Goal: Task Accomplishment & Management: Complete application form

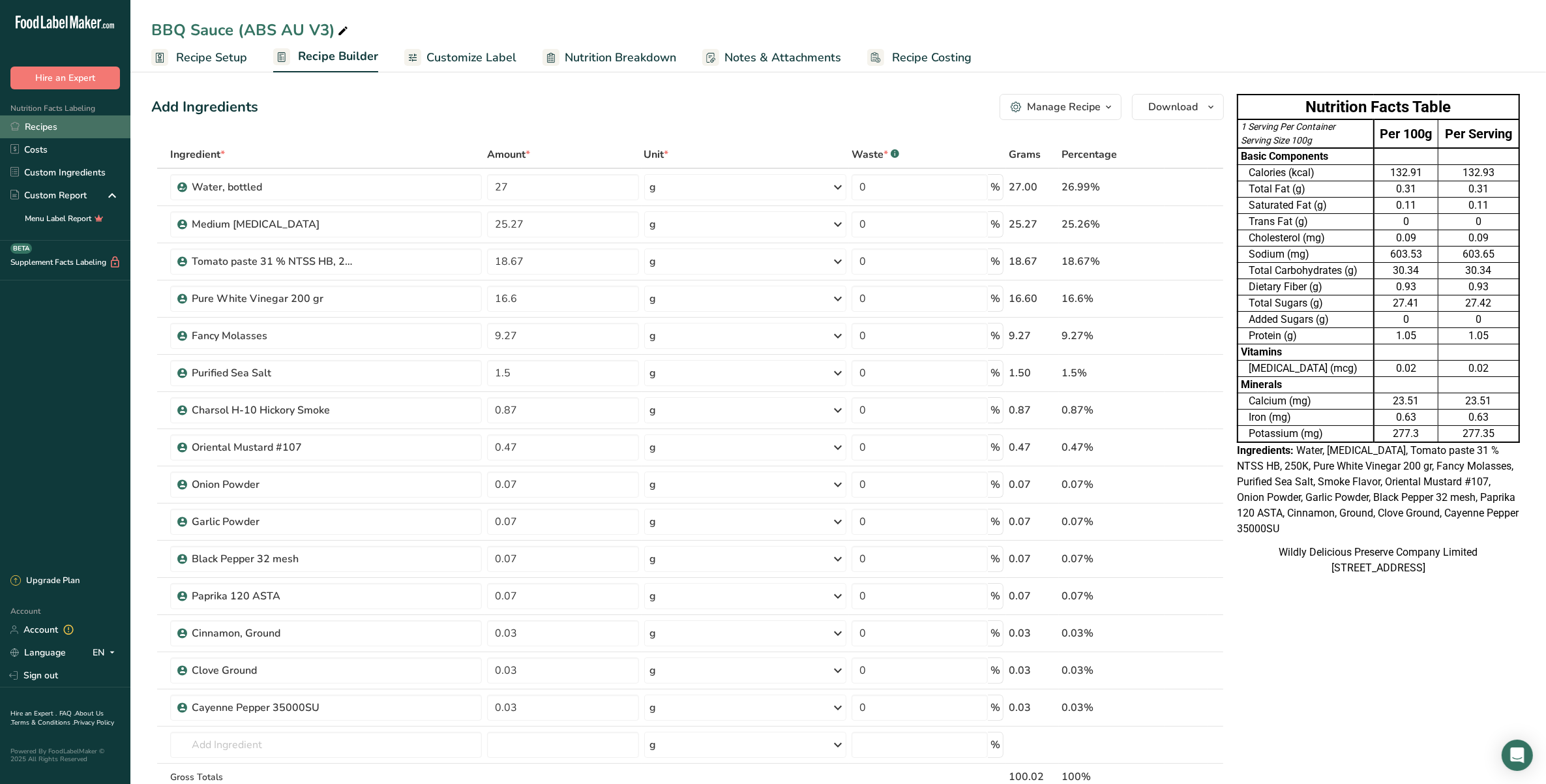
drag, startPoint x: 28, startPoint y: 139, endPoint x: 33, endPoint y: 126, distance: 13.9
click at [29, 139] on link "Costs" at bounding box center [65, 149] width 131 height 23
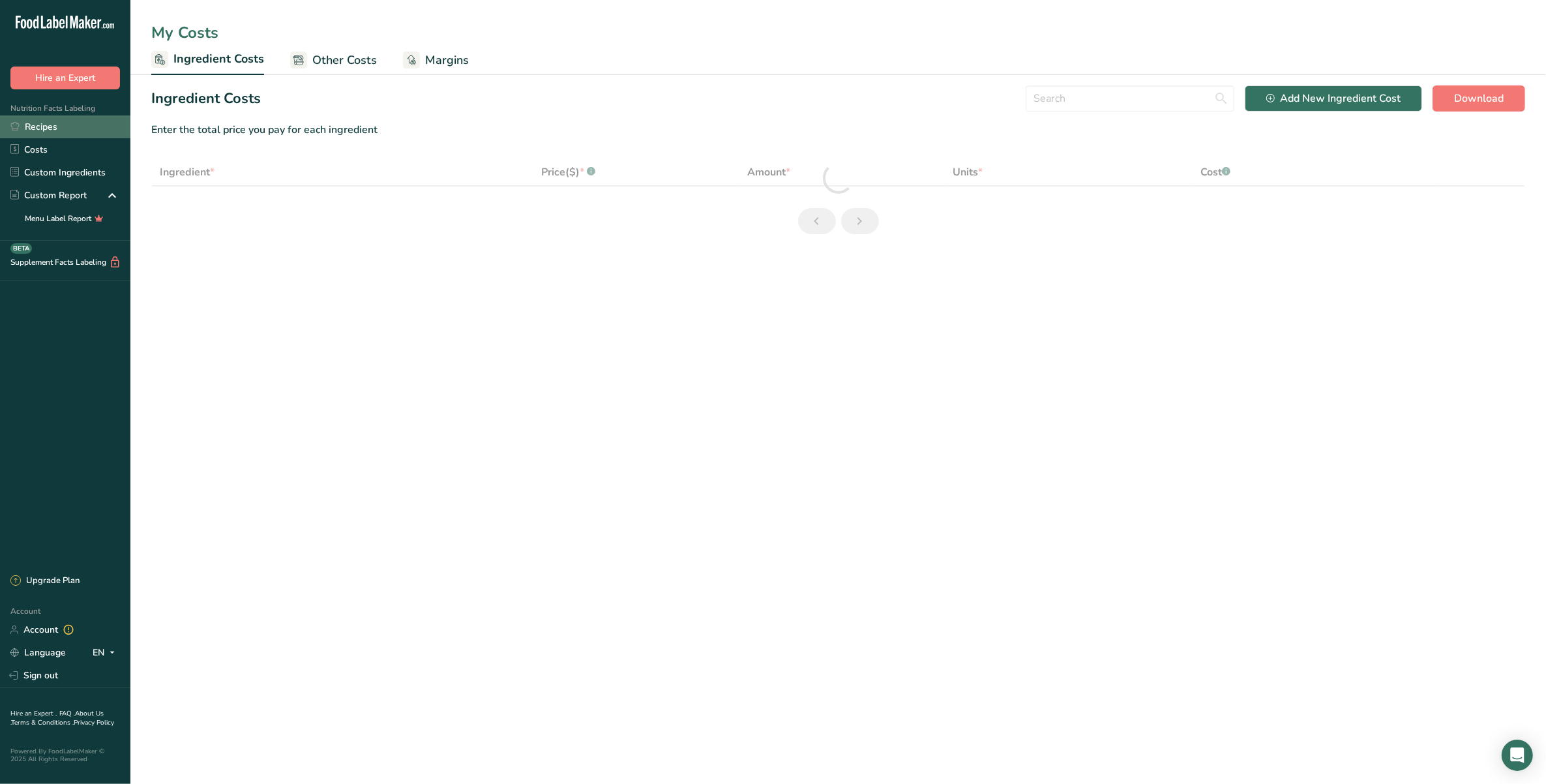
click at [33, 124] on link "Recipes" at bounding box center [65, 127] width 131 height 23
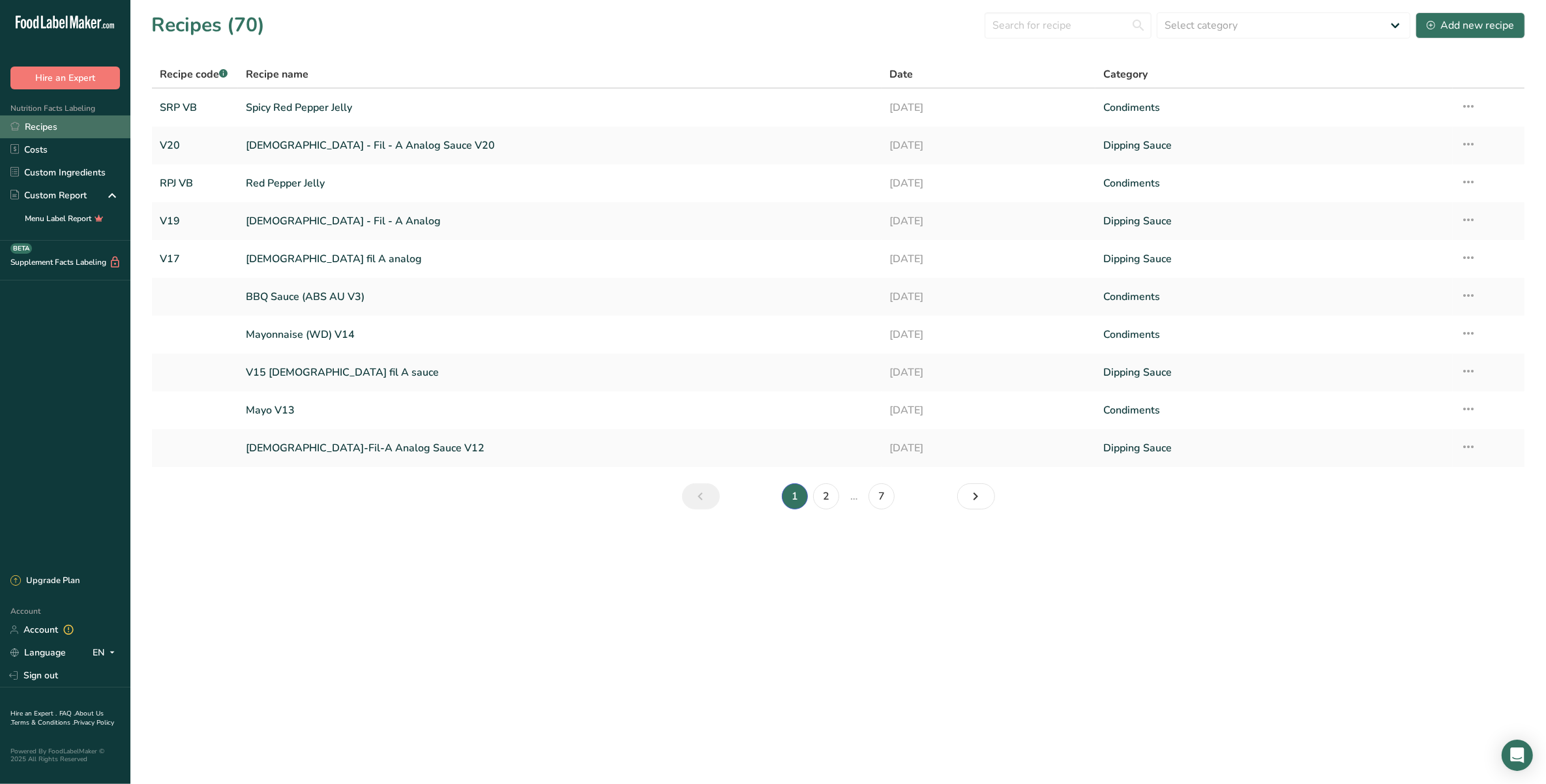
click at [36, 125] on link "Recipes" at bounding box center [65, 127] width 131 height 23
click at [49, 125] on link "Recipes" at bounding box center [65, 127] width 131 height 23
click at [83, 169] on link "Custom Ingredients" at bounding box center [65, 173] width 131 height 23
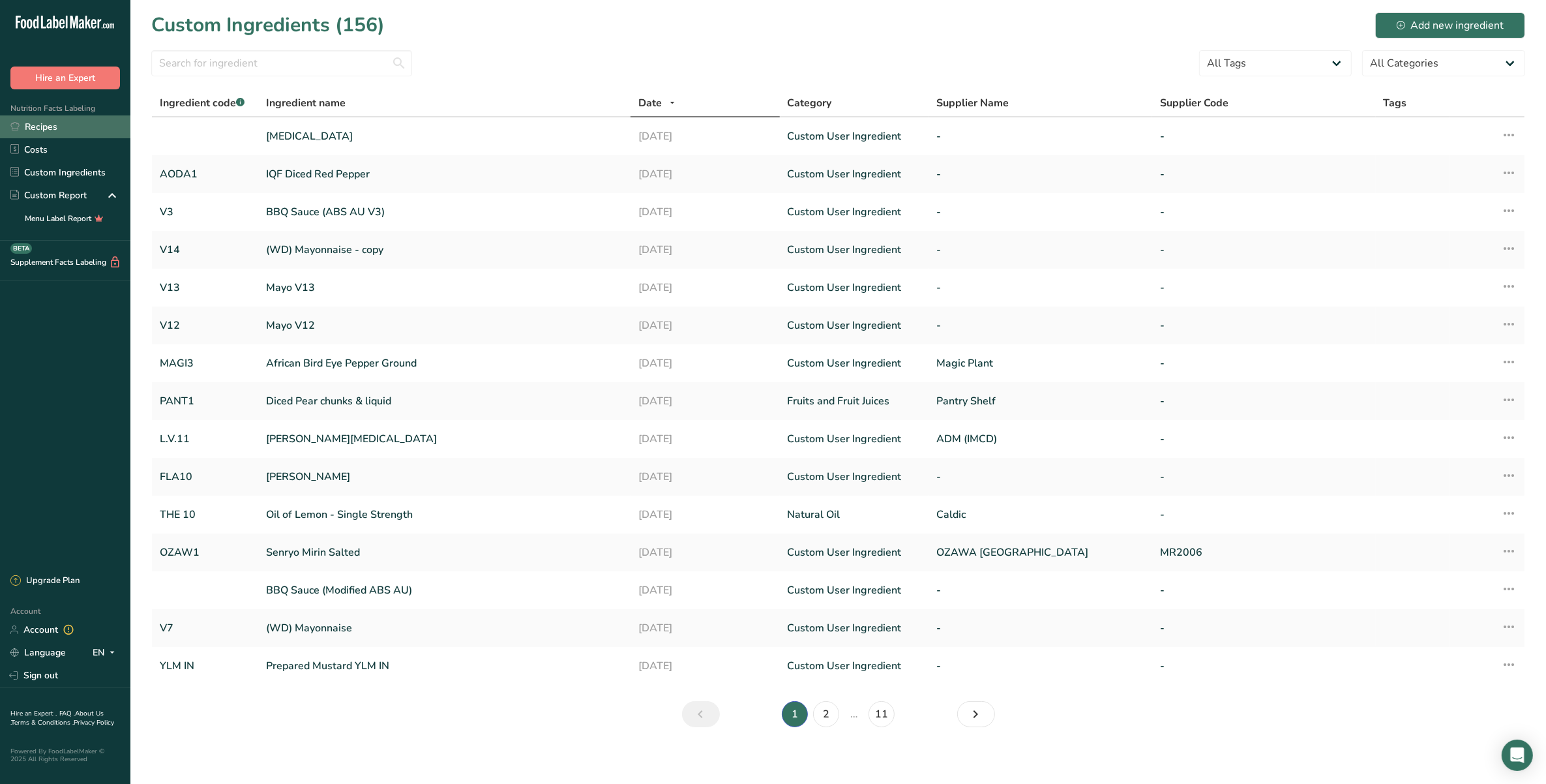
click at [72, 132] on link "Recipes" at bounding box center [65, 127] width 131 height 23
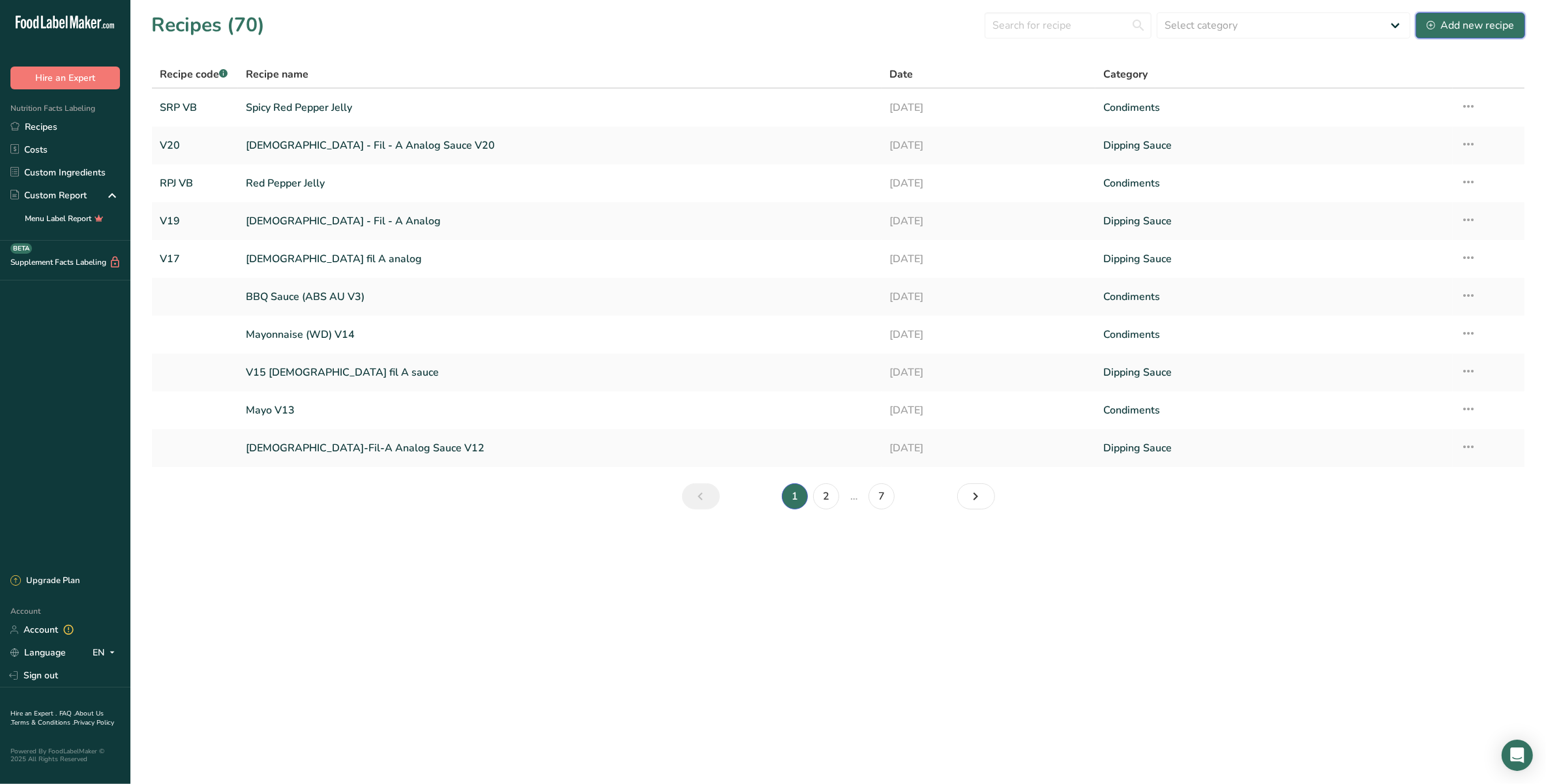
drag, startPoint x: 1451, startPoint y: 31, endPoint x: 1432, endPoint y: 45, distance: 23.6
click at [1451, 30] on div "Add new recipe" at bounding box center [1470, 25] width 87 height 15
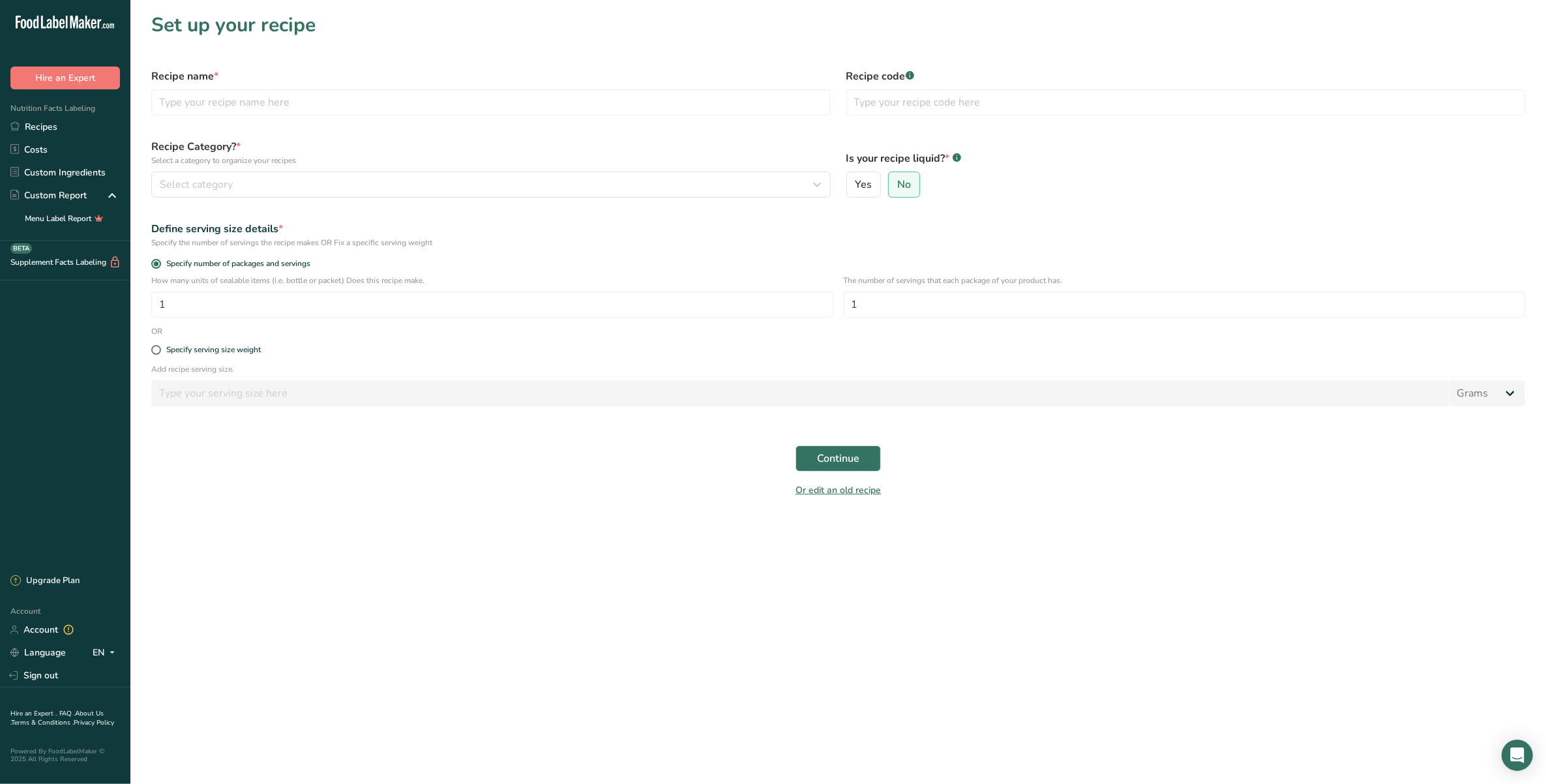
click at [375, 88] on div "Recipe name *" at bounding box center [491, 92] width 695 height 63
click at [379, 95] on input "text" at bounding box center [491, 102] width 679 height 26
click at [248, 345] on div "Specify serving size weight" at bounding box center [213, 349] width 95 height 10
click at [160, 345] on input "Specify serving size weight" at bounding box center [155, 349] width 9 height 9
radio input "true"
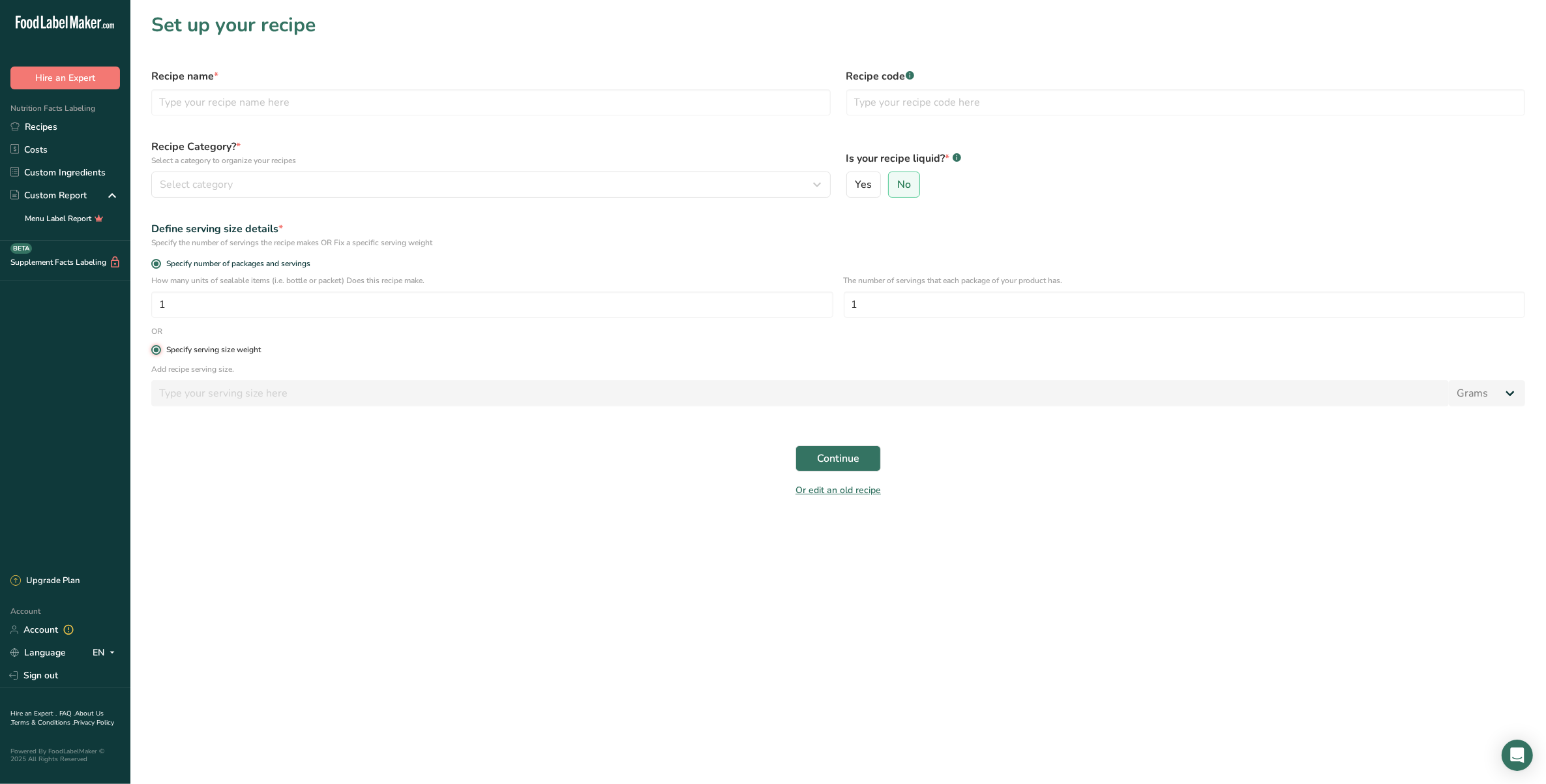
radio input "false"
click at [256, 385] on input "number" at bounding box center [800, 393] width 1297 height 26
type input "2"
type input "100"
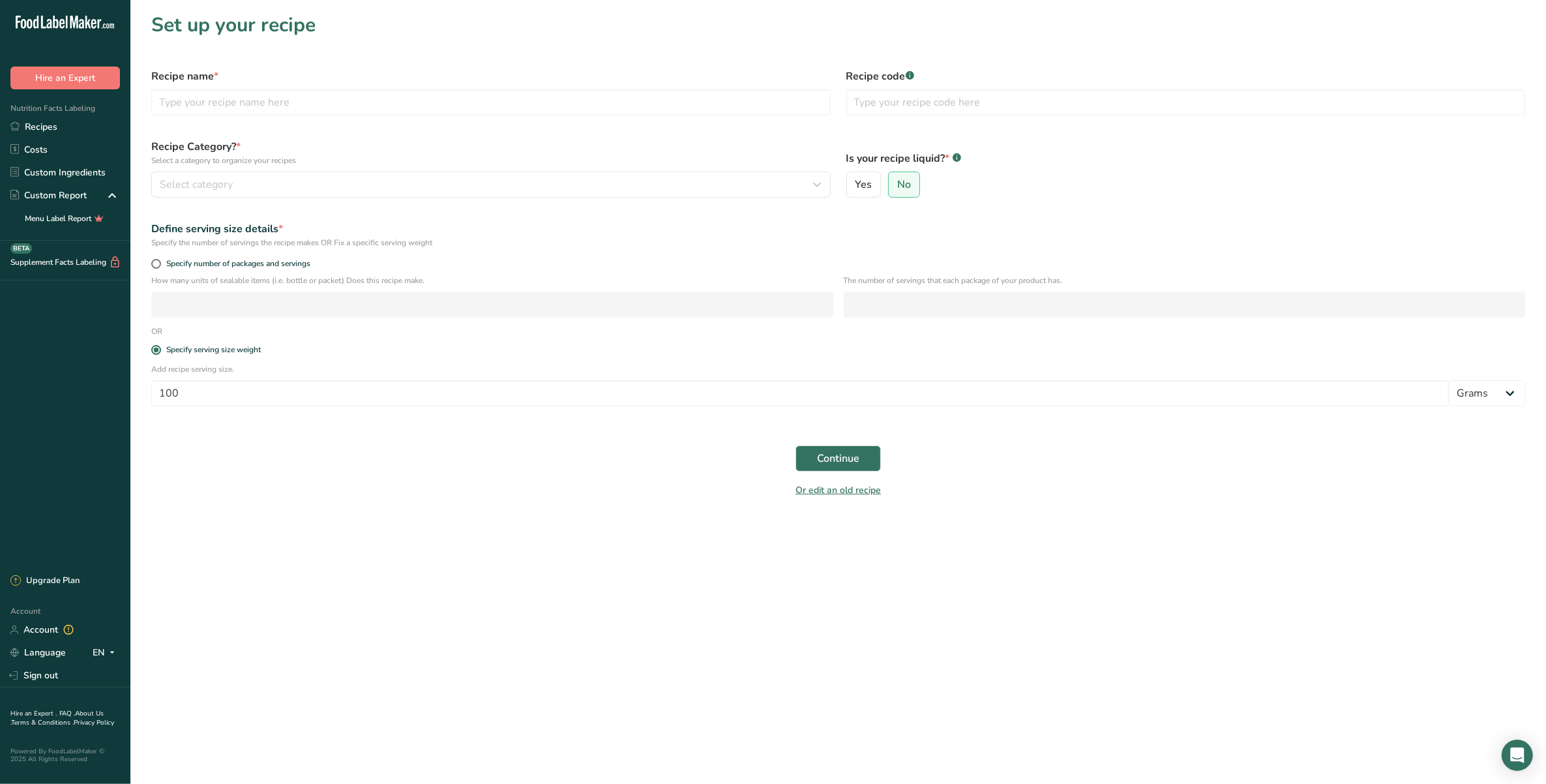
click at [271, 463] on div "Continue" at bounding box center [838, 458] width 1389 height 42
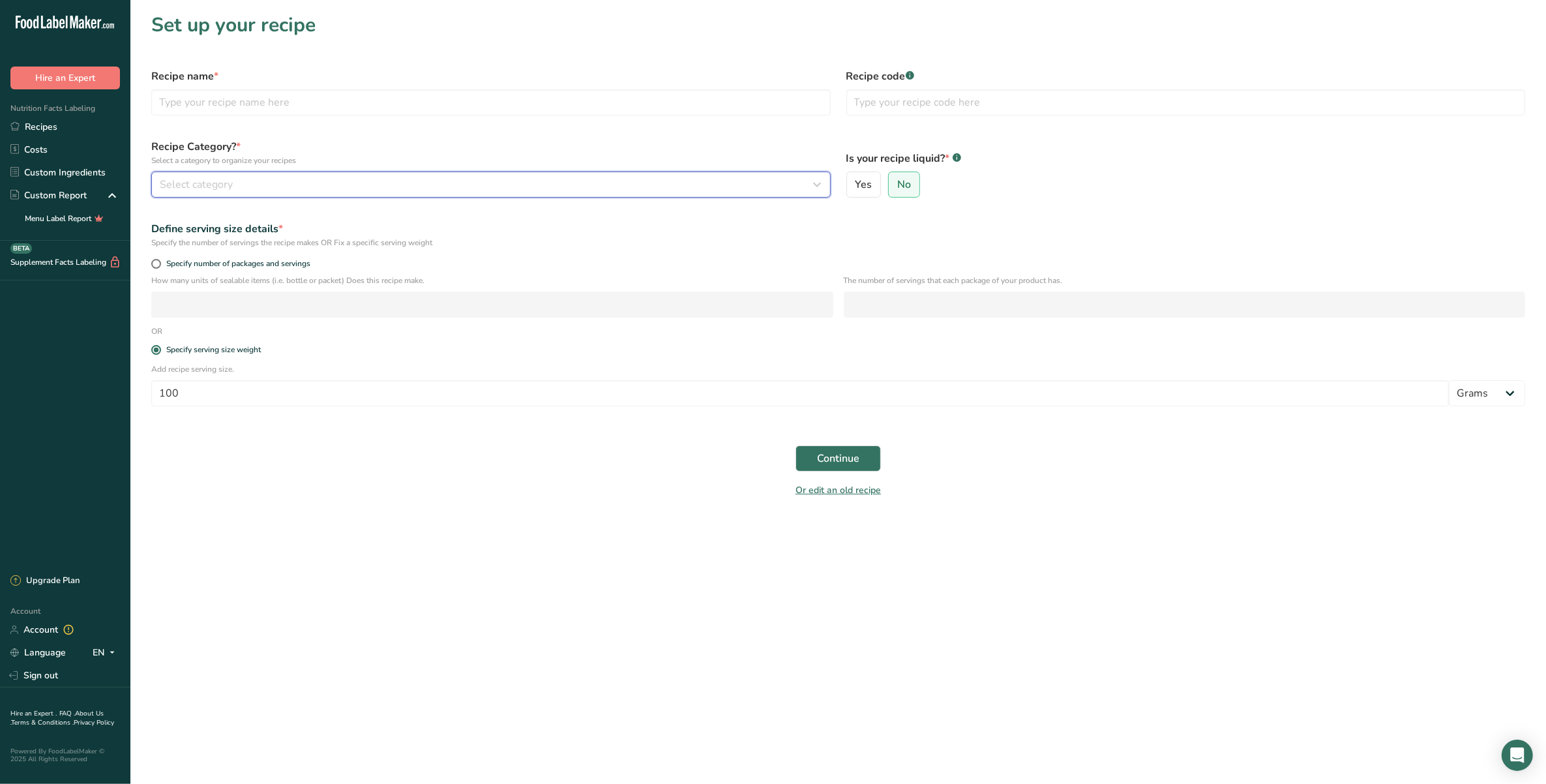
click at [291, 191] on div "Select category" at bounding box center [487, 184] width 655 height 15
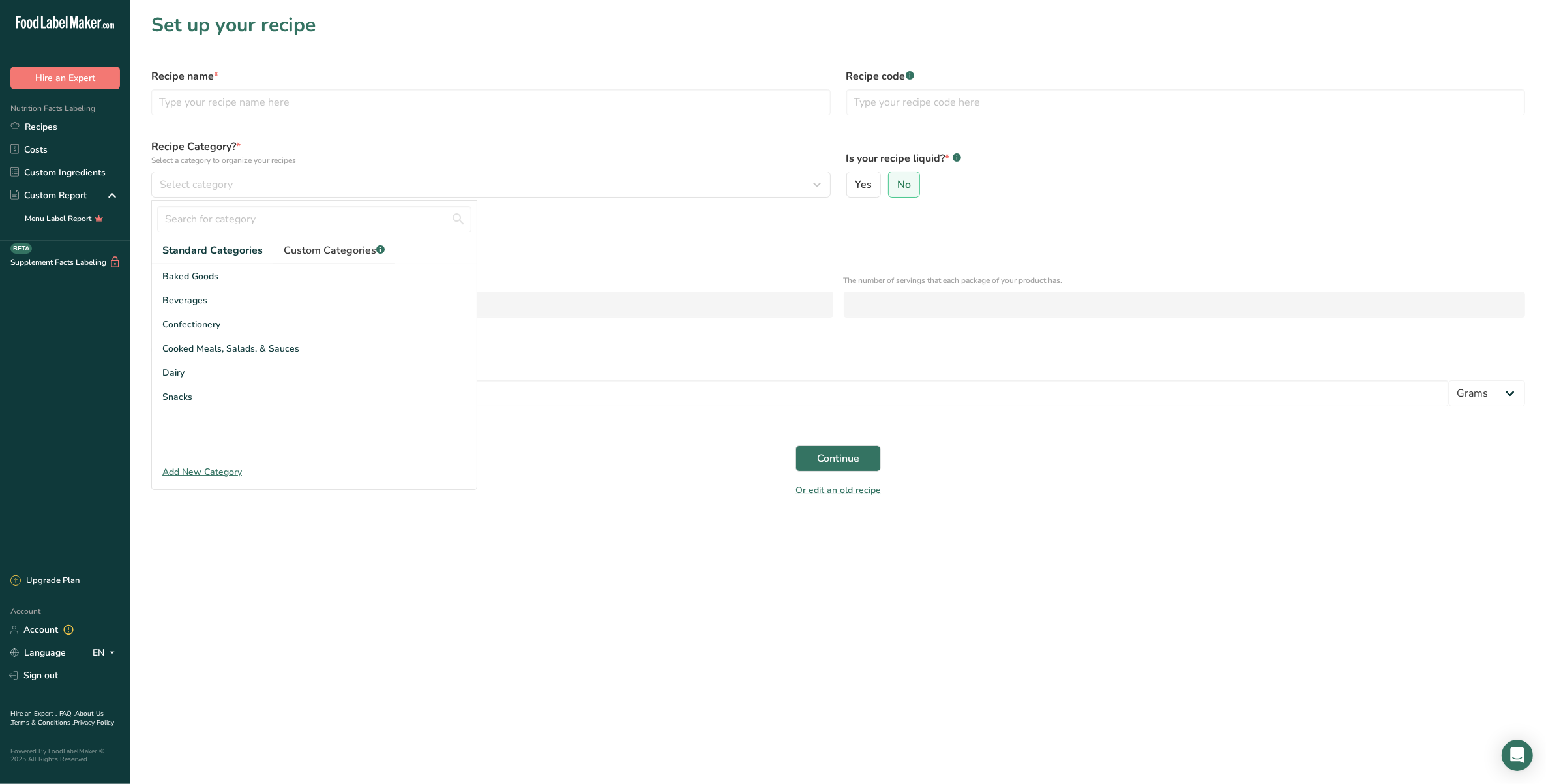
click at [318, 252] on span "Custom Categories .a-a{fill:#347362;}.b-a{fill:#fff;}" at bounding box center [334, 250] width 101 height 15
click at [275, 278] on div "Condiments" at bounding box center [314, 276] width 325 height 24
click at [219, 103] on input "text" at bounding box center [491, 102] width 679 height 26
type input "BBQ Conc"
click at [907, 99] on input "text" at bounding box center [1185, 102] width 679 height 26
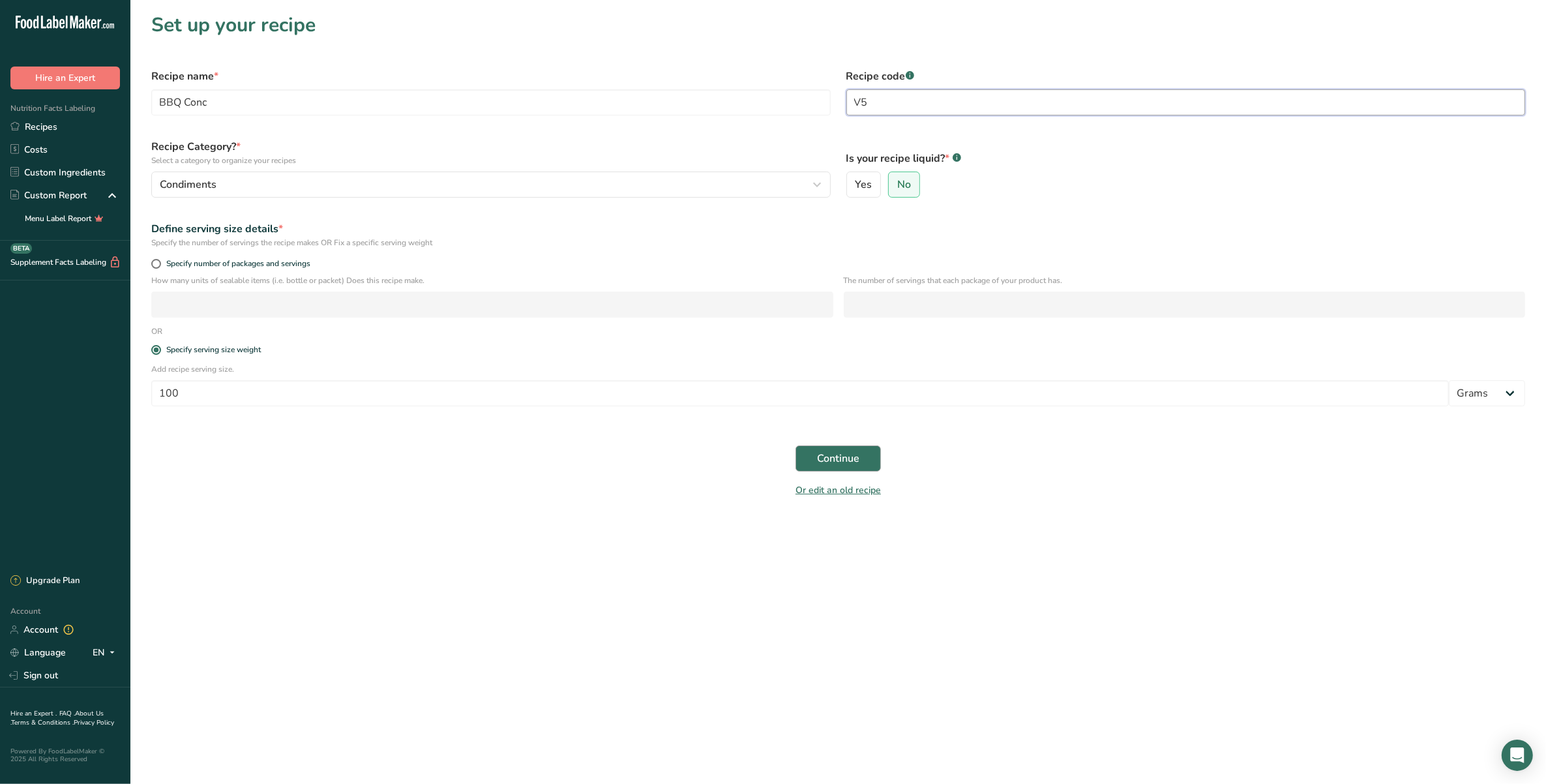
type input "V5"
click at [854, 449] on button "Continue" at bounding box center [838, 458] width 85 height 26
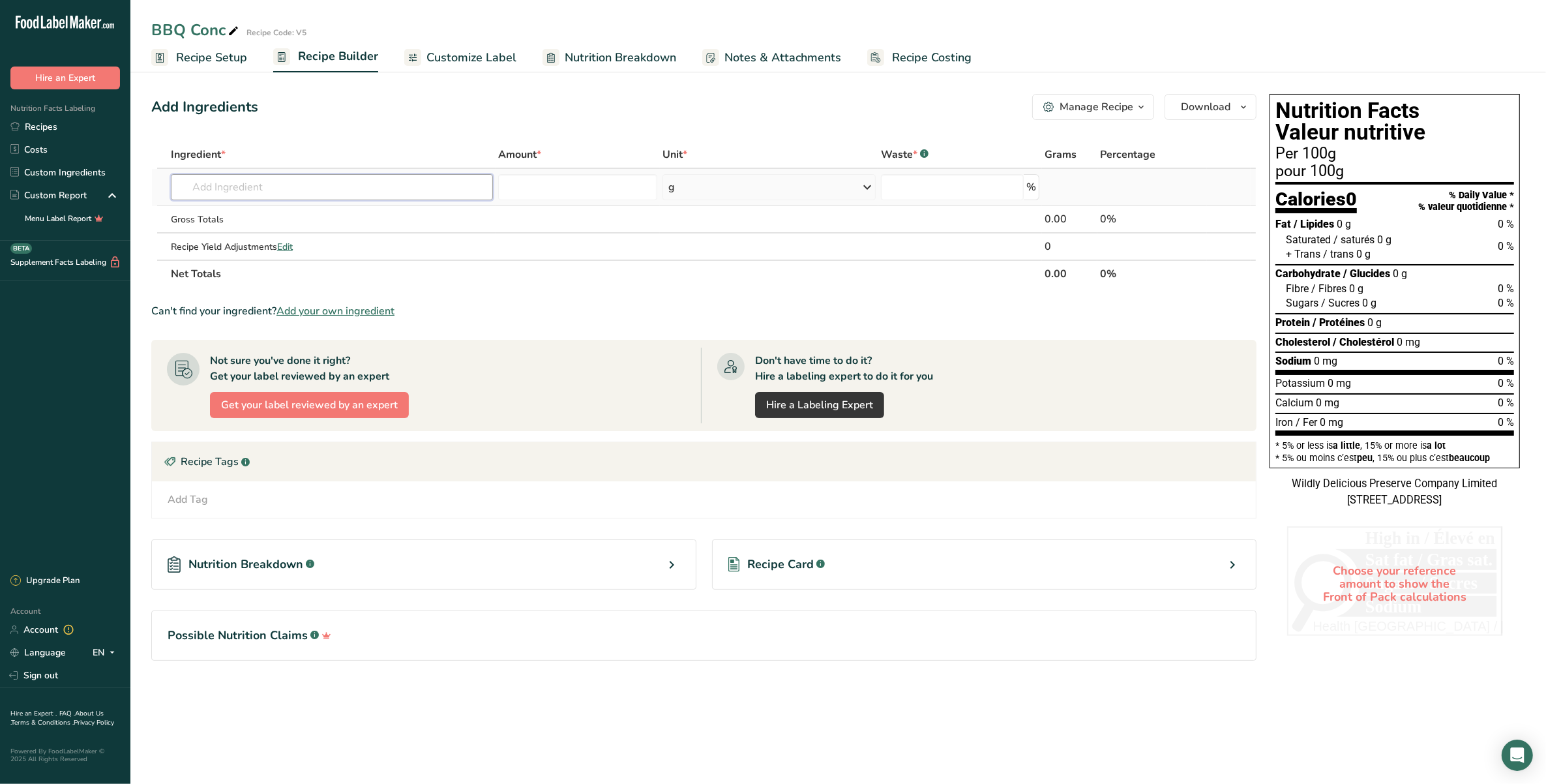
click at [406, 187] on input "text" at bounding box center [332, 187] width 323 height 26
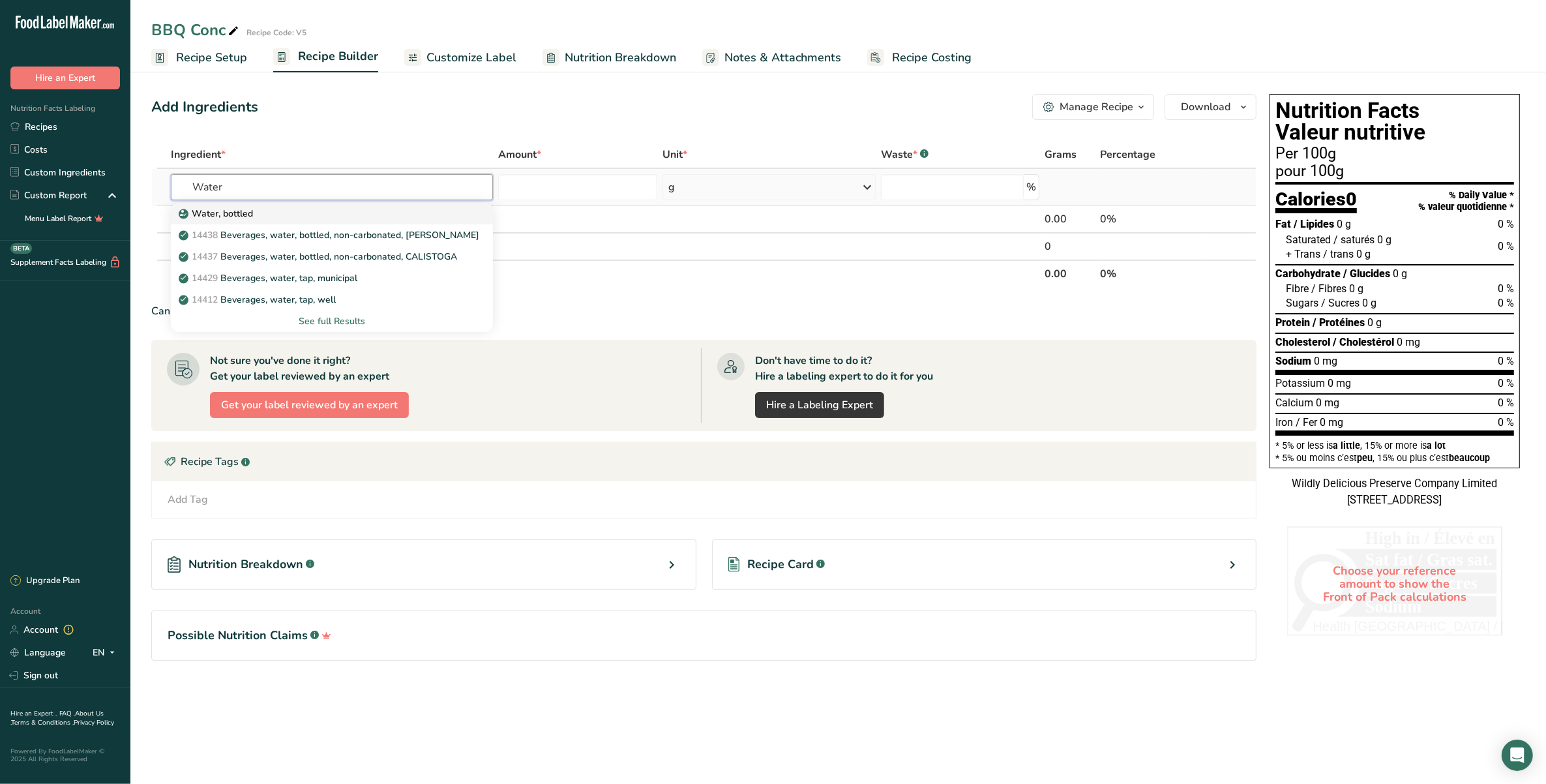
type input "Water"
click at [300, 215] on div "Water, bottled" at bounding box center [322, 213] width 281 height 14
type input "Water, bottled"
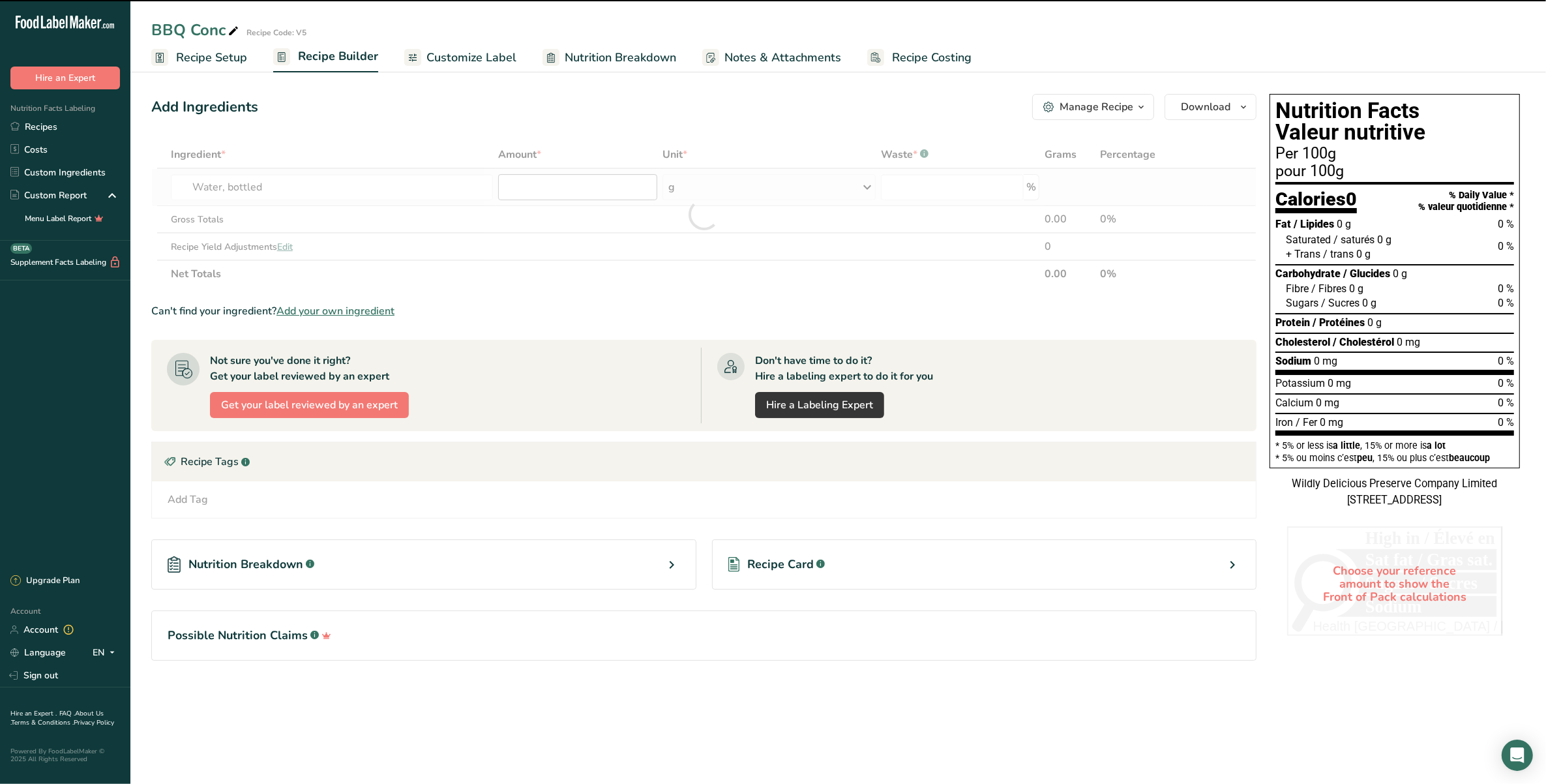
type input "0"
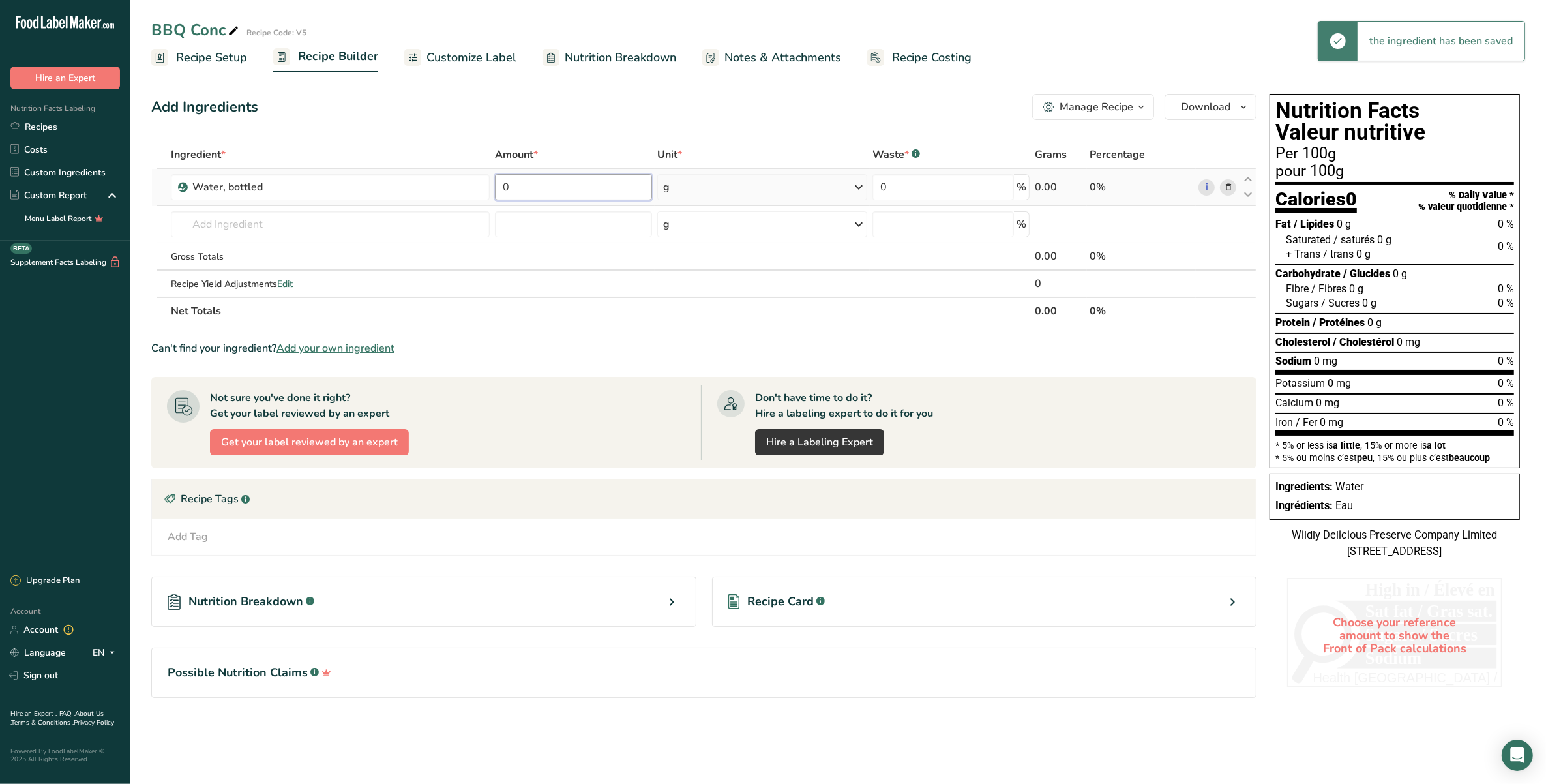
click at [554, 188] on input "0" at bounding box center [573, 187] width 157 height 26
type input "42.65"
click at [353, 217] on div "Ingredient * Amount * Unit * Waste * .a-a{fill:#347362;}.b-a{fill:#fff;} Grams …" at bounding box center [704, 233] width 1105 height 184
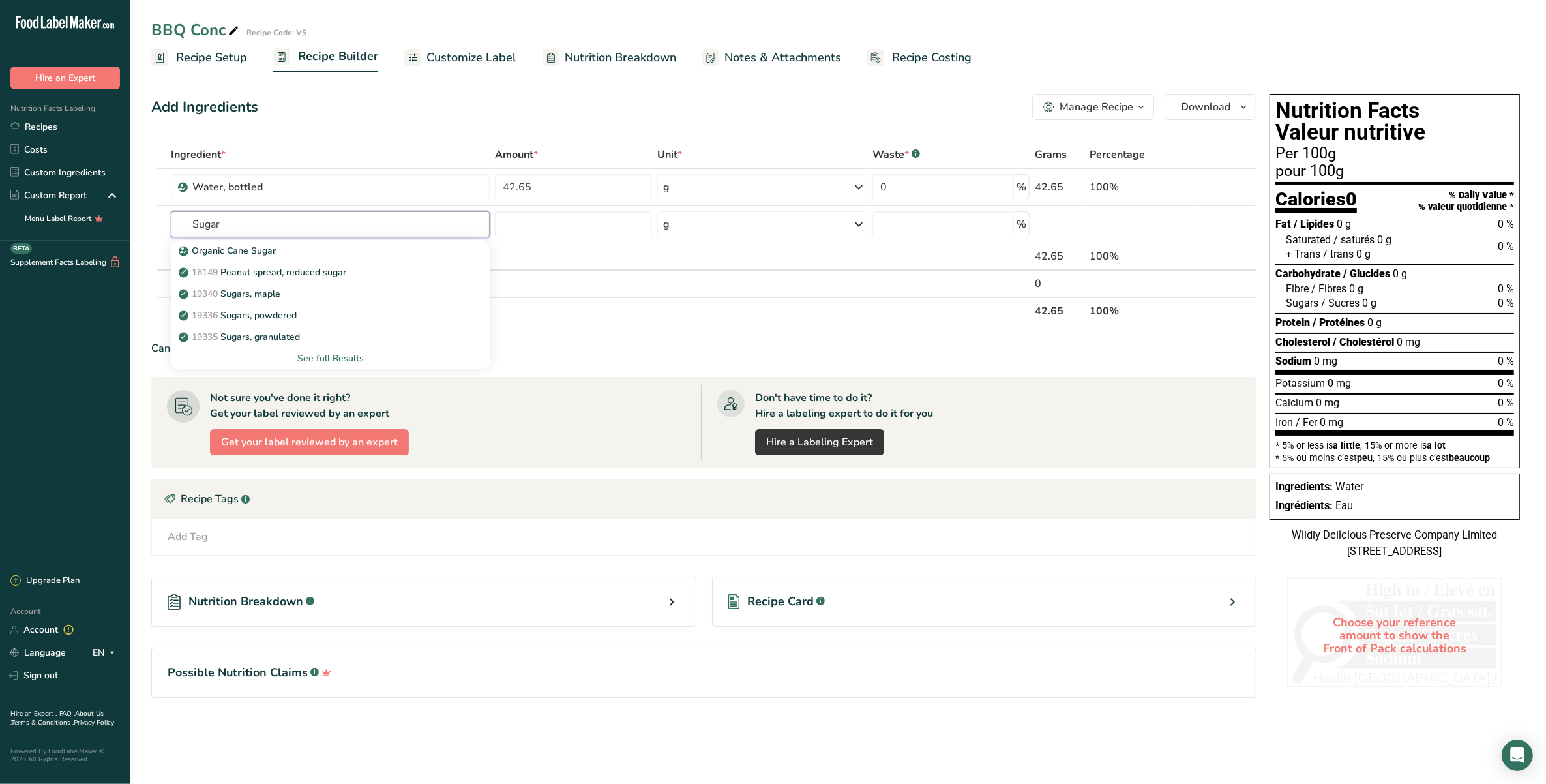
type input "Sugar"
drag, startPoint x: 140, startPoint y: 206, endPoint x: 151, endPoint y: 209, distance: 11.4
click at [141, 206] on section "Add Ingredients Manage Recipe Delete Recipe Duplicate Recipe Scale Recipe Save …" at bounding box center [838, 414] width 1415 height 693
click at [241, 221] on input "text" at bounding box center [330, 224] width 319 height 26
type input "White sugar"
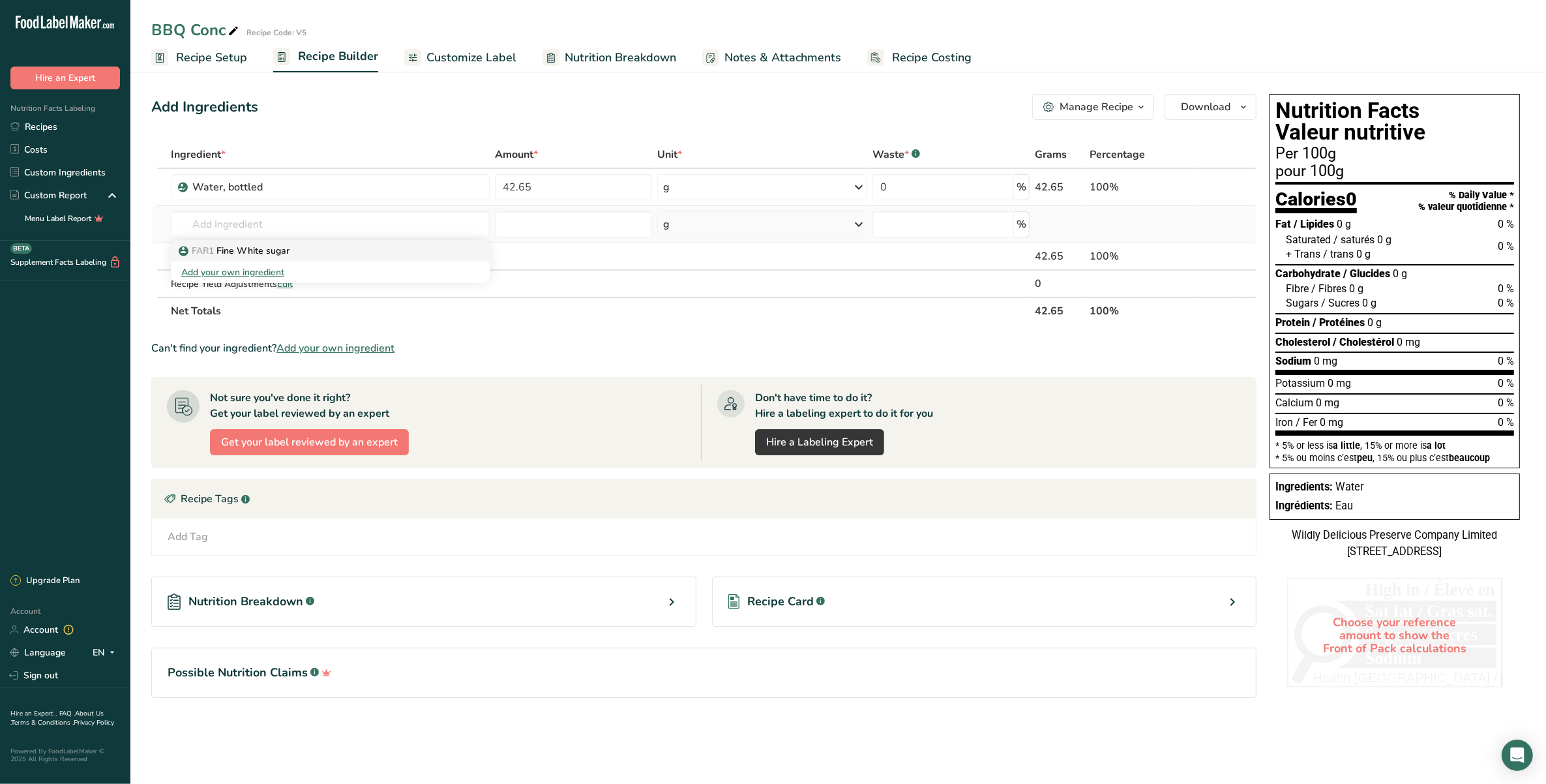
click at [266, 244] on p "FAR1 Fine White sugar" at bounding box center [235, 251] width 108 height 14
type input "Fine White sugar"
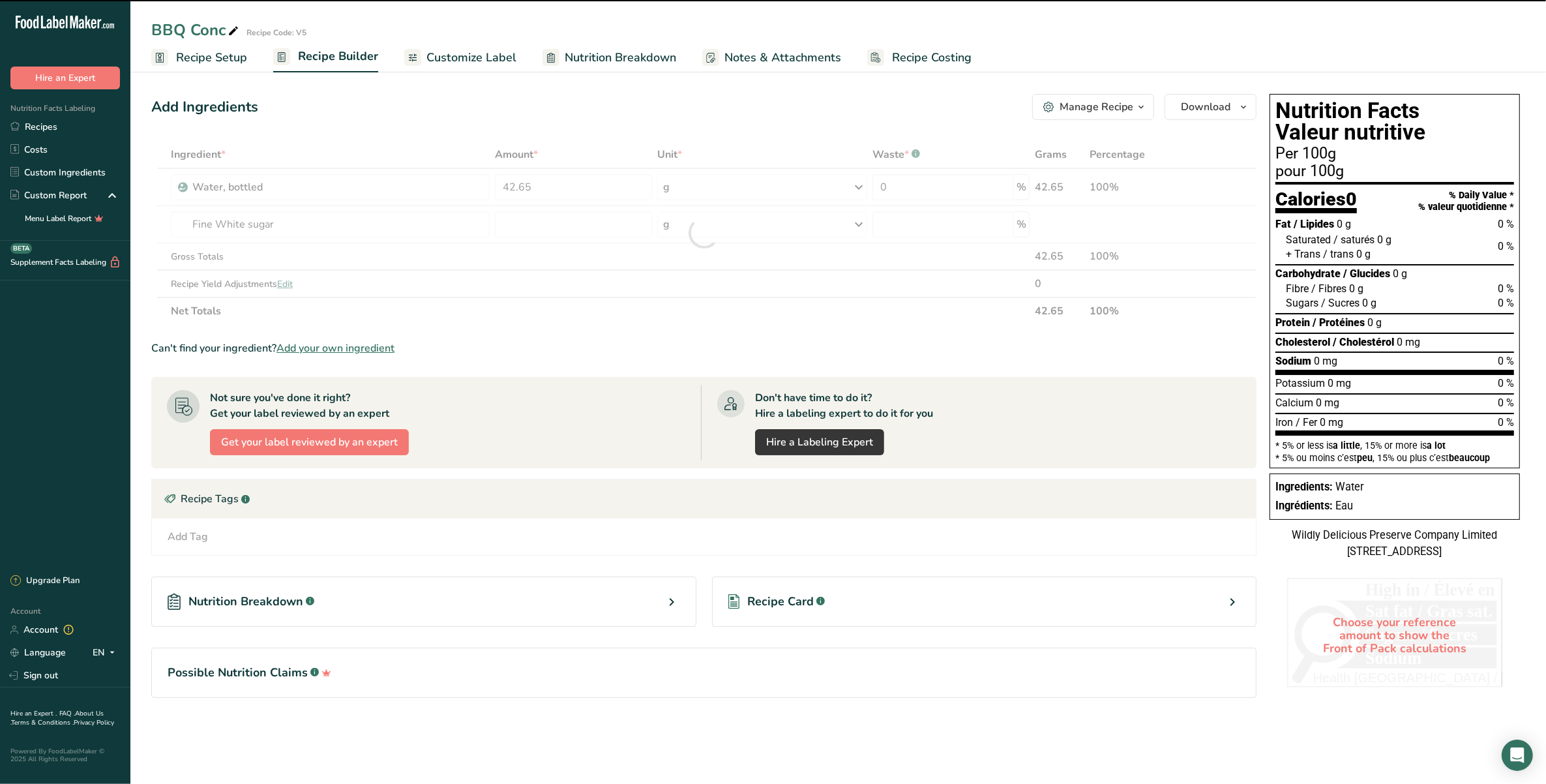
type input "0"
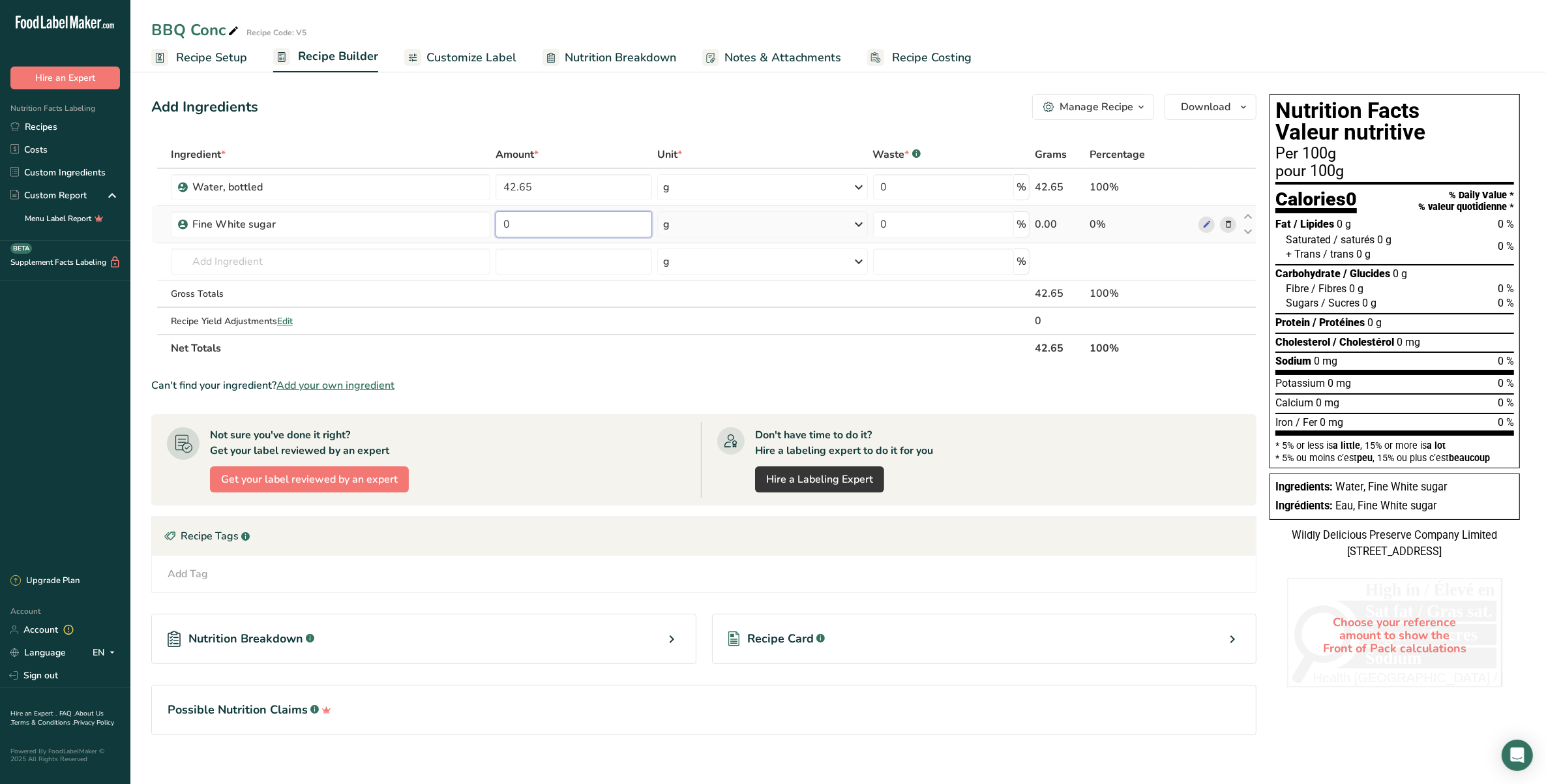
click at [555, 219] on input "0" at bounding box center [574, 224] width 157 height 26
click at [325, 265] on div "Ingredient * Amount * Unit * Waste * .a-a{fill:#347362;}.b-a{fill:#fff;} Grams …" at bounding box center [704, 251] width 1105 height 221
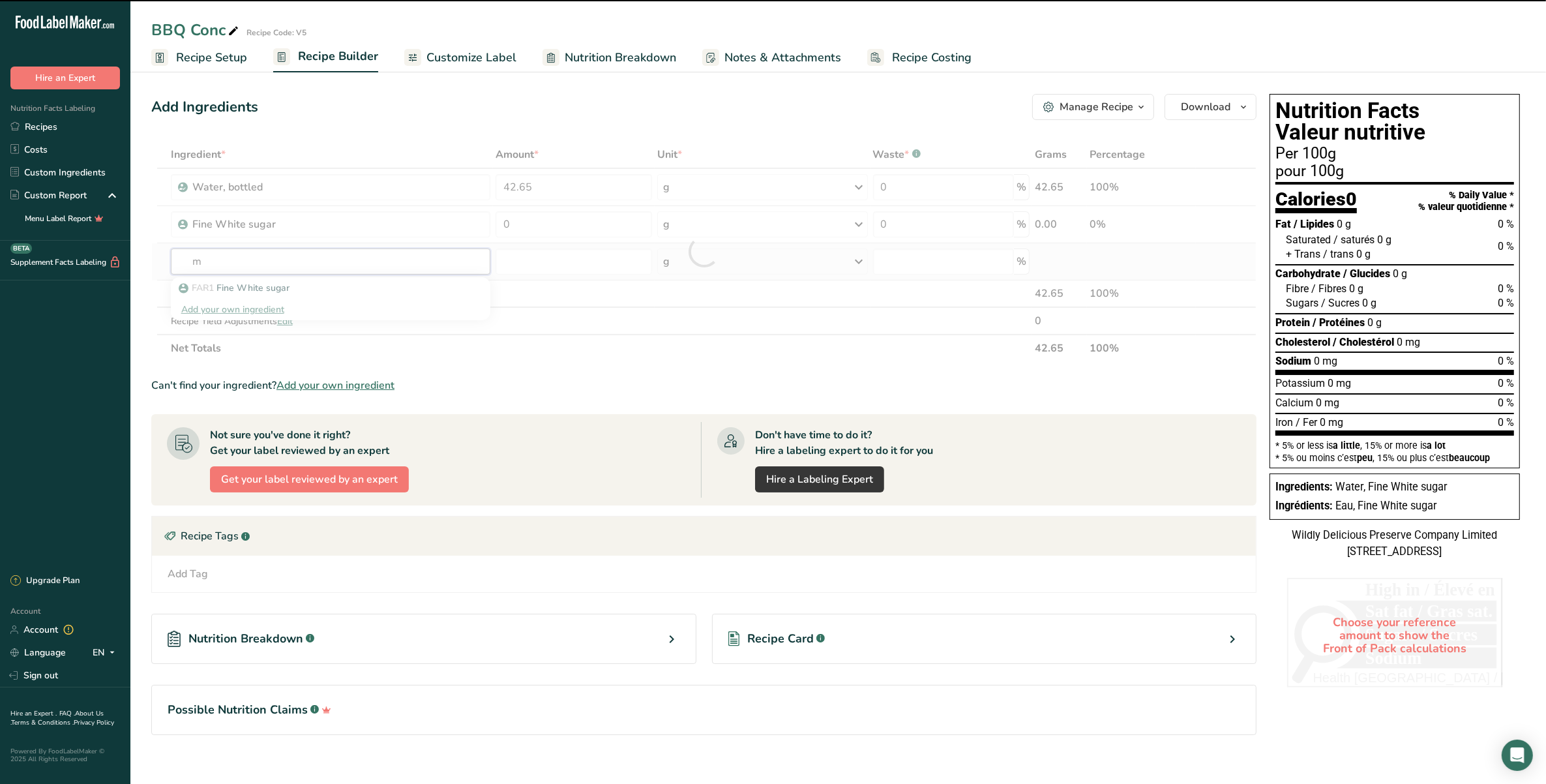
type input "me"
type input "d"
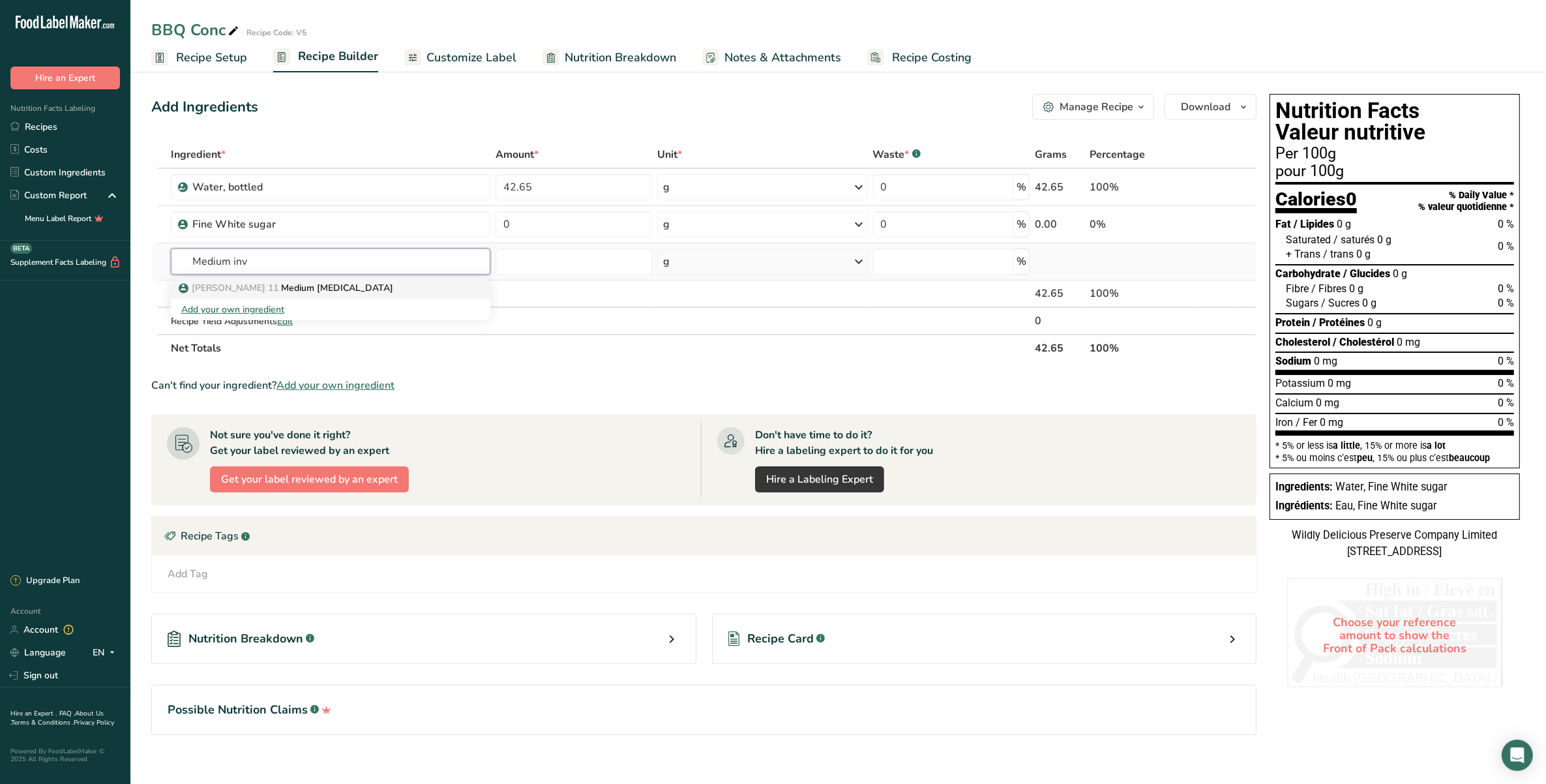
type input "Medium inv"
click at [339, 281] on div "[PERSON_NAME] 11 Medium [MEDICAL_DATA]" at bounding box center [320, 288] width 278 height 14
type input "Medium [MEDICAL_DATA]"
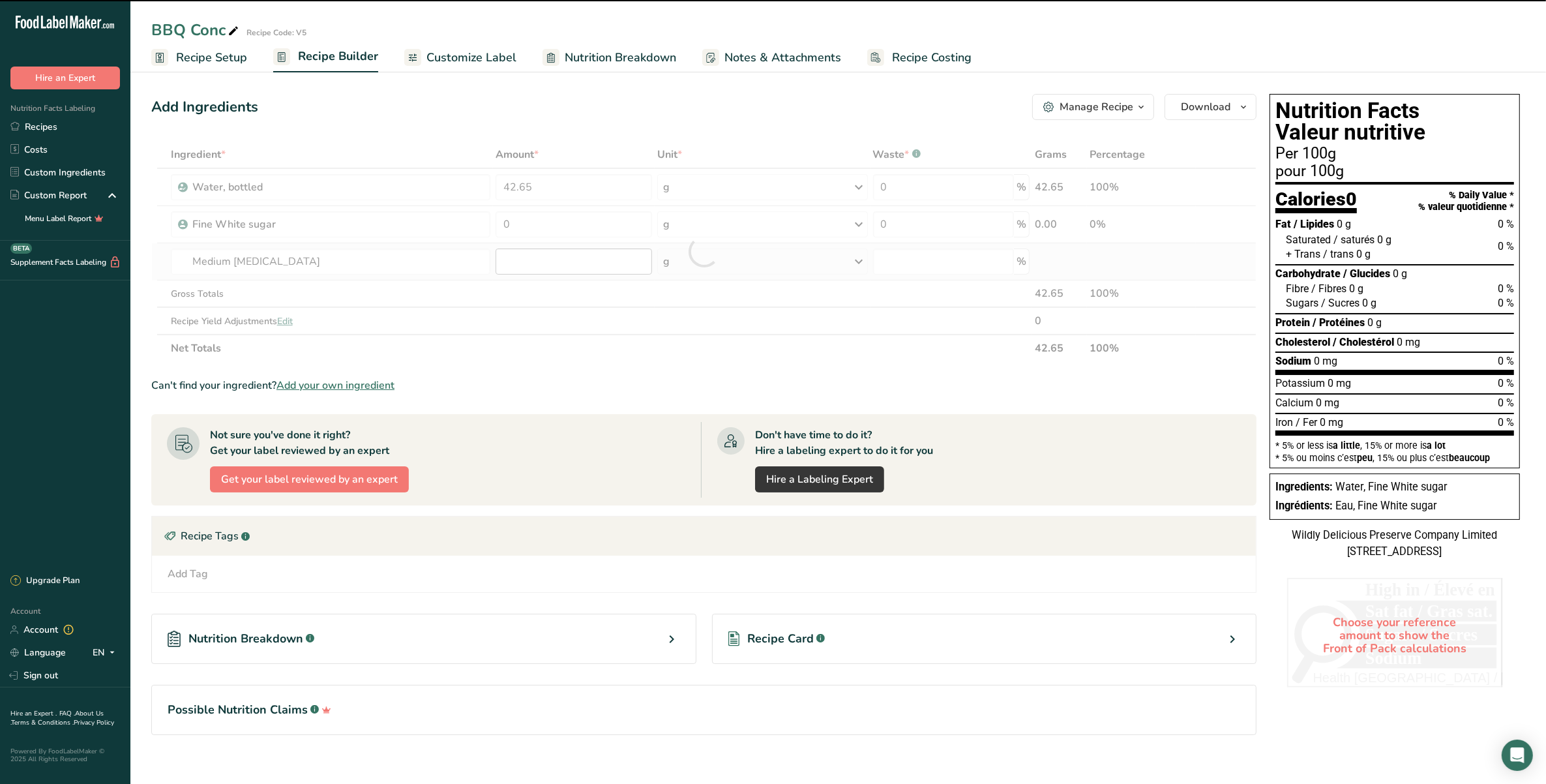
type input "0"
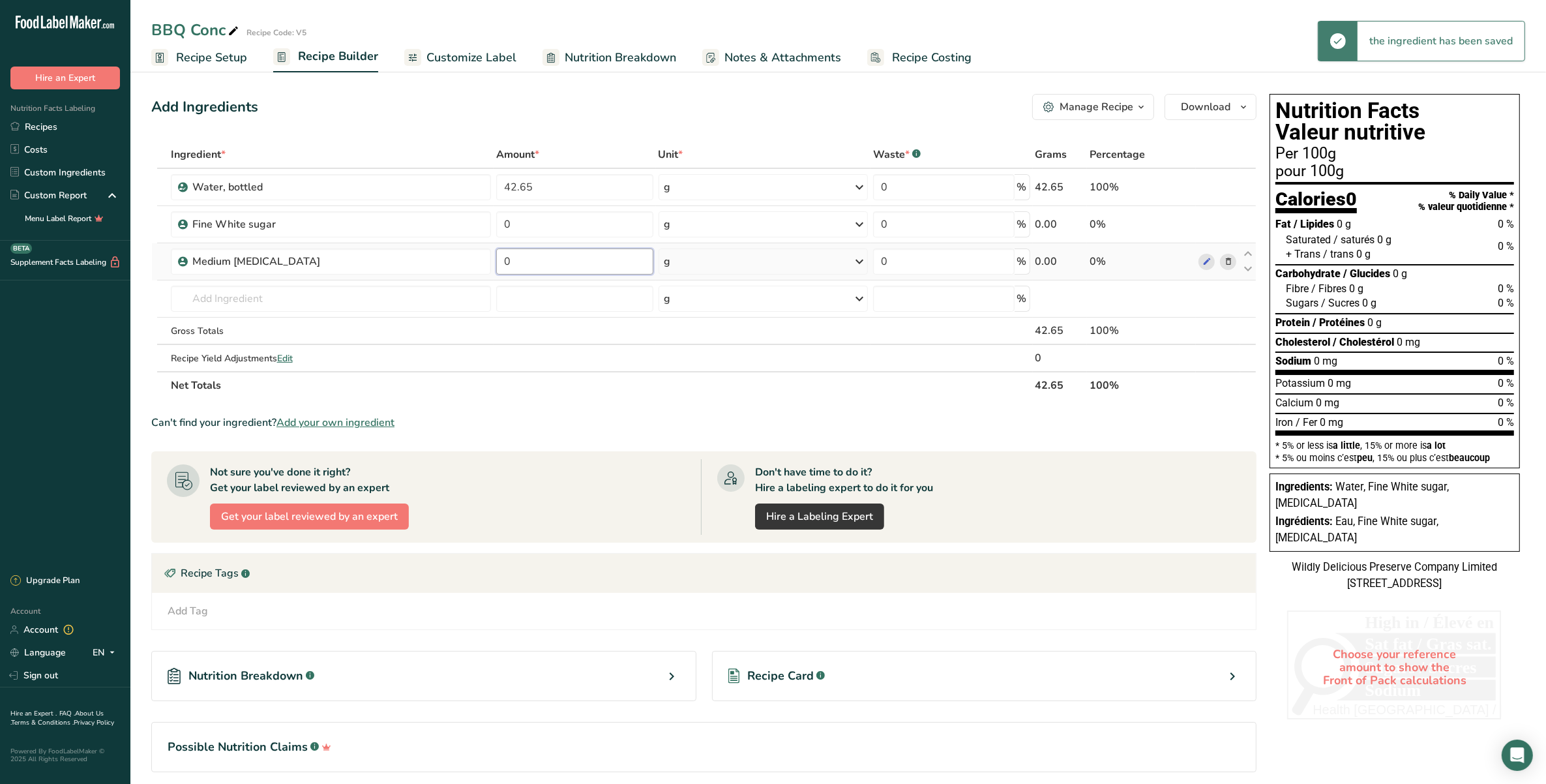
click at [523, 264] on input "0" at bounding box center [574, 261] width 157 height 26
type input "25.27"
click at [523, 223] on div "Ingredient * Amount * Unit * Waste * .a-a{fill:#347362;}.b-a{fill:#fff;} Grams …" at bounding box center [704, 269] width 1105 height 258
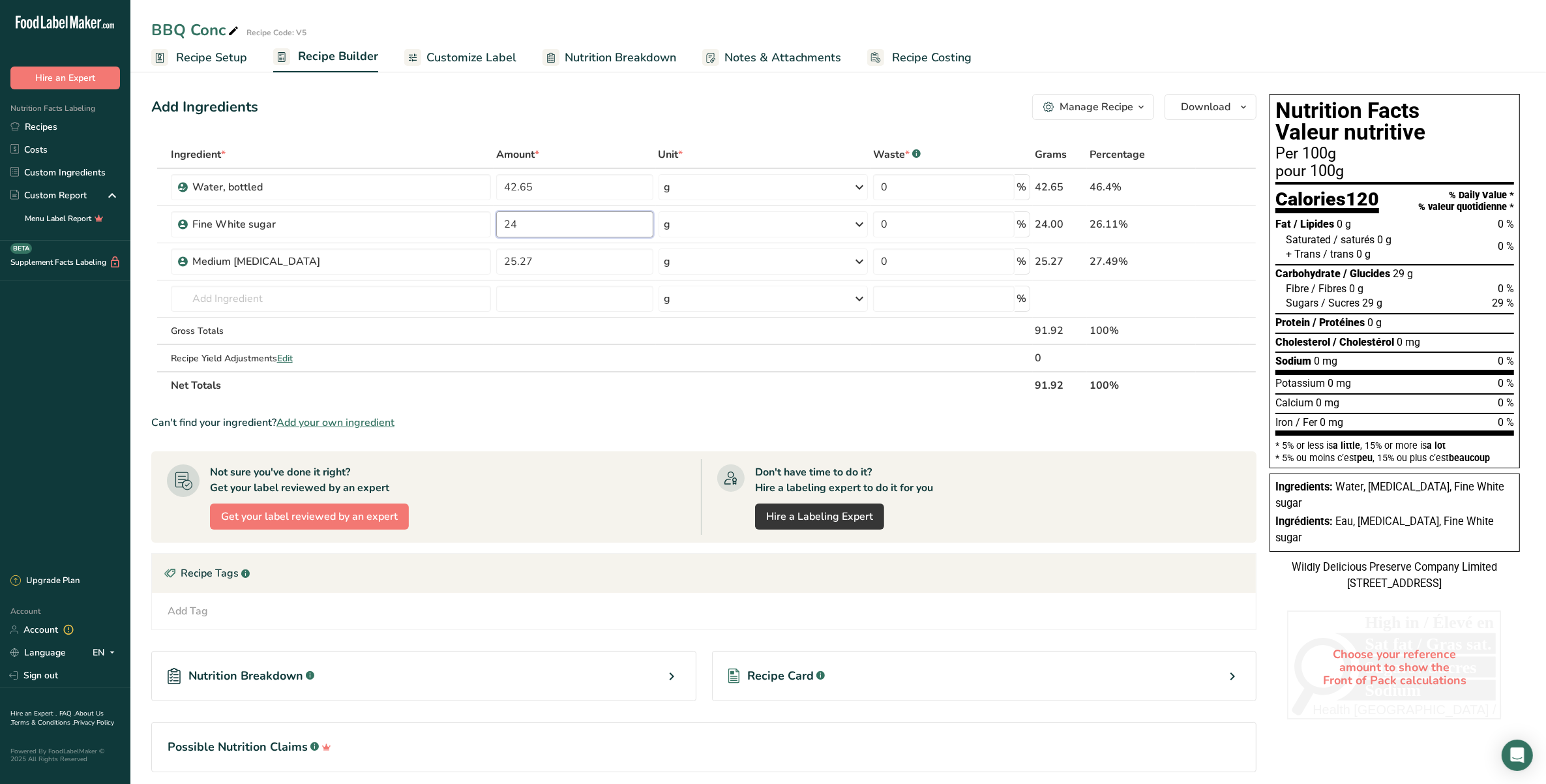
type input "24"
click at [575, 129] on div "Add Ingredients Manage Recipe Delete Recipe Duplicate Recipe Scale Recipe Save …" at bounding box center [707, 451] width 1113 height 725
click at [559, 235] on input "24" at bounding box center [574, 224] width 157 height 26
click at [511, 258] on div "Ingredient * Amount * Unit * Waste * .a-a{fill:#347362;}.b-a{fill:#fff;} Grams …" at bounding box center [704, 269] width 1105 height 258
type input "15.27"
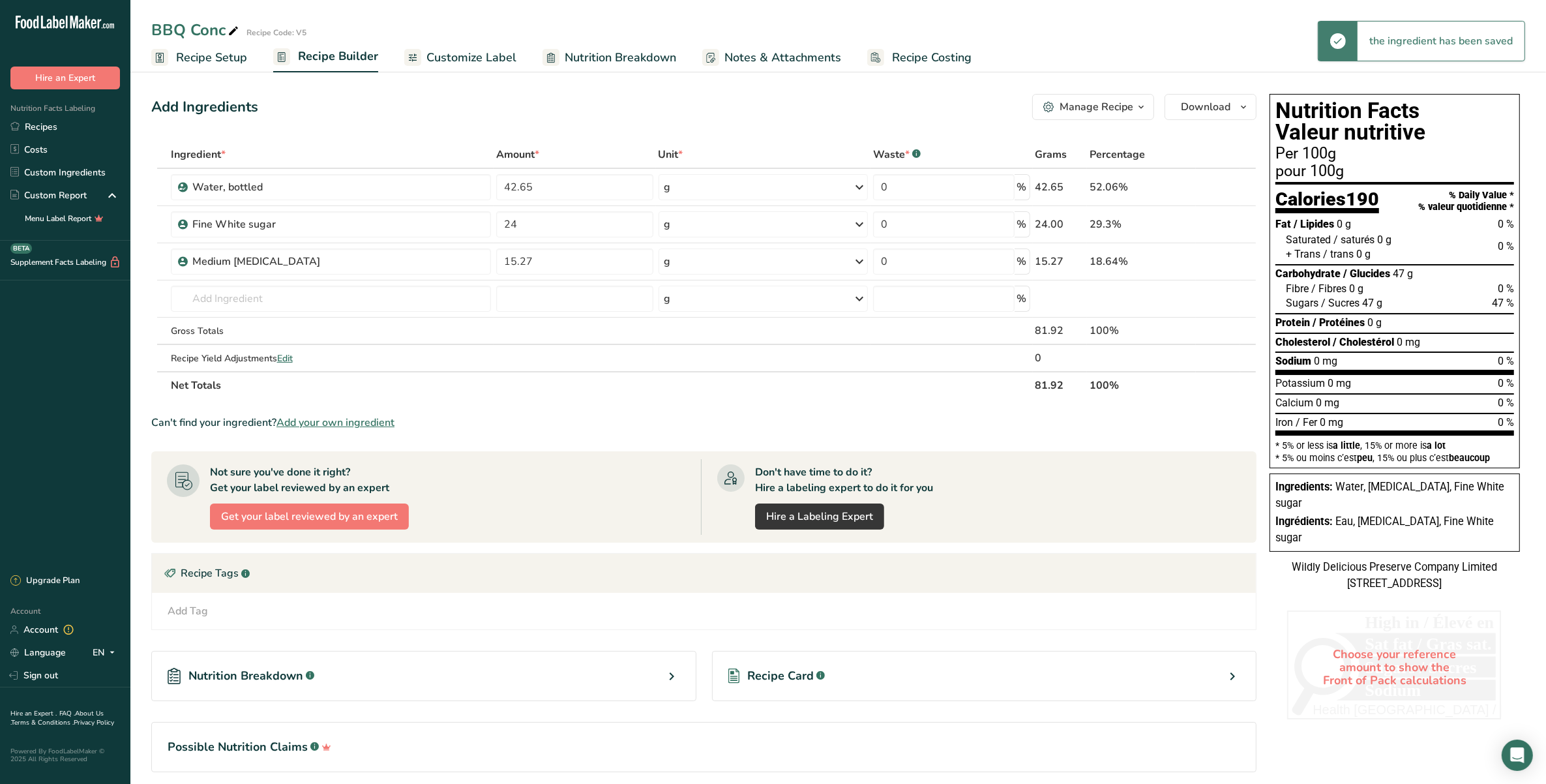
click at [535, 129] on div "Add Ingredients Manage Recipe Delete Recipe Duplicate Recipe Scale Recipe Save …" at bounding box center [707, 451] width 1113 height 725
click at [517, 219] on input "24" at bounding box center [574, 224] width 157 height 26
type input "2"
click at [481, 128] on div "Add Ingredients Manage Recipe Delete Recipe Duplicate Recipe Scale Recipe Save …" at bounding box center [707, 451] width 1113 height 725
drag, startPoint x: 529, startPoint y: 228, endPoint x: 503, endPoint y: 226, distance: 26.1
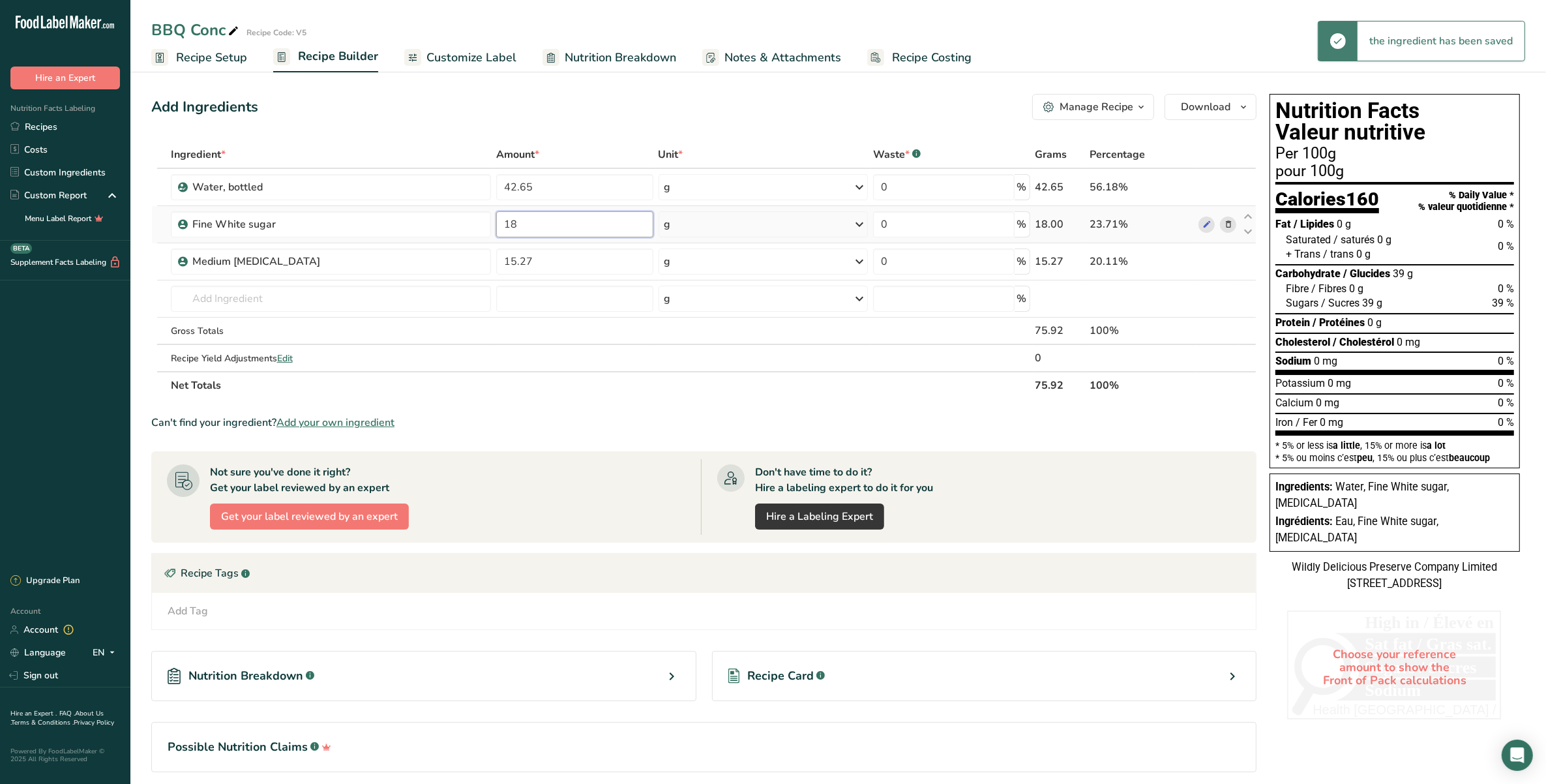
click at [503, 226] on input "18" at bounding box center [574, 224] width 157 height 26
type input "10"
click at [573, 129] on div "Add Ingredients Manage Recipe Delete Recipe Duplicate Recipe Scale Recipe Save …" at bounding box center [707, 451] width 1113 height 725
click at [528, 301] on input "number" at bounding box center [574, 298] width 157 height 26
click at [371, 301] on input "text" at bounding box center [331, 298] width 321 height 26
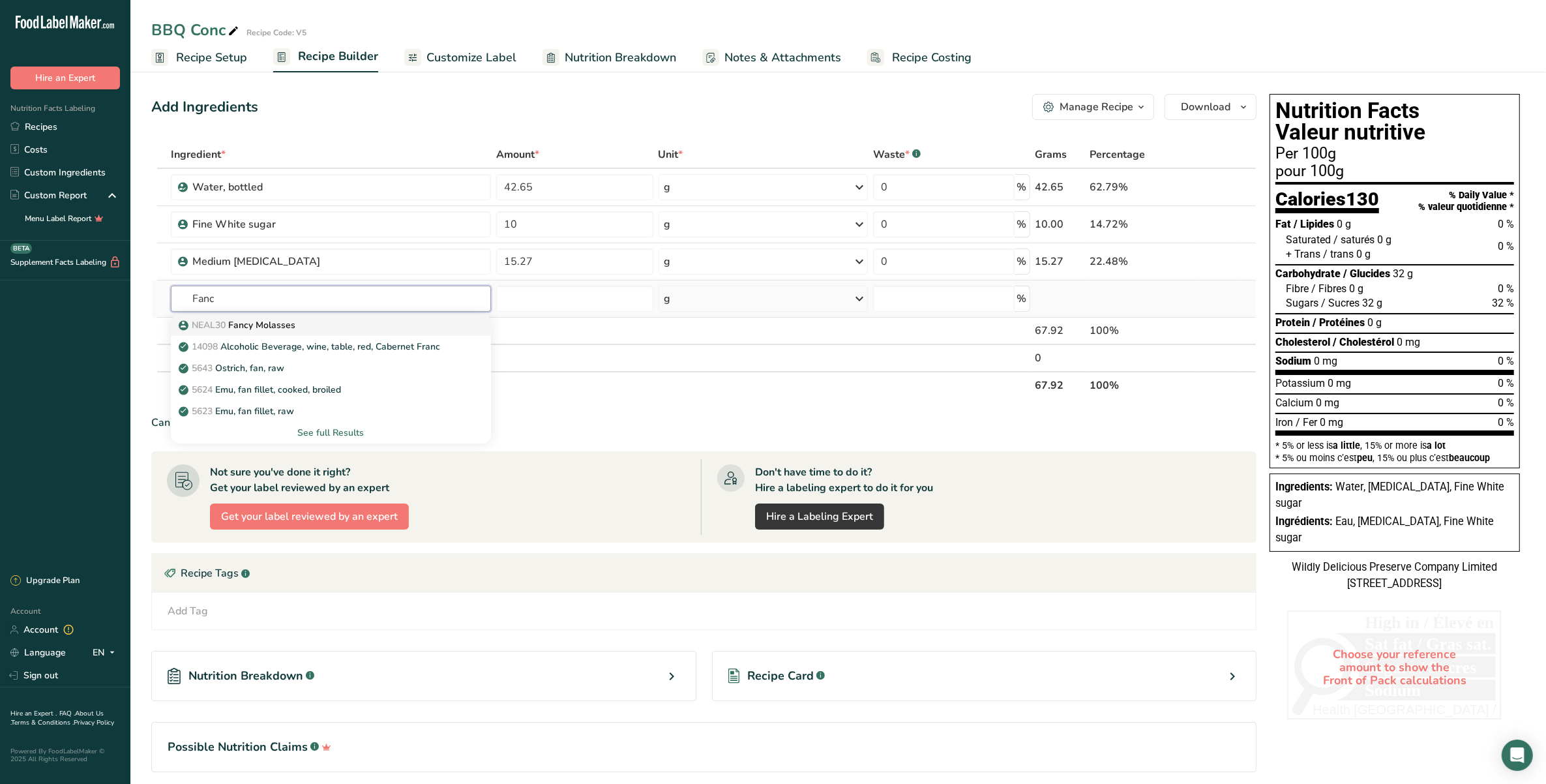
type input "Fanc"
click at [378, 321] on div "NEAL30 Fancy Molasses" at bounding box center [321, 325] width 279 height 14
type input "Fancy Molasses"
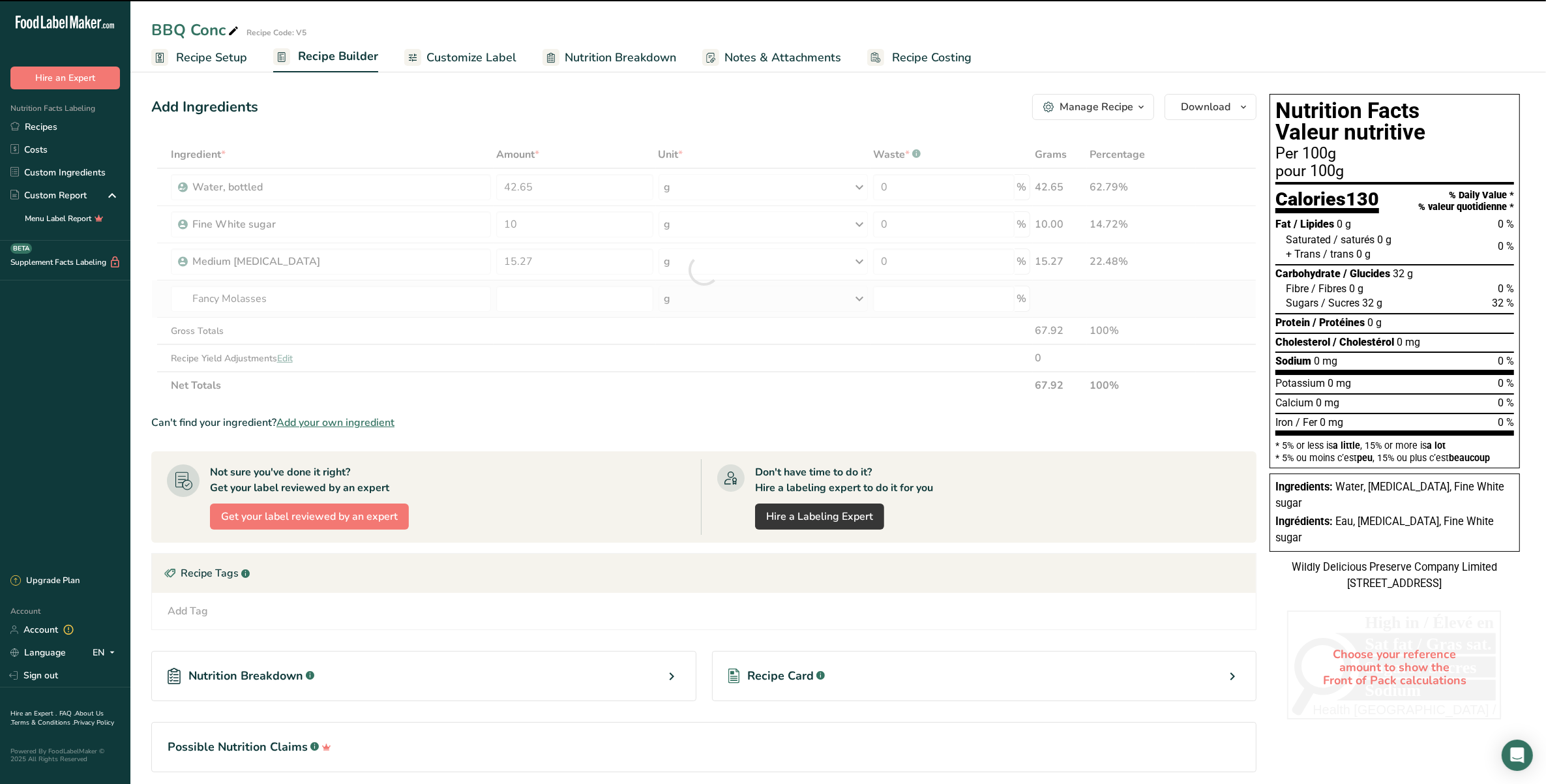
type input "0"
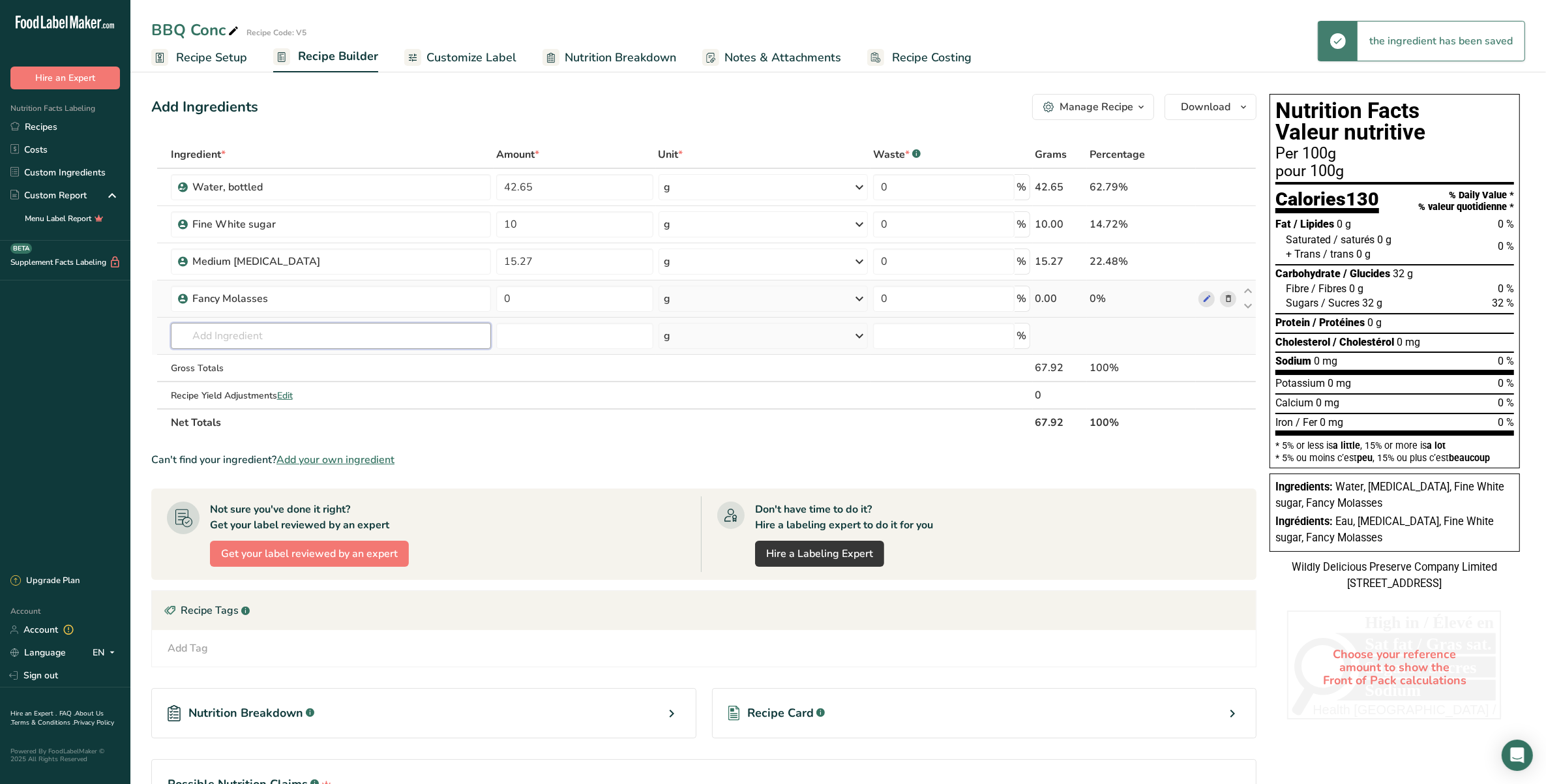
click at [377, 330] on input "text" at bounding box center [331, 335] width 321 height 26
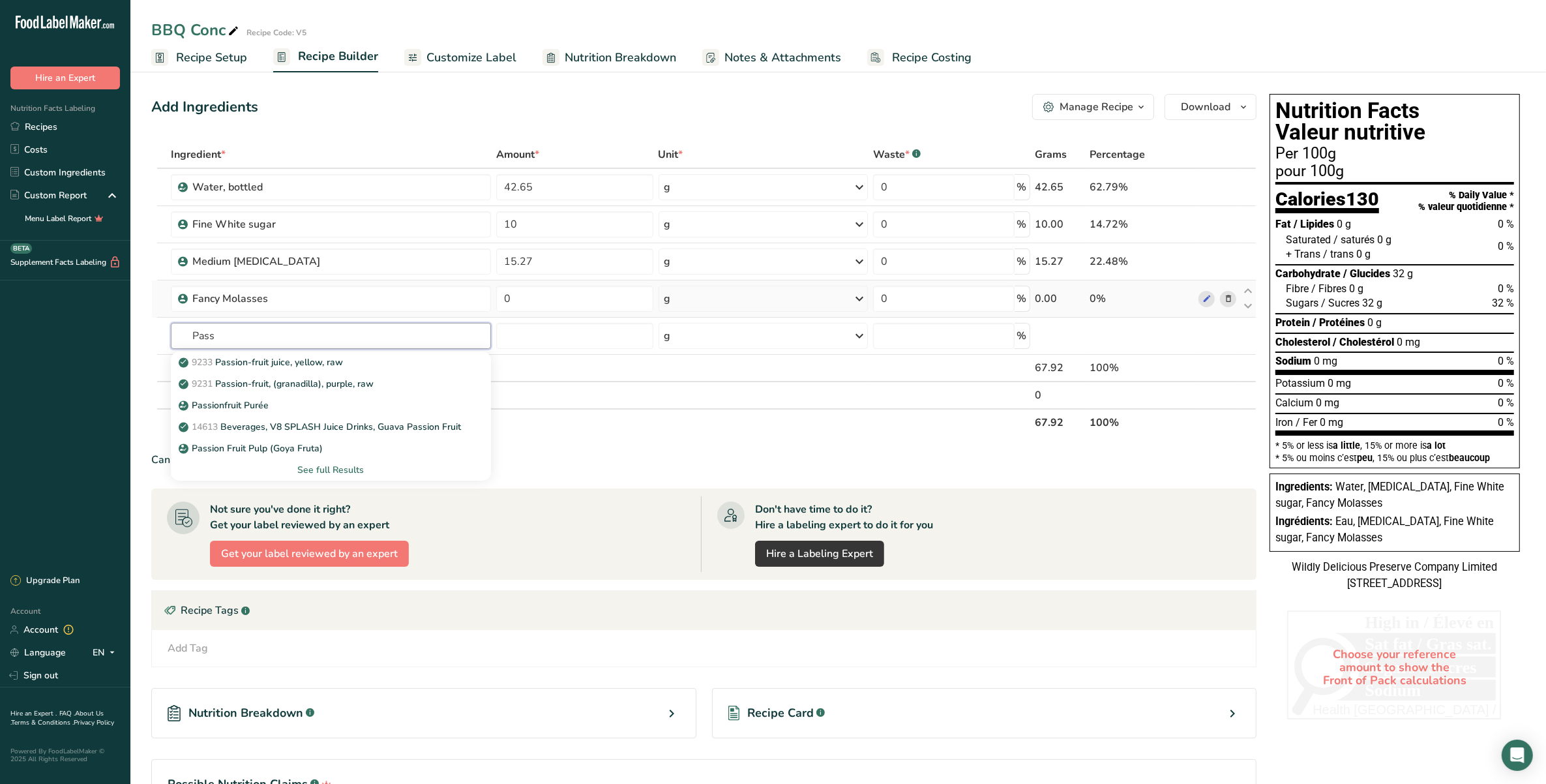
type input "Pass"
click at [366, 367] on div "9233 Passion-fruit juice, yellow, raw" at bounding box center [321, 362] width 279 height 14
type input "Passion-fruit juice, yellow, raw"
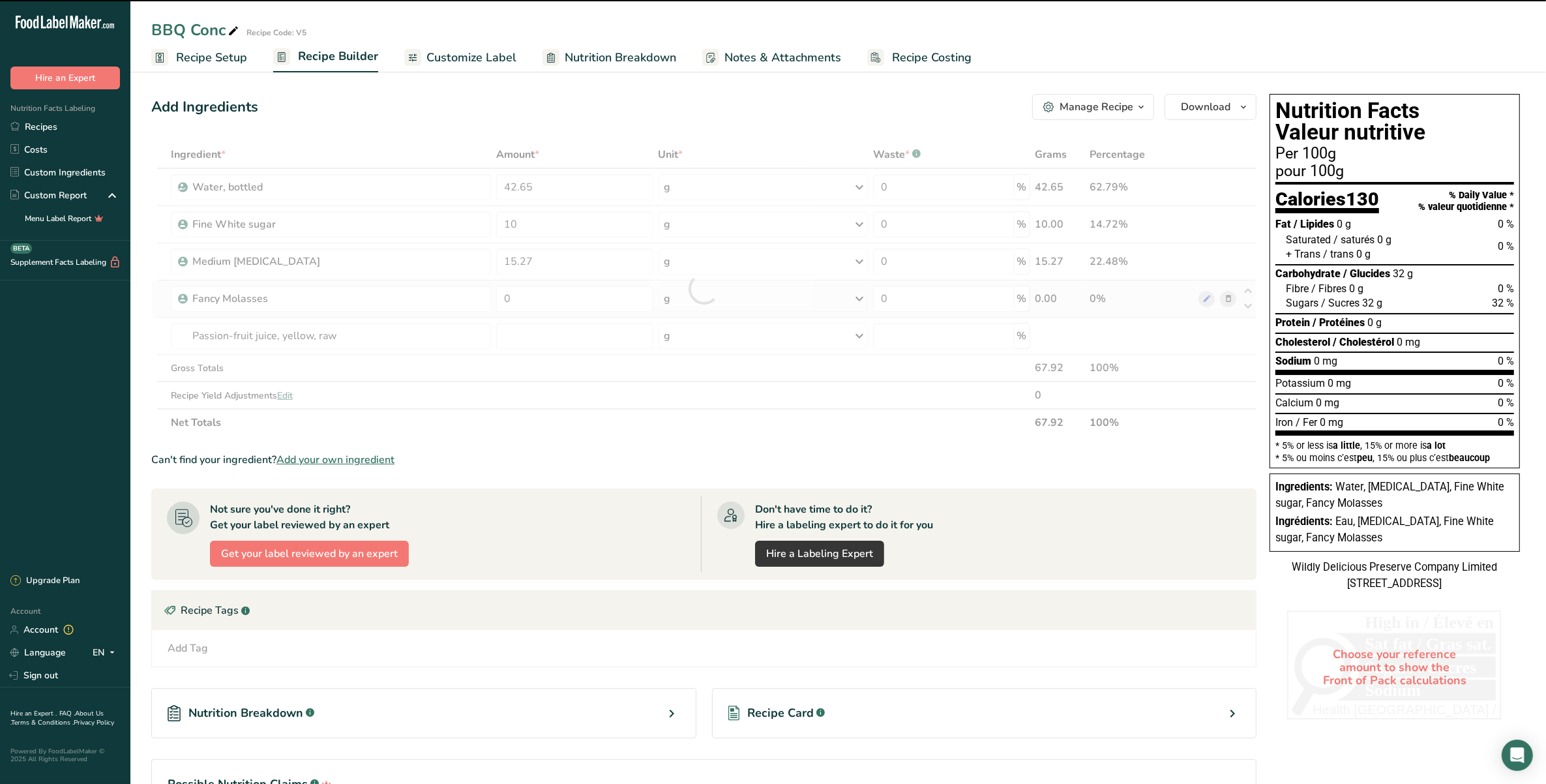
type input "0"
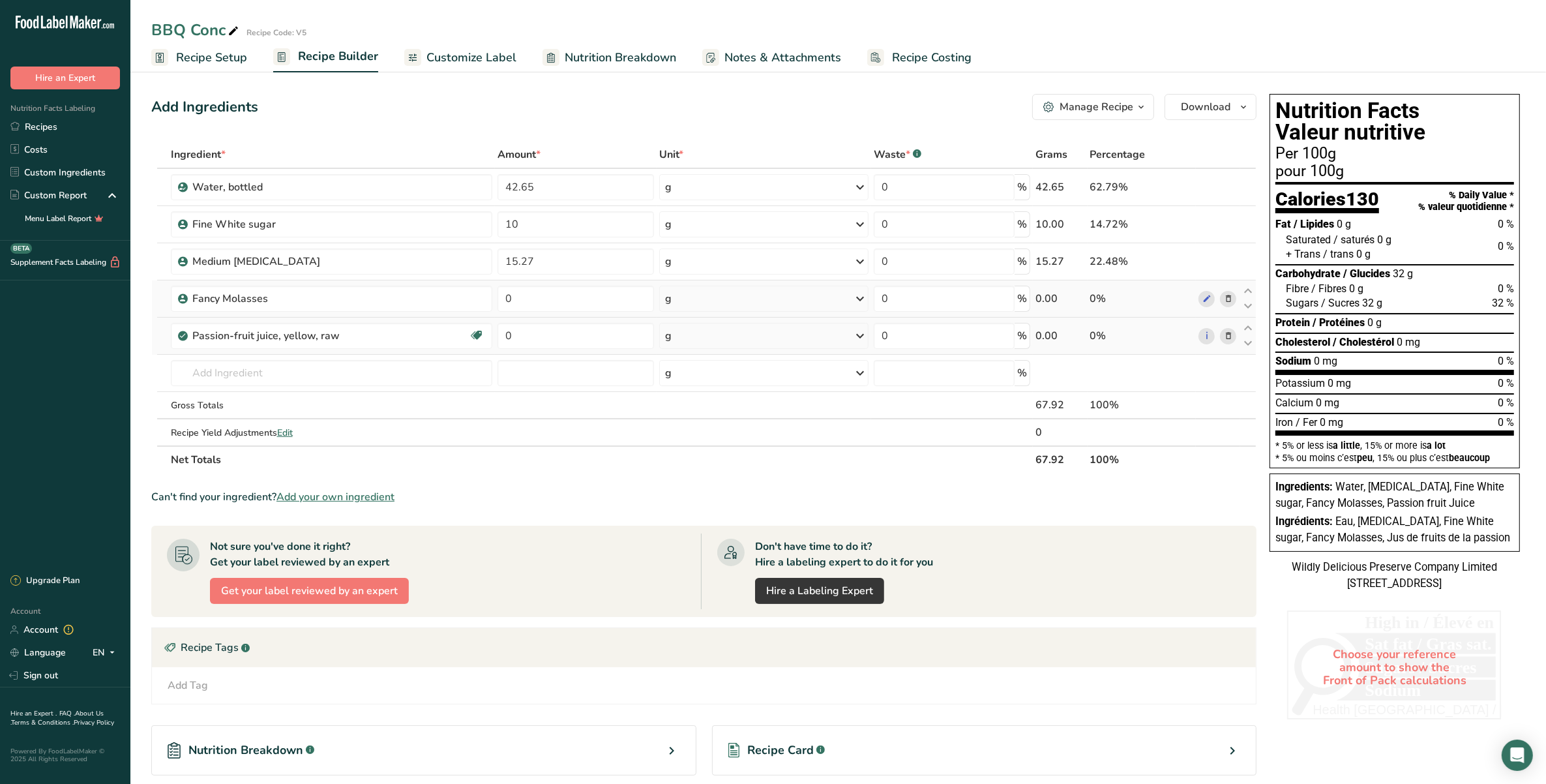
click at [1224, 333] on icon at bounding box center [1229, 336] width 9 height 14
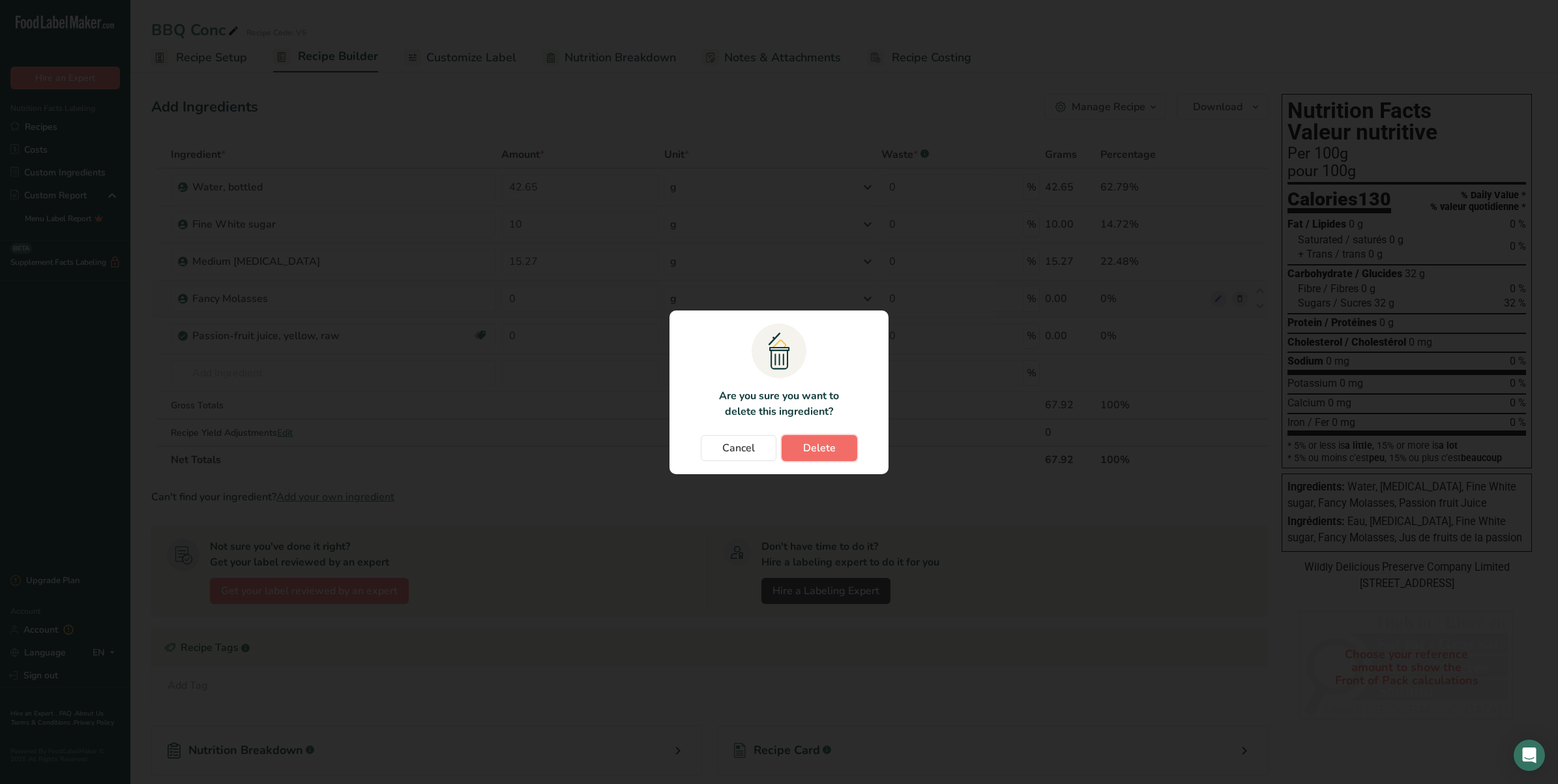
click at [815, 447] on span "Delete" at bounding box center [819, 447] width 33 height 15
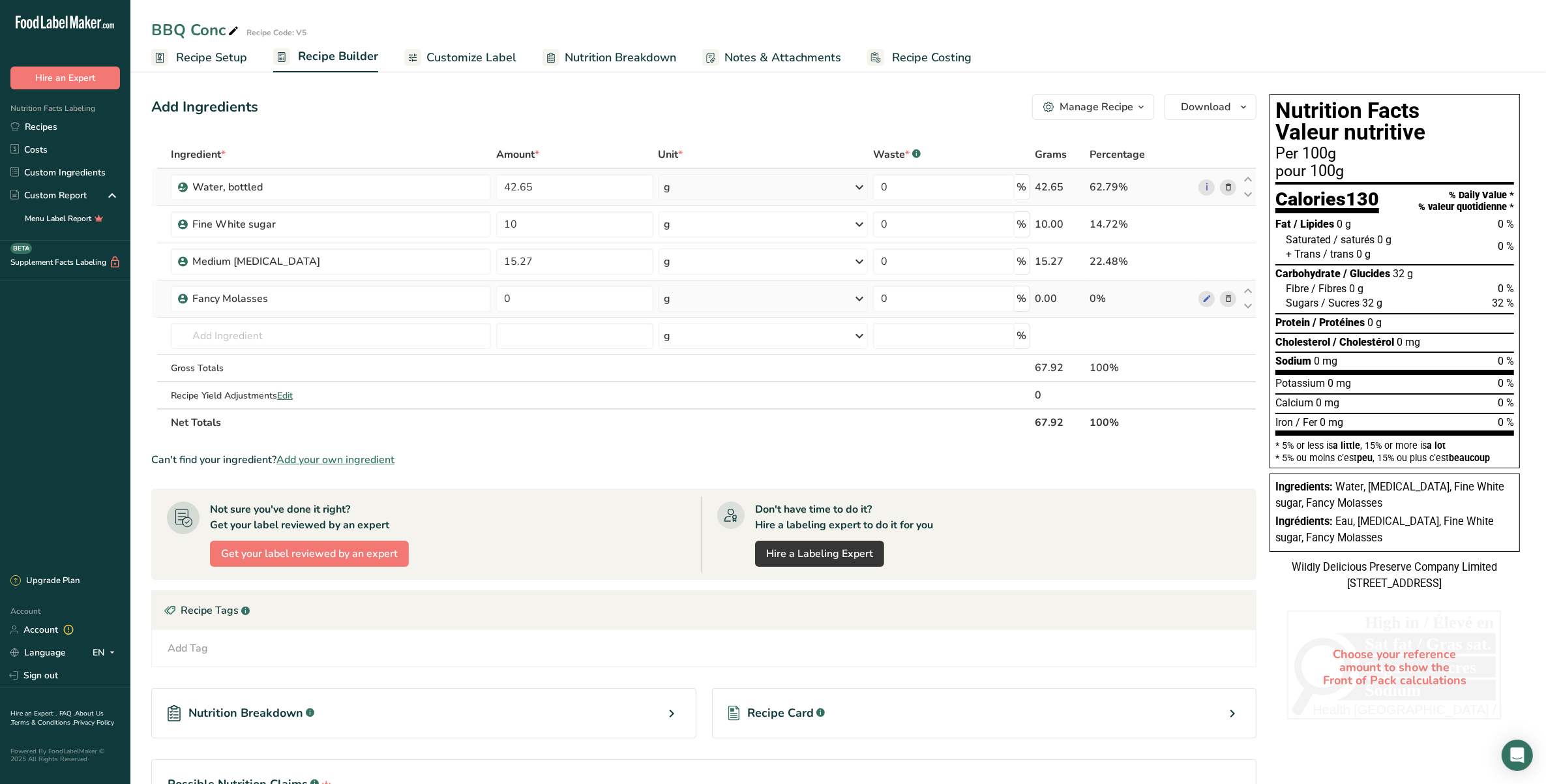
click at [1221, 188] on span at bounding box center [1228, 187] width 15 height 15
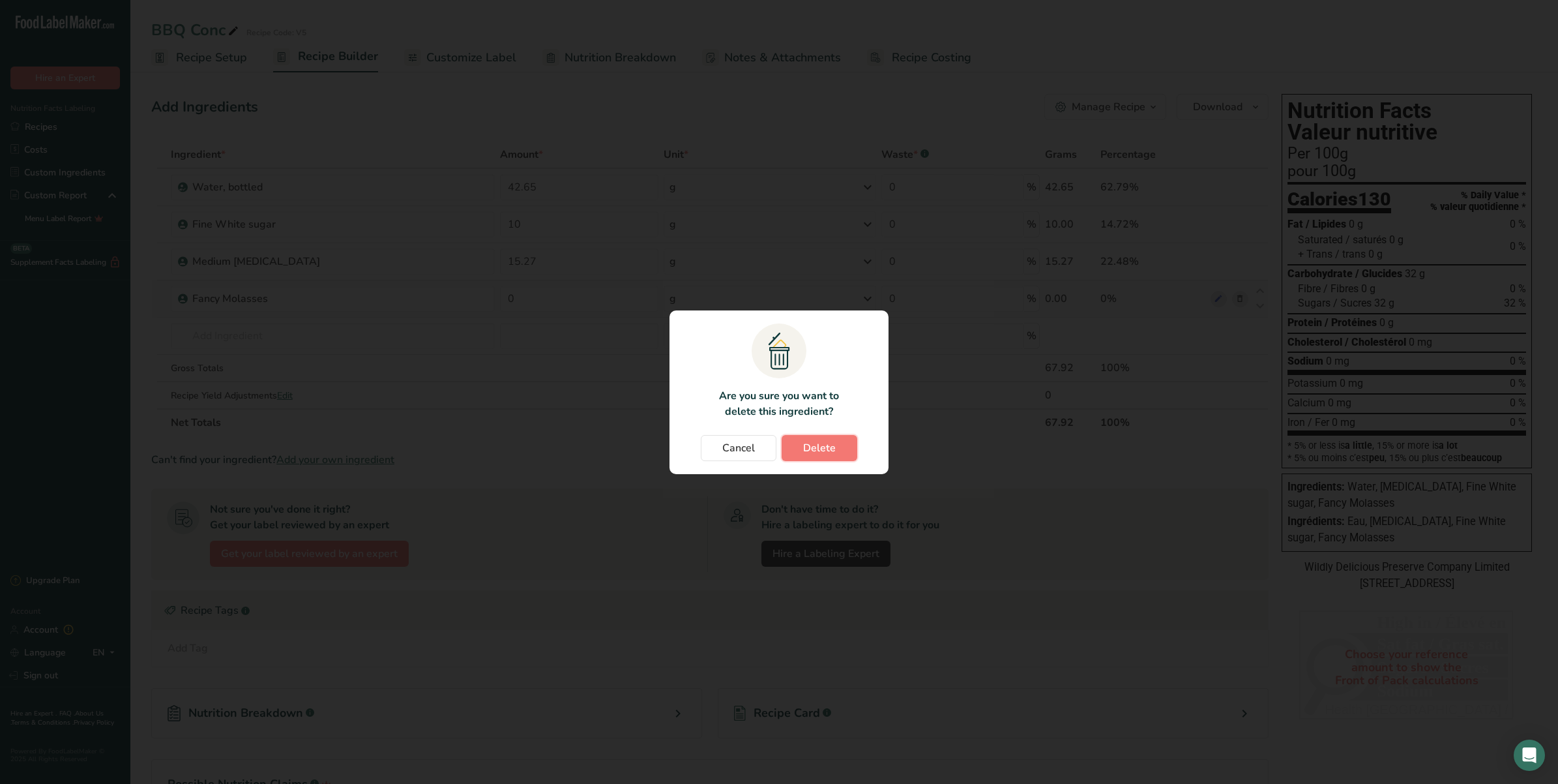
drag, startPoint x: 833, startPoint y: 447, endPoint x: 827, endPoint y: 458, distance: 12.5
click at [833, 447] on span "Delete" at bounding box center [819, 447] width 33 height 15
type input "10"
type input "15.27"
type input "0"
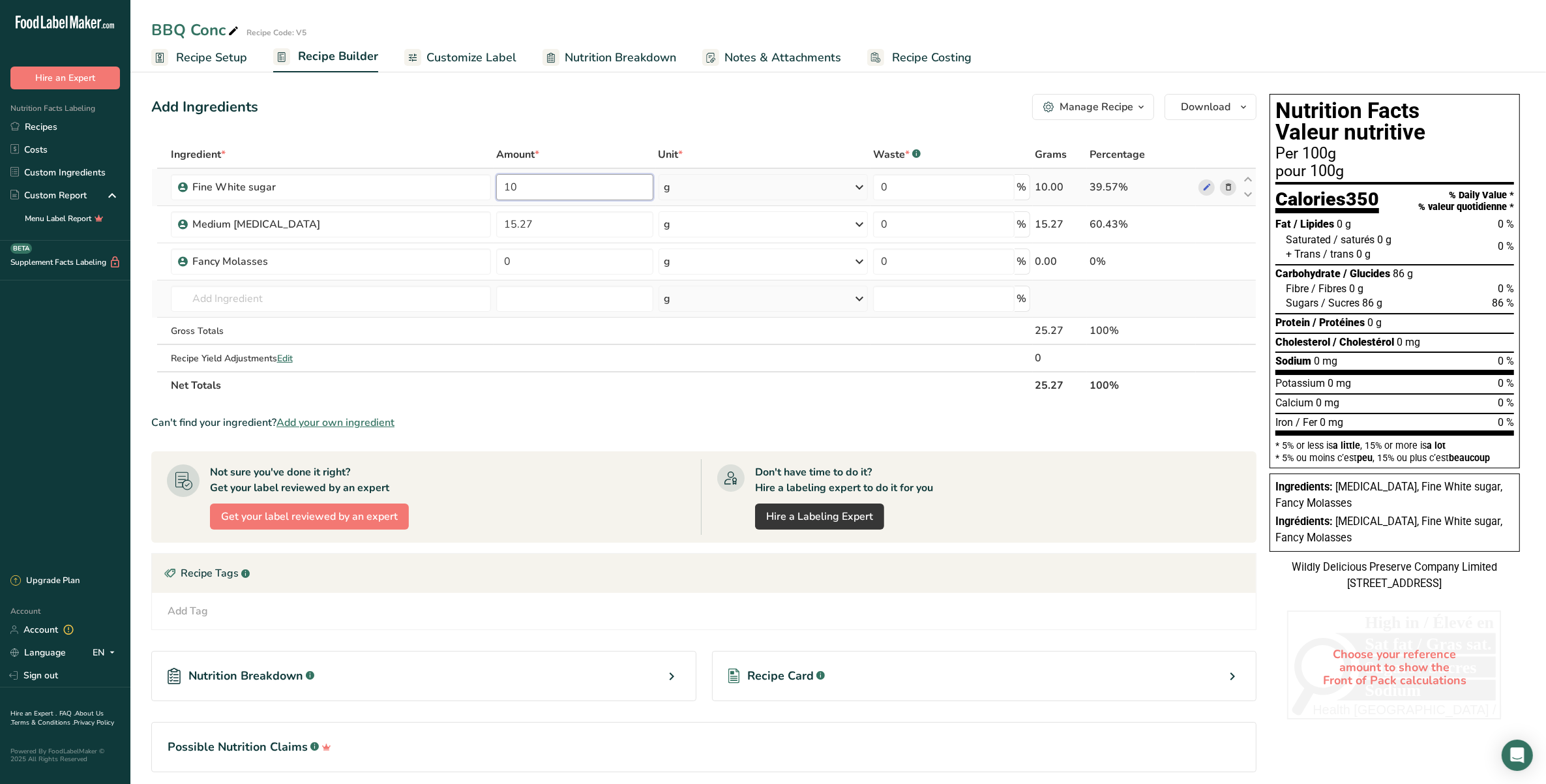
click at [604, 190] on input "10" at bounding box center [574, 187] width 157 height 26
type input "1"
type input "2"
type input "27"
click at [383, 217] on div "Ingredient * Amount * Unit * Waste * .a-a{fill:#347362;}.b-a{fill:#fff;} Grams …" at bounding box center [704, 269] width 1105 height 258
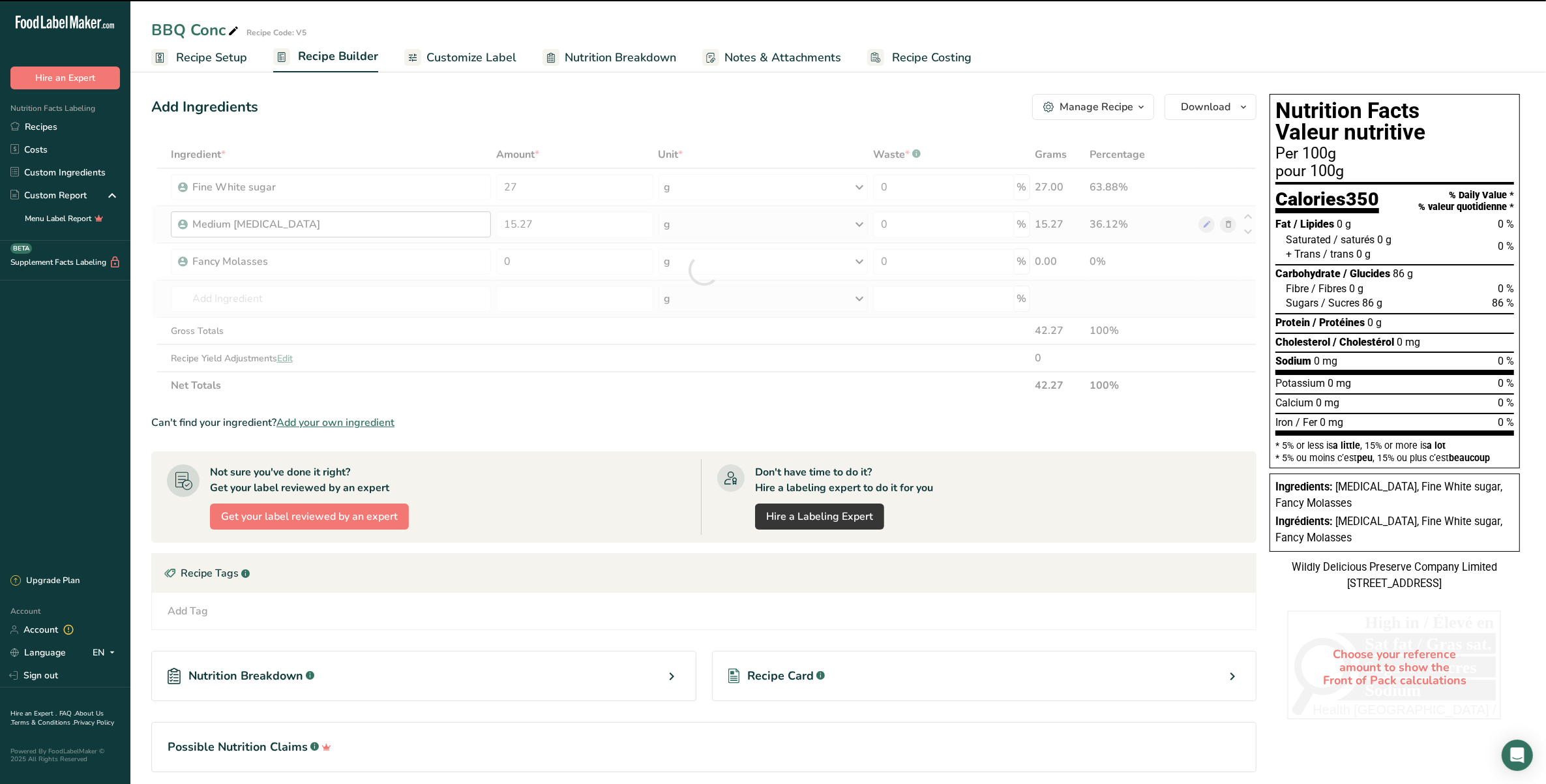
click at [271, 219] on div "Medium [MEDICAL_DATA]" at bounding box center [274, 224] width 163 height 15
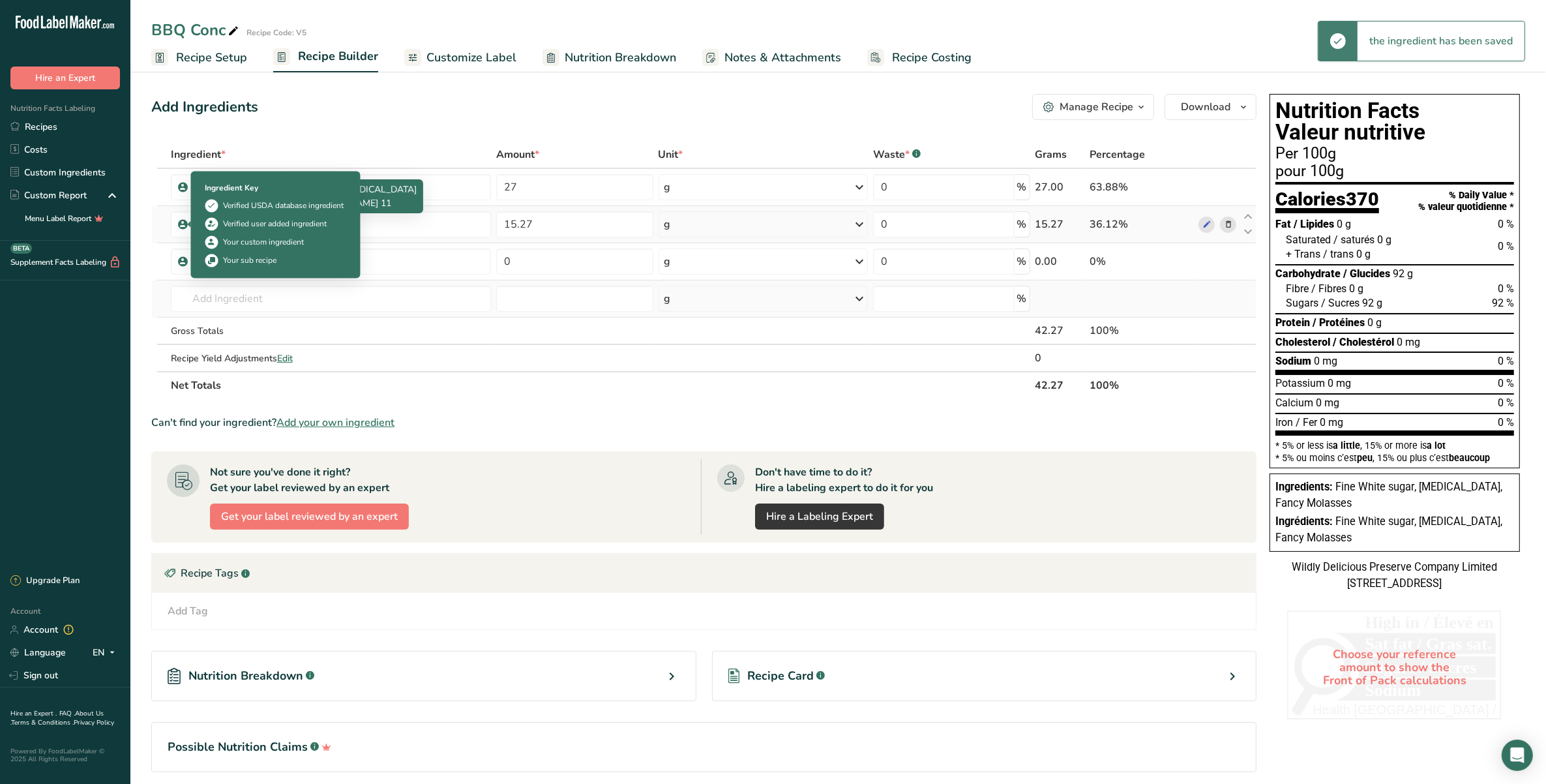
drag, startPoint x: 291, startPoint y: 223, endPoint x: 185, endPoint y: 223, distance: 106.0
click at [185, 223] on td "Medium [MEDICAL_DATA]" at bounding box center [331, 225] width 326 height 37
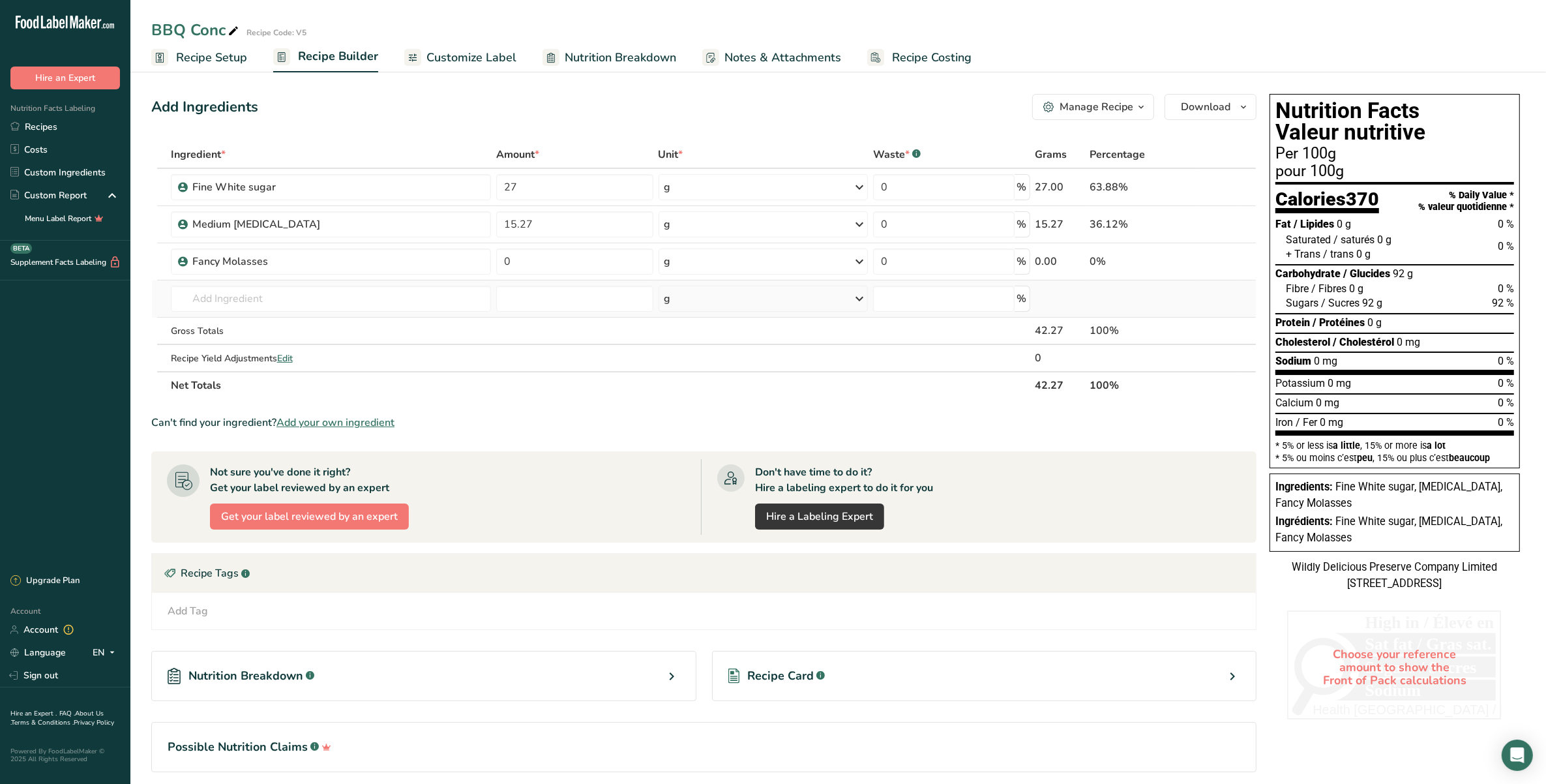
click at [1230, 219] on icon at bounding box center [1229, 225] width 9 height 14
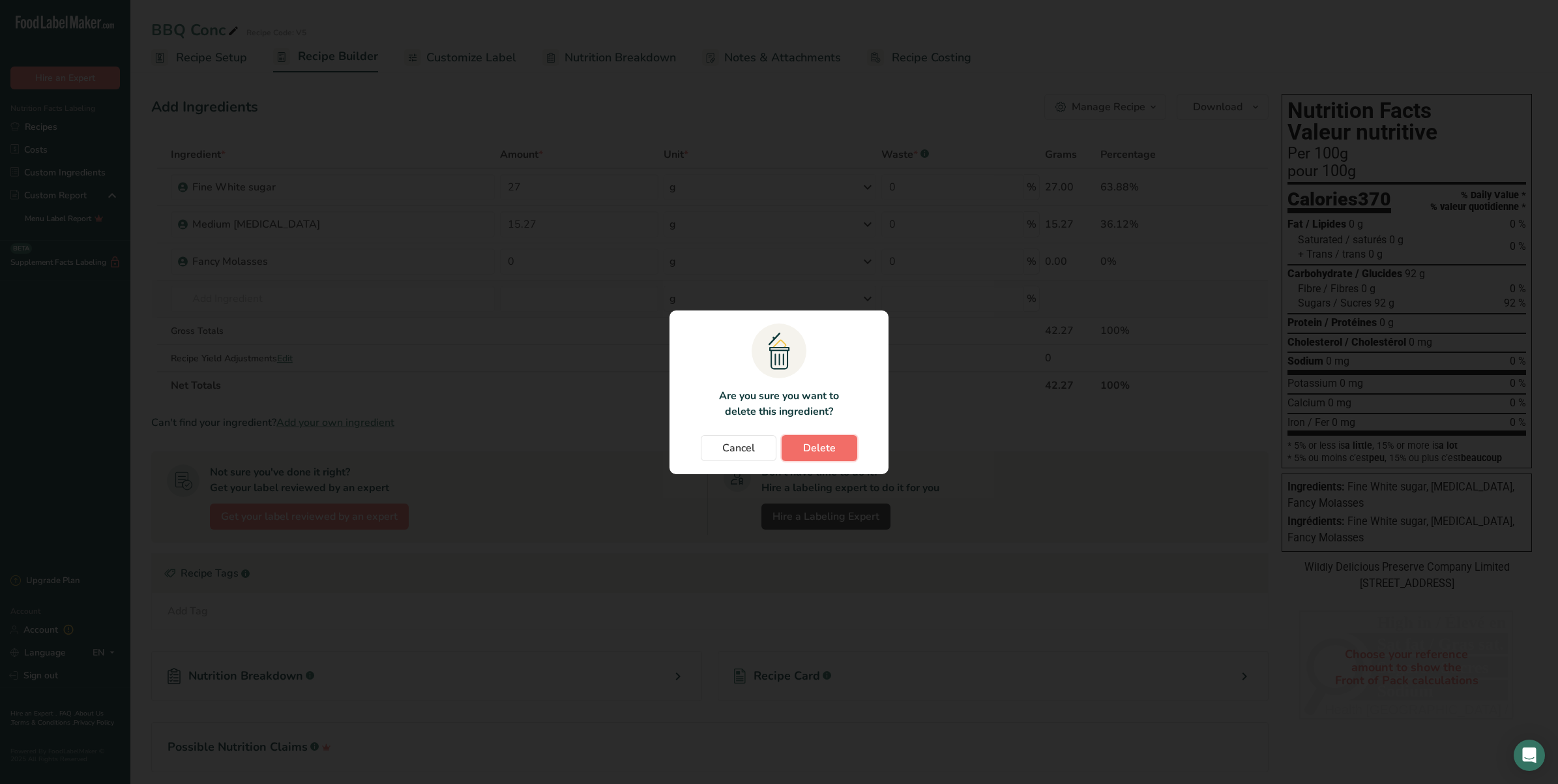
click at [835, 445] on button "Delete" at bounding box center [819, 447] width 75 height 26
type input "0"
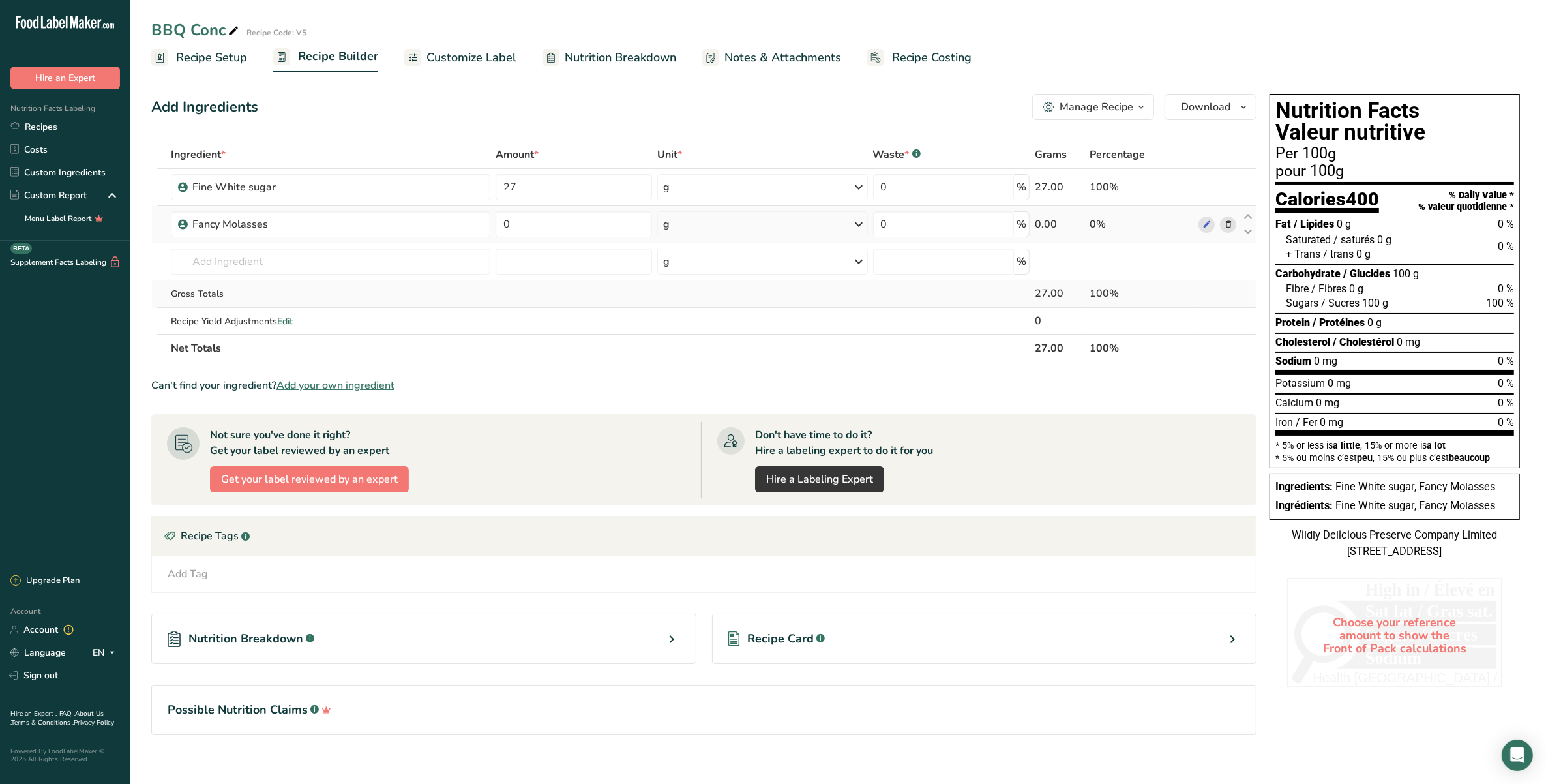
click at [1227, 227] on icon at bounding box center [1229, 225] width 9 height 14
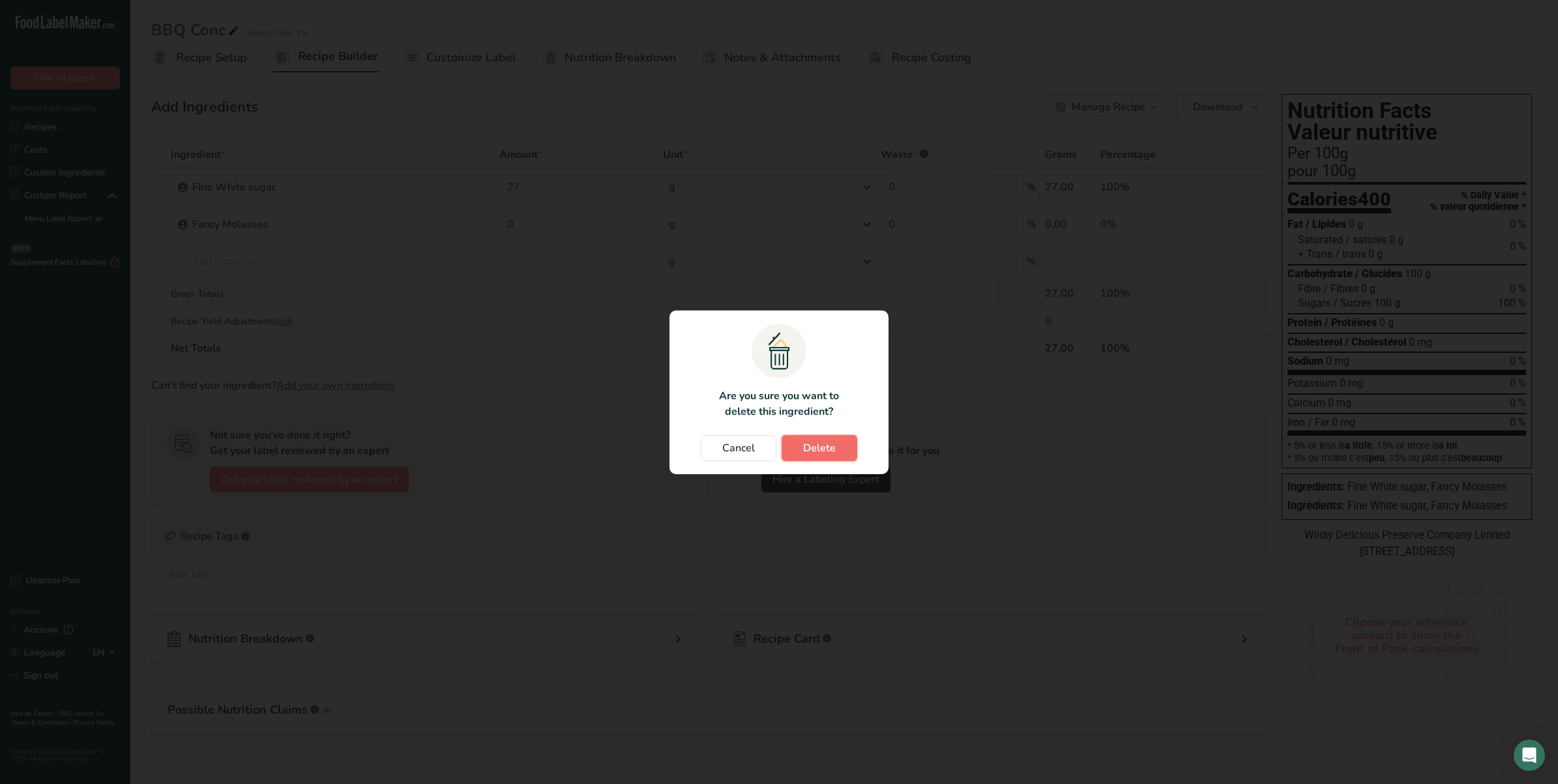
click at [822, 448] on span "Delete" at bounding box center [819, 447] width 33 height 15
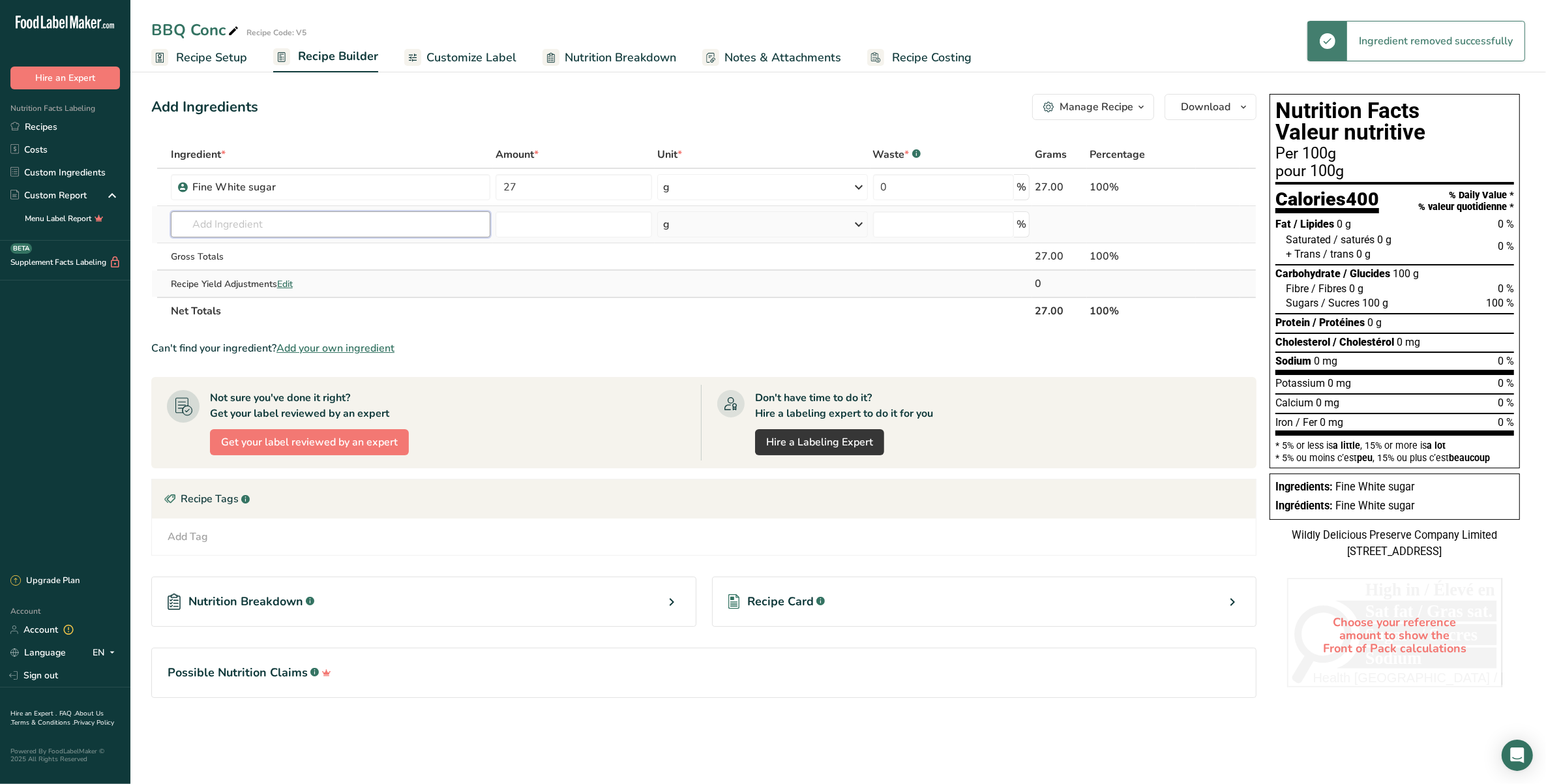
click at [393, 220] on input "text" at bounding box center [330, 224] width 319 height 26
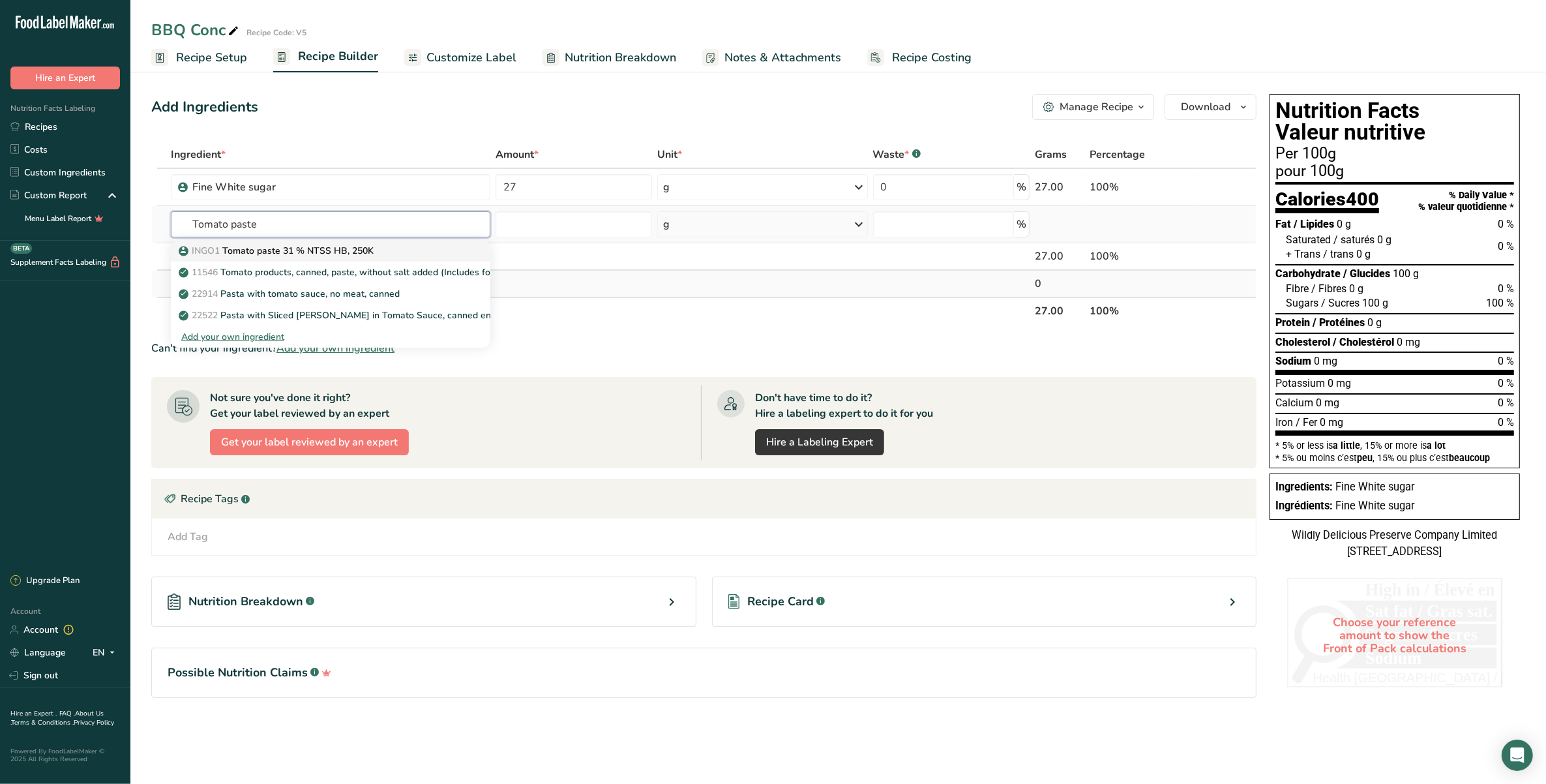
type input "Tomato paste"
click at [393, 245] on div "INGO1 Tomato paste 31 % NTSS HB, 250K" at bounding box center [320, 251] width 278 height 14
type input "Tomato paste 31 % NTSS HB, 250K"
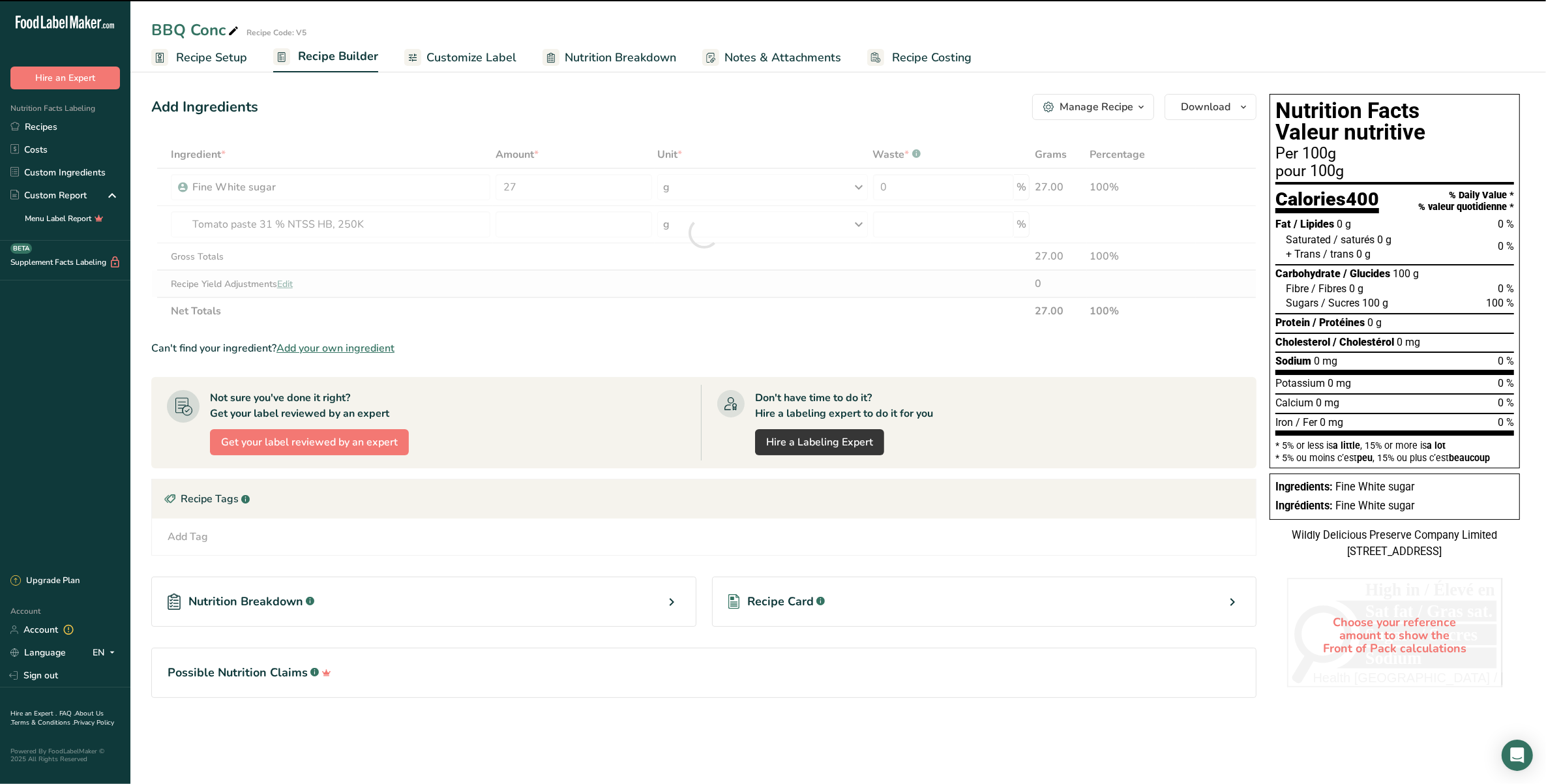
type input "0"
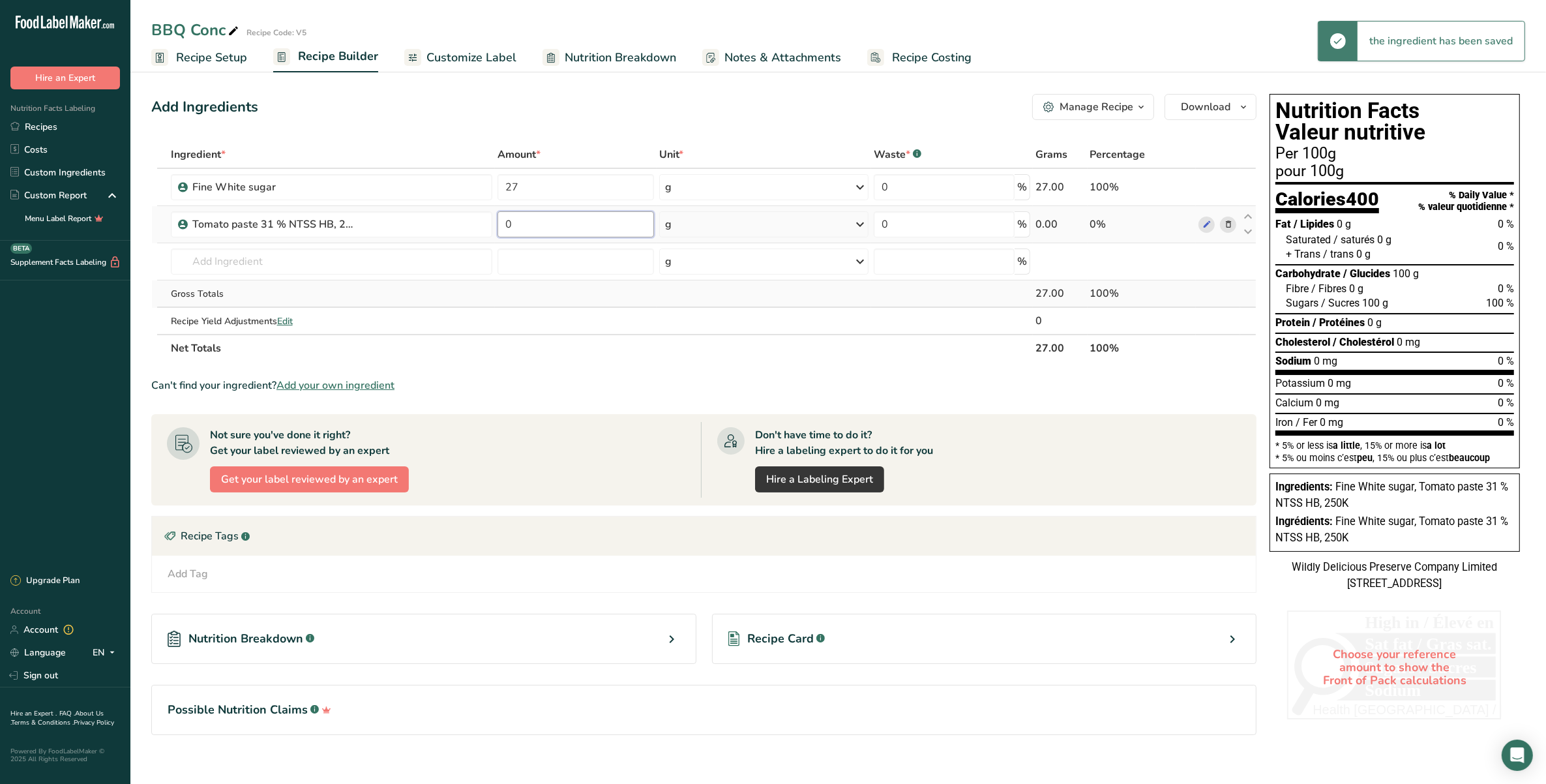
click at [529, 223] on input "0" at bounding box center [575, 224] width 157 height 26
type input "15.80"
click at [424, 246] on div "Ingredient * Amount * Unit * Waste * .a-a{fill:#347362;}.b-a{fill:#fff;} Grams …" at bounding box center [704, 251] width 1105 height 221
click at [427, 259] on input "text" at bounding box center [331, 261] width 321 height 26
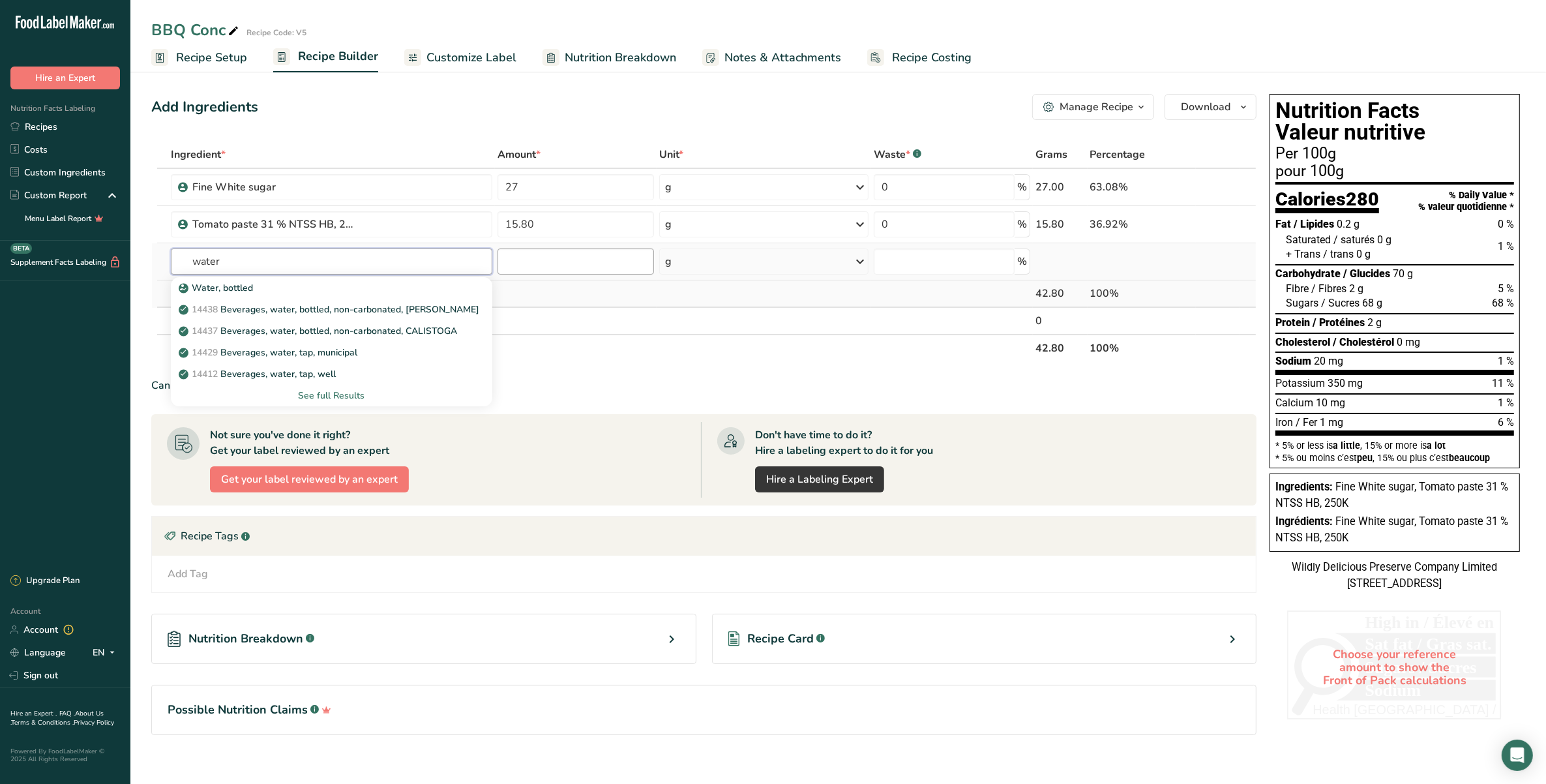
type input "water"
click at [545, 271] on input "number" at bounding box center [575, 261] width 157 height 26
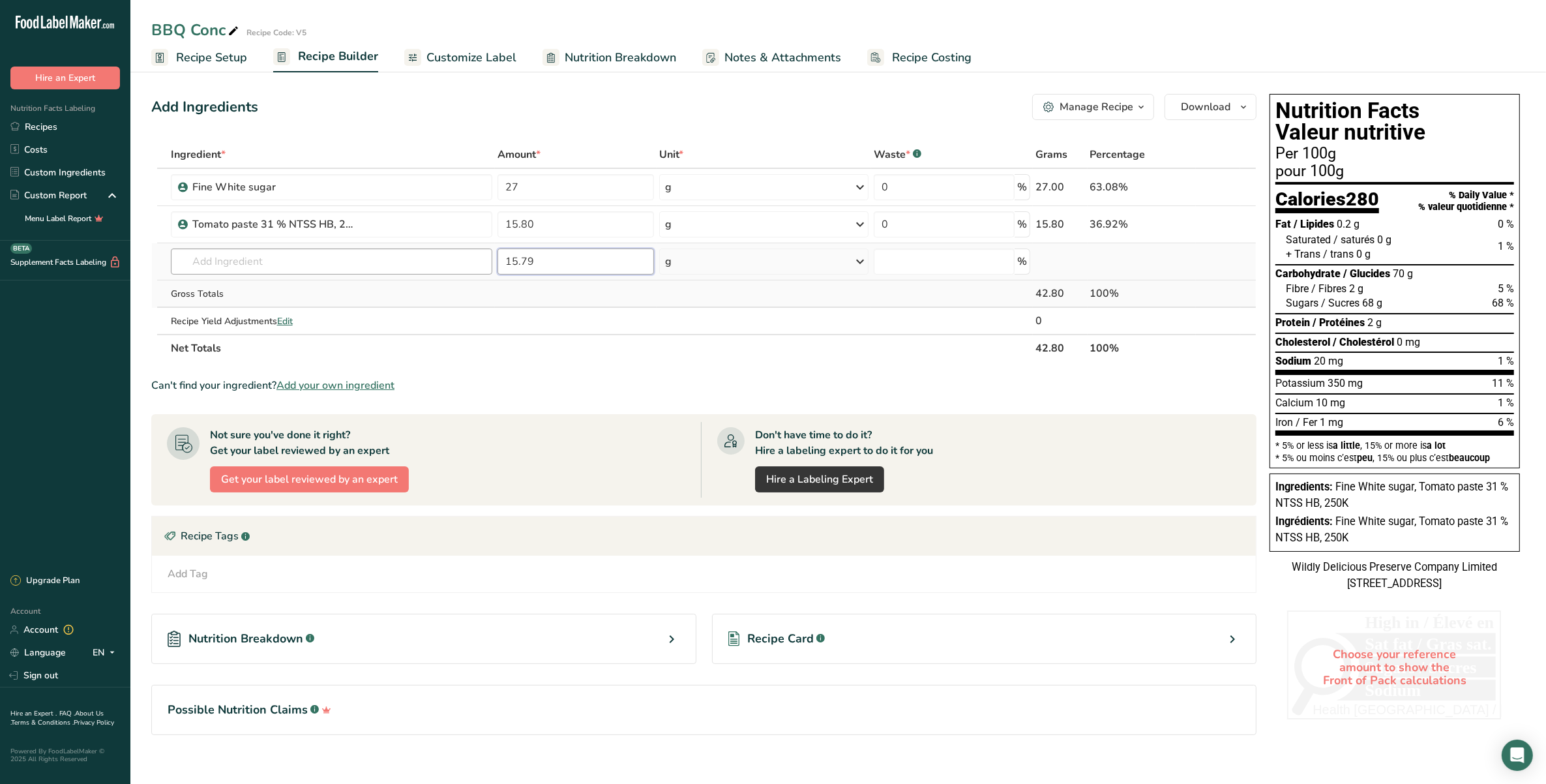
type input "15.79"
click at [421, 256] on input "text" at bounding box center [331, 261] width 321 height 26
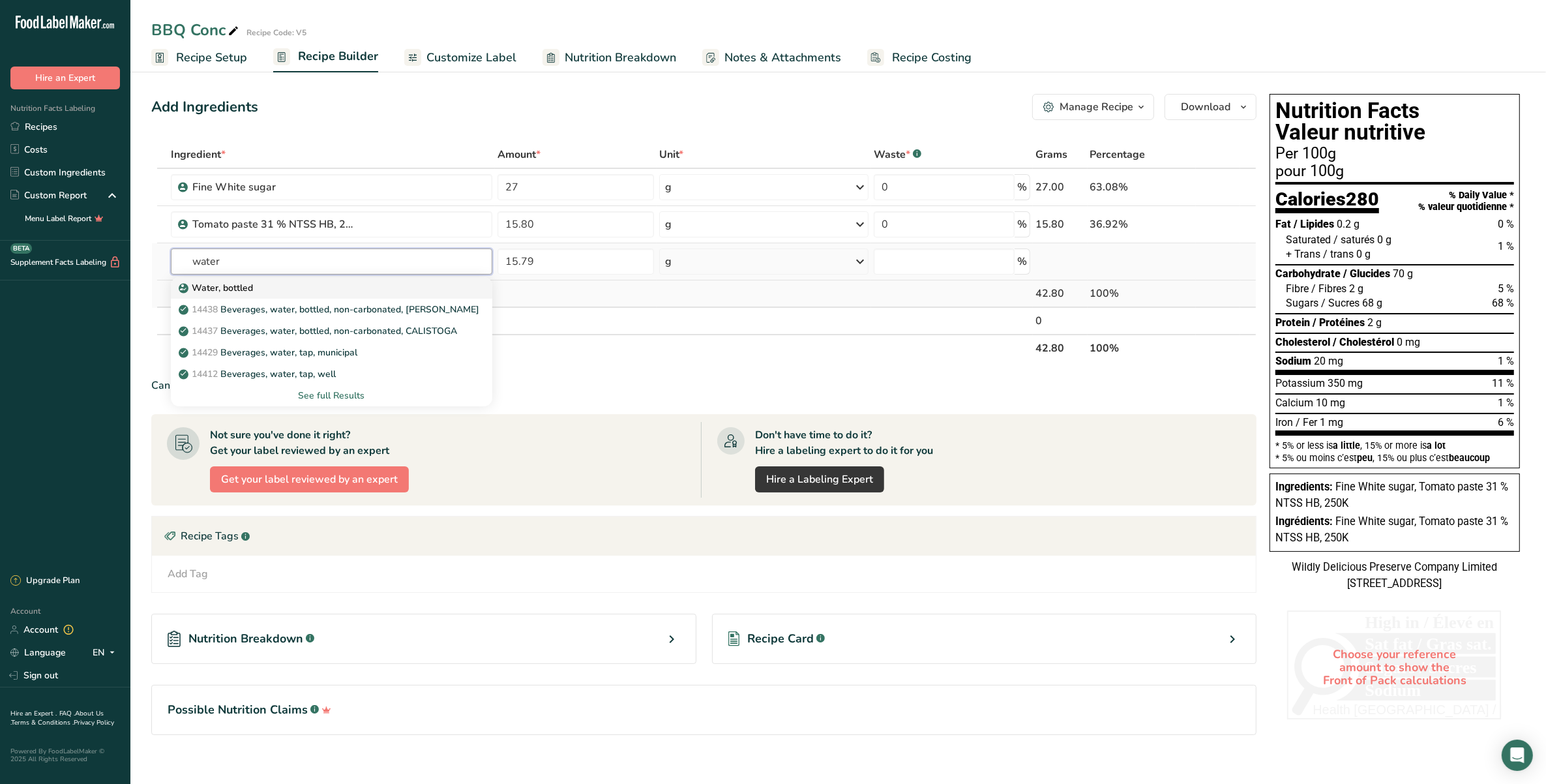
type input "water"
click at [298, 287] on div "Water, bottled" at bounding box center [321, 288] width 280 height 14
type input "Water, bottled"
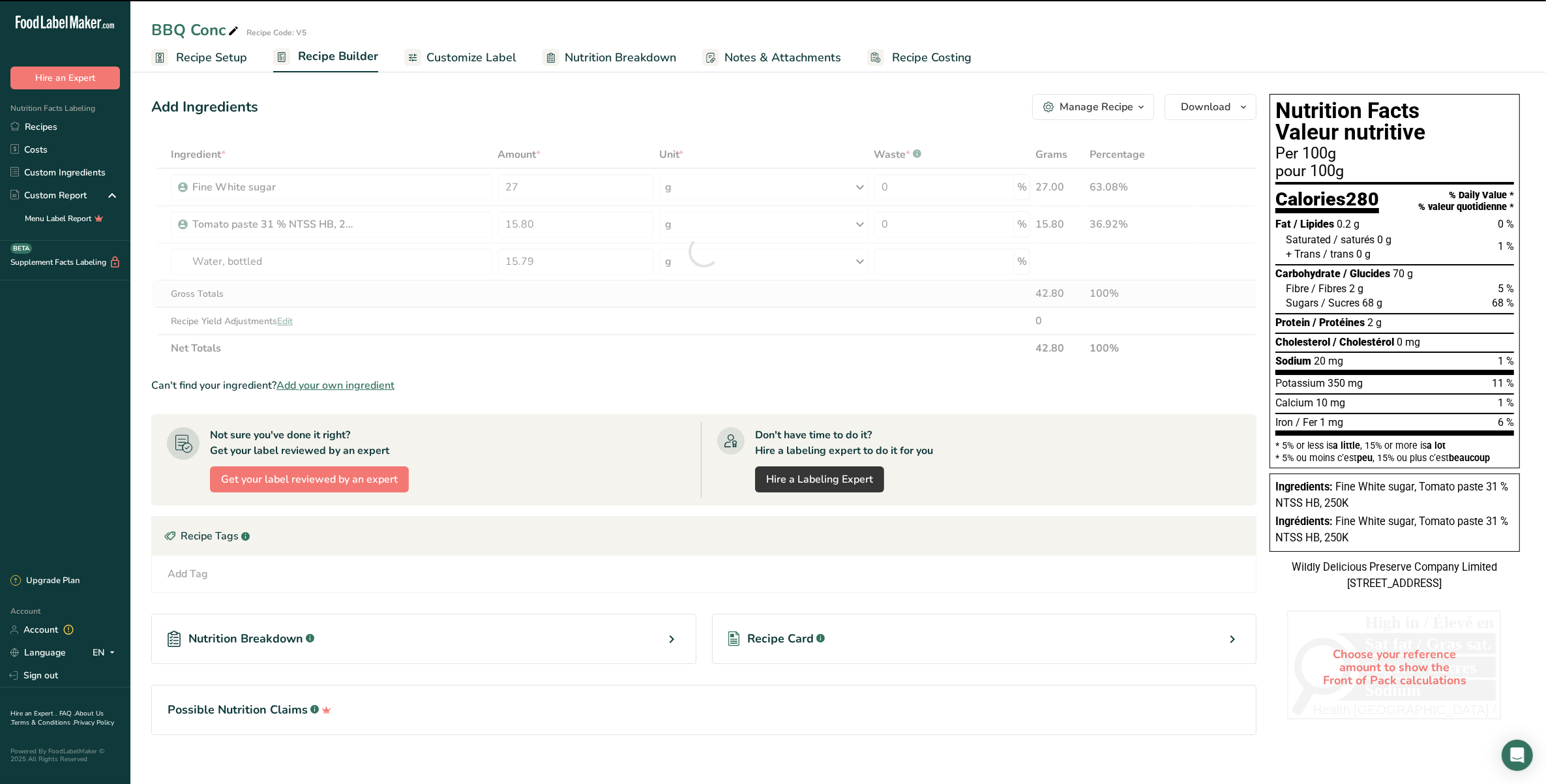
type input "0"
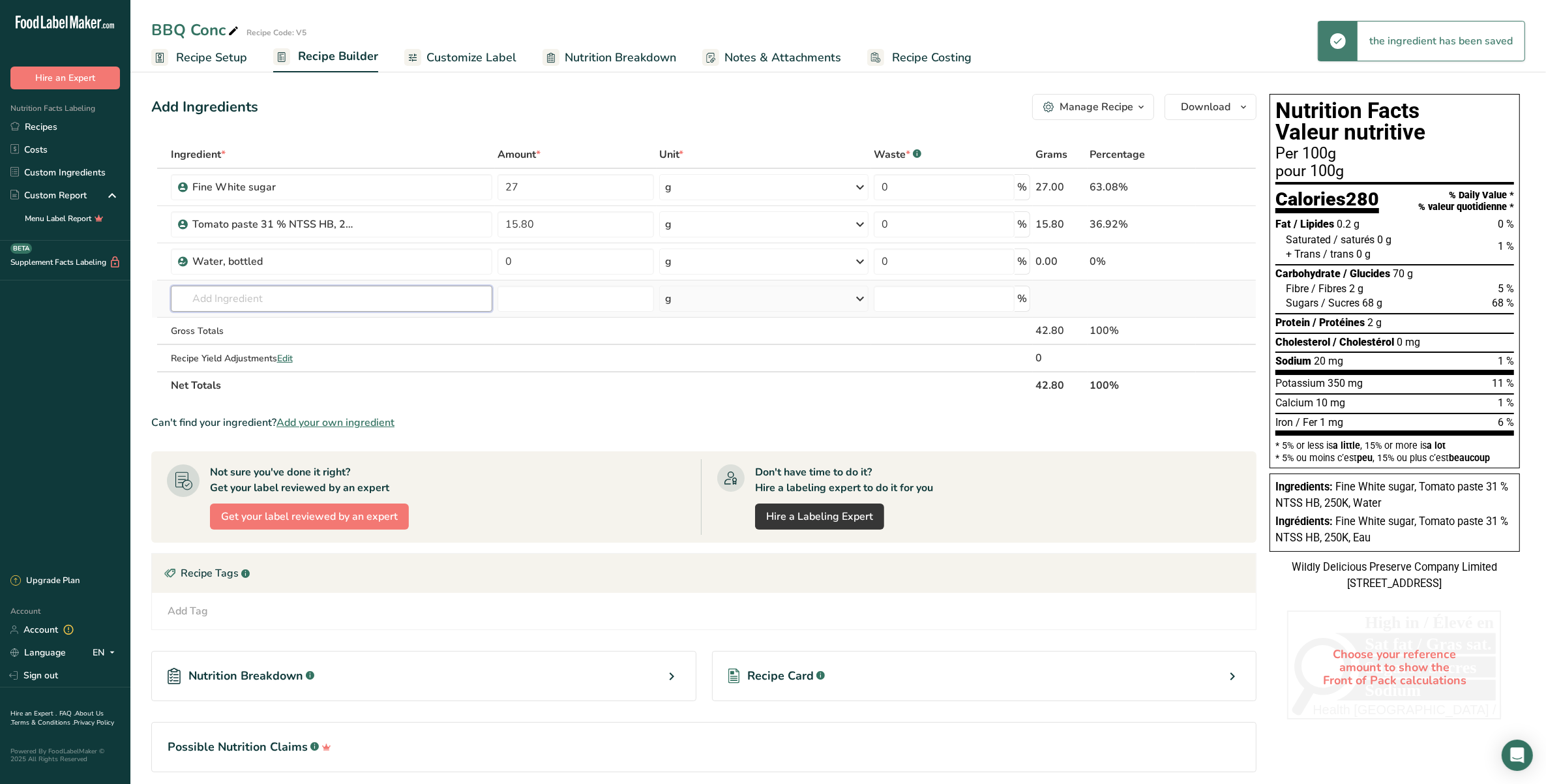
click at [392, 307] on input "text" at bounding box center [331, 298] width 321 height 26
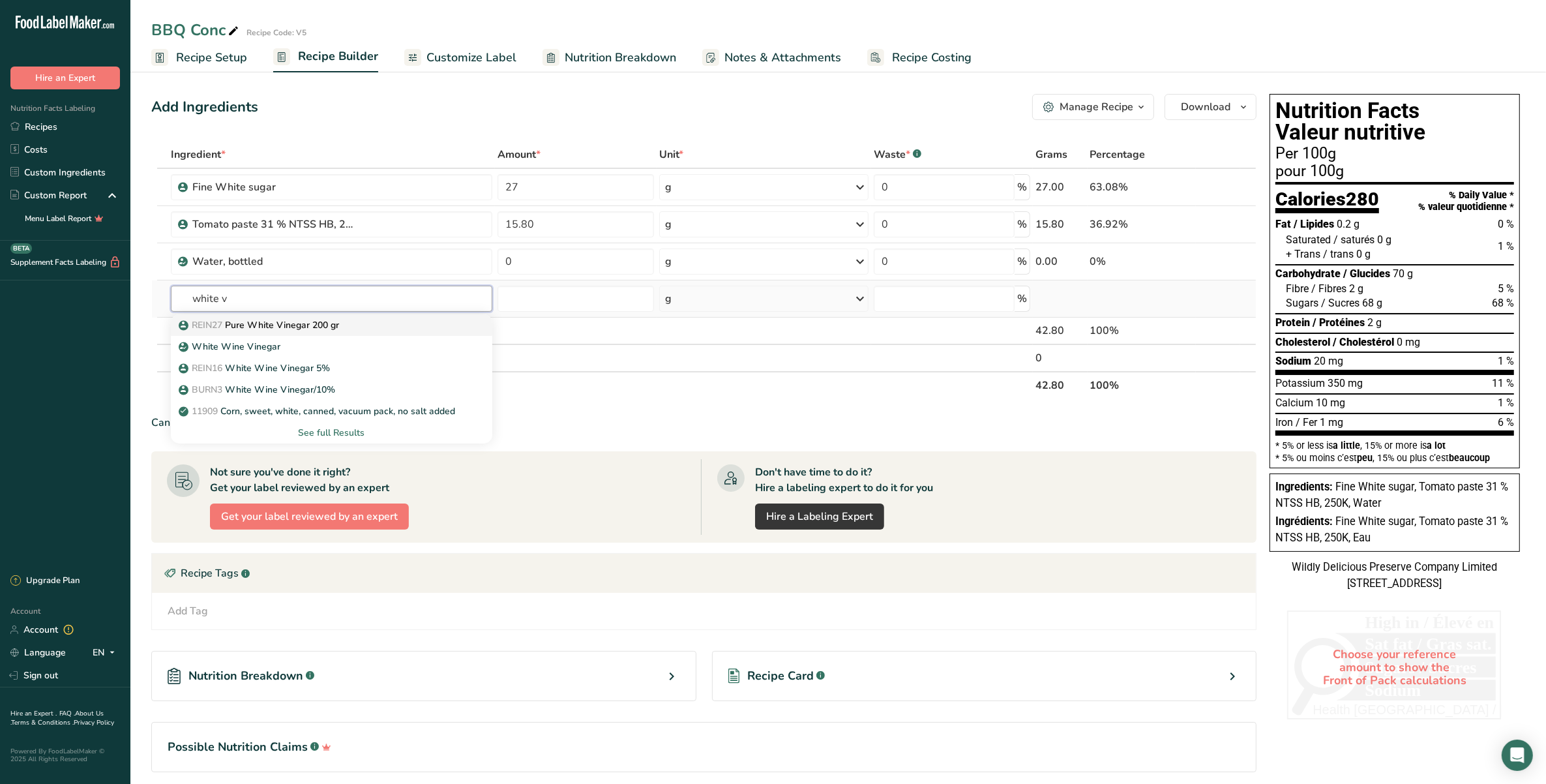
type input "white v"
click at [398, 329] on div "REIN27 Pure White Vinegar 200 gr" at bounding box center [321, 325] width 280 height 14
type input "Pure White Vinegar 200 gr"
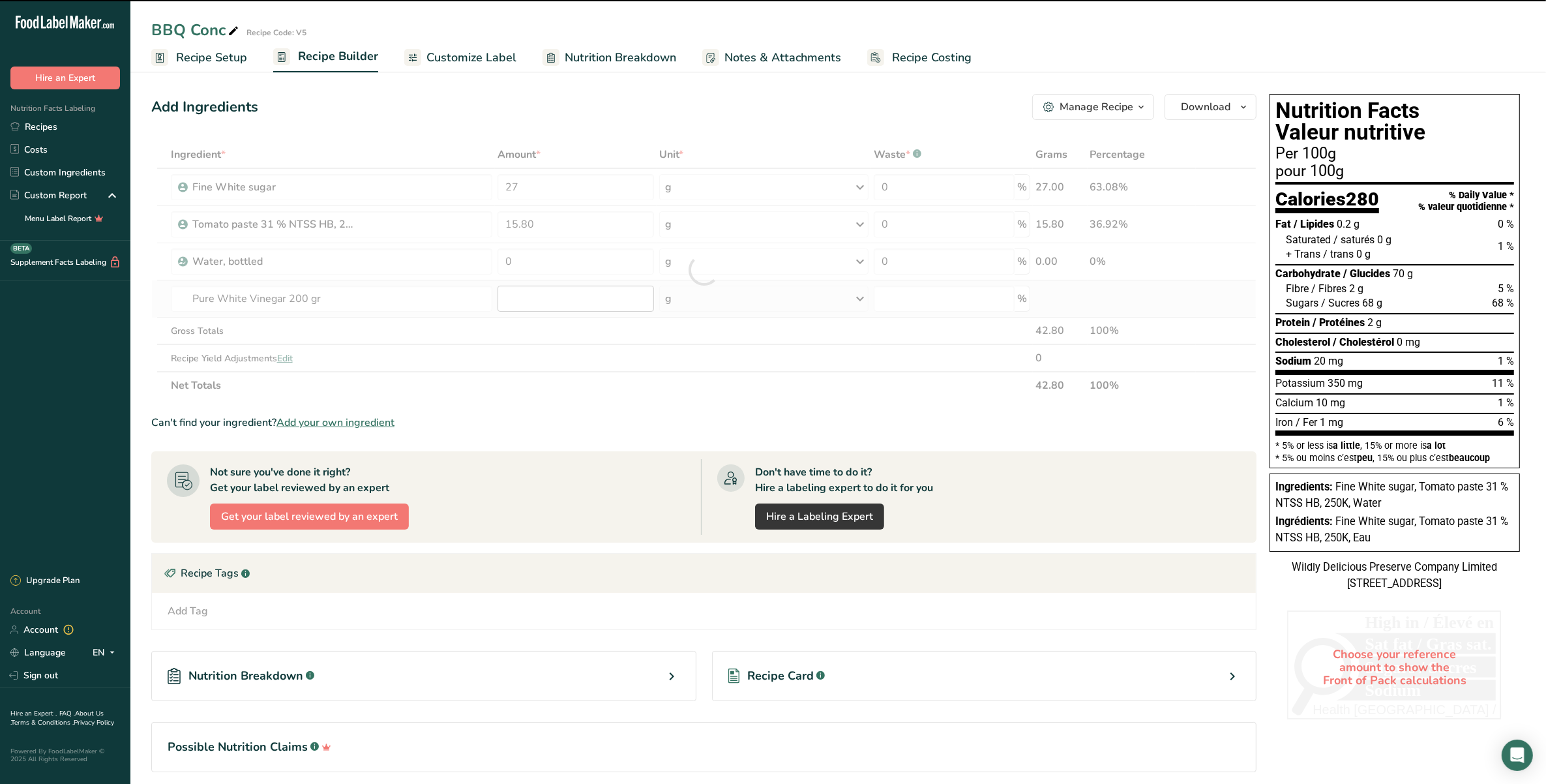
type input "0"
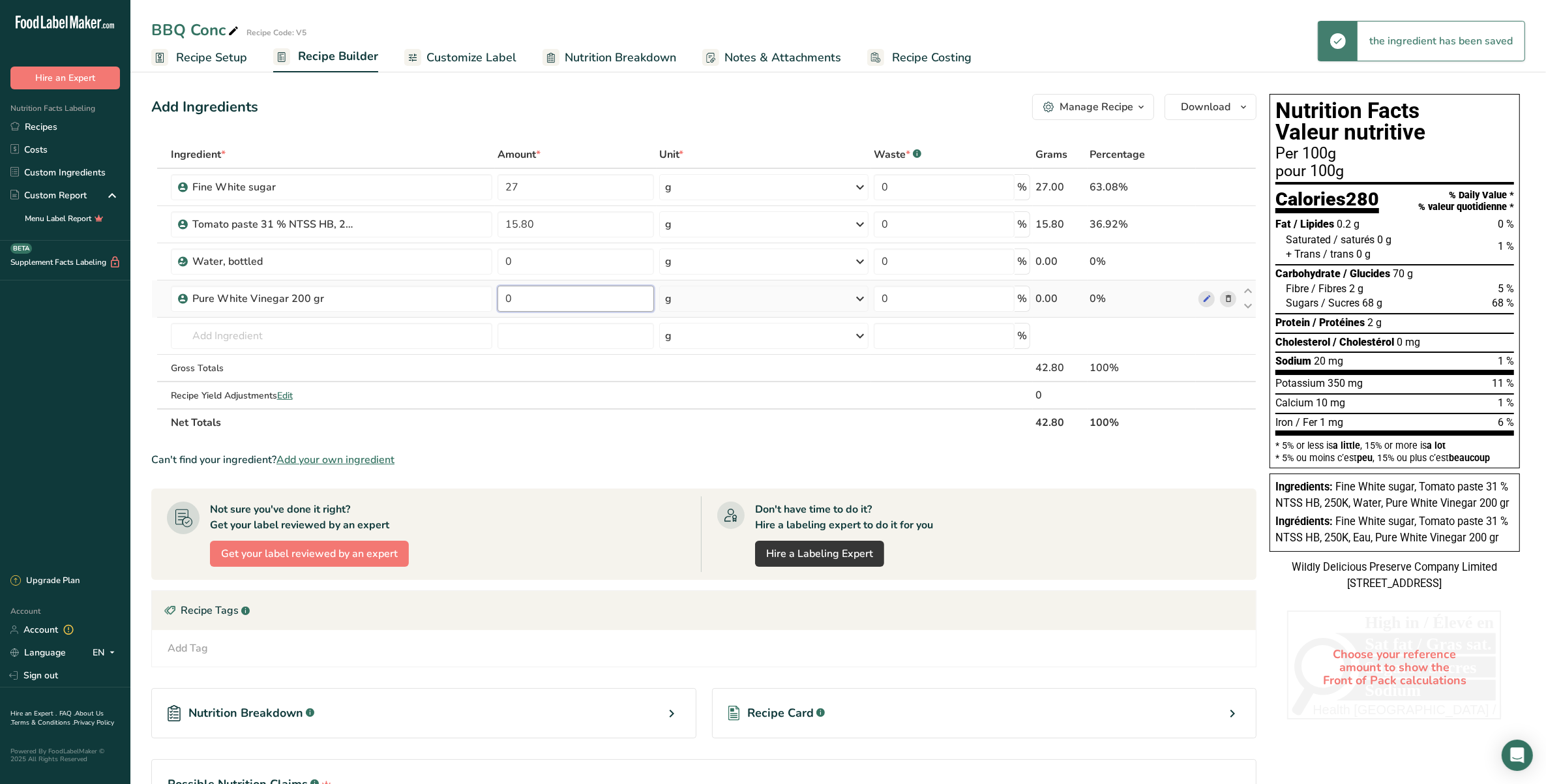
click at [519, 292] on input "0" at bounding box center [575, 298] width 157 height 26
type input "15.75"
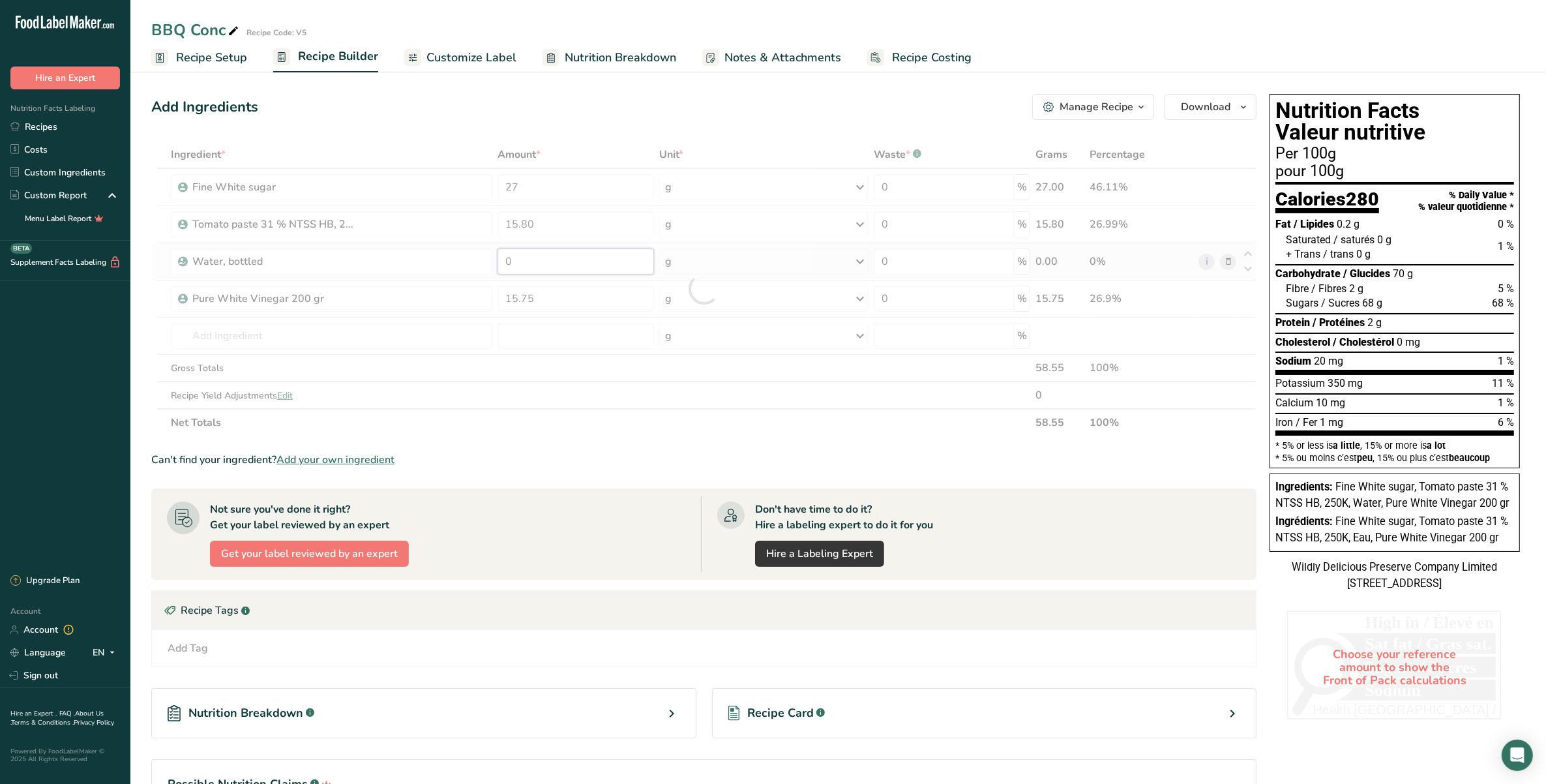
click at [533, 261] on div "Ingredient * Amount * Unit * Waste * .a-a{fill:#347362;}.b-a{fill:#fff;} Grams …" at bounding box center [704, 288] width 1105 height 295
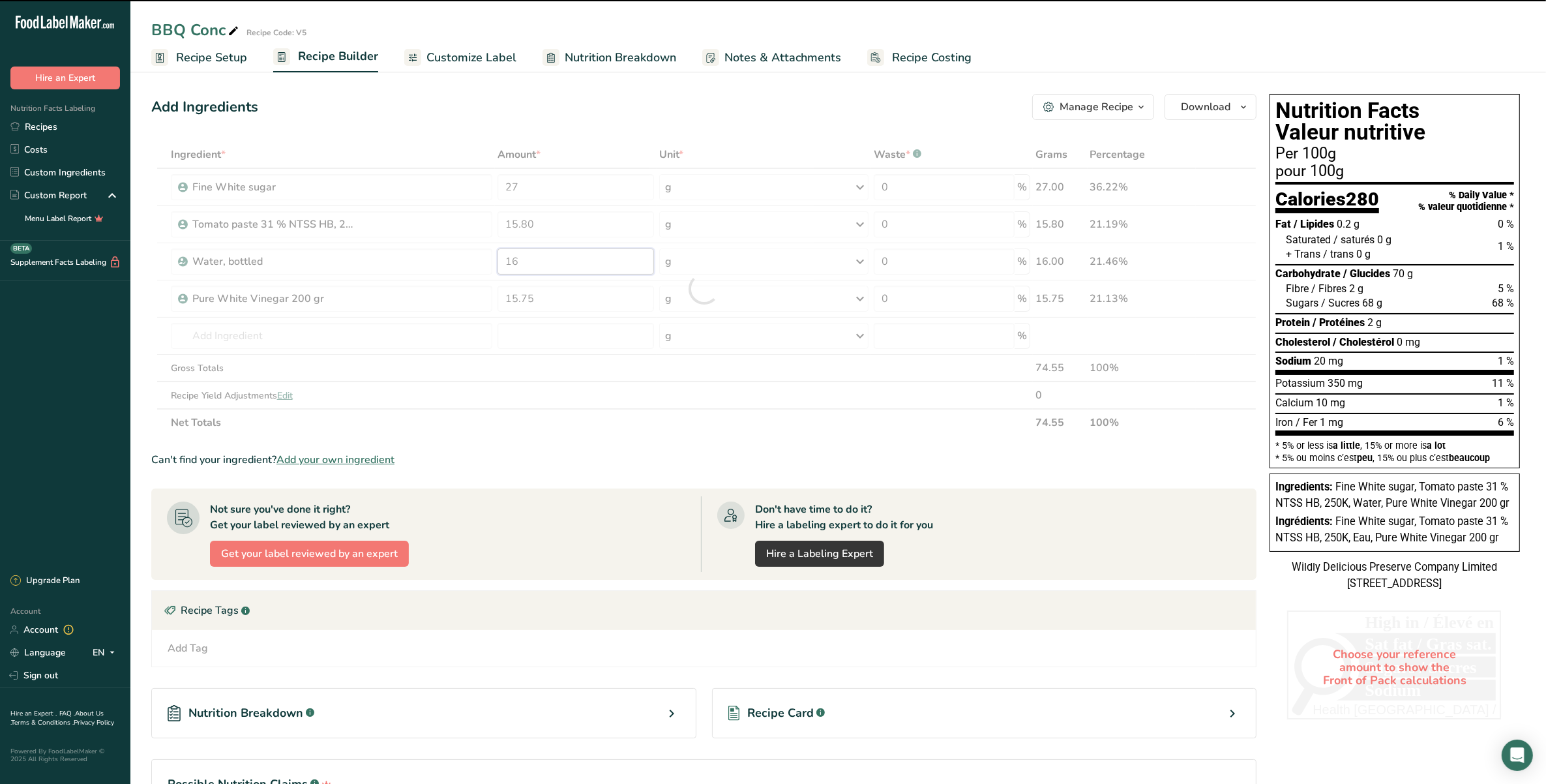
type input "0"
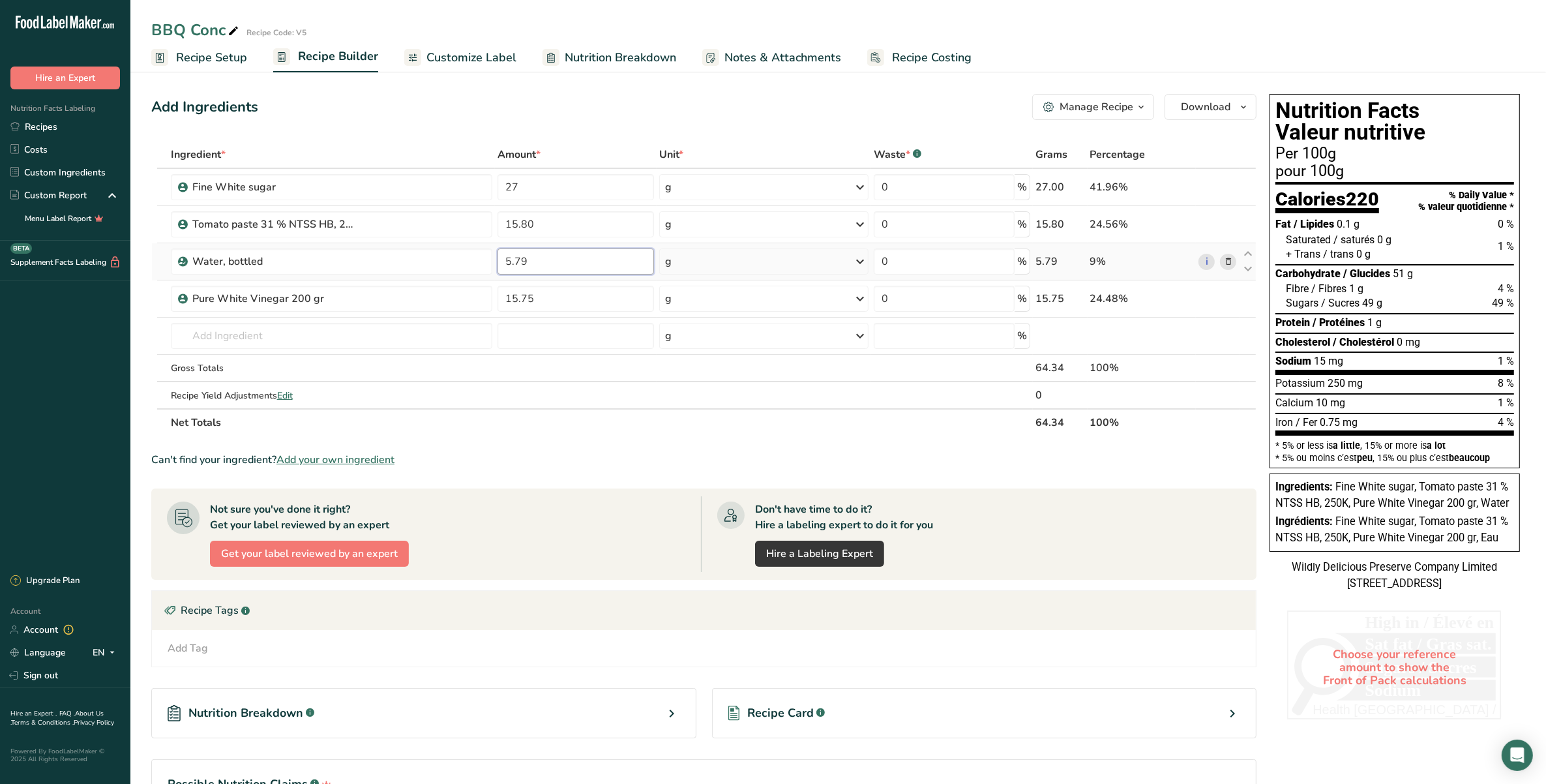
click at [504, 253] on input "5.79" at bounding box center [575, 261] width 157 height 26
type input "15.79"
click at [500, 116] on div "Add Ingredients Manage Recipe Delete Recipe Duplicate Recipe Scale Recipe Save …" at bounding box center [704, 107] width 1105 height 26
click at [412, 331] on input "text" at bounding box center [331, 335] width 321 height 26
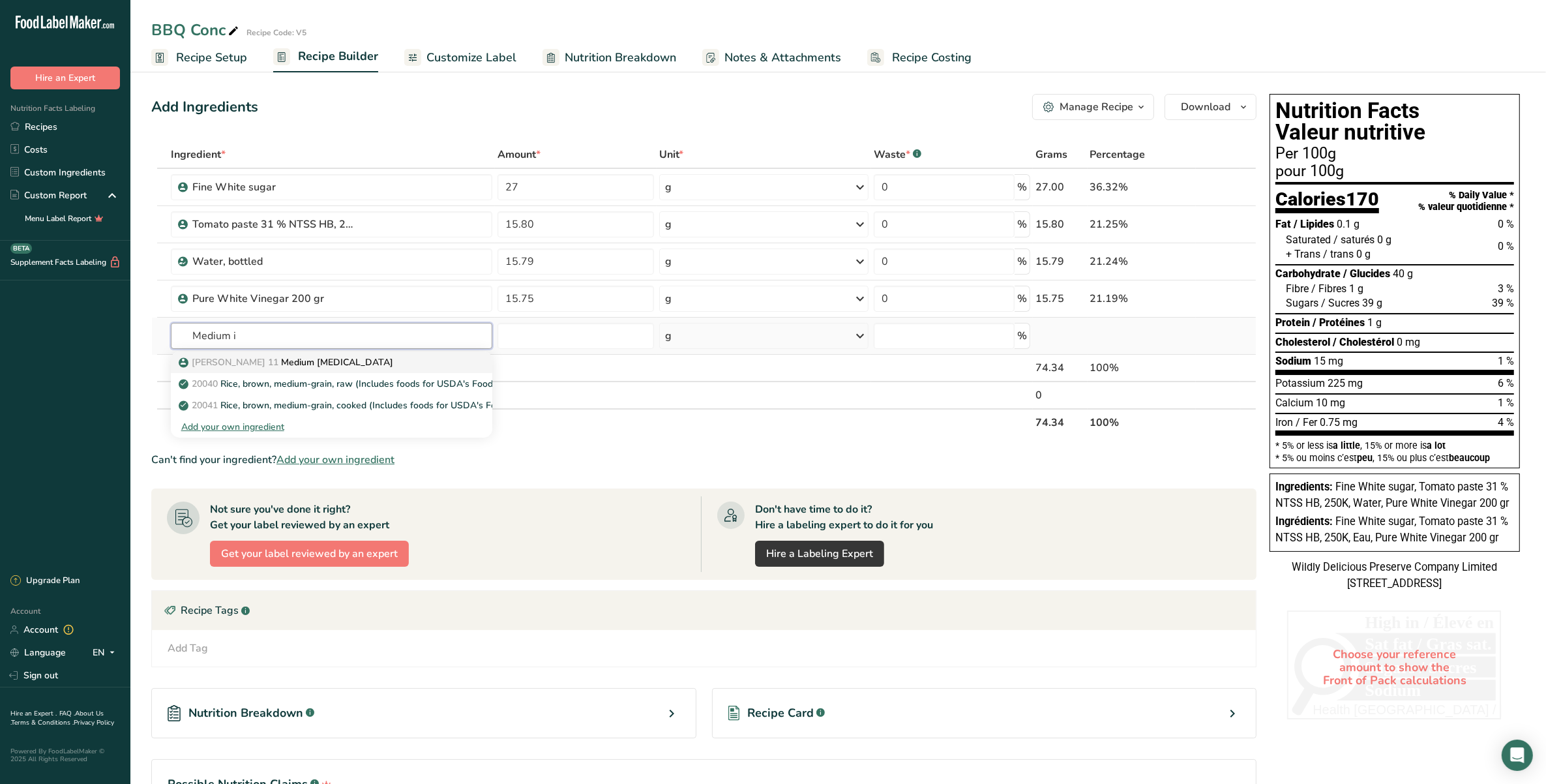
type input "Medium i"
click at [282, 359] on p "[PERSON_NAME] 11 Medium [MEDICAL_DATA]" at bounding box center [287, 362] width 212 height 14
type input "Medium [MEDICAL_DATA]"
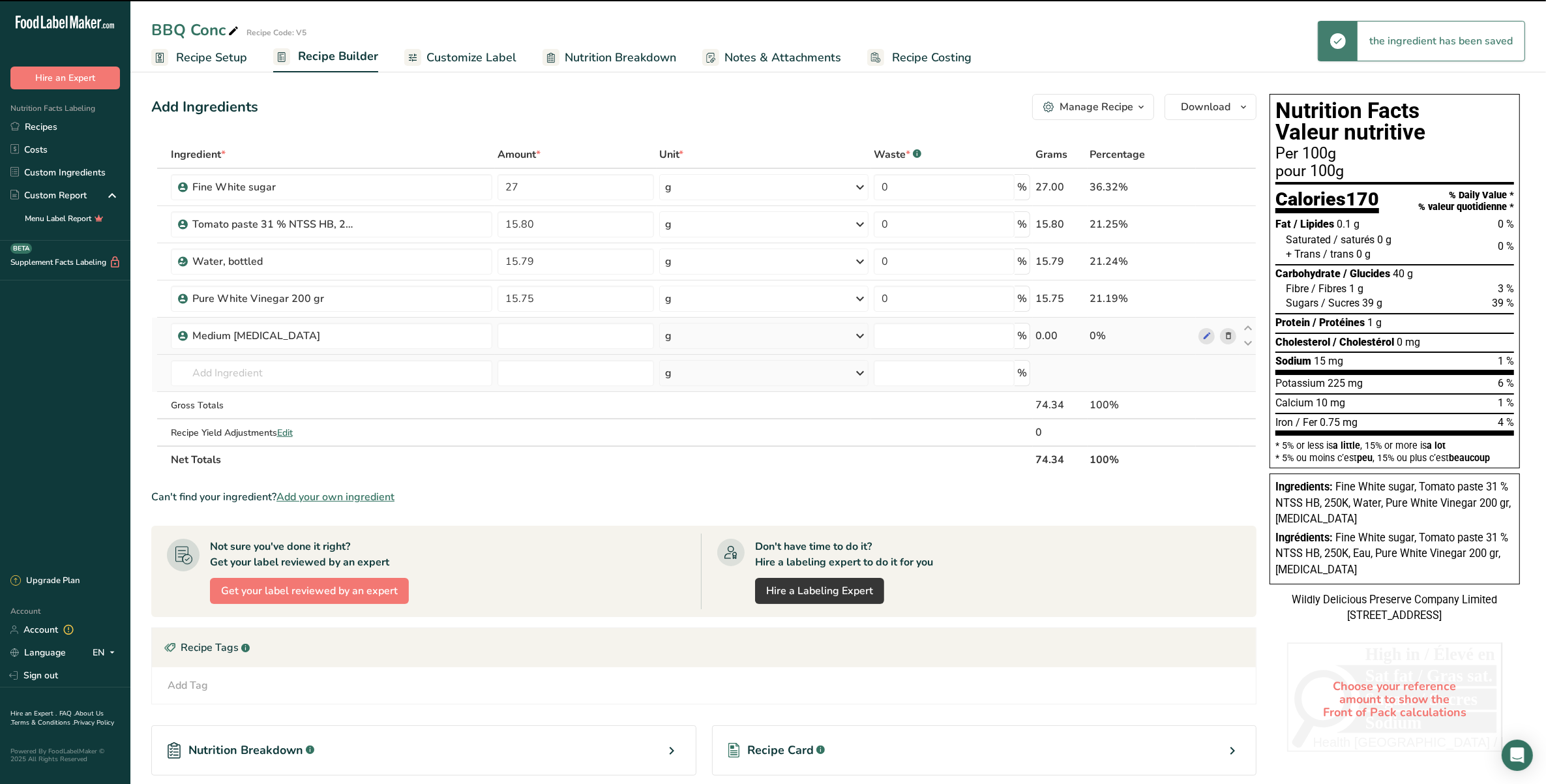
type input "0"
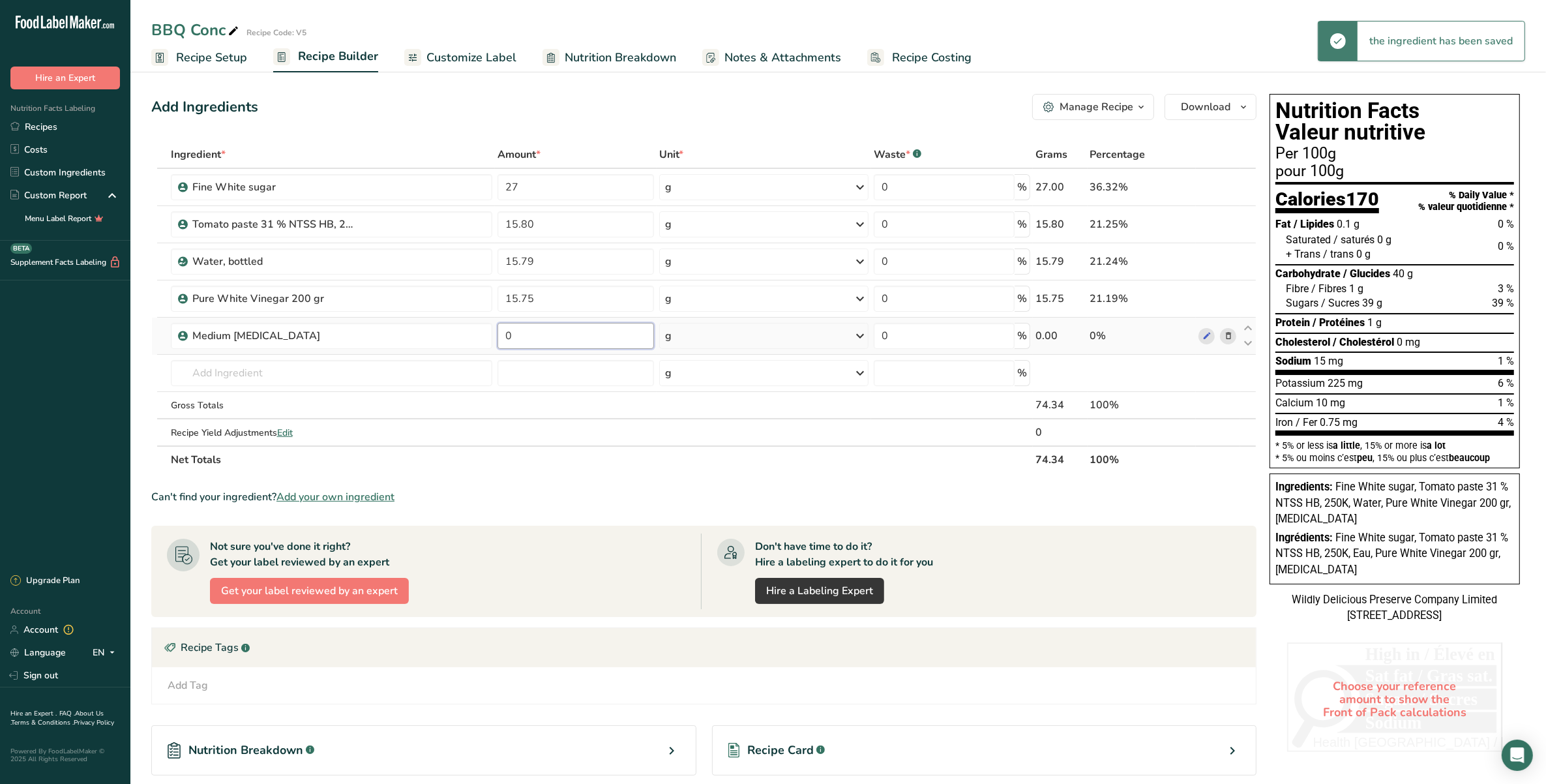
click at [551, 330] on input "0" at bounding box center [575, 335] width 157 height 26
type input "11"
click at [341, 360] on div "Ingredient * Amount * Unit * Waste * .a-a{fill:#347362;}.b-a{fill:#fff;} Grams …" at bounding box center [704, 307] width 1105 height 333
type input "fancy"
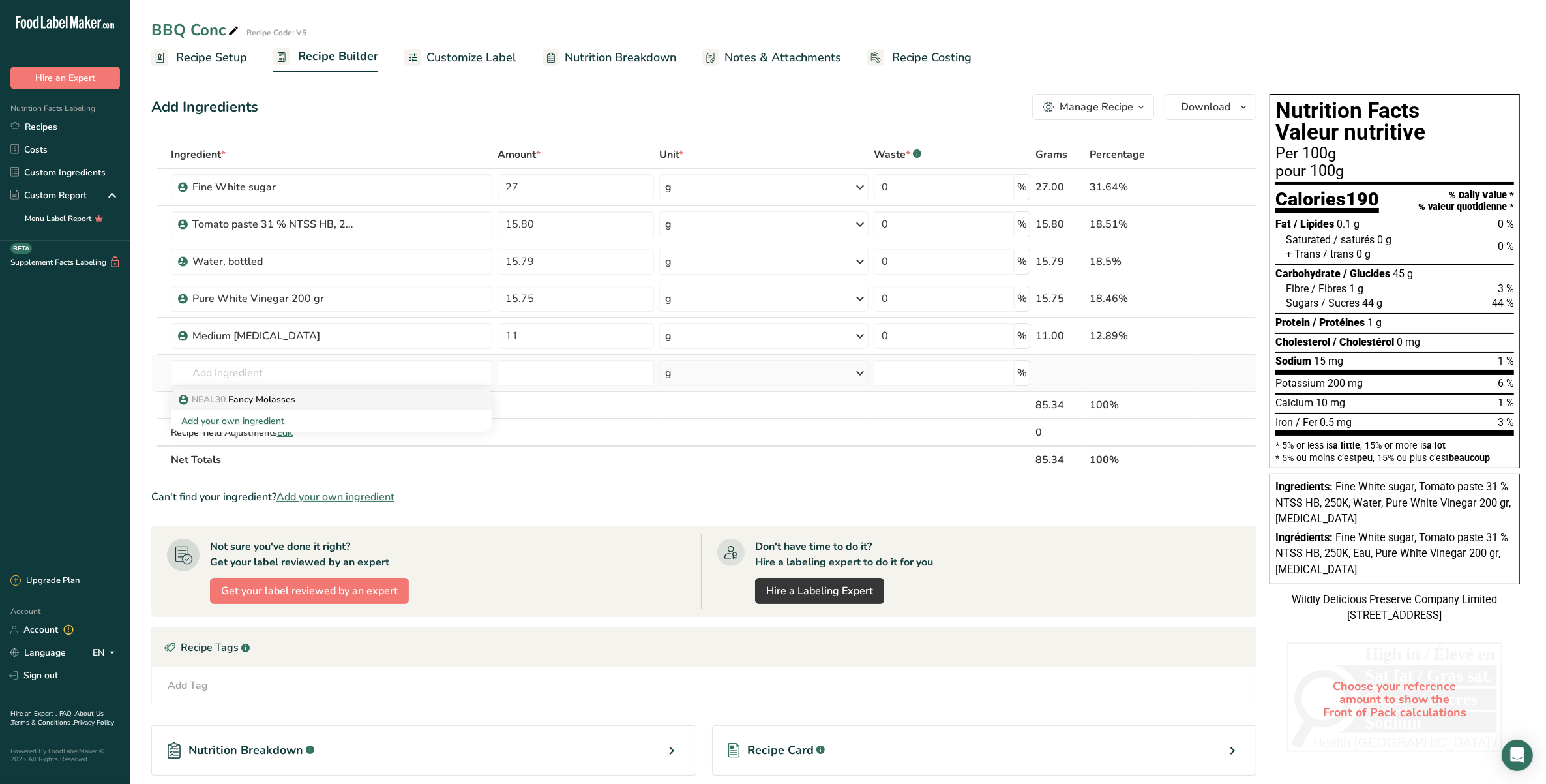
click at [303, 395] on div "NEAL30 Fancy Molasses" at bounding box center [321, 399] width 280 height 14
type input "Fancy Molasses"
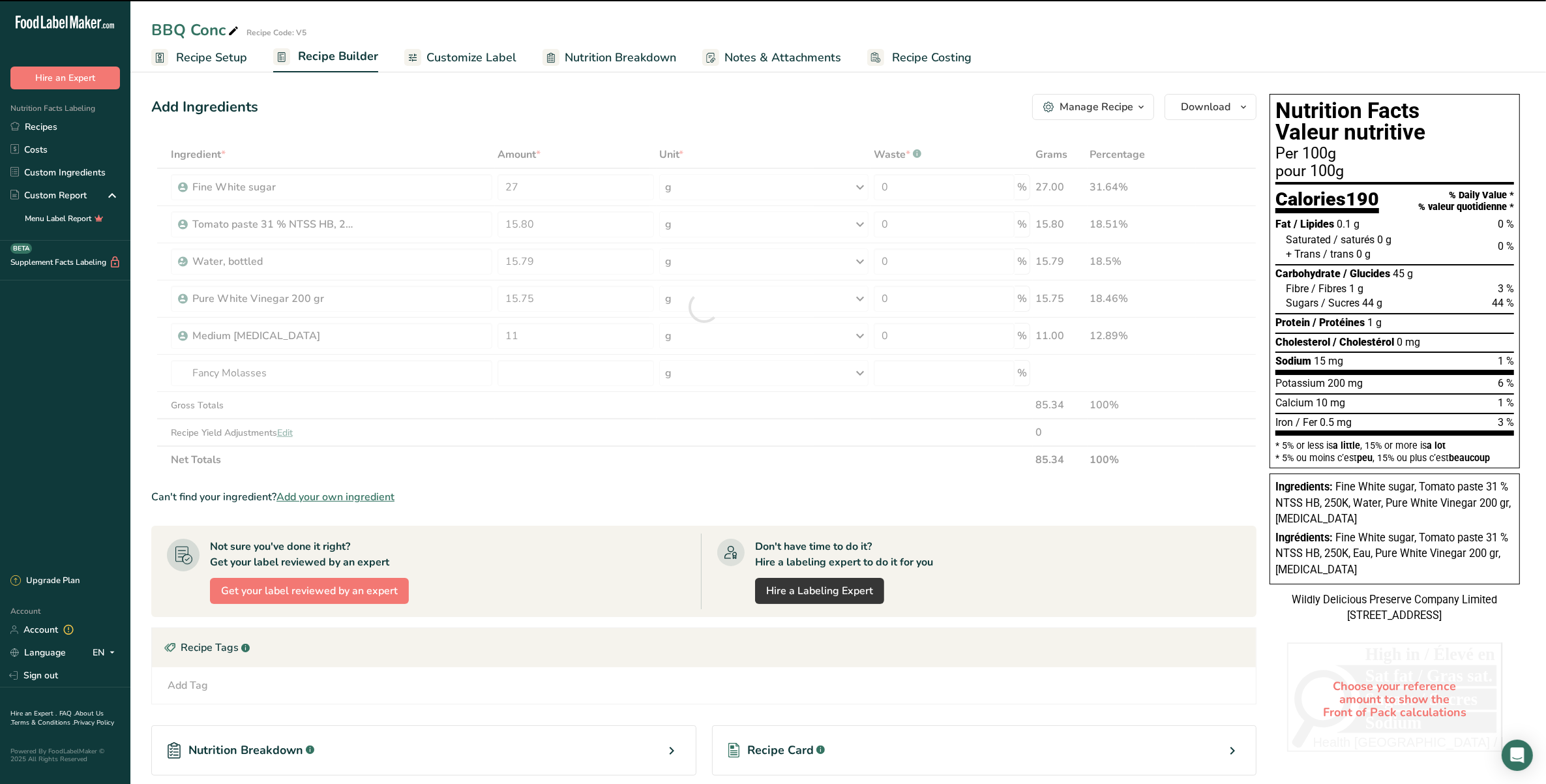
type input "0"
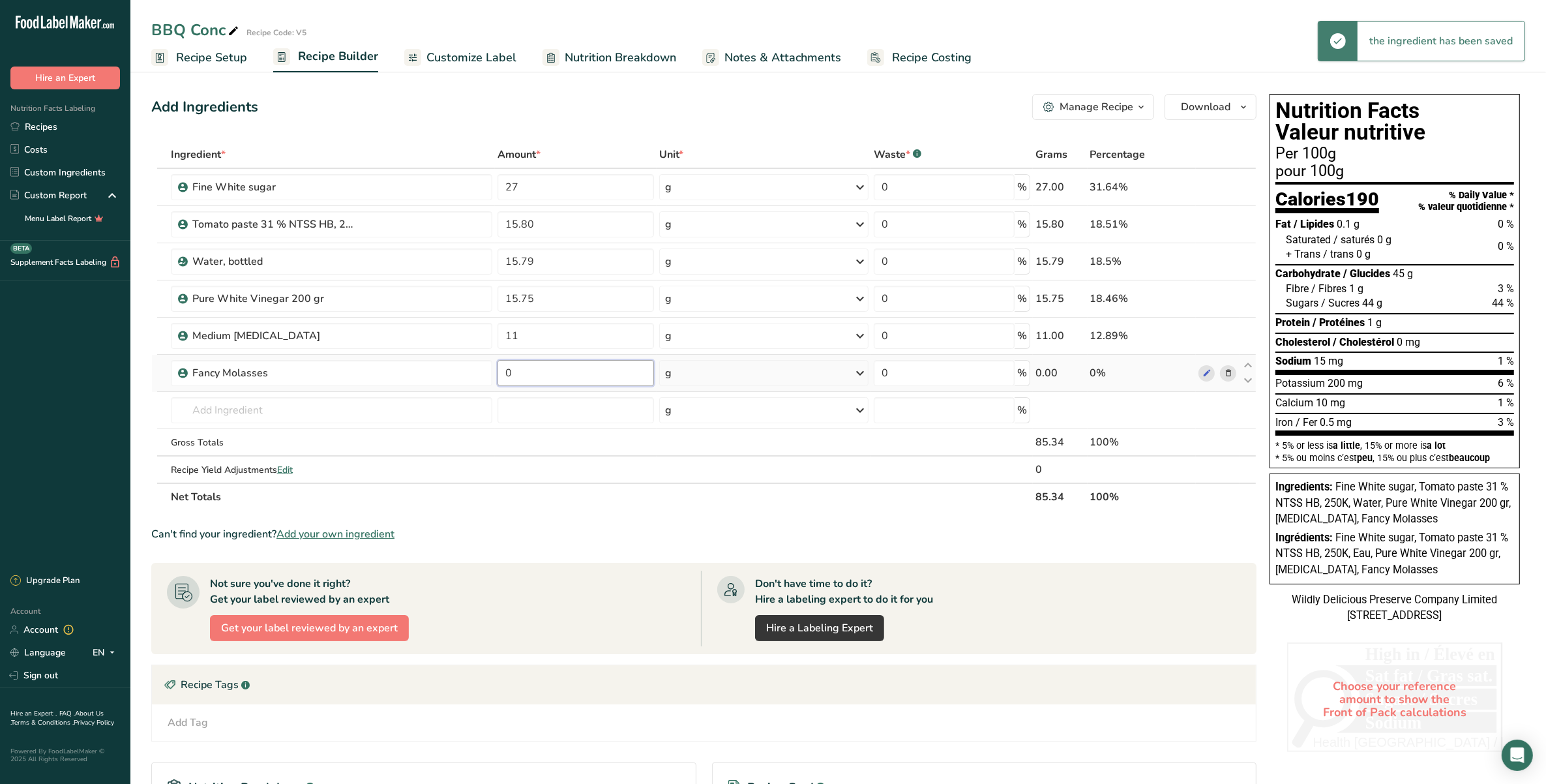
click at [541, 371] on input "0" at bounding box center [575, 373] width 157 height 26
type input "4"
click at [294, 398] on div "Ingredient * Amount * Unit * Waste * .a-a{fill:#347362;}.b-a{fill:#fff;} Grams …" at bounding box center [704, 325] width 1105 height 370
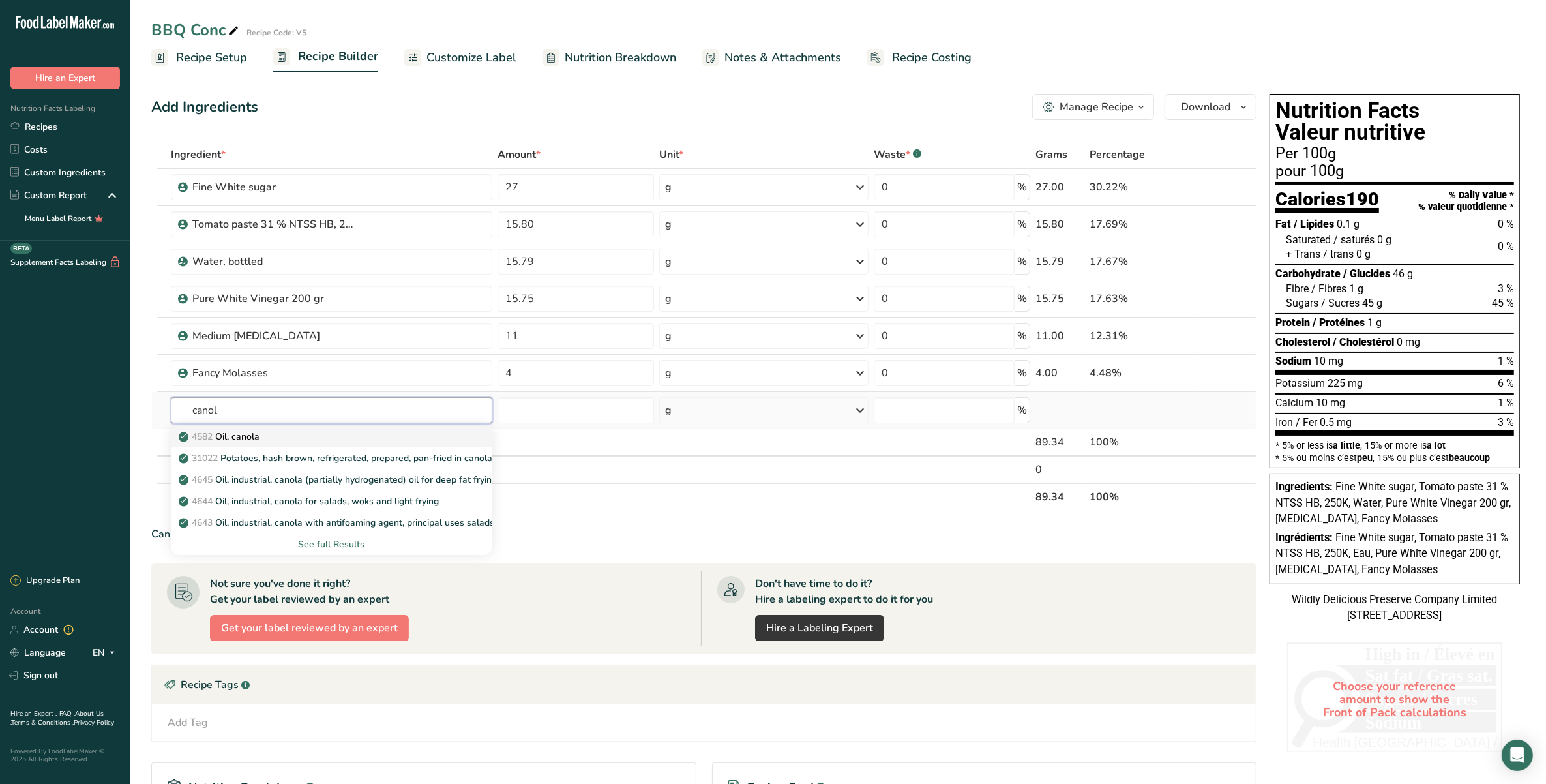
type input "canol"
click at [250, 431] on p "4582 Oil, canola" at bounding box center [220, 437] width 78 height 14
type input "Oil, canola"
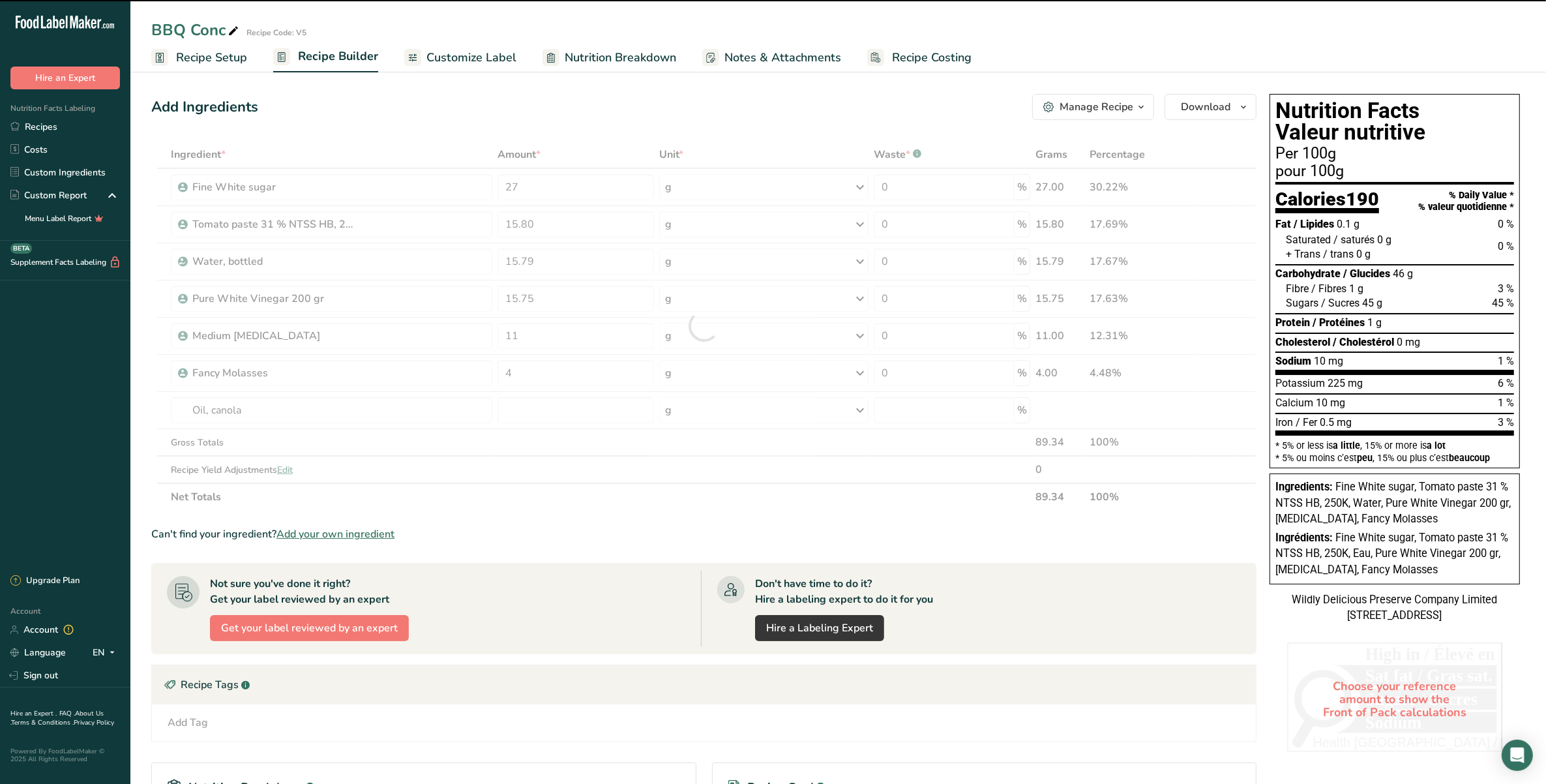
type input "0"
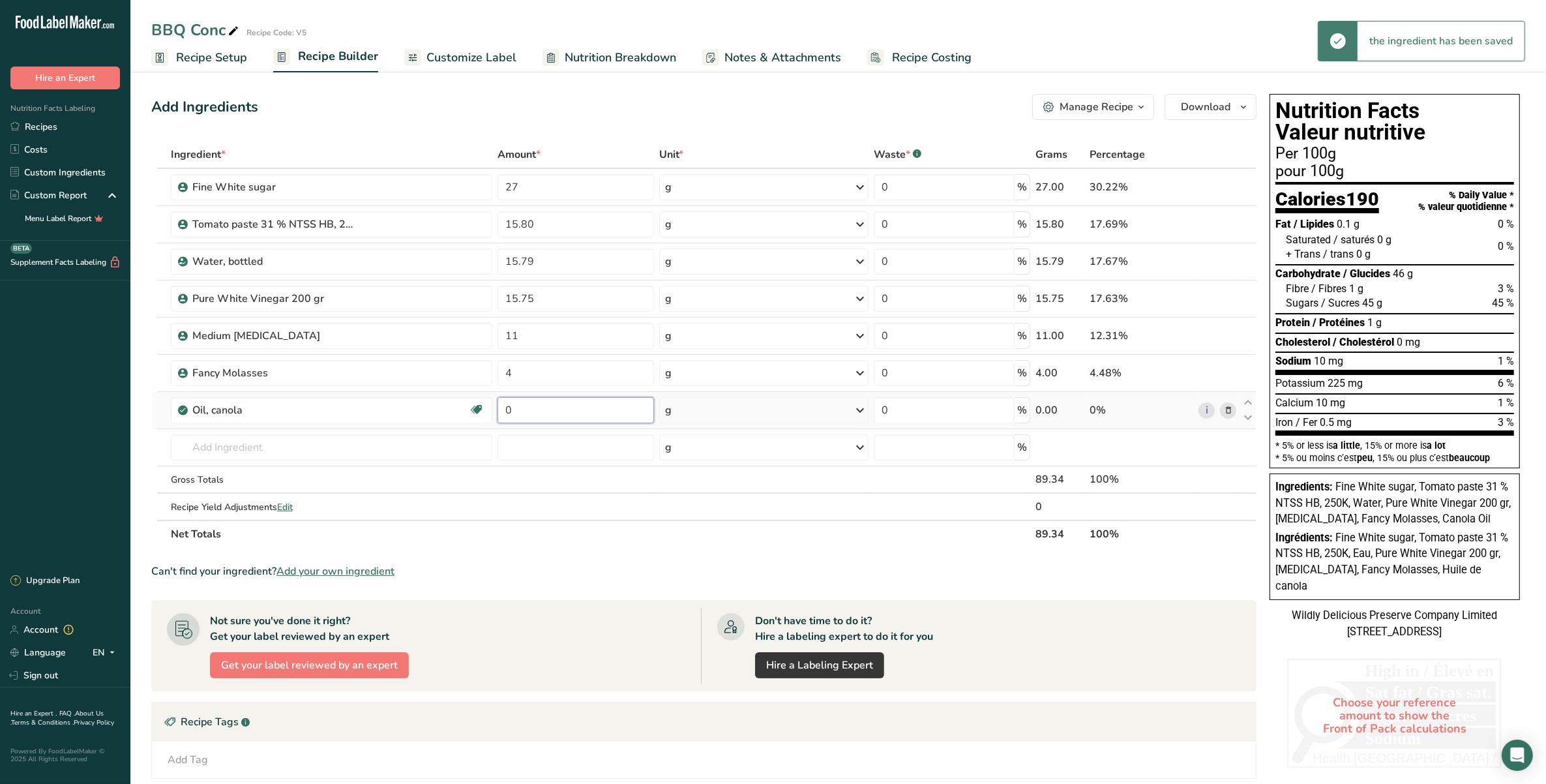
click at [601, 418] on input "0" at bounding box center [575, 410] width 157 height 26
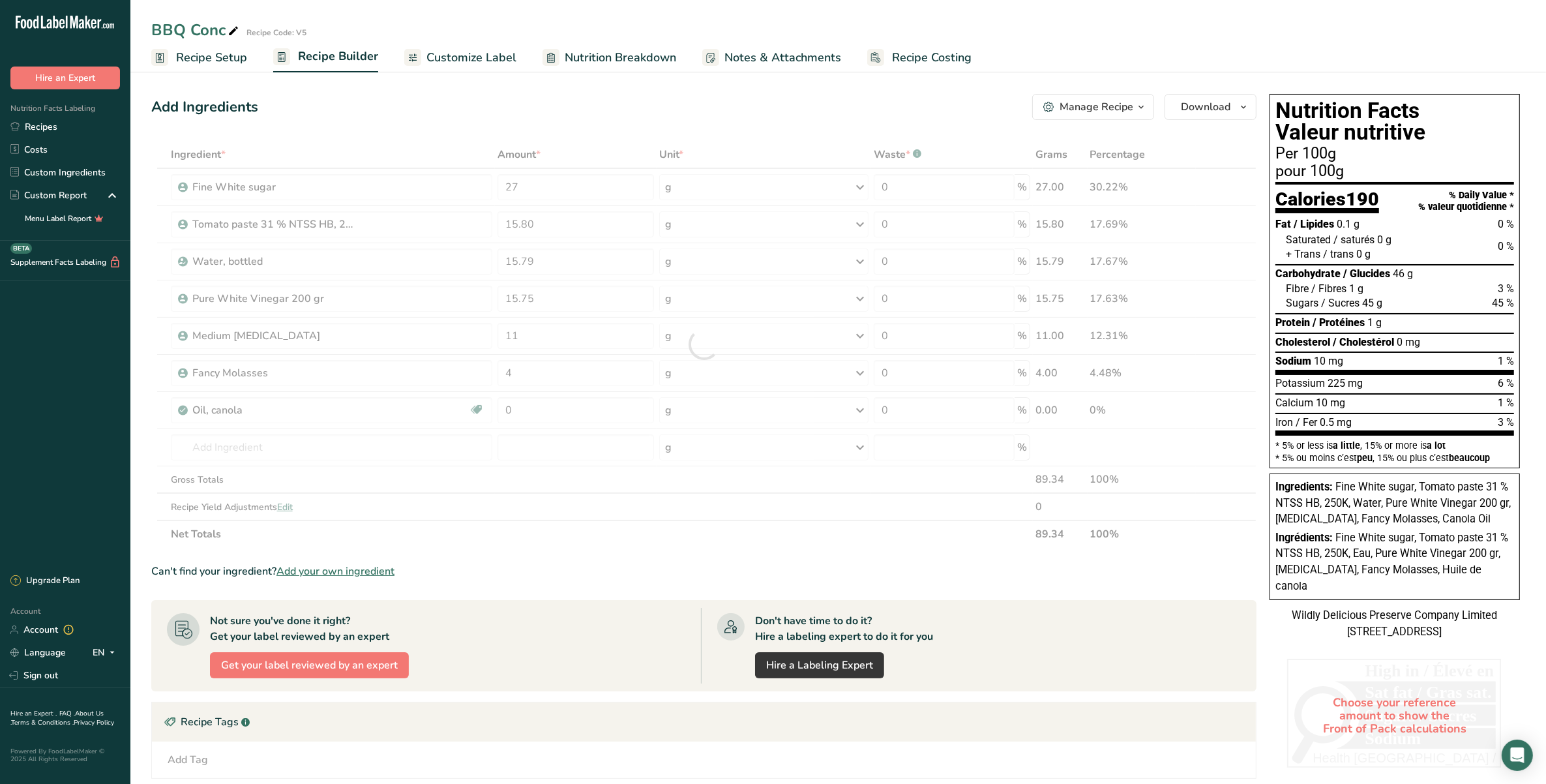
drag, startPoint x: 429, startPoint y: 409, endPoint x: 309, endPoint y: 418, distance: 120.3
click at [219, 419] on div "Ingredient * Amount * Unit * Waste * .a-a{fill:#347362;}.b-a{fill:#fff;} Grams …" at bounding box center [704, 344] width 1105 height 407
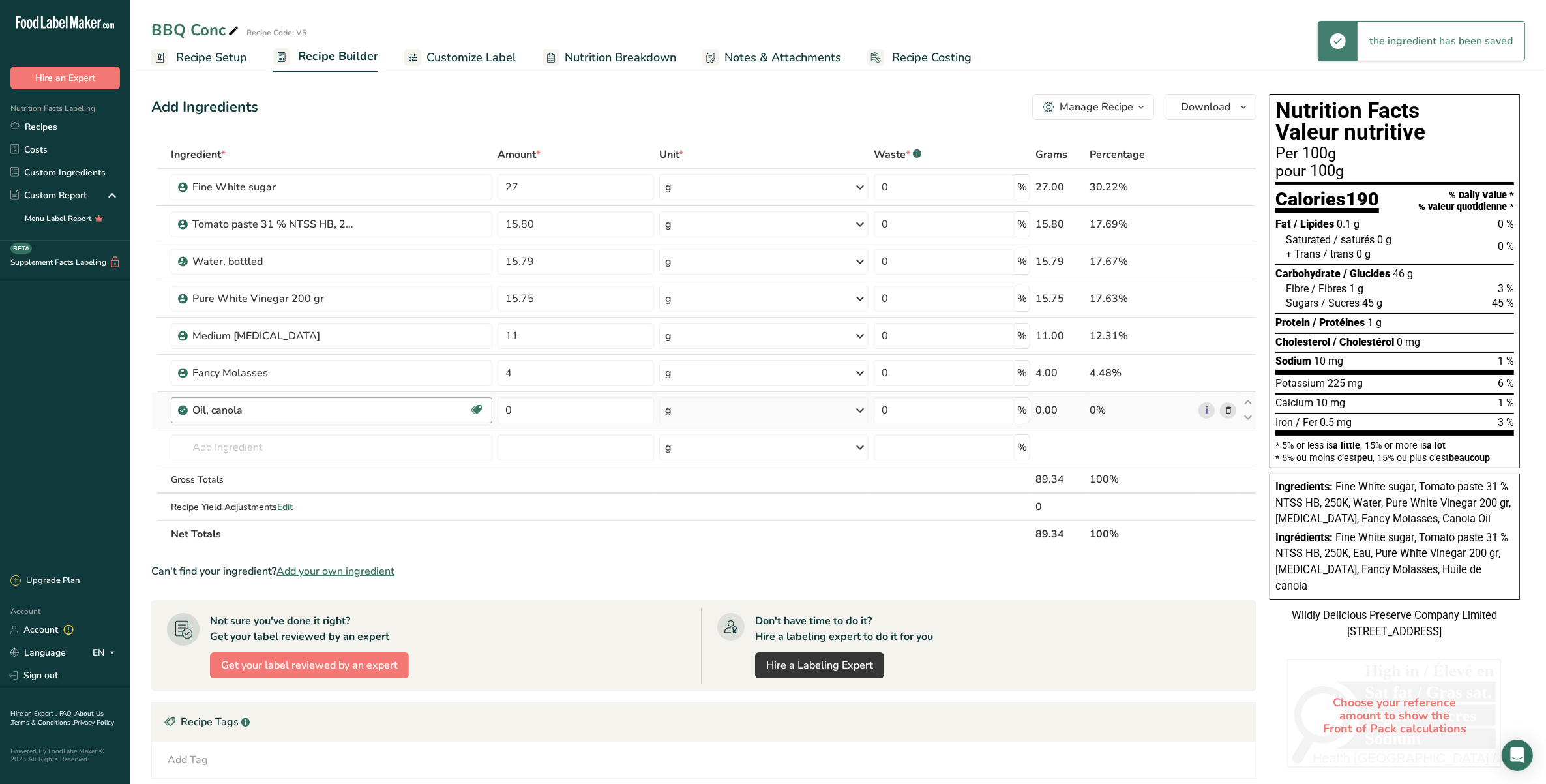
click at [381, 419] on div "Oil, canola Source of Omega 3 Dairy free Gluten free Vegan Vegetarian Soy free" at bounding box center [331, 410] width 321 height 26
click at [377, 408] on div "Oil, canola" at bounding box center [331, 409] width 277 height 15
click at [1227, 409] on icon at bounding box center [1229, 410] width 9 height 14
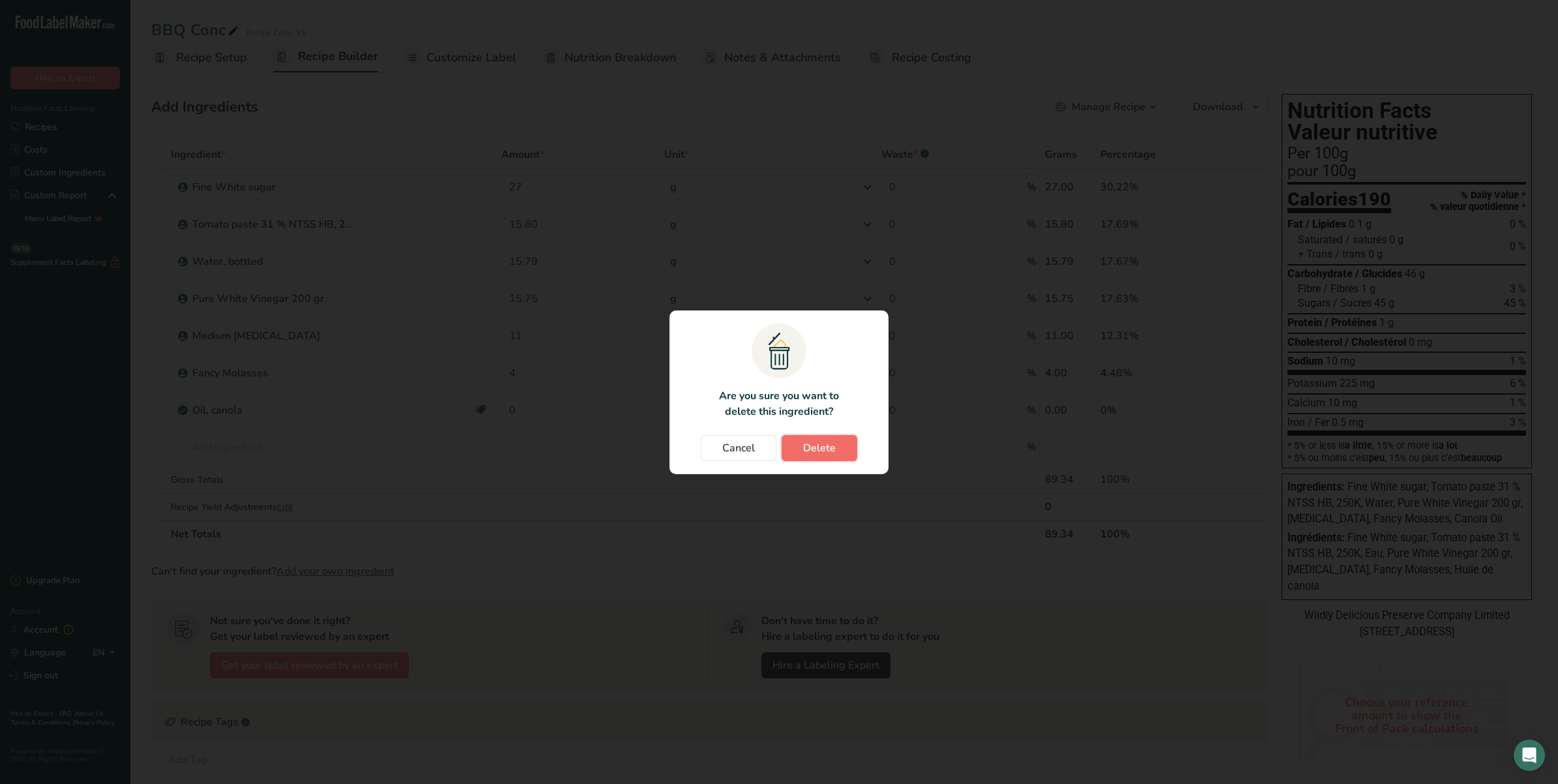
click at [820, 452] on span "Delete" at bounding box center [819, 447] width 33 height 15
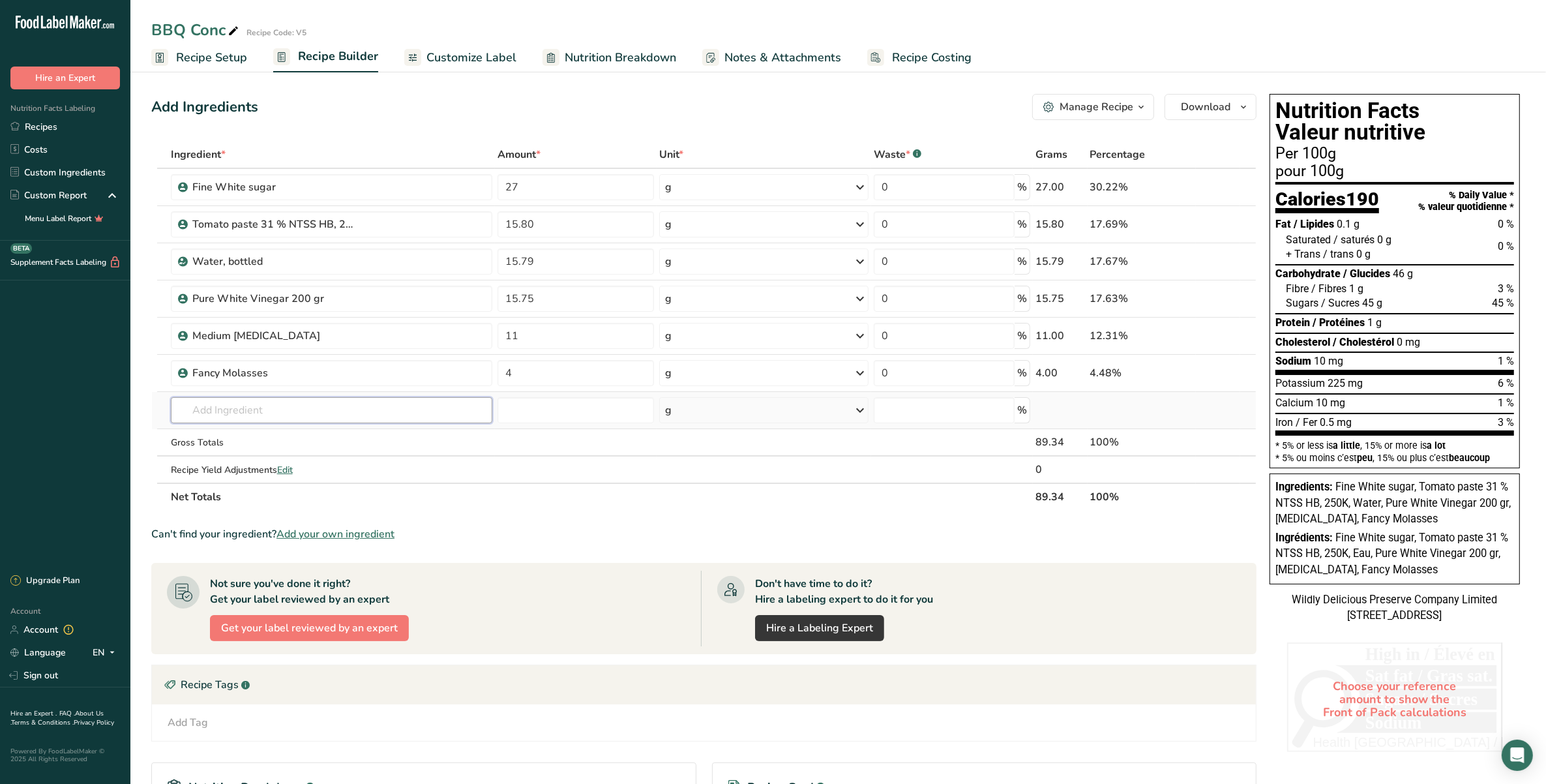
click at [233, 402] on input "text" at bounding box center [331, 410] width 321 height 26
type input "a"
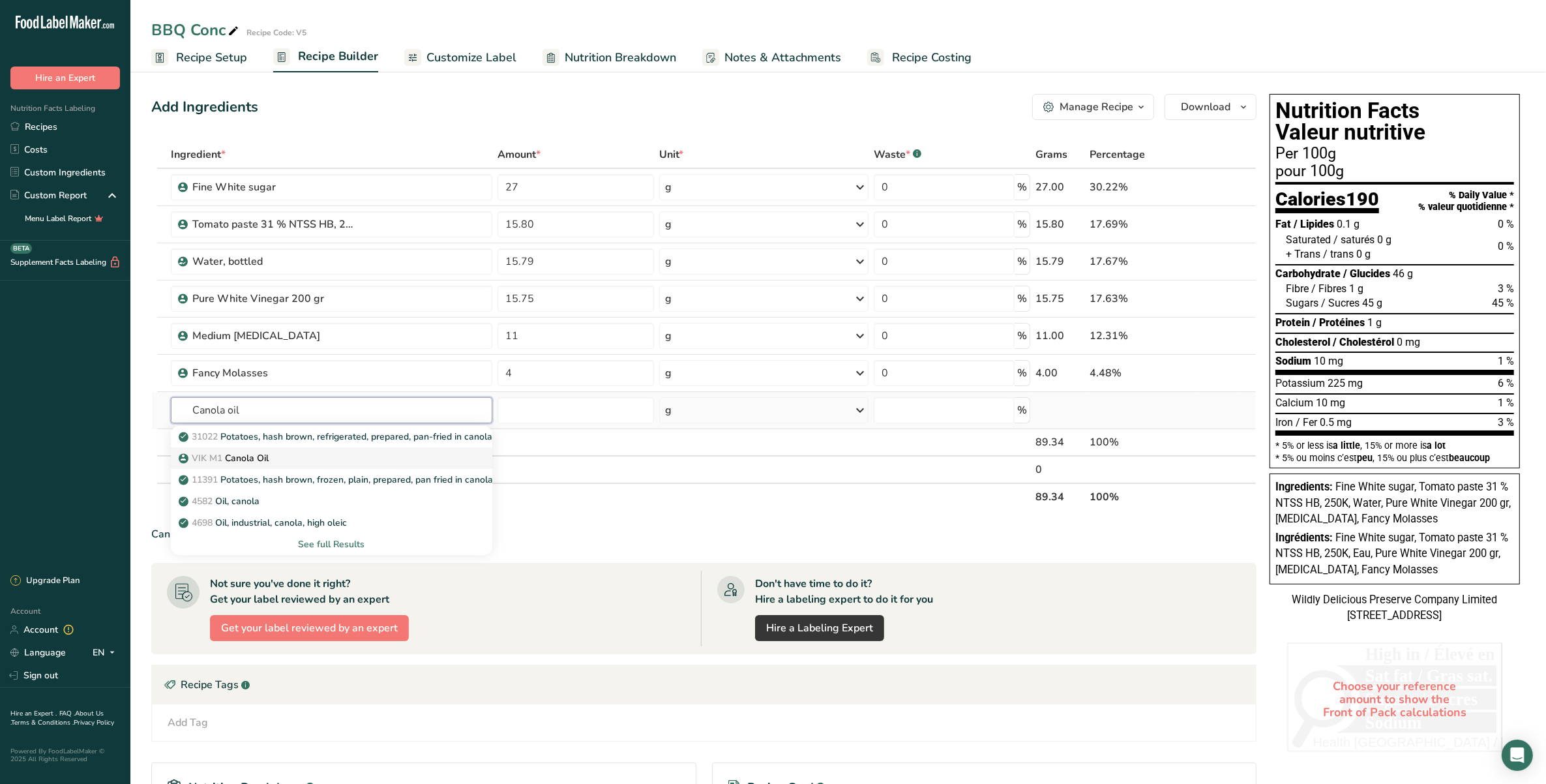
type input "Canola oil"
click at [199, 448] on link "VIK M1 Canola Oil" at bounding box center [331, 458] width 321 height 21
type input "Canola Oil"
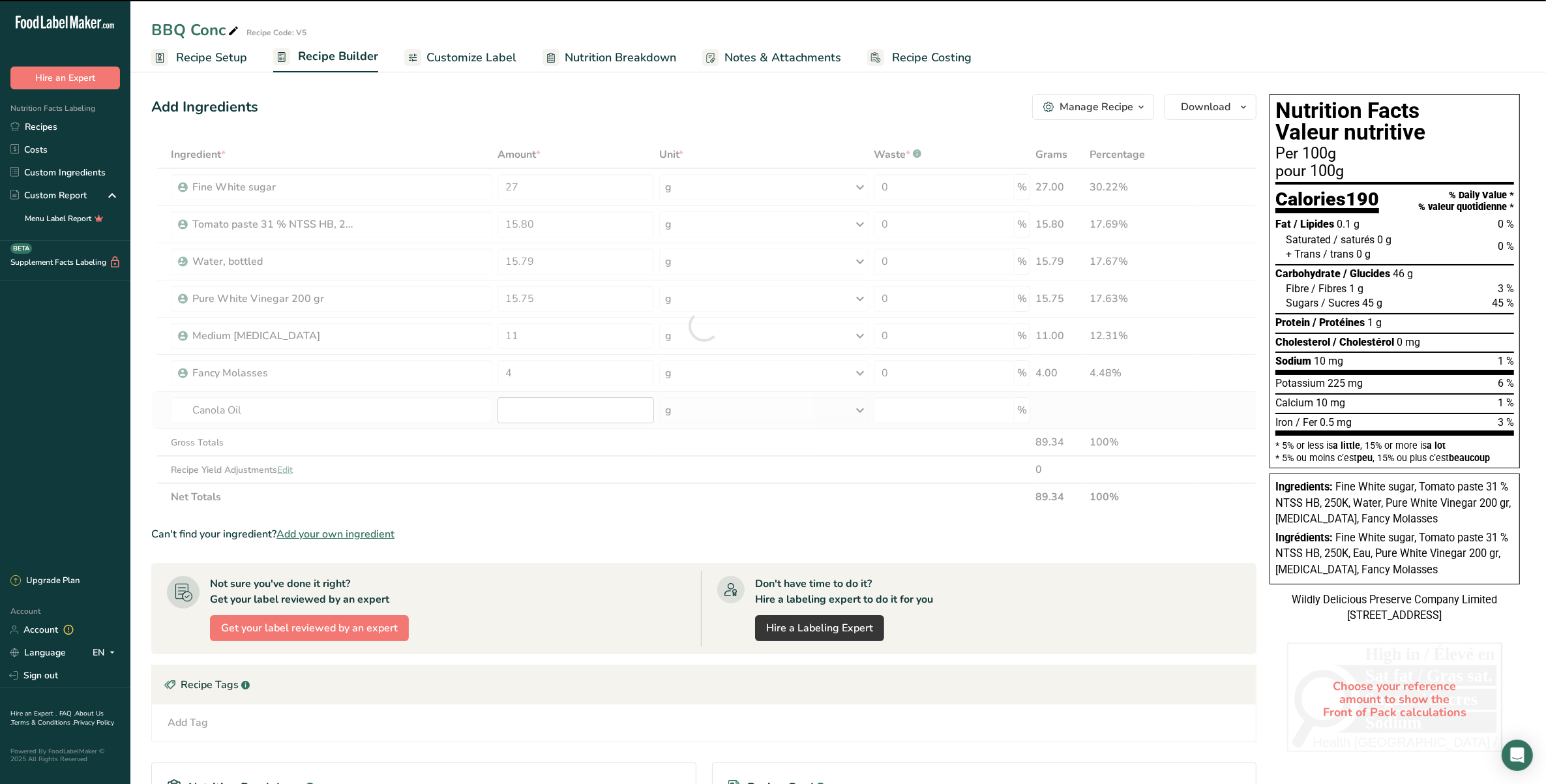
type input "0"
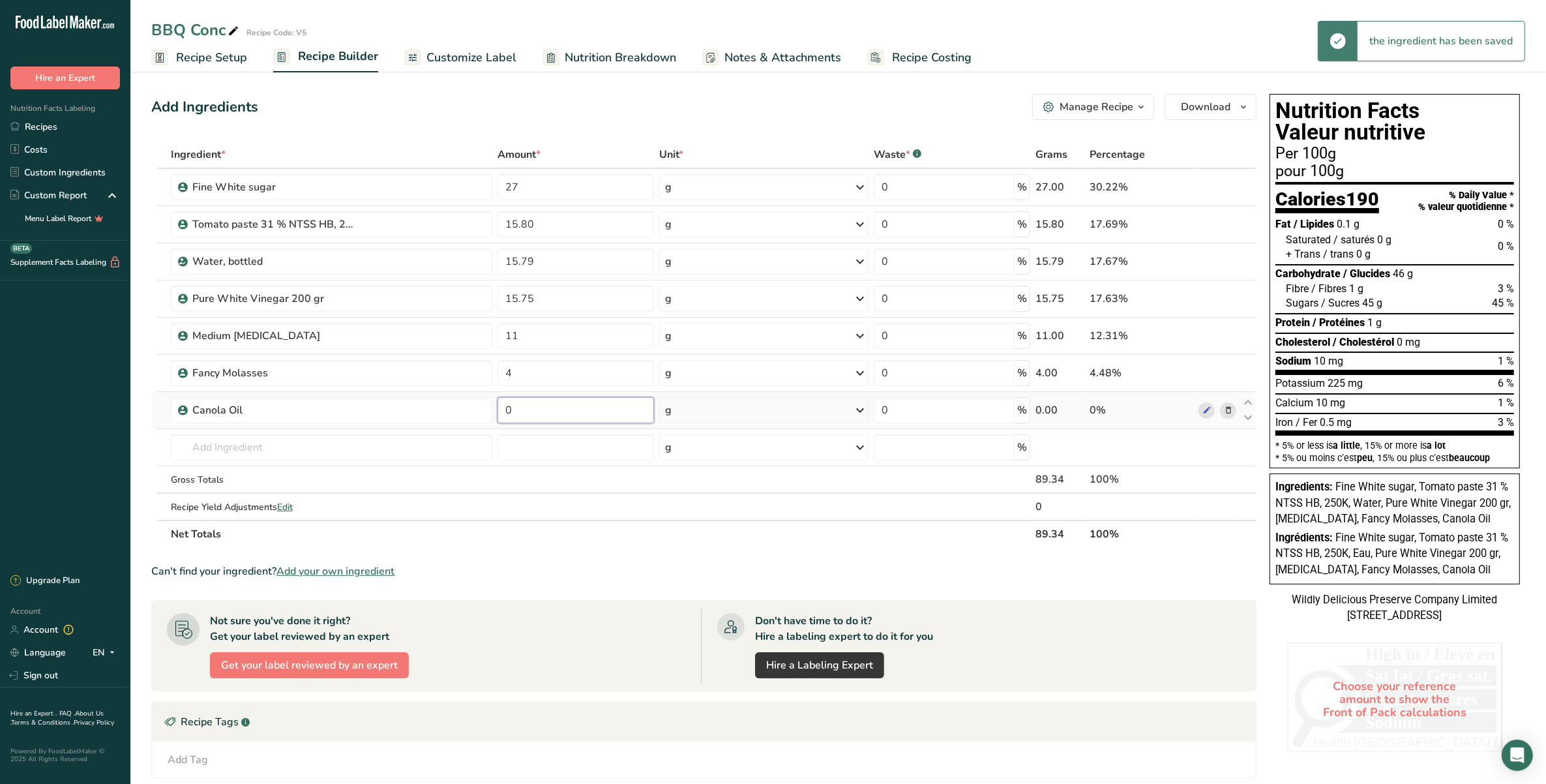
click at [516, 415] on input "0" at bounding box center [575, 410] width 157 height 26
type input "2.80"
click at [387, 444] on div "Ingredient * Amount * Unit * Waste * .a-a{fill:#347362;}.b-a{fill:#fff;} Grams …" at bounding box center [704, 344] width 1105 height 407
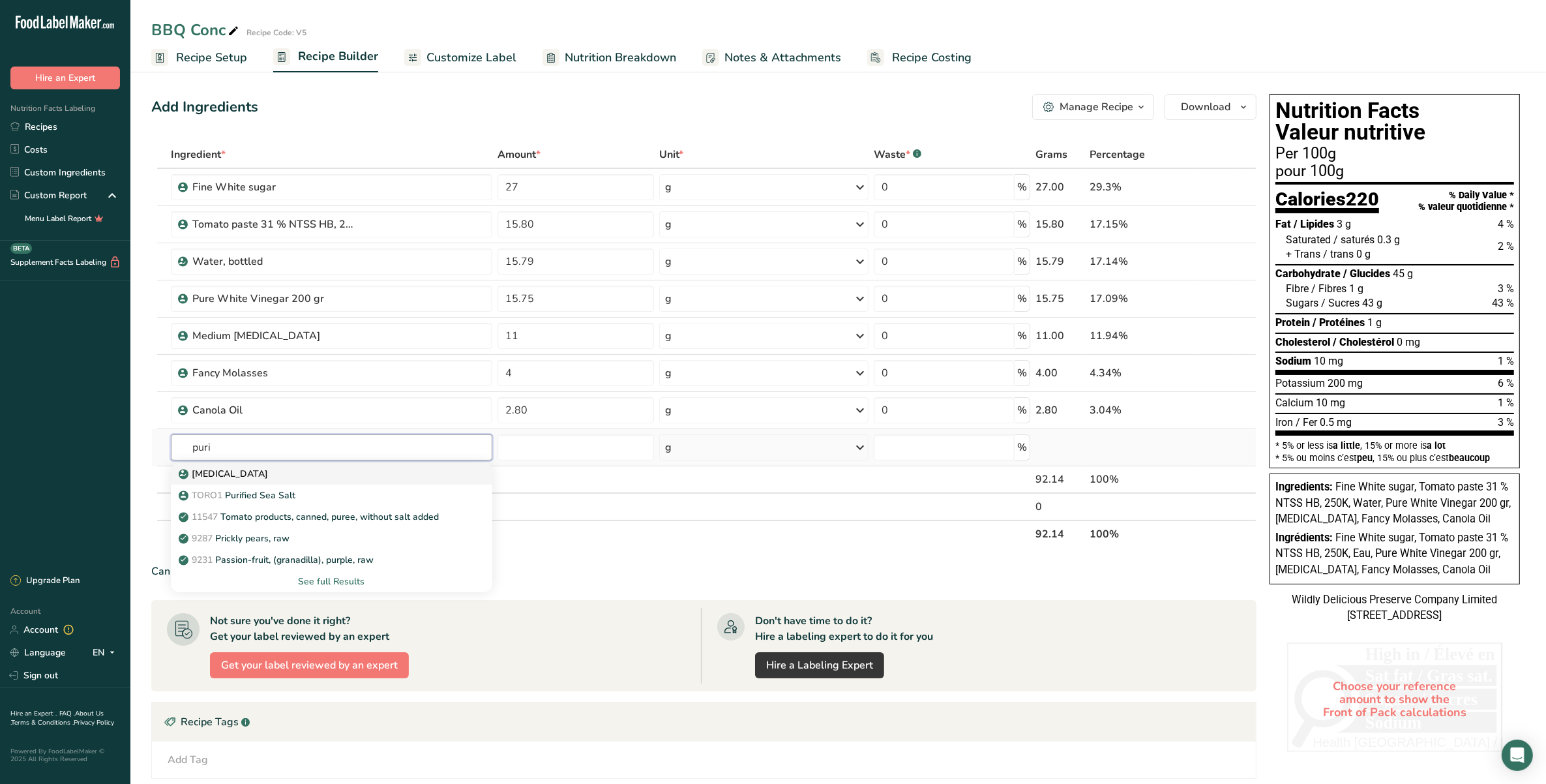
type input "puri"
drag, startPoint x: 396, startPoint y: 471, endPoint x: 399, endPoint y: 493, distance: 22.2
click at [399, 493] on div "[MEDICAL_DATA] [GEOGRAPHIC_DATA] Purified Sea Salt 11547 Tomato products, canne…" at bounding box center [331, 527] width 321 height 129
click at [261, 493] on p "TORO1 Purified Sea Salt" at bounding box center [238, 495] width 114 height 14
type input "Purified Sea Salt"
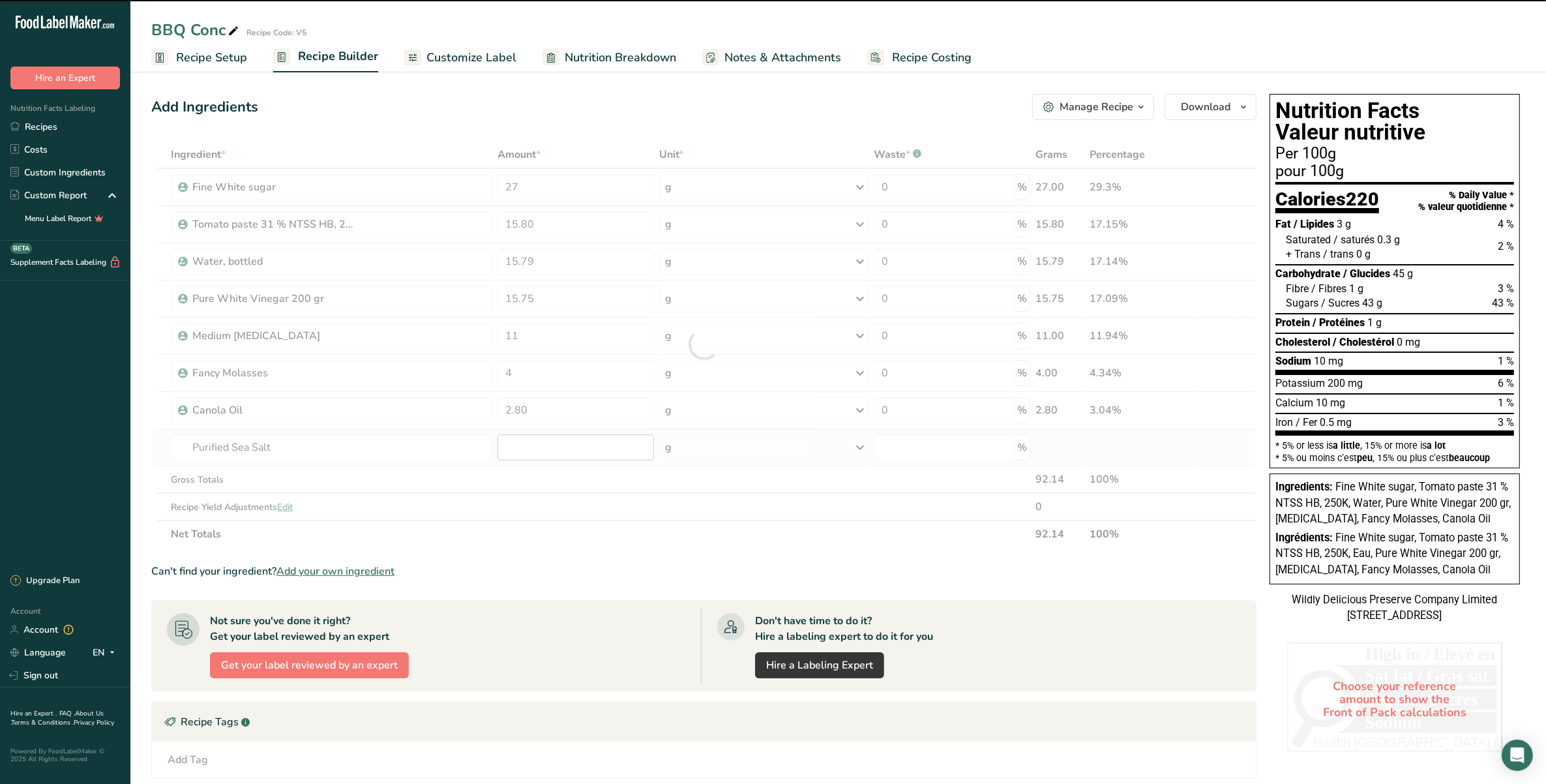
type input "0"
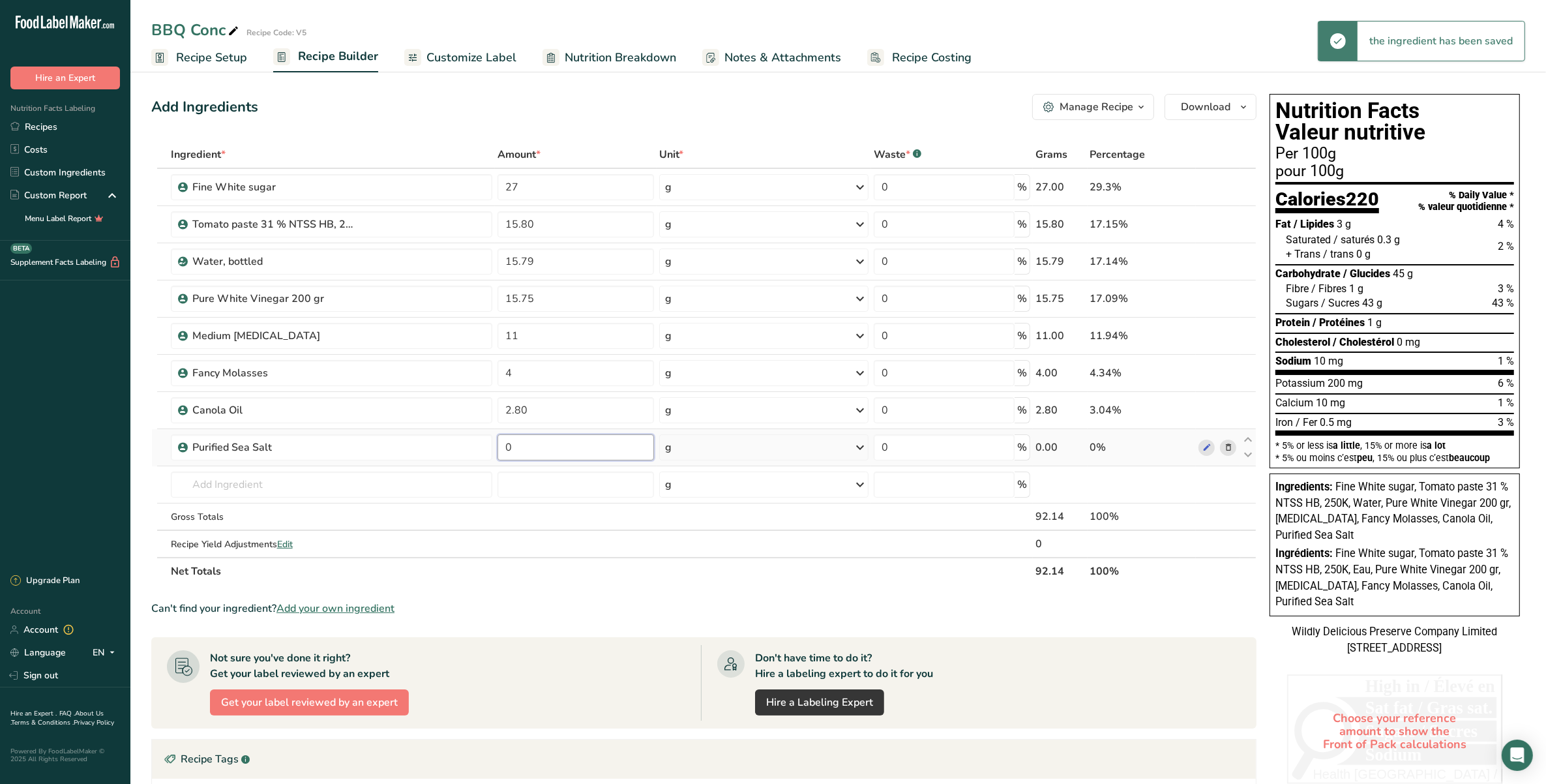
click at [559, 447] on input "0" at bounding box center [575, 447] width 157 height 26
type input "2.33"
click at [423, 480] on div "Ingredient * Amount * Unit * Waste * .a-a{fill:#347362;}.b-a{fill:#fff;} Grams …" at bounding box center [704, 363] width 1105 height 444
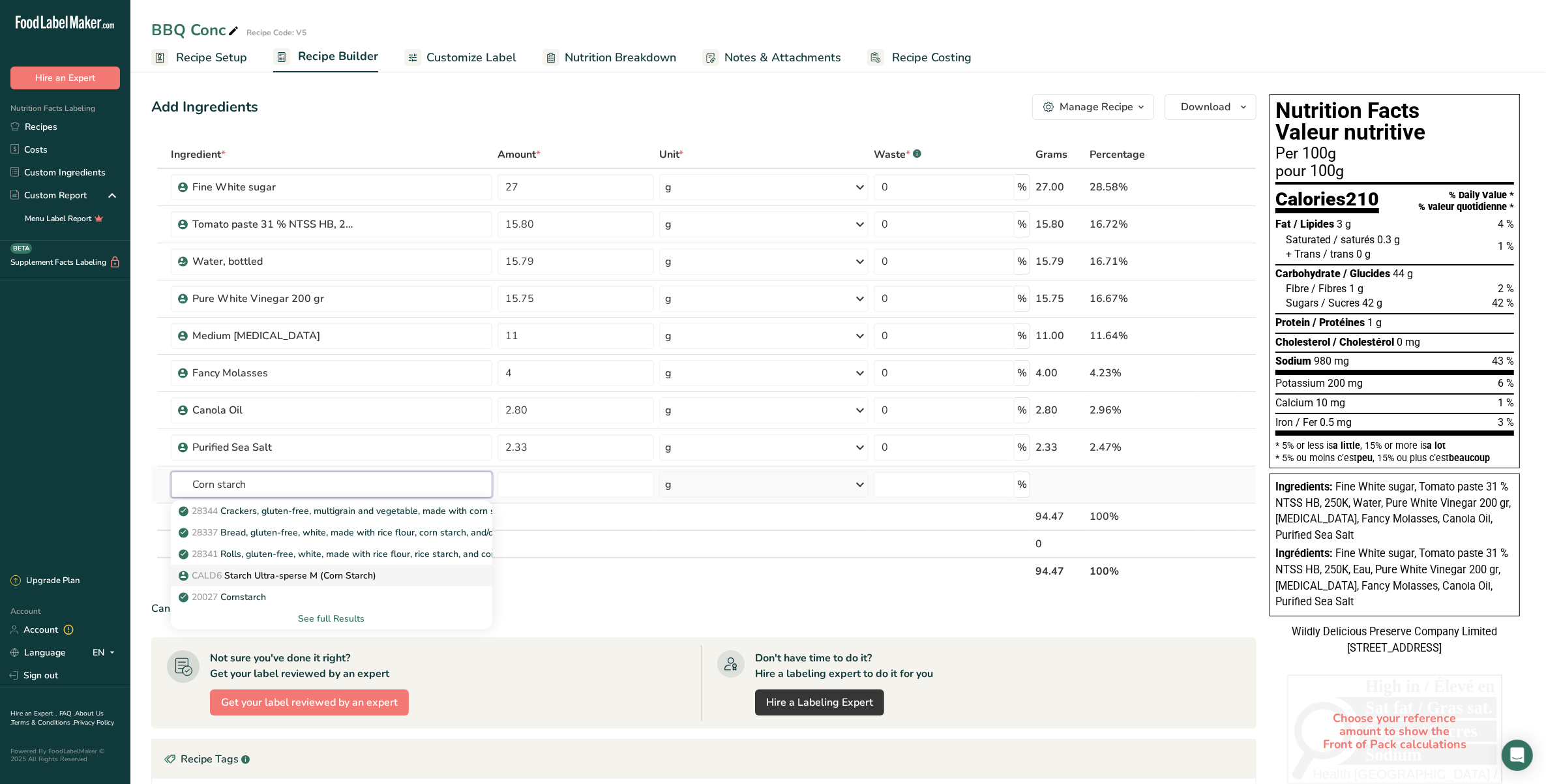
type input "Corn starch"
click at [249, 574] on p "CALD6 Starch Ultra-sperse M (Corn Starch)" at bounding box center [279, 575] width 195 height 14
type input "Starch Ultra-sperse M (Corn Starch)"
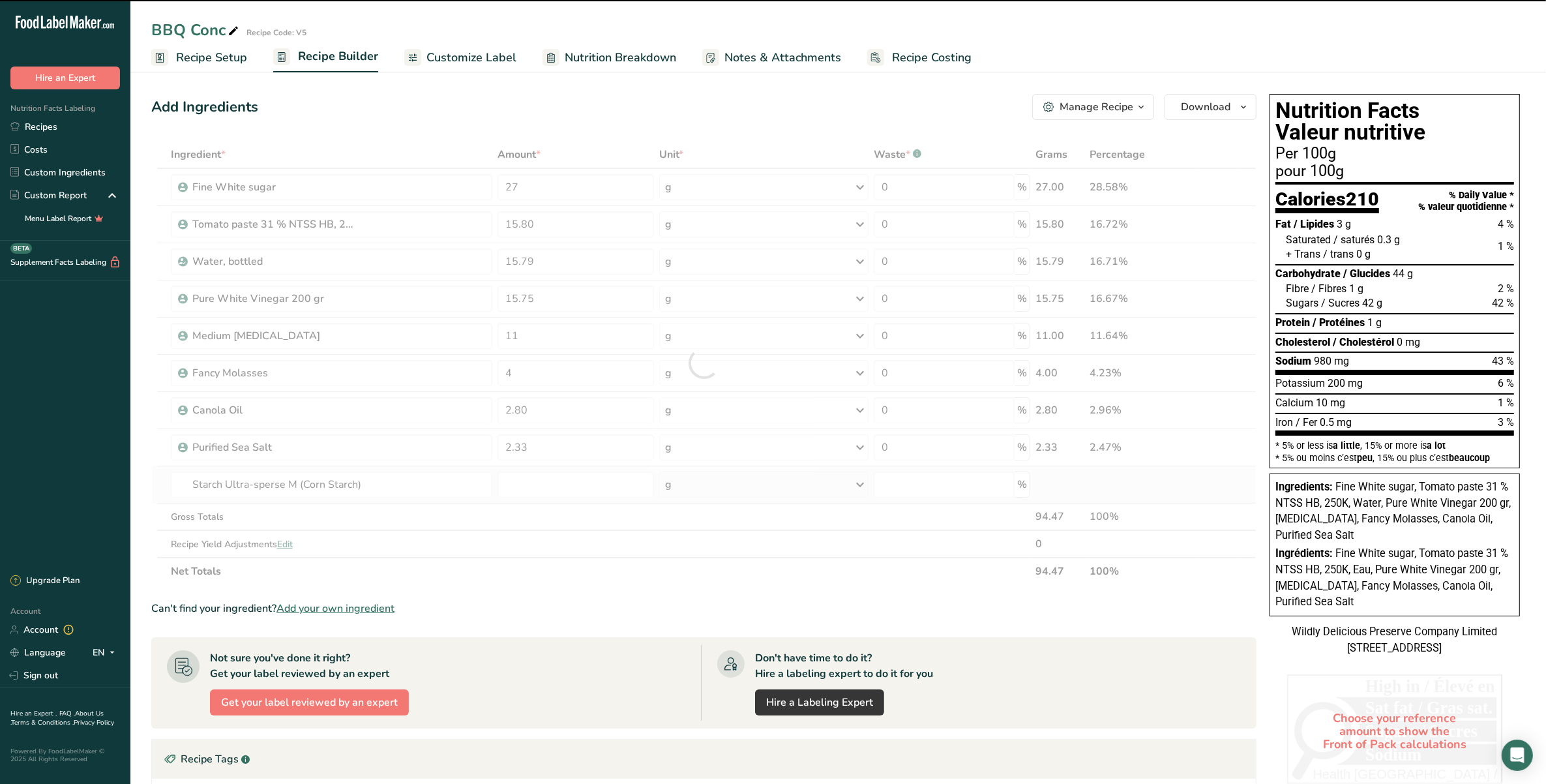
type input "0"
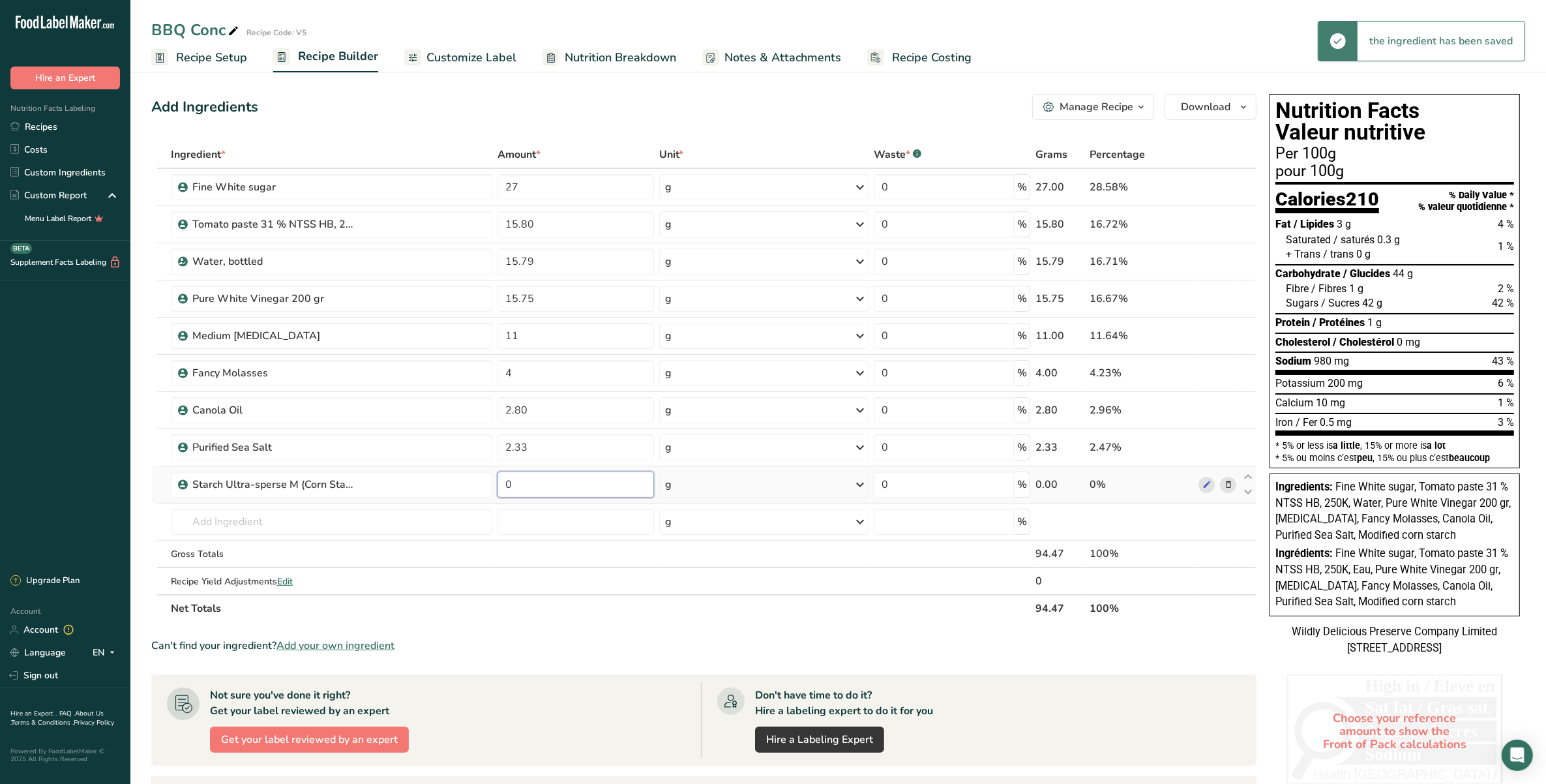
click at [549, 485] on input "0" at bounding box center [575, 484] width 157 height 26
type input "0.70"
click at [299, 525] on div "Ingredient * Amount * Unit * Waste * .a-a{fill:#347362;}.b-a{fill:#fff;} Grams …" at bounding box center [704, 381] width 1105 height 481
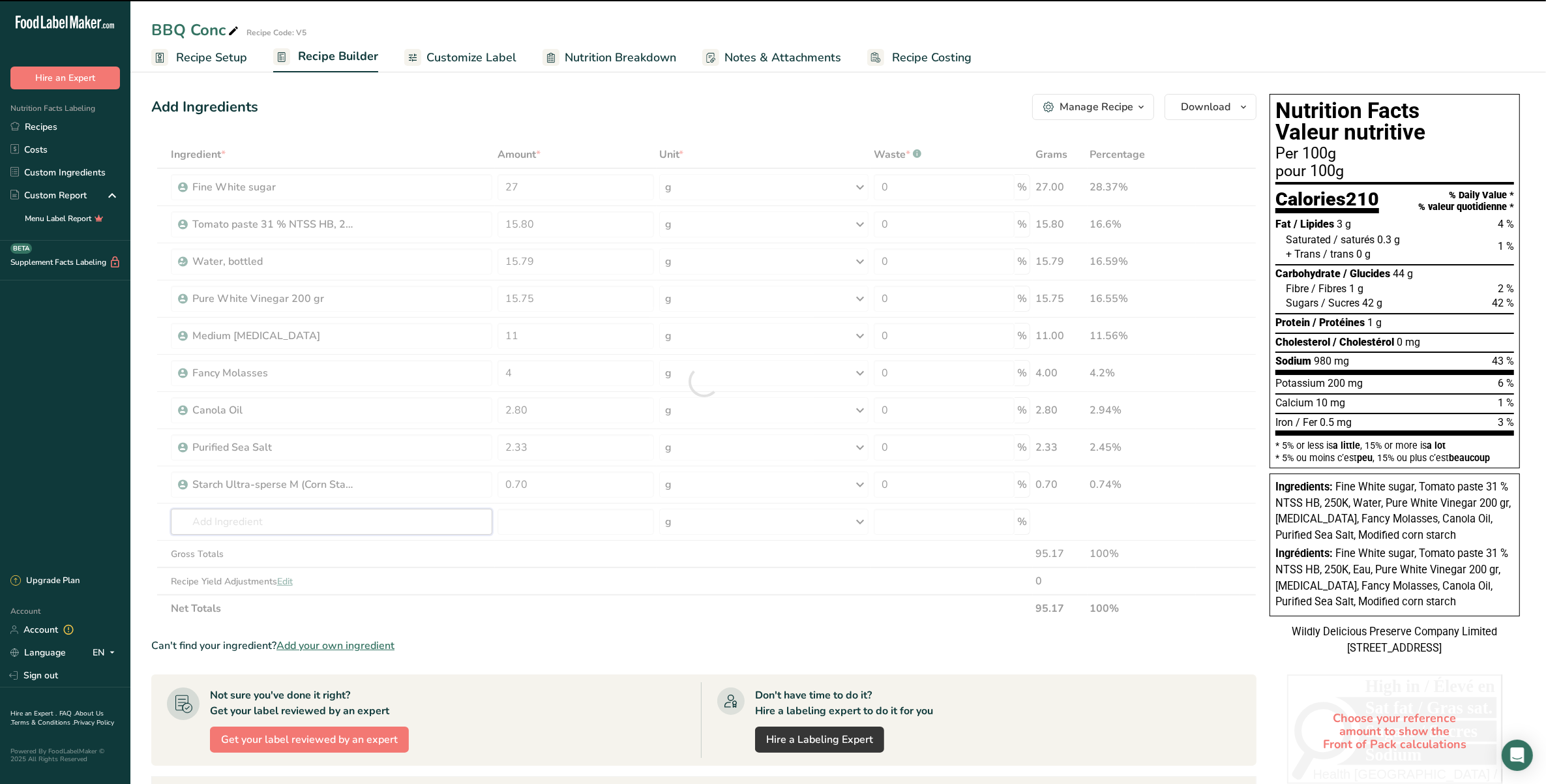
type input "t"
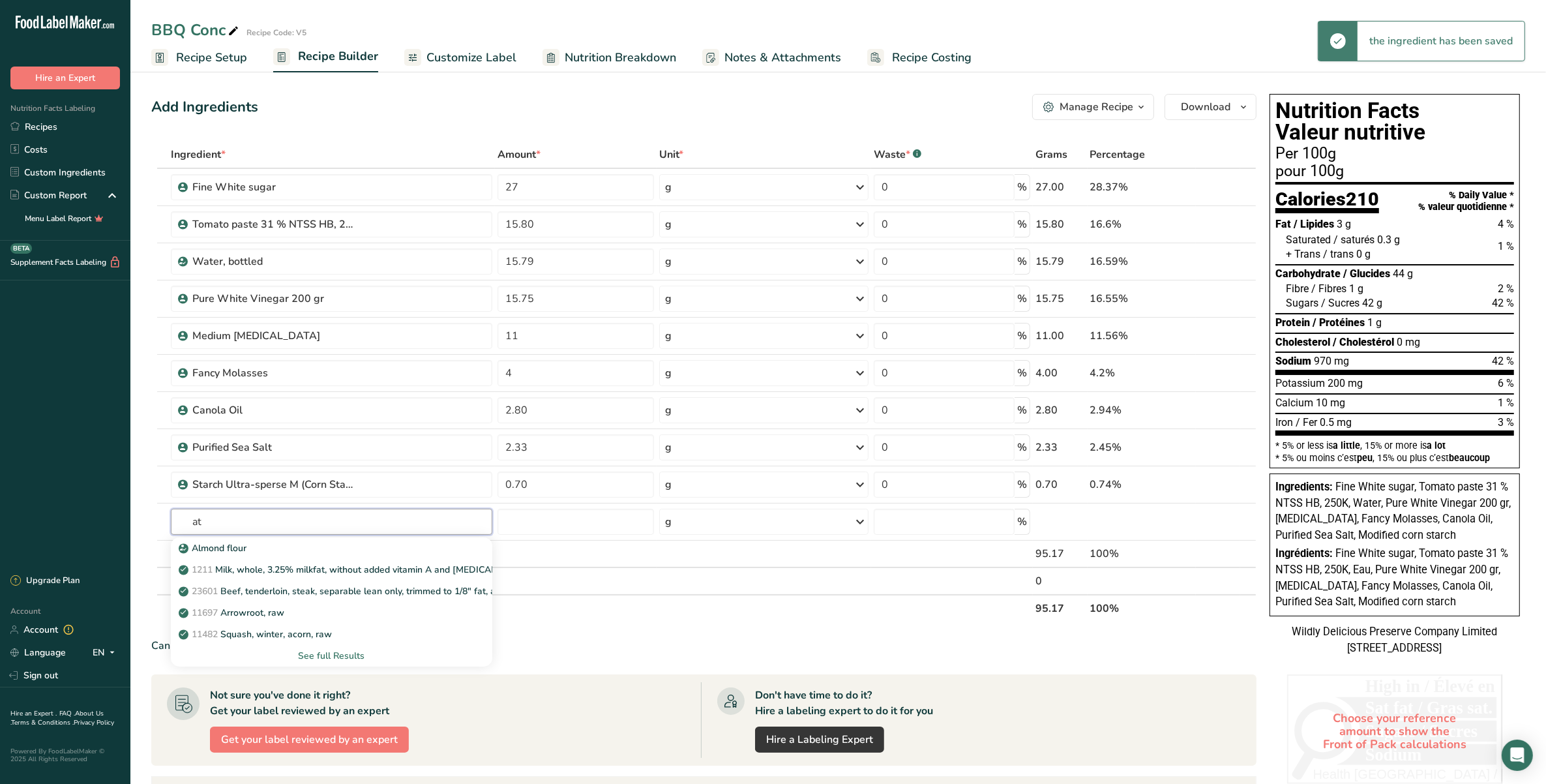
type input "a"
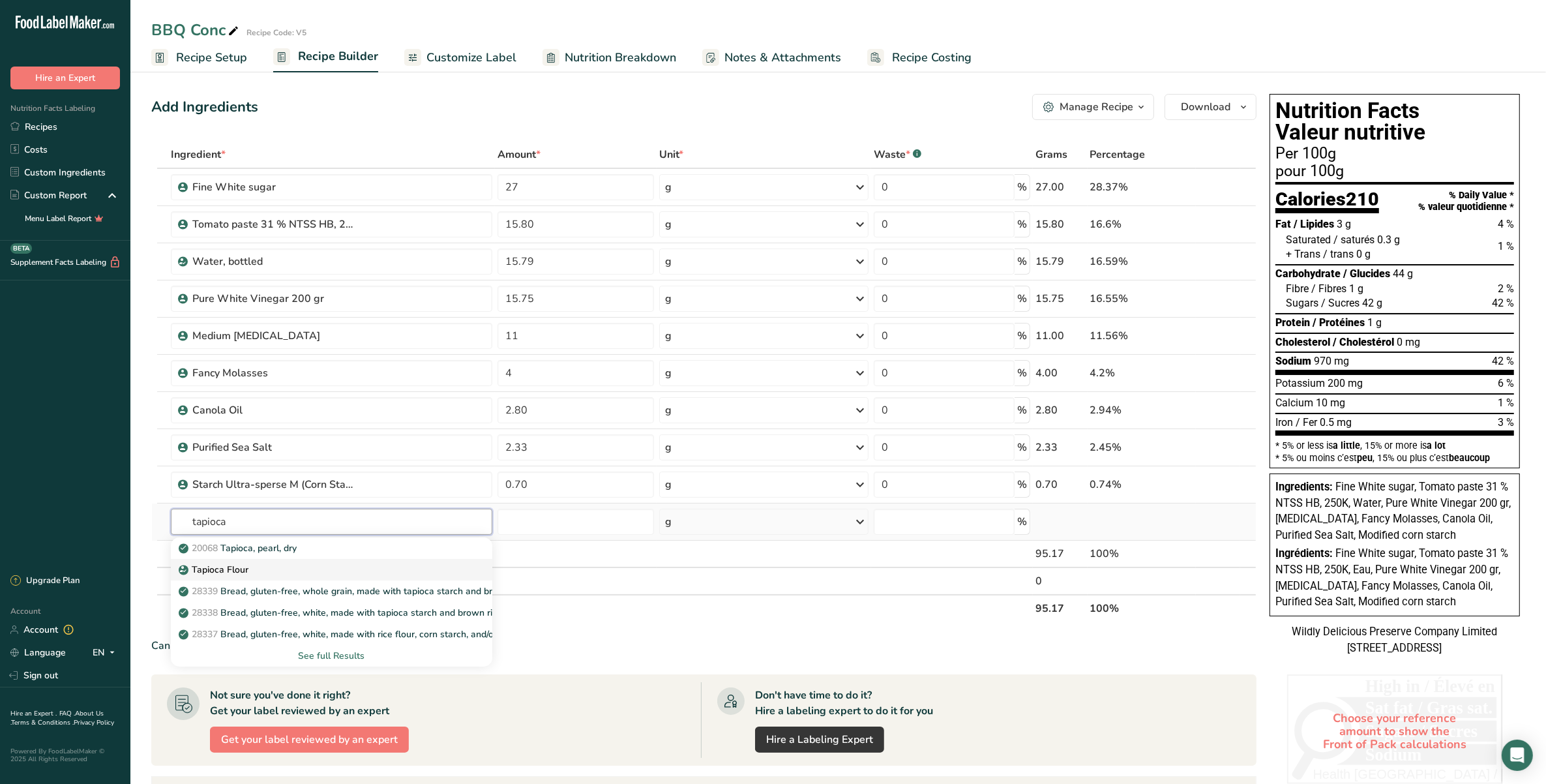
type input "tapioca"
click at [333, 571] on div "Tapioca Flour" at bounding box center [321, 569] width 280 height 14
type input "Tapioca Flour"
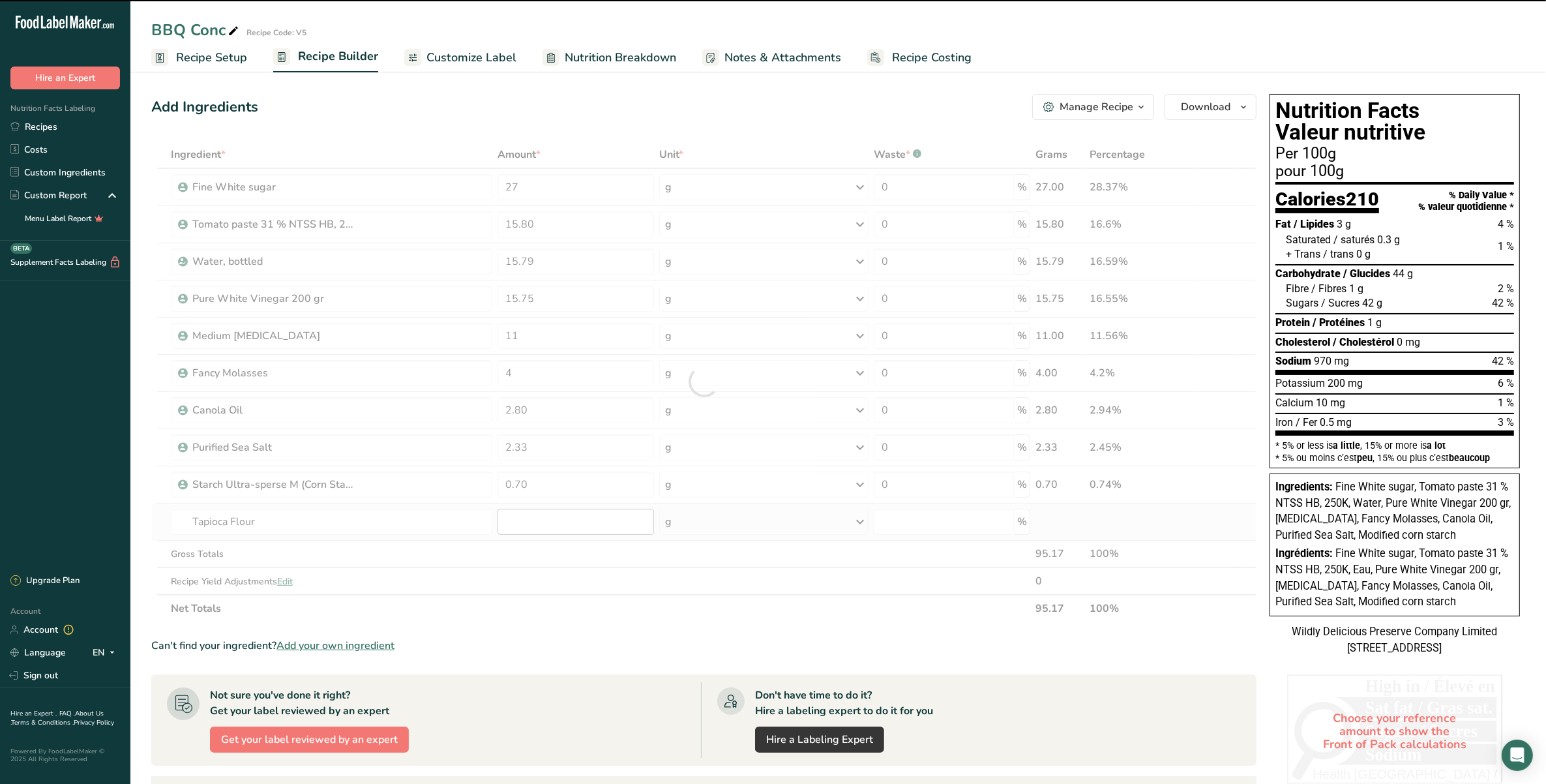
type input "0"
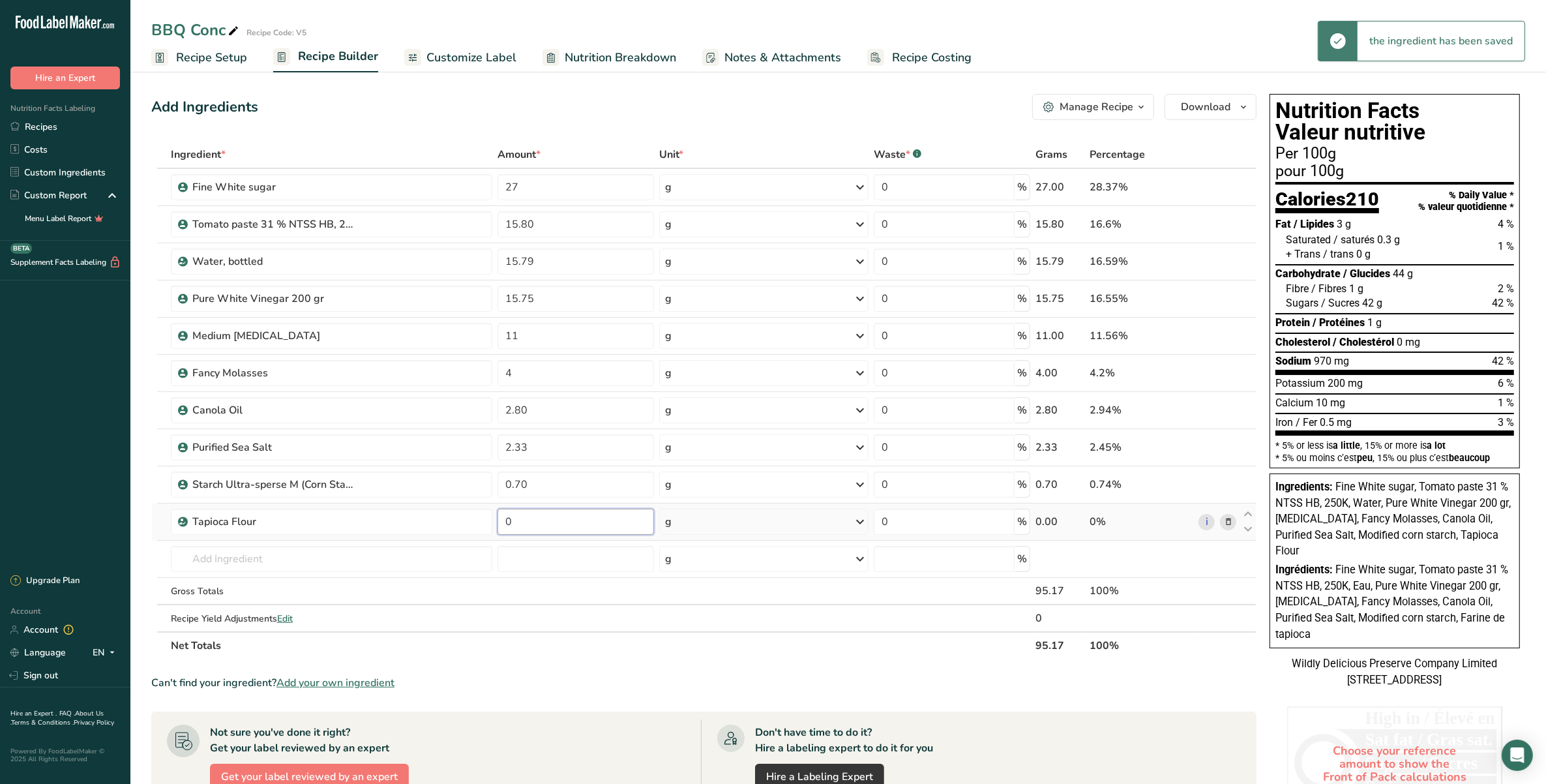
click at [521, 519] on input "0" at bounding box center [575, 521] width 157 height 26
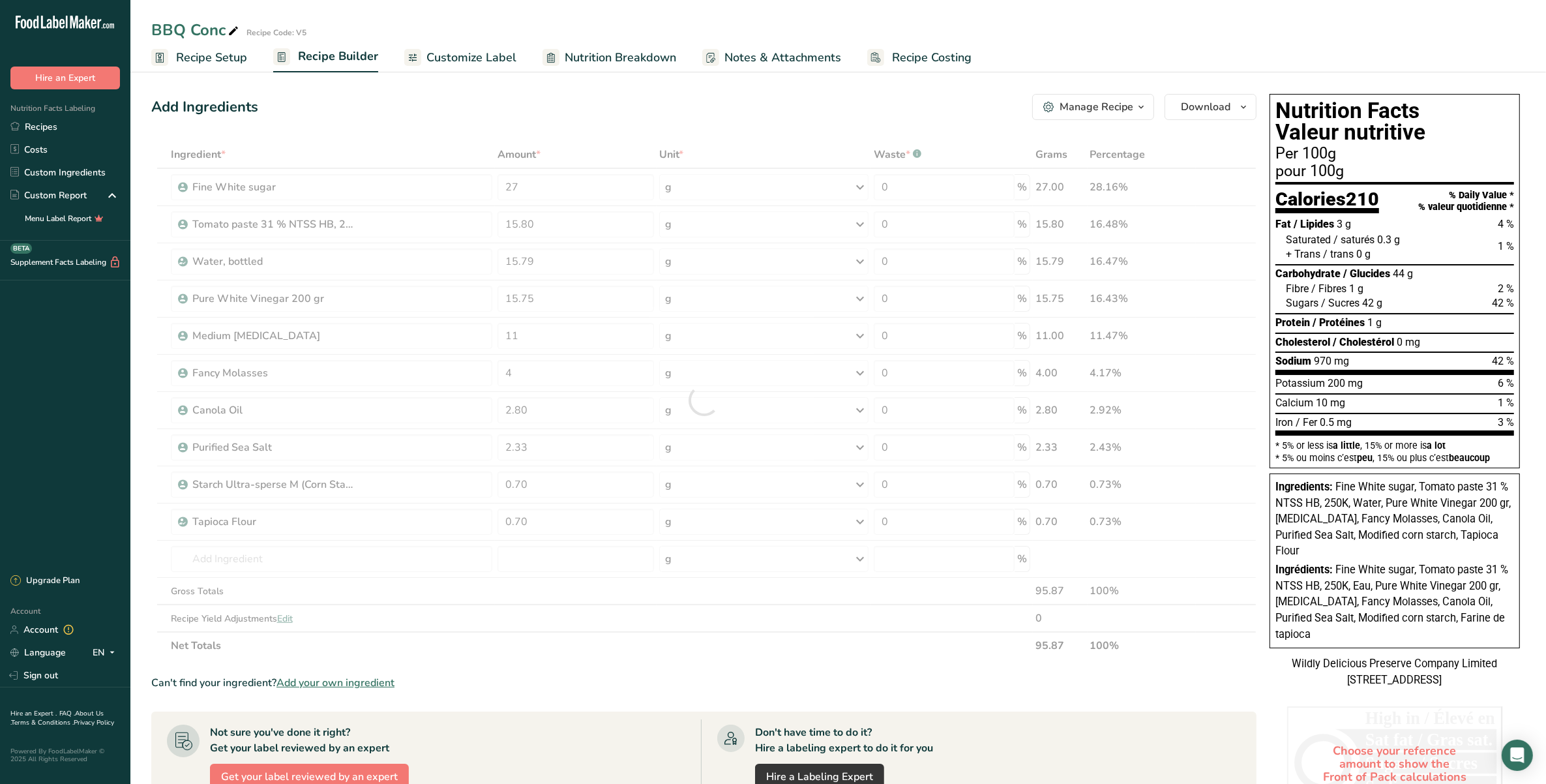
click at [725, 83] on section "Add Ingredients Manage Recipe Delete Recipe Duplicate Recipe Scale Recipe Save …" at bounding box center [838, 581] width 1415 height 1027
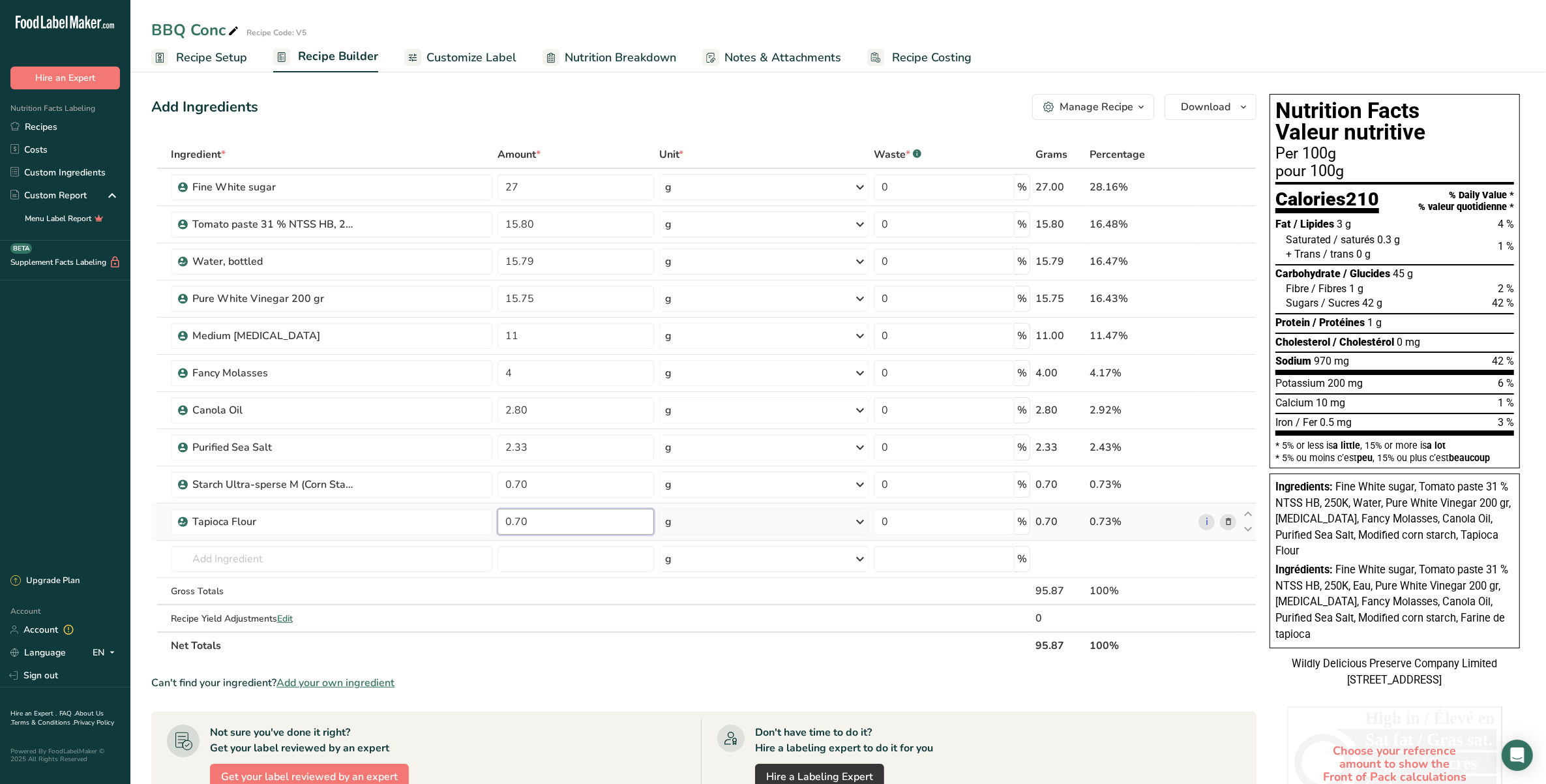
click at [537, 513] on input "0.70" at bounding box center [575, 521] width 157 height 26
click at [543, 94] on div "Add Ingredients Manage Recipe Delete Recipe Duplicate Recipe Scale Recipe Save …" at bounding box center [704, 107] width 1105 height 26
click at [513, 519] on input "0" at bounding box center [575, 521] width 157 height 26
type input "0.70"
click at [608, 82] on section "Add Ingredients Manage Recipe Delete Recipe Duplicate Recipe Scale Recipe Save …" at bounding box center [838, 581] width 1415 height 1027
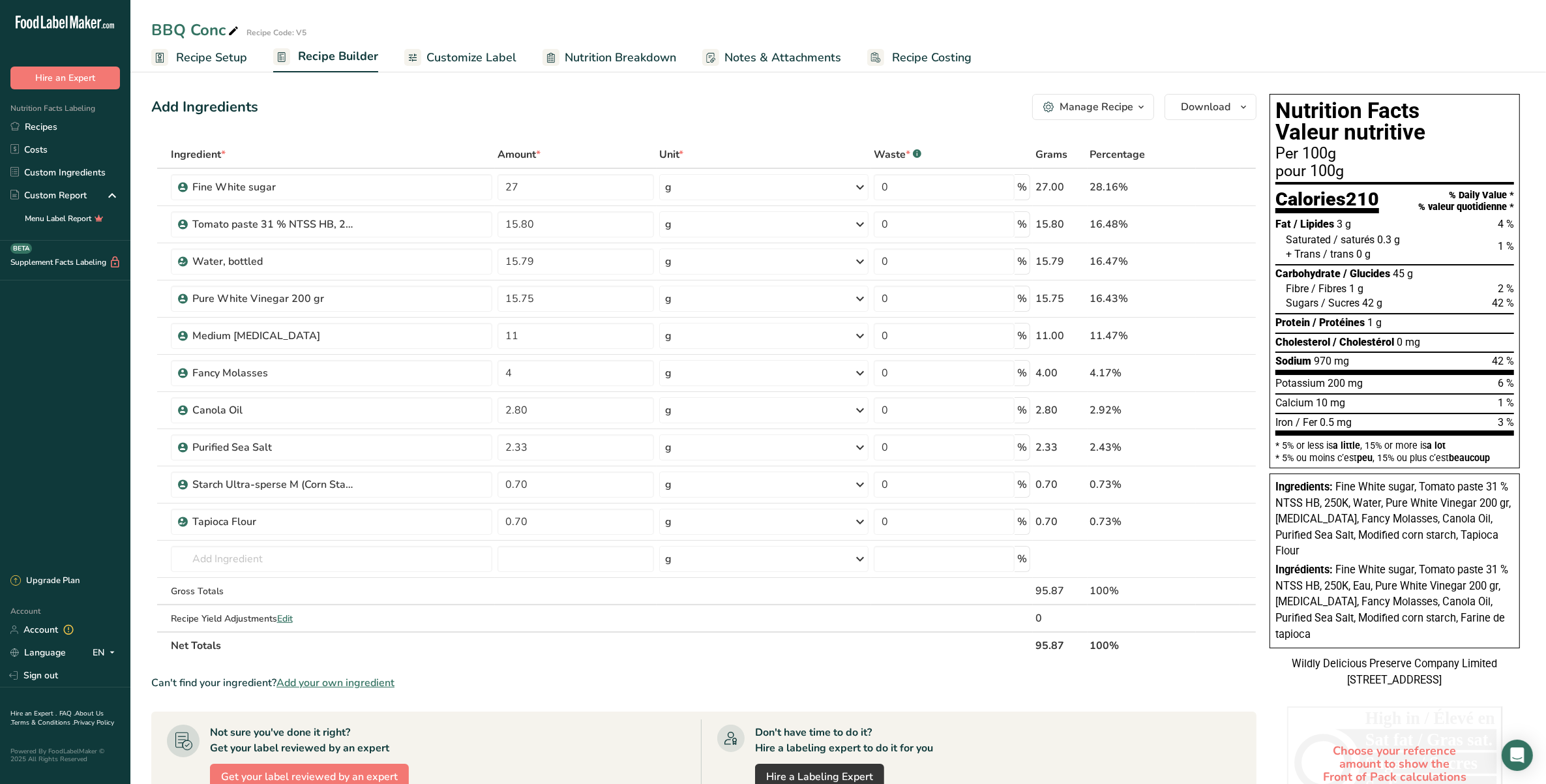
click at [476, 72] on link "Customize Label" at bounding box center [460, 58] width 112 height 29
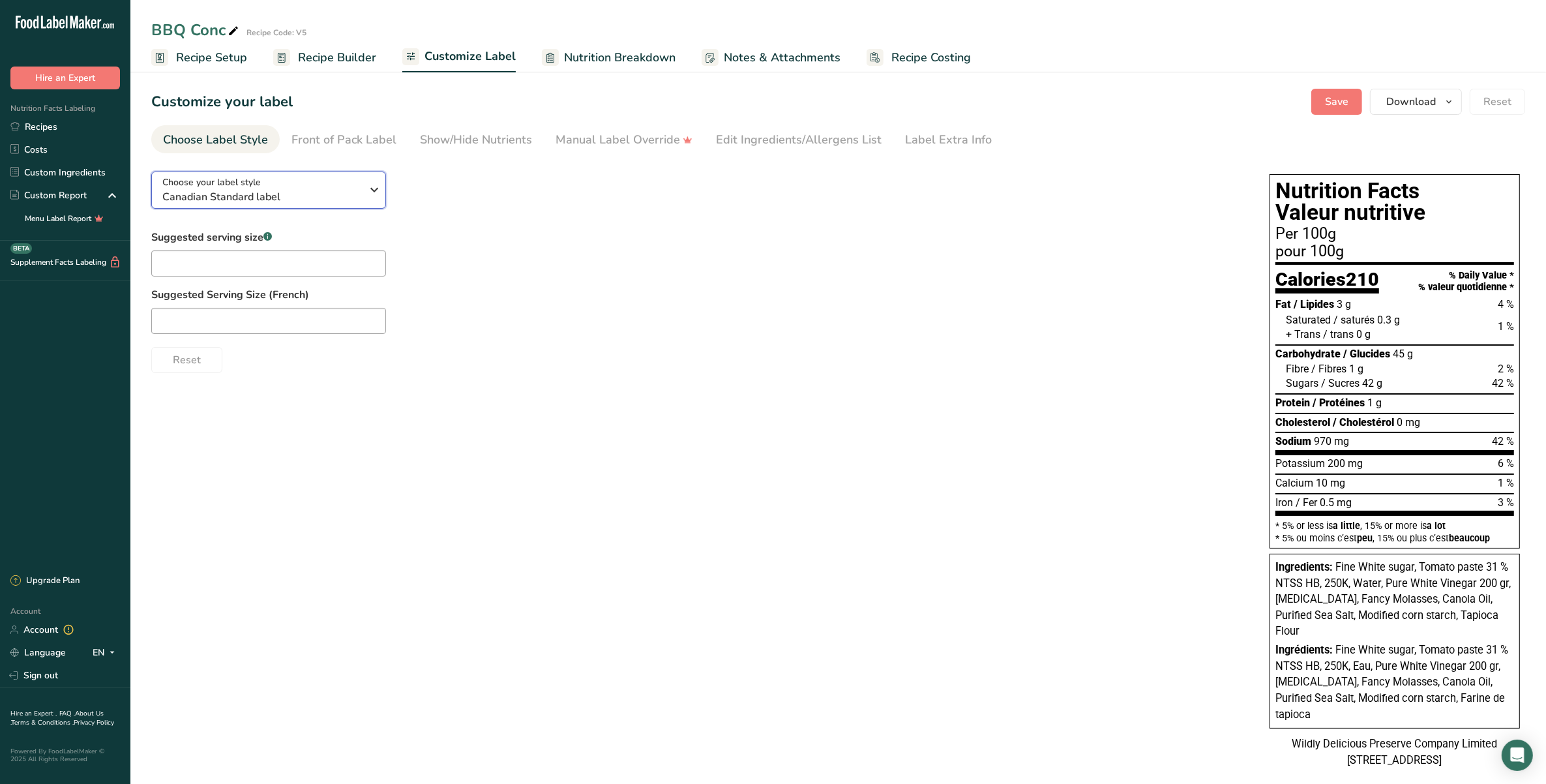
click at [343, 199] on span "Canadian Standard label" at bounding box center [262, 197] width 199 height 15
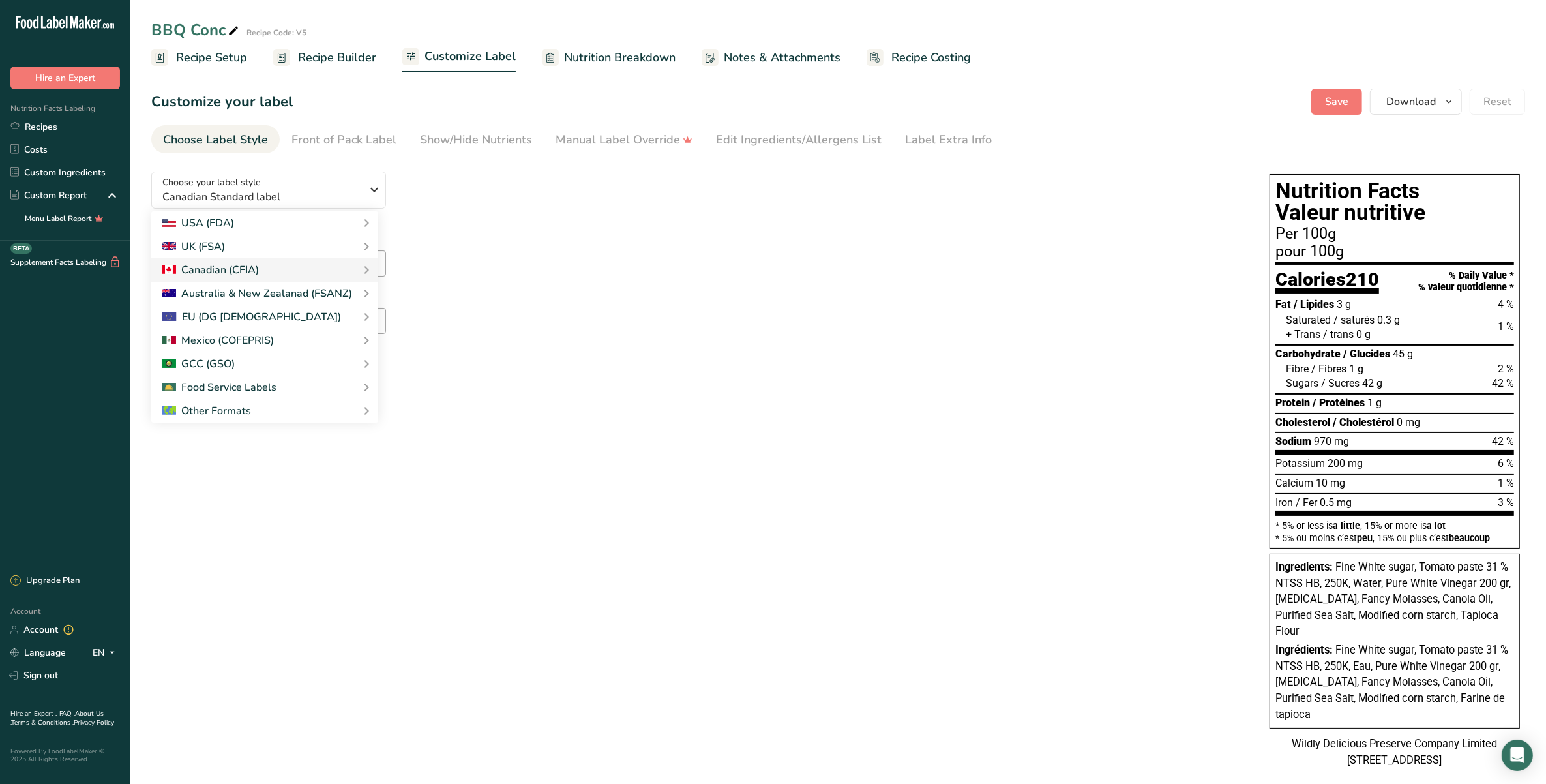
click at [519, 405] on div "Choose your label style Canadian Standard label USA (FDA) Standard FDA label Ta…" at bounding box center [838, 471] width 1374 height 620
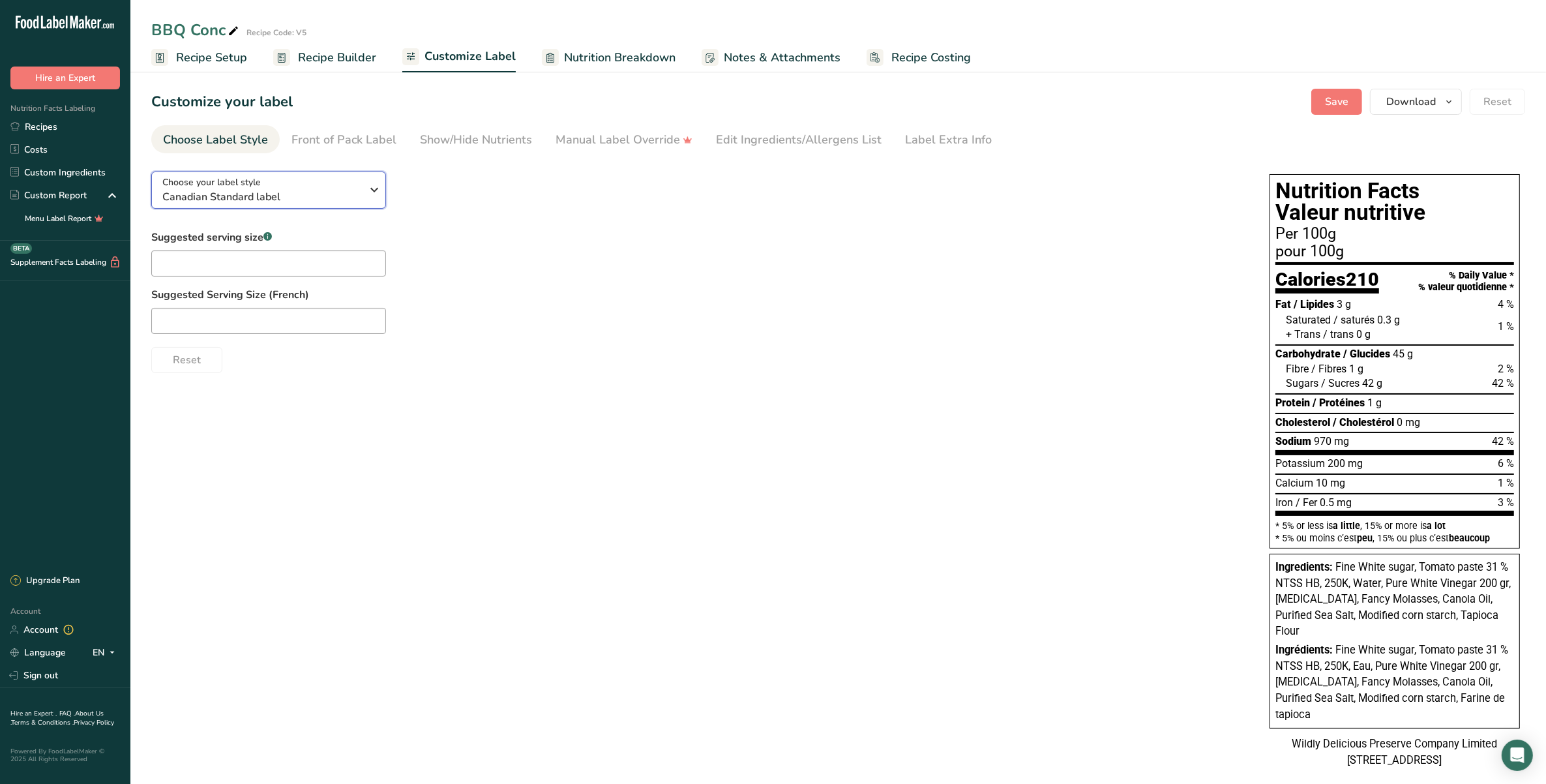
click at [324, 184] on div "Choose your label style Canadian Standard label" at bounding box center [262, 190] width 199 height 29
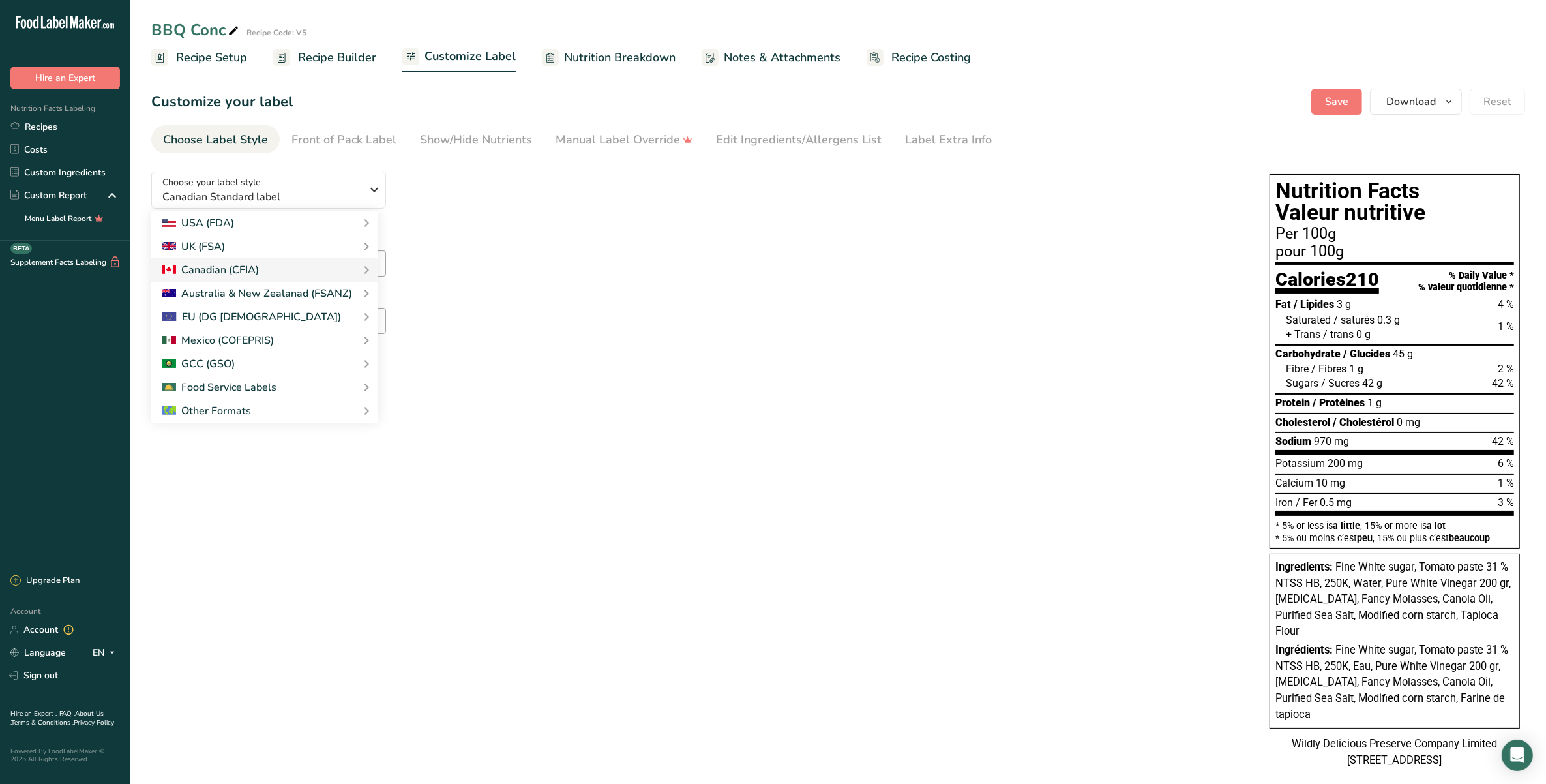
drag, startPoint x: 459, startPoint y: 403, endPoint x: 905, endPoint y: 461, distance: 449.8
click at [0, 0] on link "Table Format (Per 100g & Per Serving)" at bounding box center [0, 0] width 0 height 0
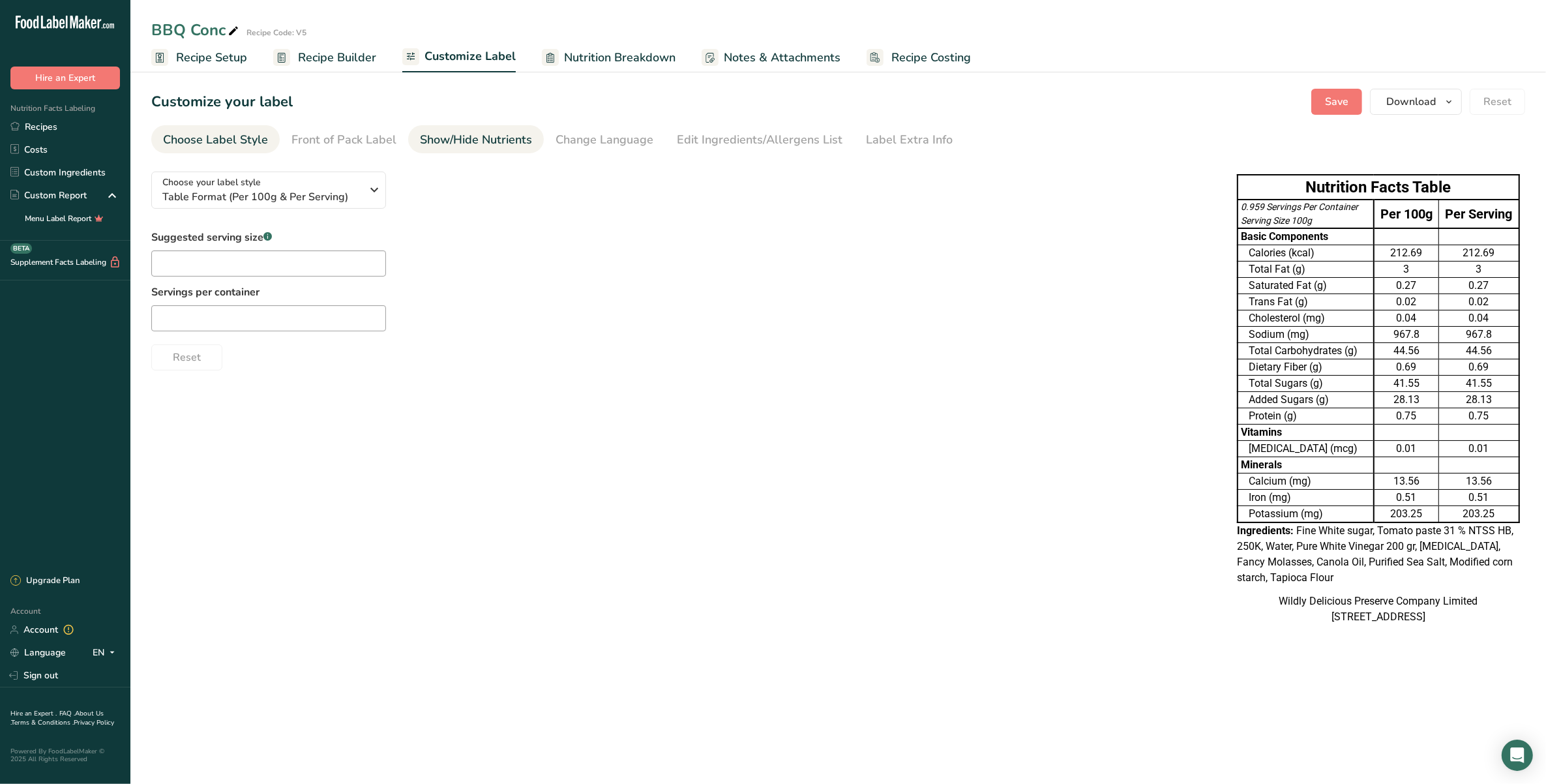
click at [441, 143] on div "Show/Hide Nutrients" at bounding box center [476, 140] width 112 height 17
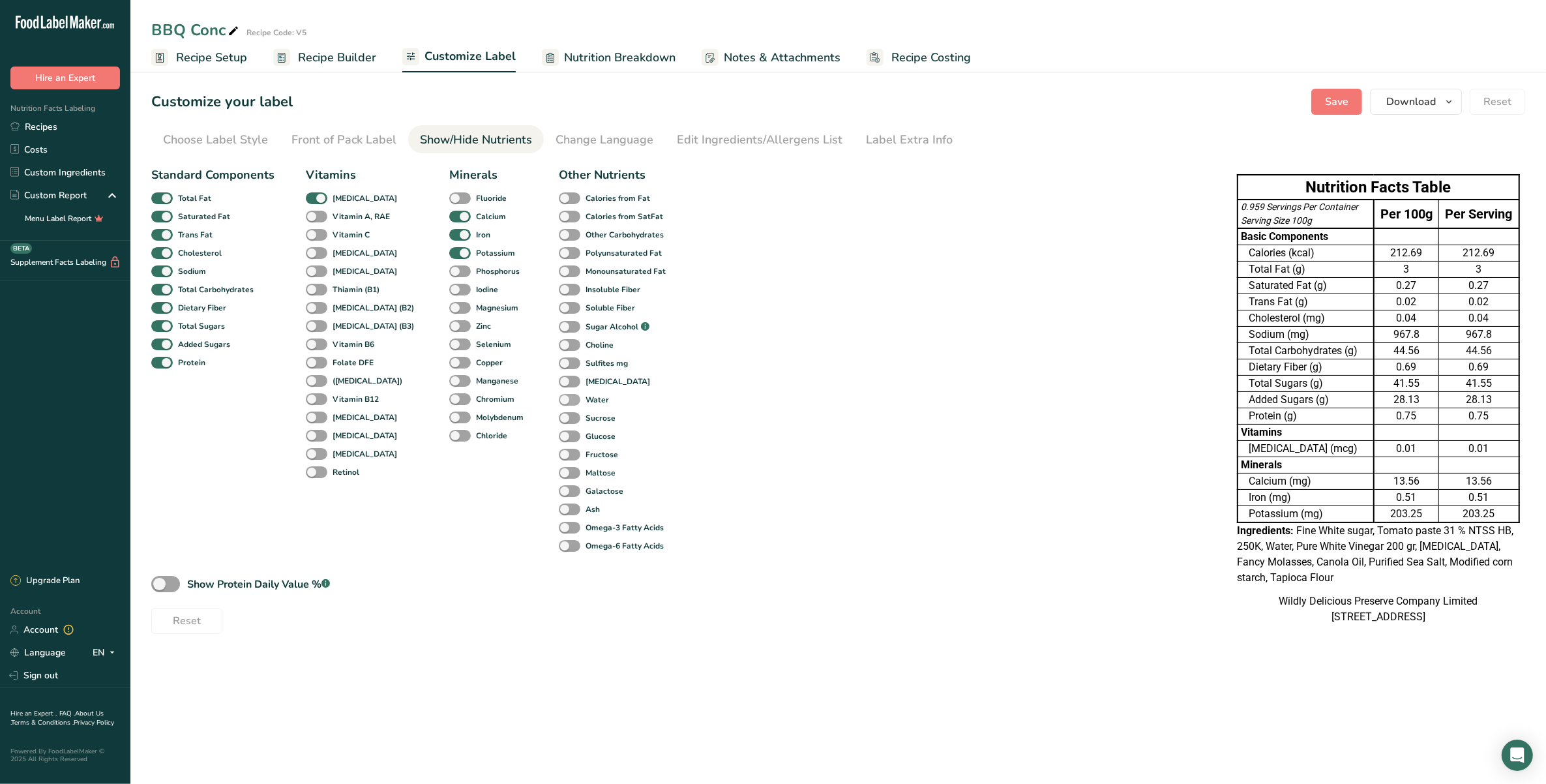
click at [585, 398] on b "Water" at bounding box center [597, 400] width 23 height 12
click at [567, 398] on input "Water" at bounding box center [563, 399] width 9 height 9
checkbox input "true"
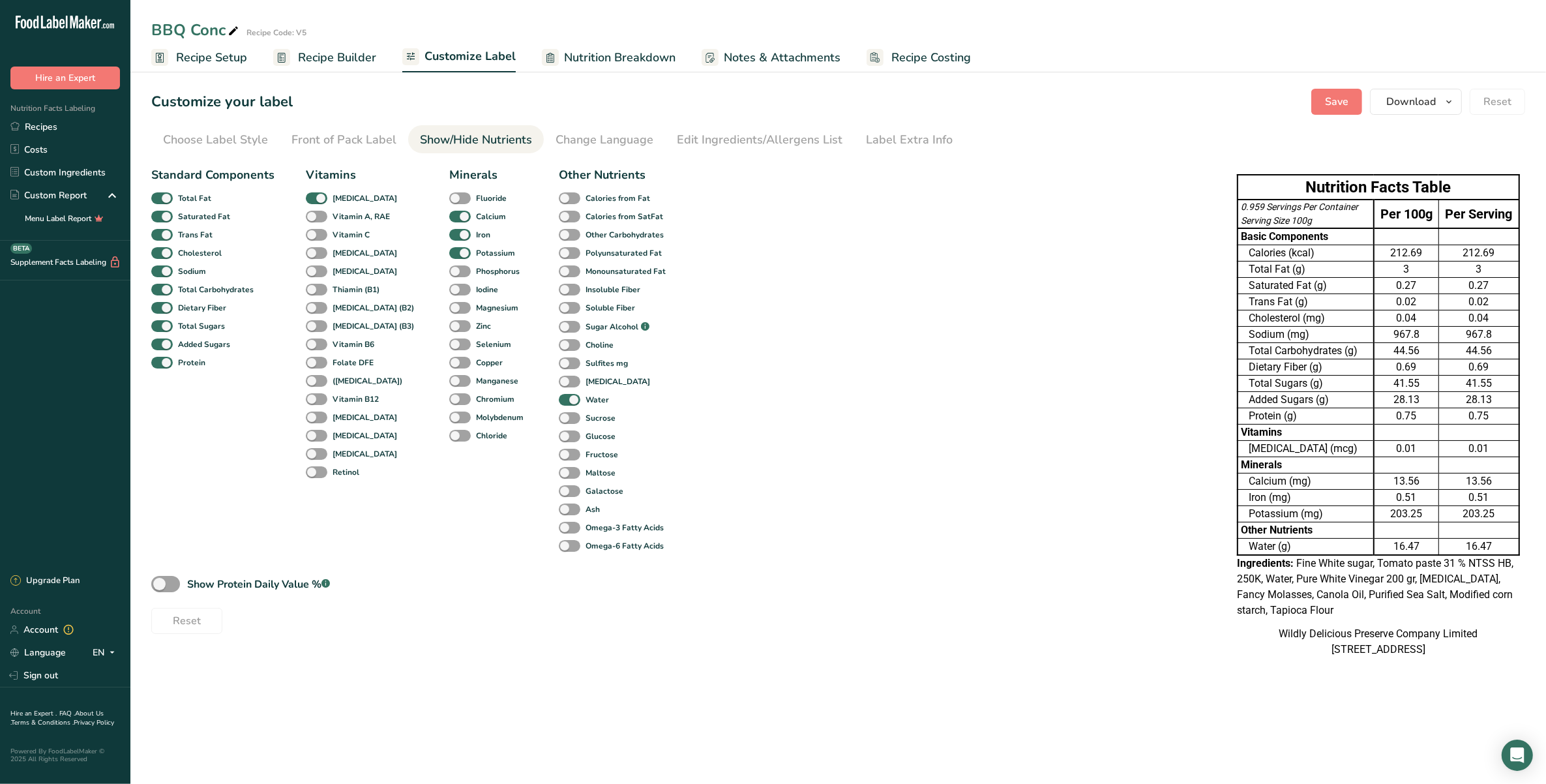
click at [1400, 545] on div "16.47" at bounding box center [1406, 546] width 58 height 15
click at [559, 511] on span at bounding box center [569, 509] width 21 height 13
click at [559, 511] on input "Ash" at bounding box center [563, 509] width 9 height 9
checkbox input "true"
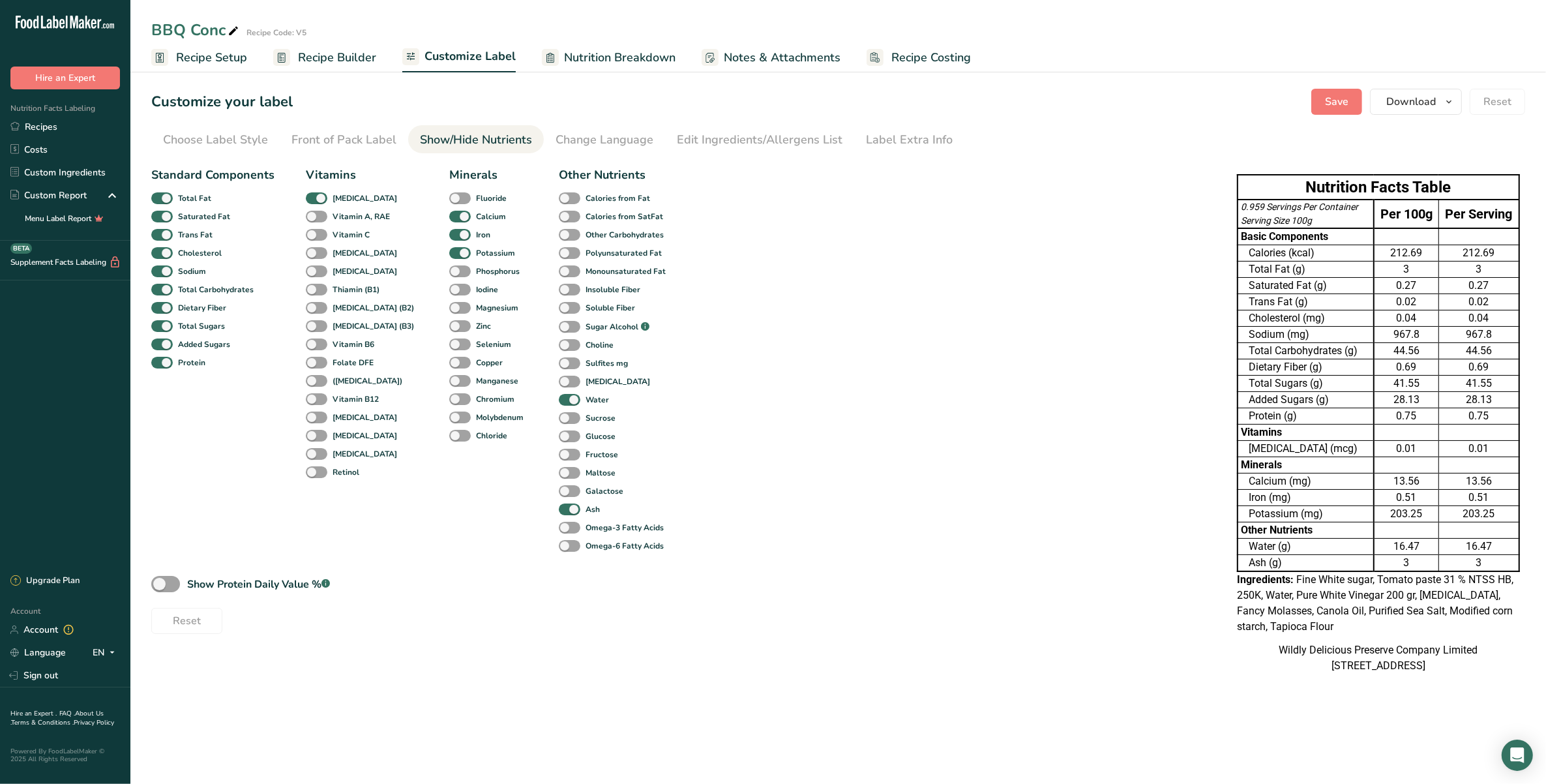
click at [229, 53] on span "Recipe Setup" at bounding box center [211, 57] width 71 height 17
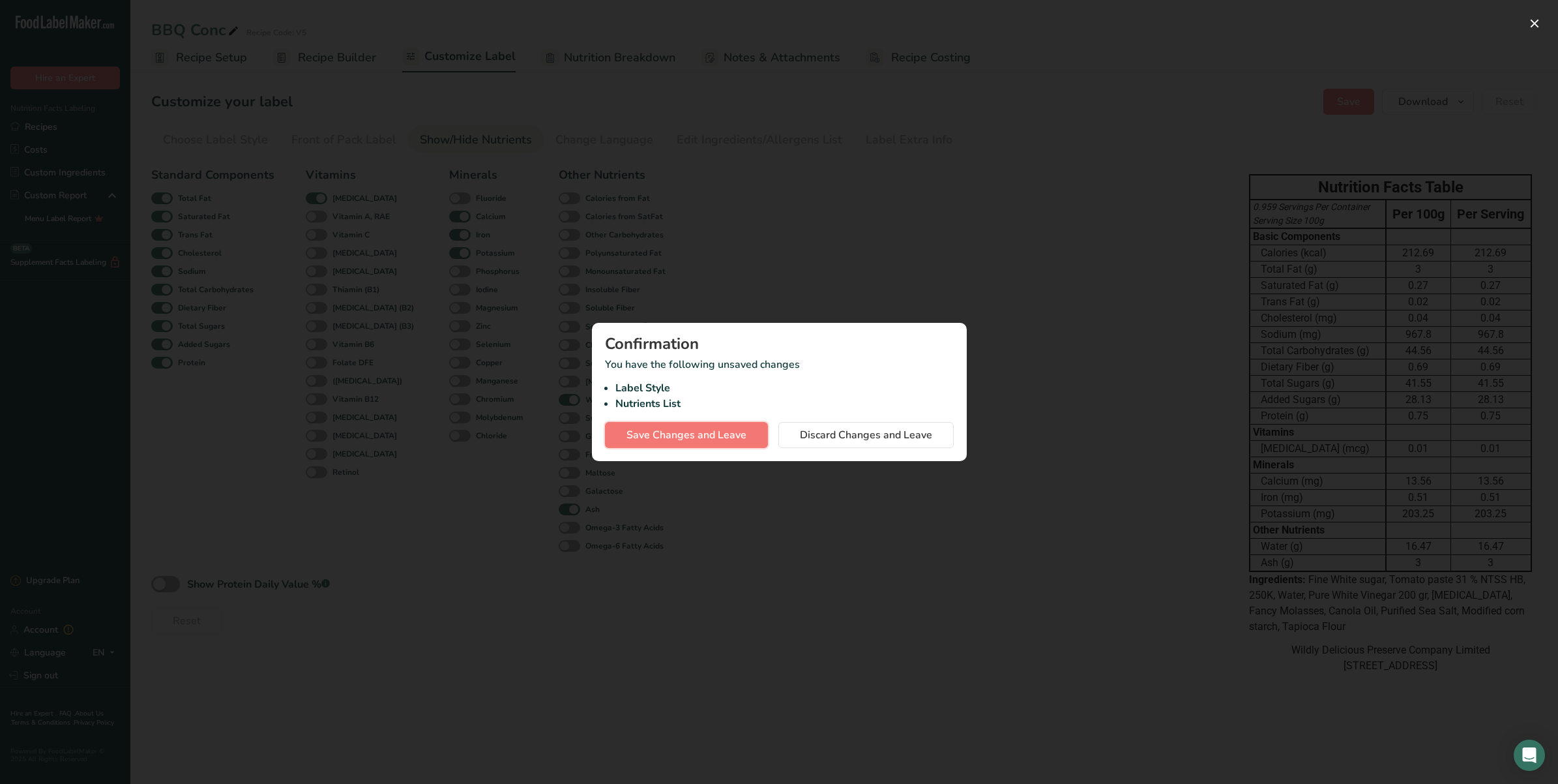
click at [745, 432] on span "Save Changes and Leave" at bounding box center [687, 435] width 120 height 15
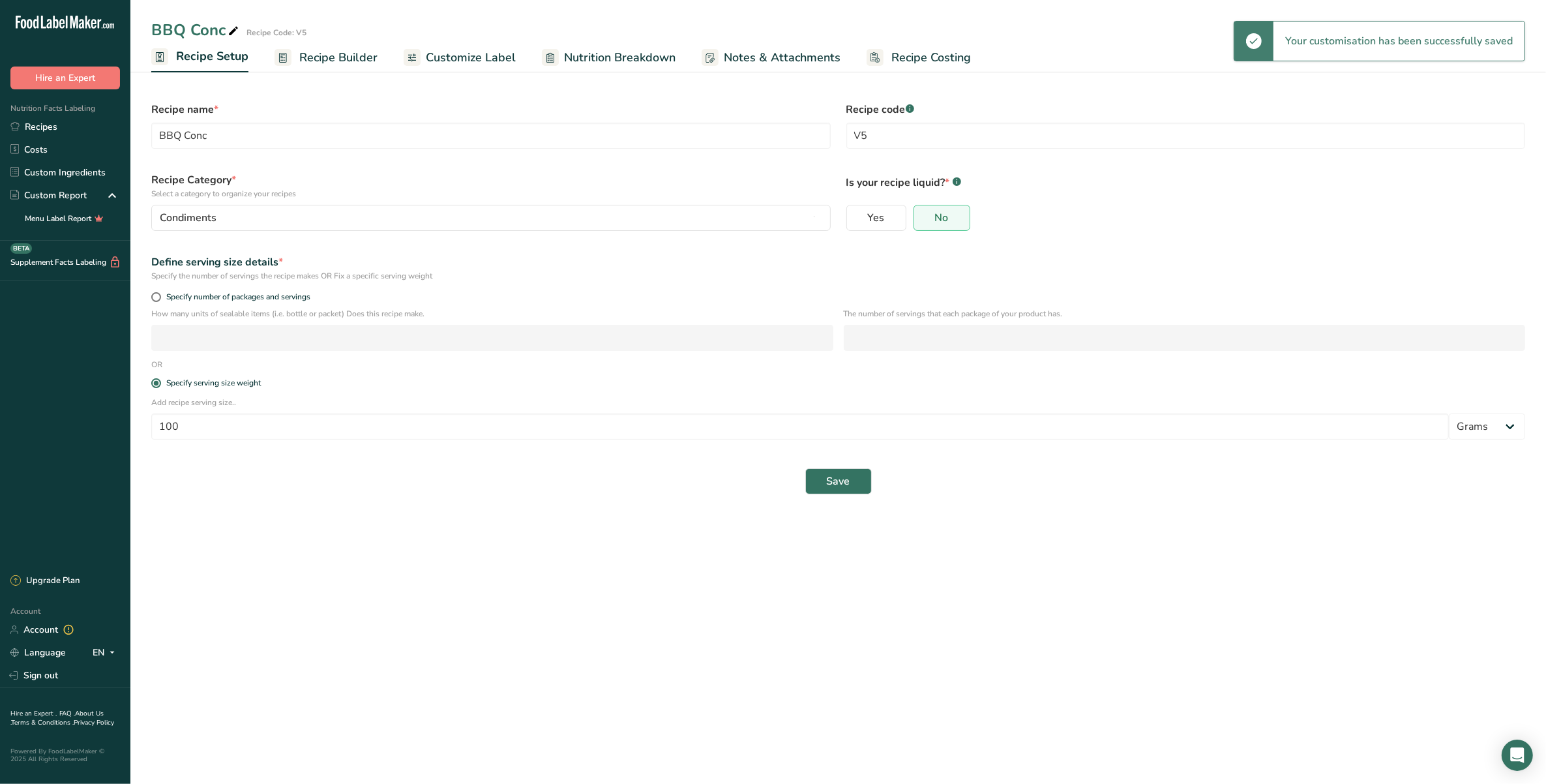
click at [331, 66] on link "Recipe Builder" at bounding box center [326, 58] width 103 height 29
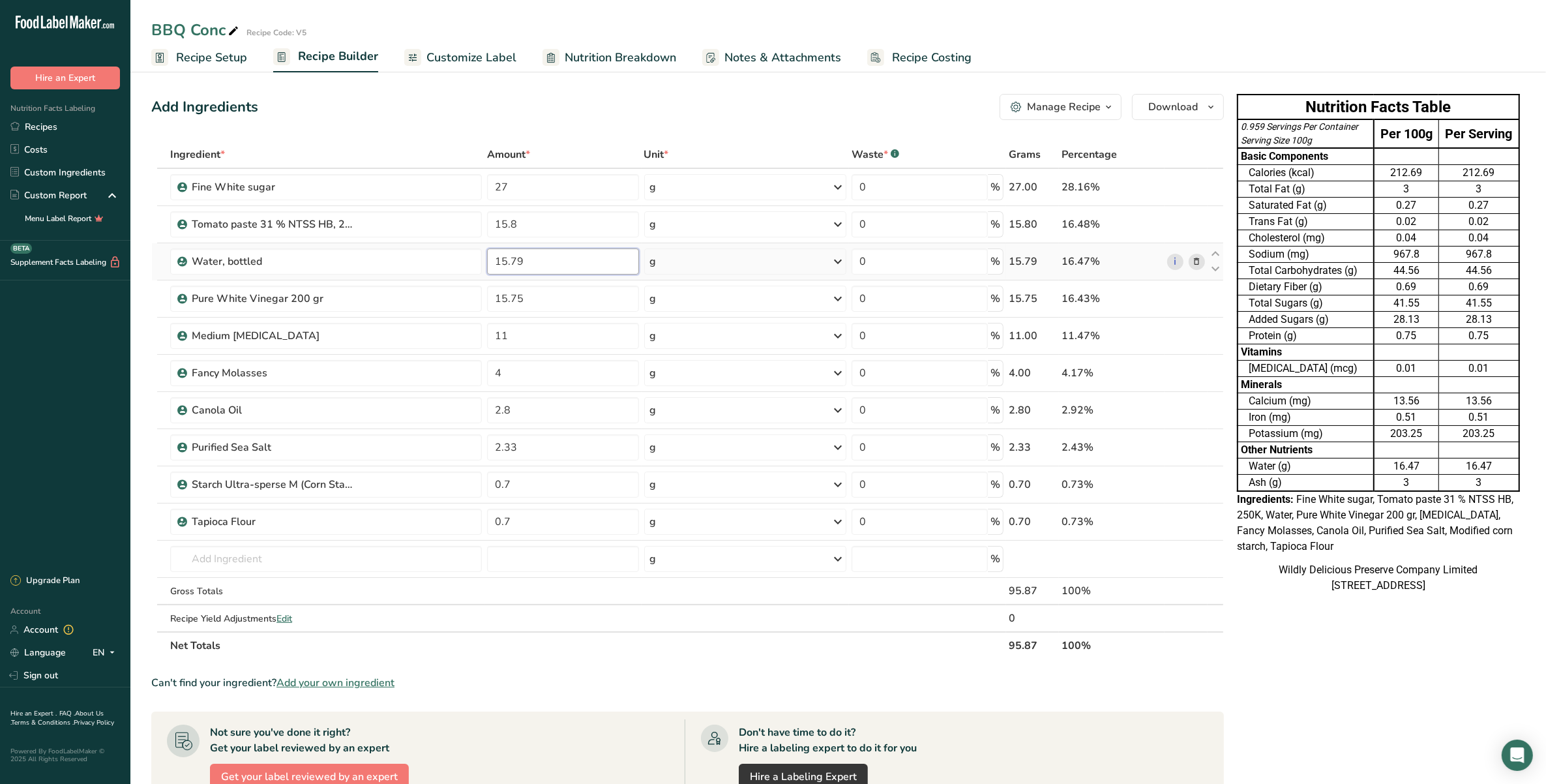
click at [499, 257] on input "15.79" at bounding box center [563, 261] width 151 height 26
drag, startPoint x: 503, startPoint y: 259, endPoint x: 492, endPoint y: 259, distance: 11.0
click at [492, 259] on input "15.79" at bounding box center [563, 261] width 151 height 26
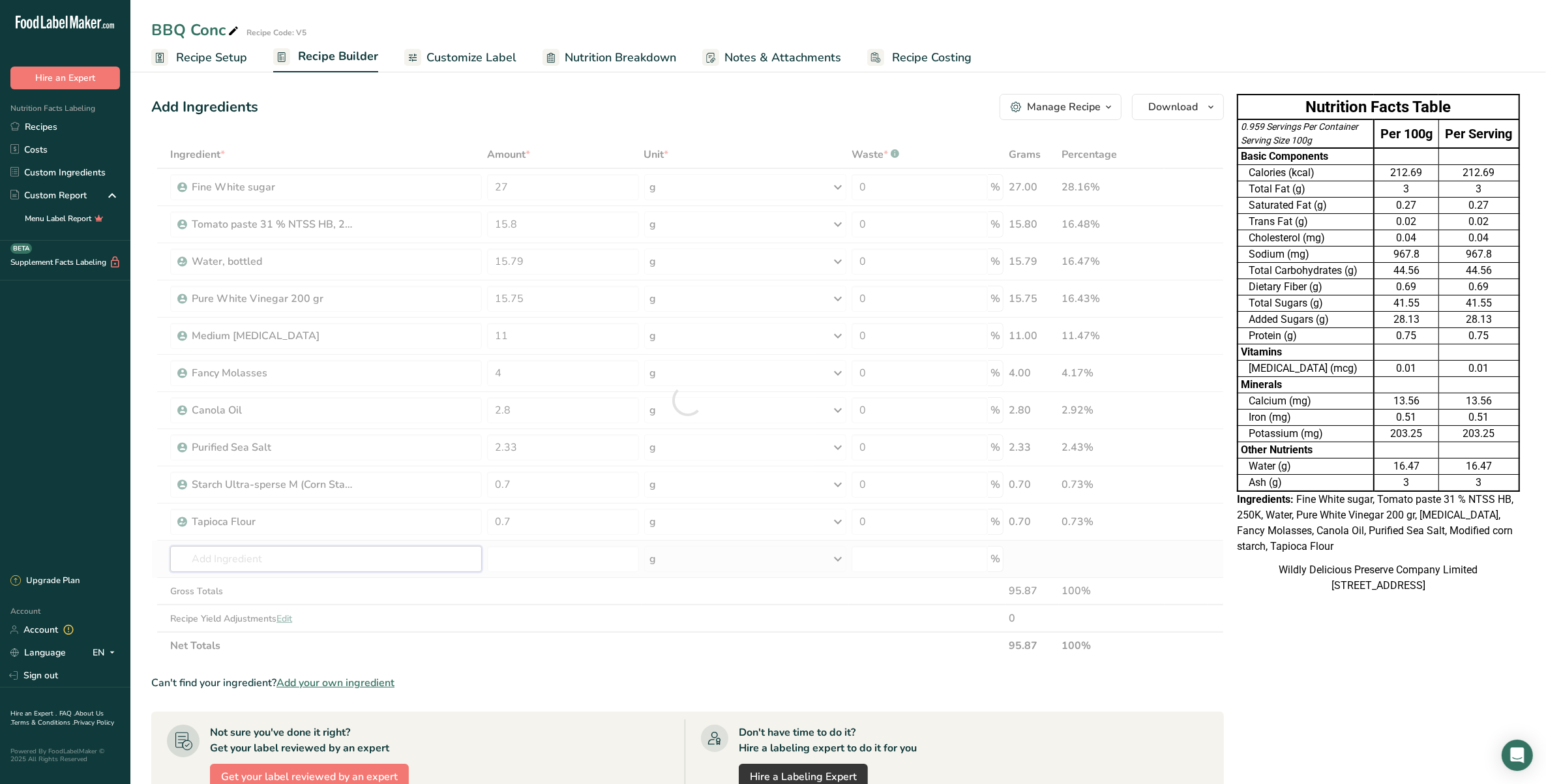
click at [331, 559] on div "Ingredient * Amount * Unit * Waste * .a-a{fill:#347362;}.b-a{fill:#fff;} Grams …" at bounding box center [687, 400] width 1073 height 519
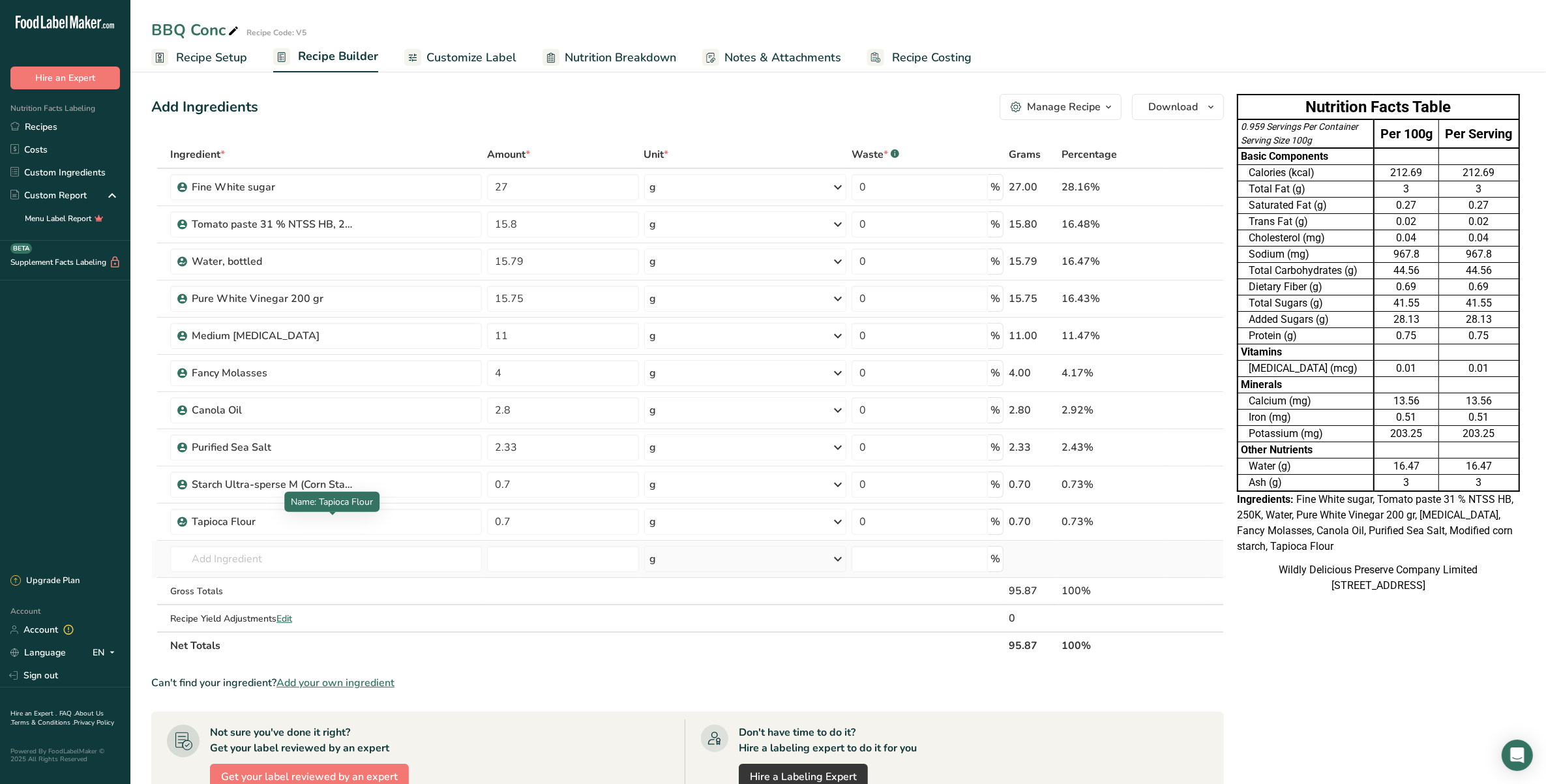
click at [357, 541] on td "Almond flour 1211 Milk, whole, 3.25% milkfat, without added vitamin A and [MEDI…" at bounding box center [325, 559] width 317 height 37
click at [360, 549] on input "text" at bounding box center [325, 559] width 311 height 26
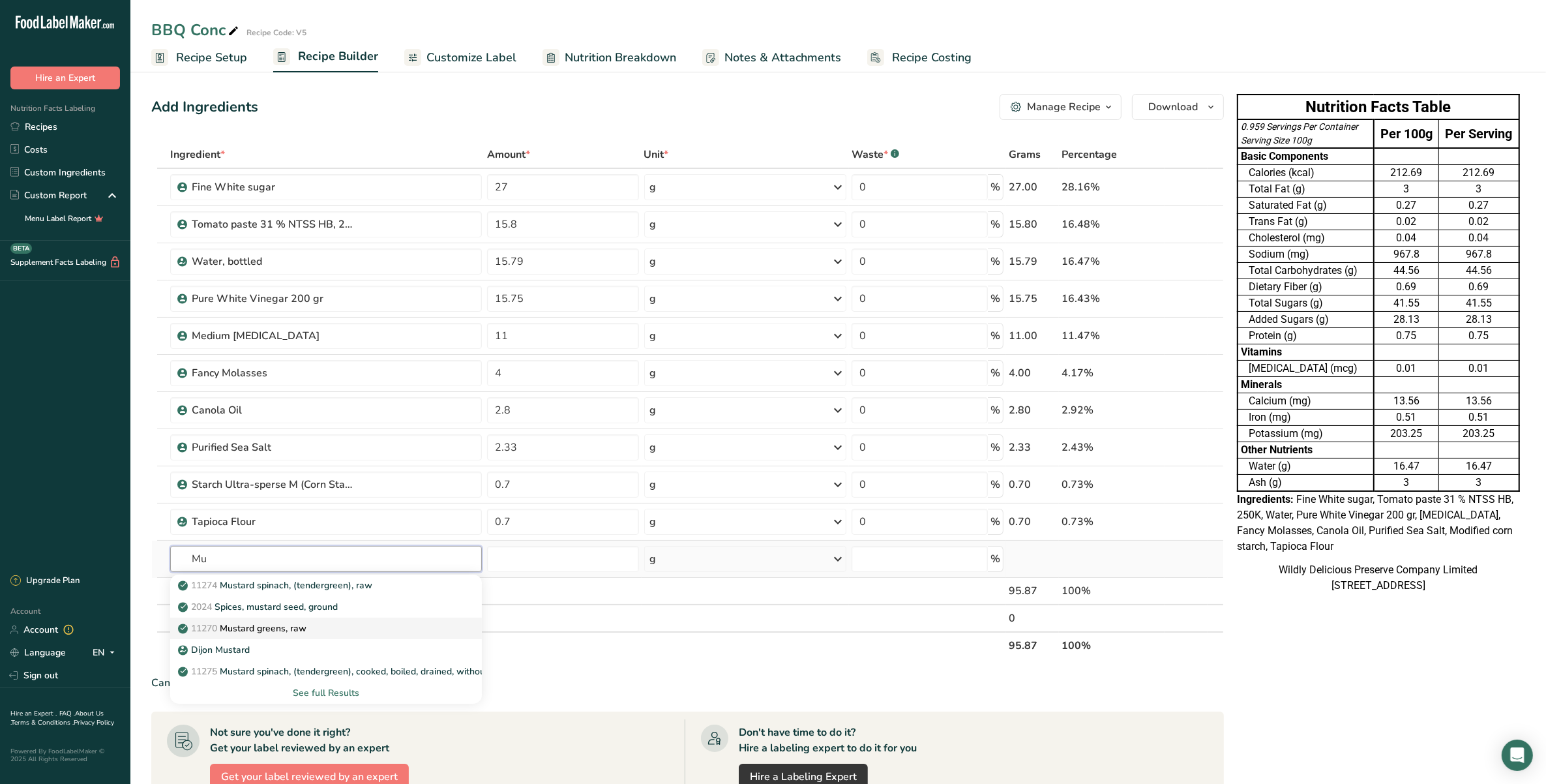
type input "M"
type input "Spic6"
click at [343, 585] on p "SPIC6 Ground Yellow Mustard Flour #106" at bounding box center [273, 585] width 185 height 14
type input "Ground Yellow Mustard Flour #106"
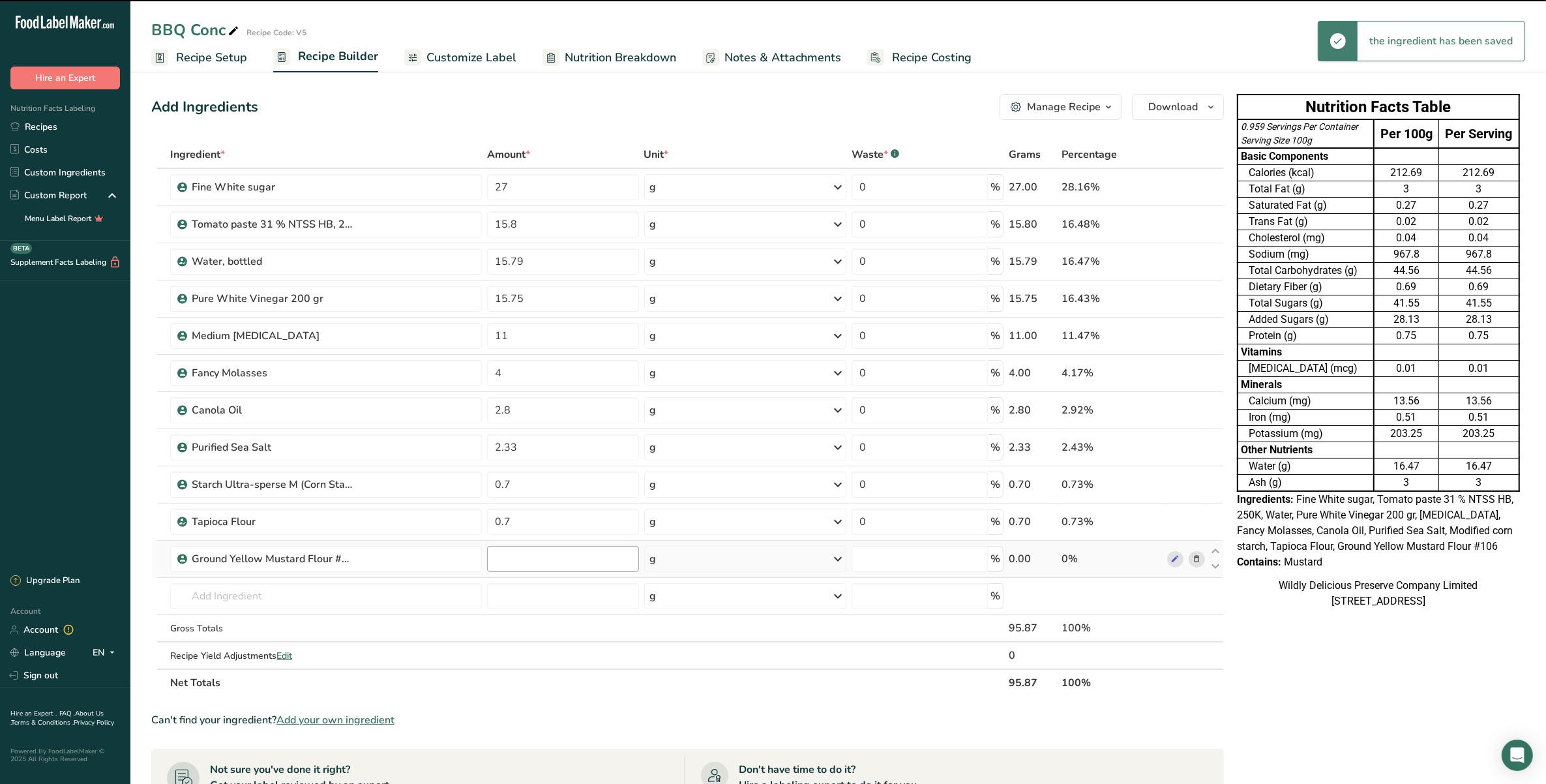
type input "0"
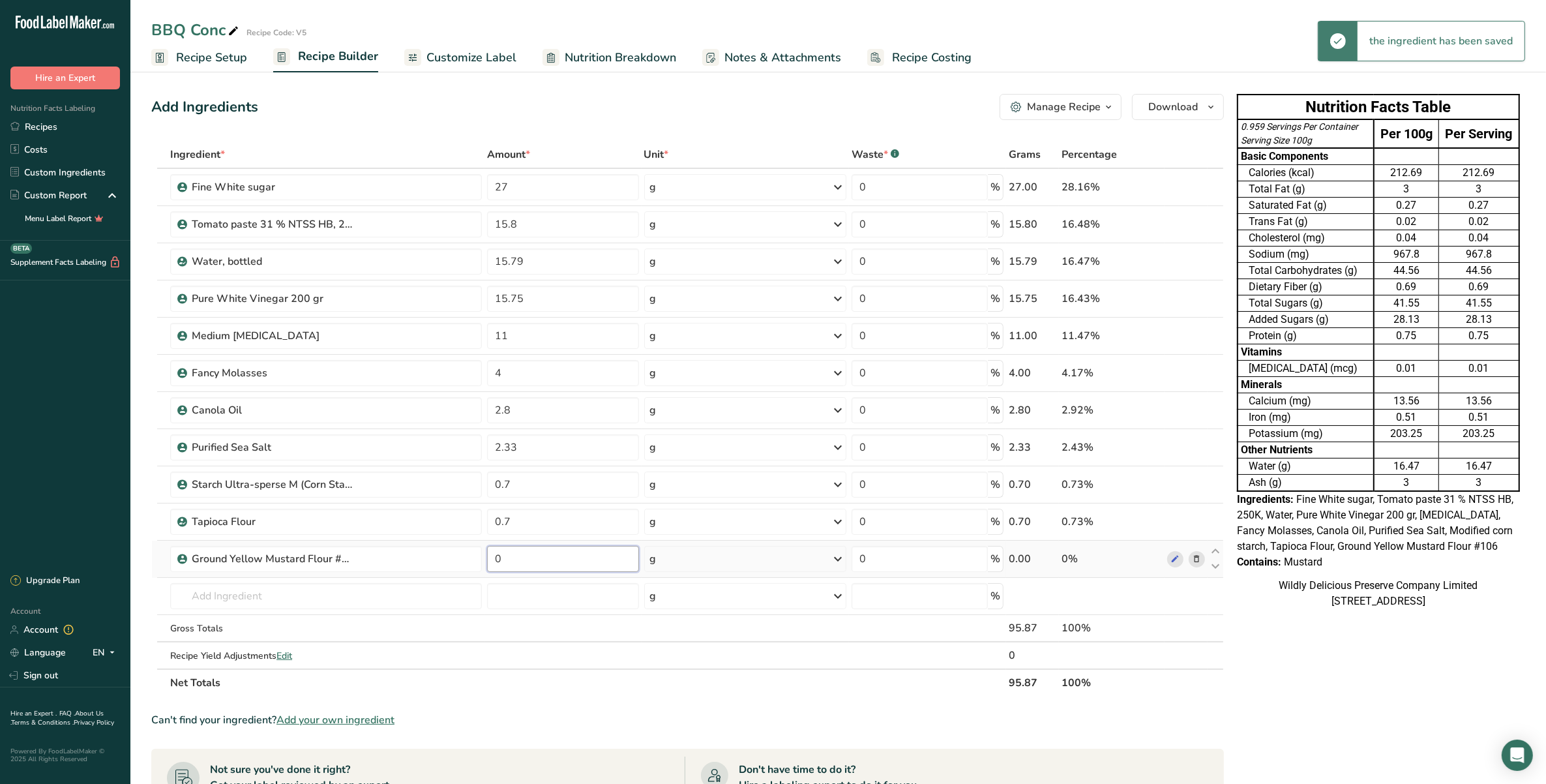
click at [527, 554] on input "0" at bounding box center [563, 559] width 151 height 26
type input "0.75"
click at [327, 587] on div "Ingredient * Amount * Unit * Waste * .a-a{fill:#347362;}.b-a{fill:#fff;} Grams …" at bounding box center [687, 418] width 1073 height 555
click at [298, 597] on input "text" at bounding box center [325, 595] width 311 height 26
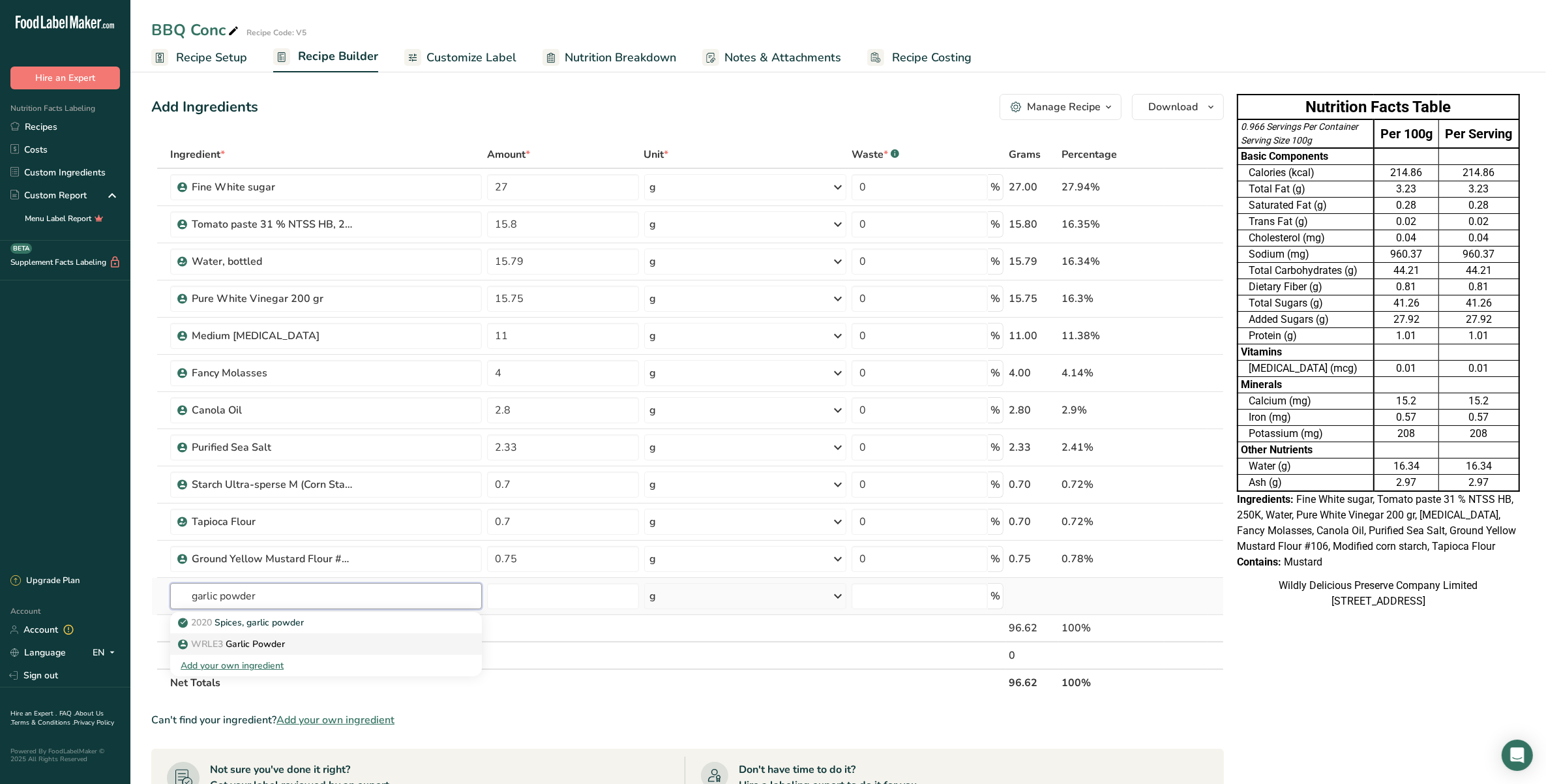
type input "garlic powder"
click at [314, 640] on div "WRLE3 Garlic Powder" at bounding box center [315, 644] width 270 height 14
type input "Garlic Powder"
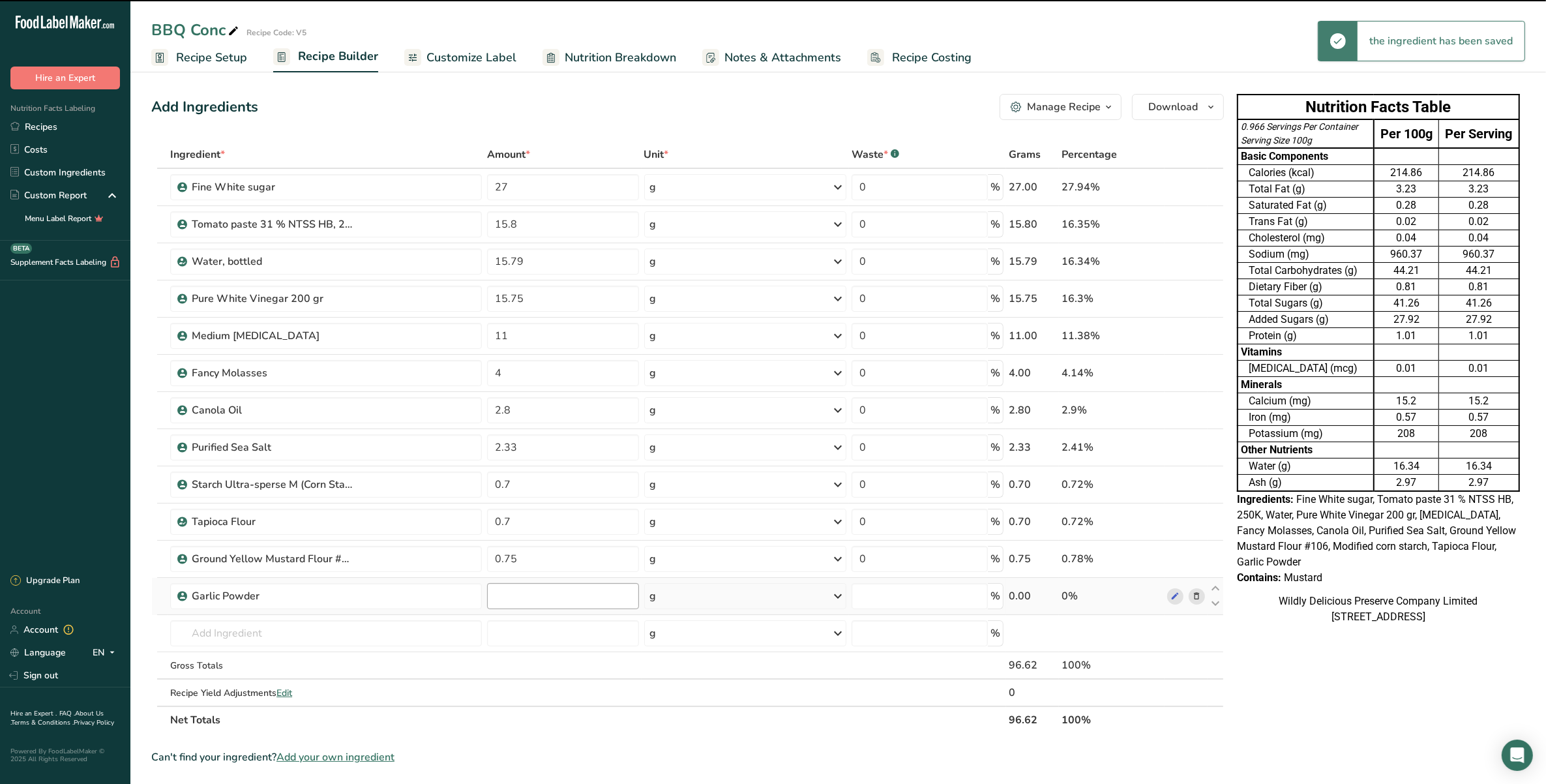
type input "0"
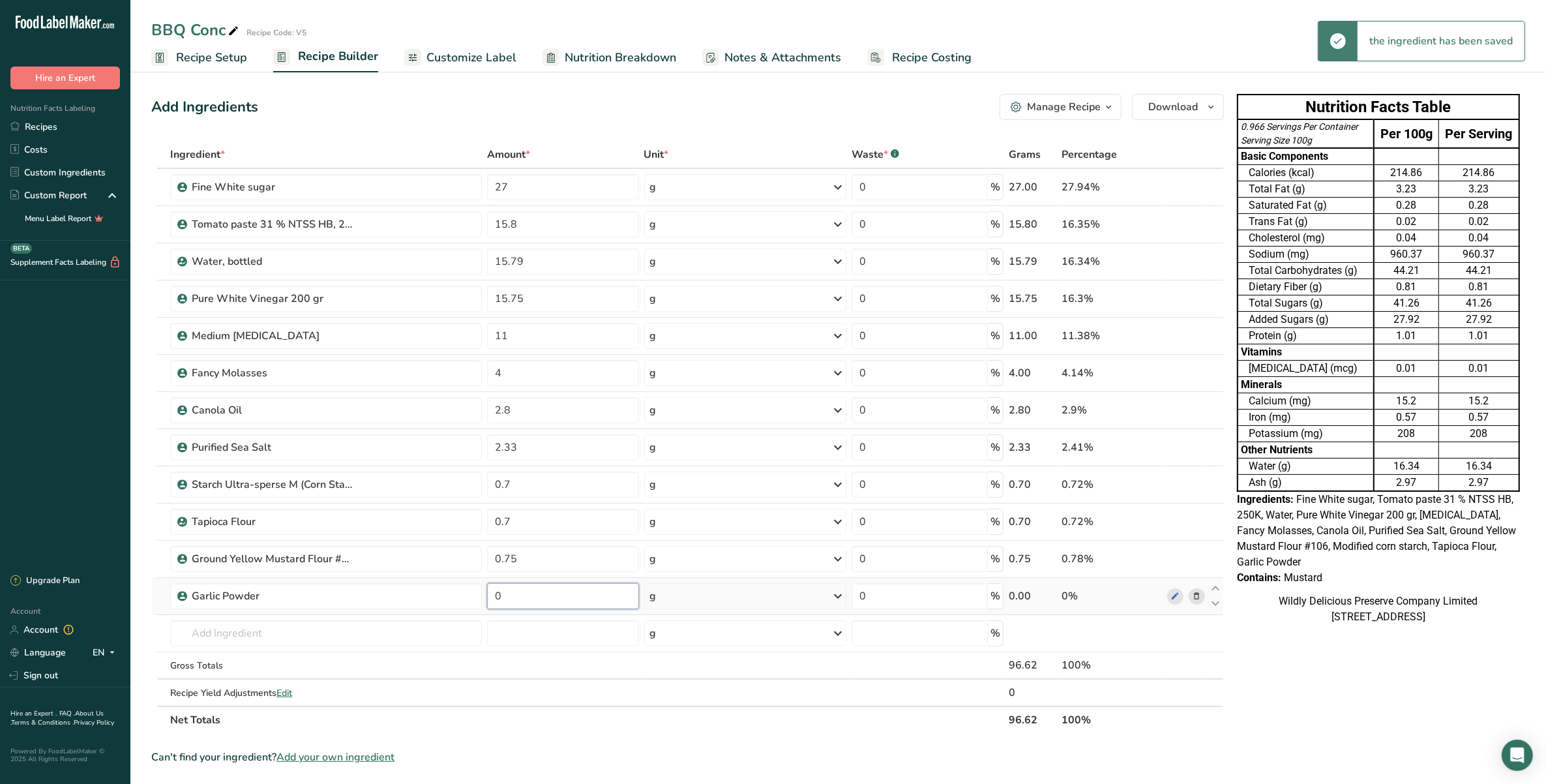
click at [509, 592] on input "0" at bounding box center [563, 595] width 151 height 26
type input "0.50"
click at [305, 637] on div "Ingredient * Amount * Unit * Waste * .a-a{fill:#347362;}.b-a{fill:#fff;} Grams …" at bounding box center [687, 437] width 1073 height 593
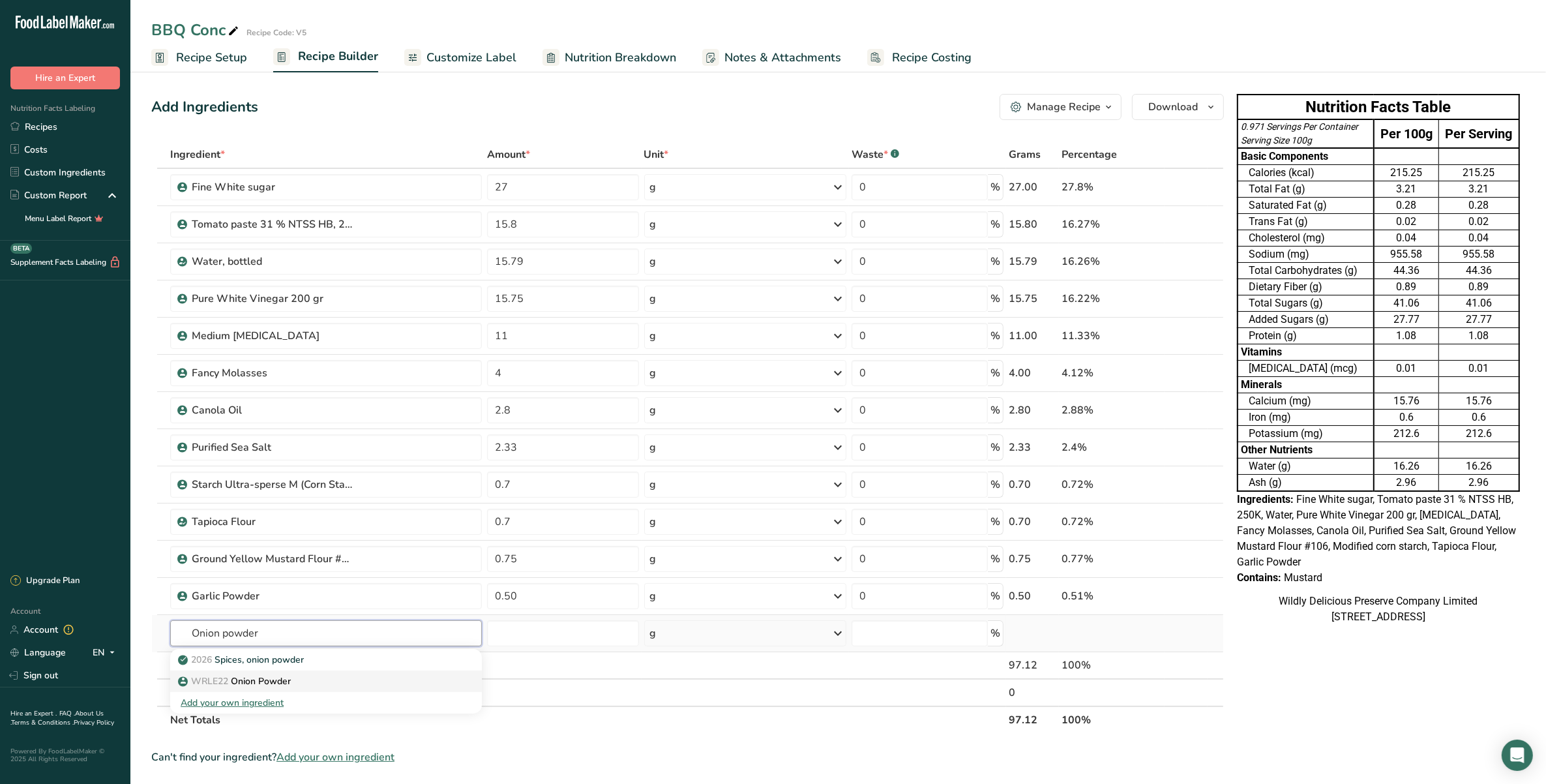
type input "Onion powder"
click at [276, 687] on p "WRLE22 Onion Powder" at bounding box center [235, 681] width 110 height 14
type input "Onion Powder"
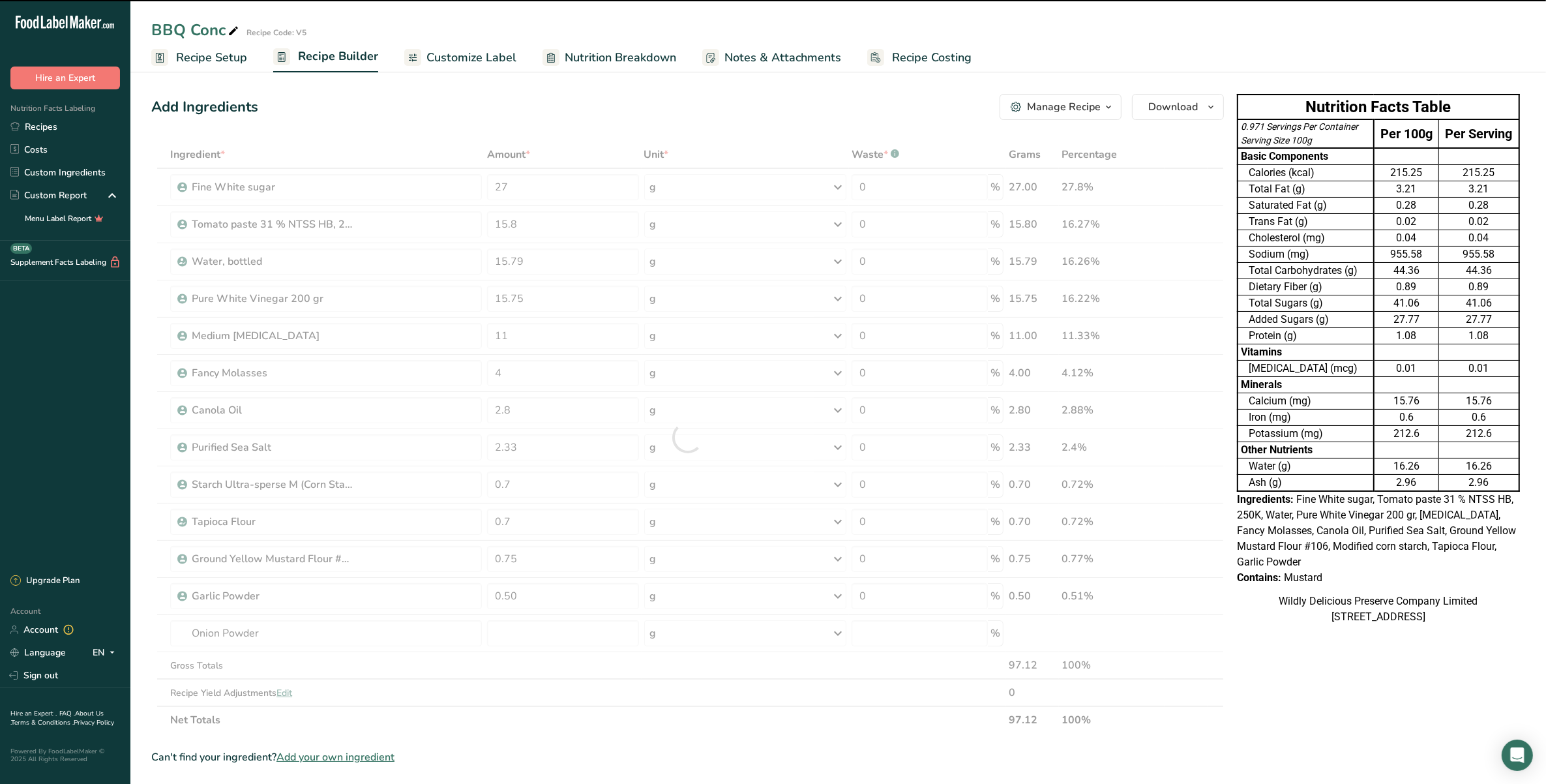
type input "0"
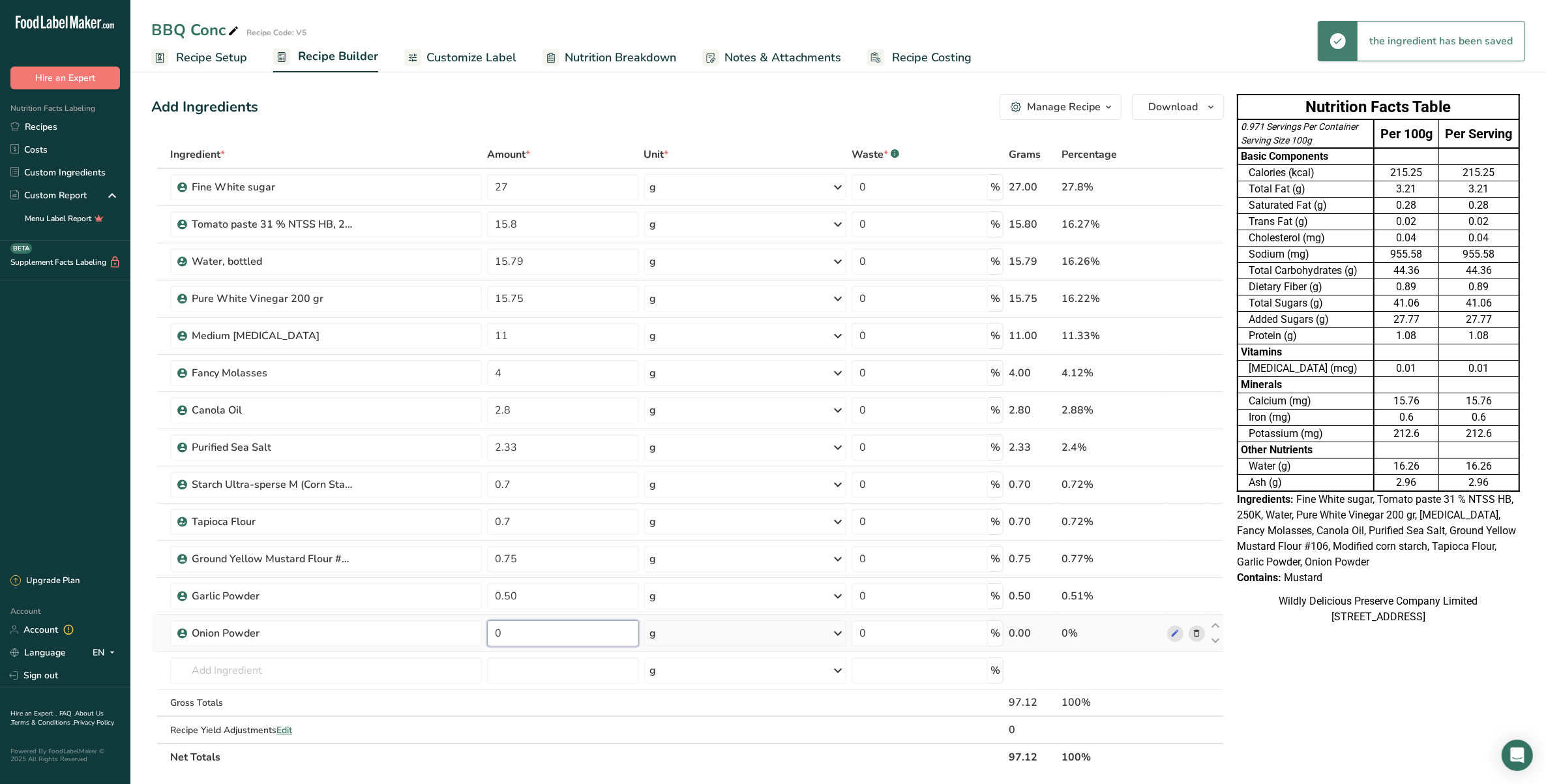
click at [517, 635] on input "0" at bounding box center [563, 633] width 151 height 26
type input "0.50"
click at [398, 654] on div "Ingredient * Amount * Unit * Waste * .a-a{fill:#347362;}.b-a{fill:#fff;} Grams …" at bounding box center [687, 455] width 1073 height 630
click at [287, 666] on input "text" at bounding box center [325, 670] width 311 height 26
type input "J"
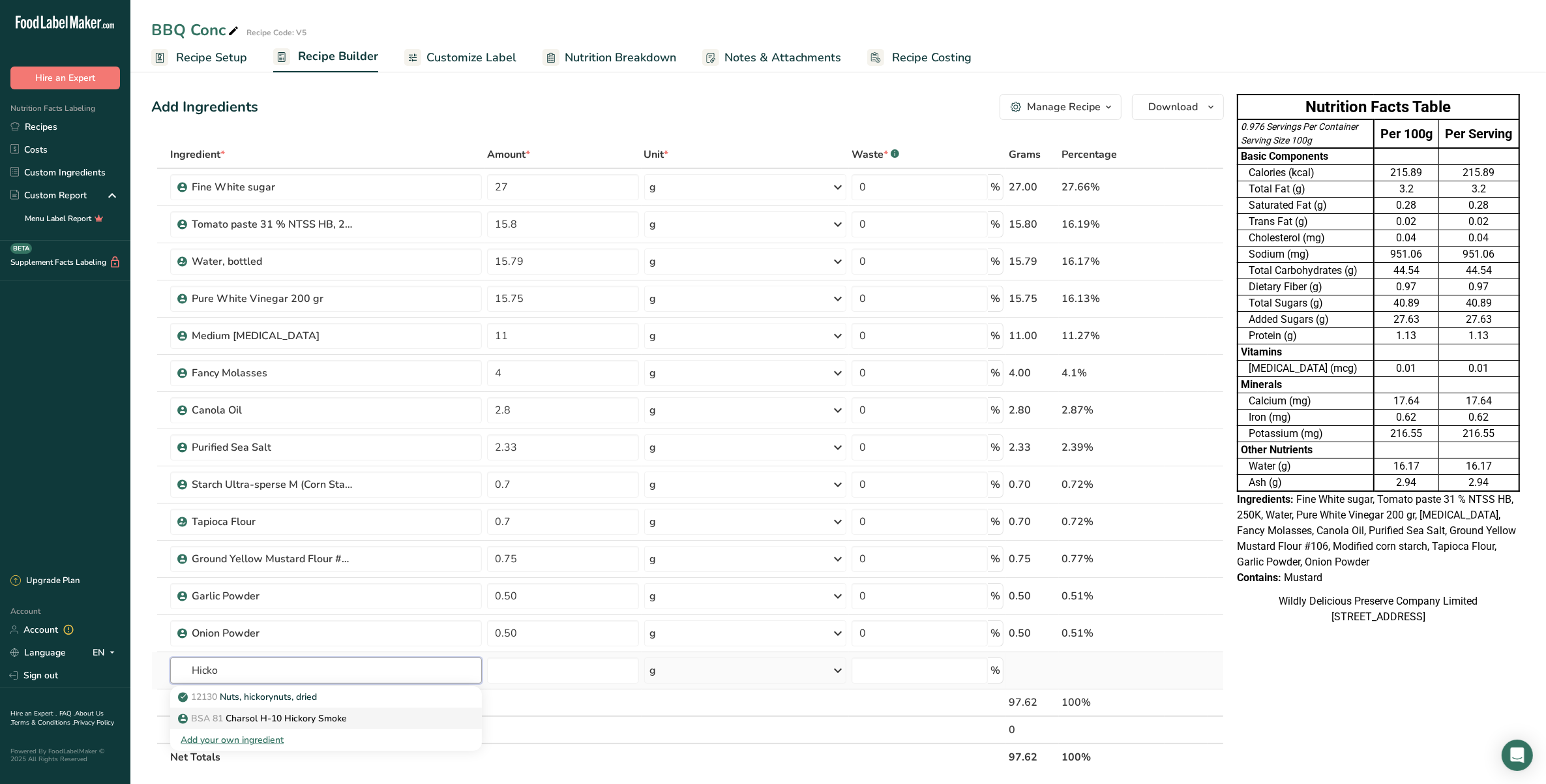
type input "Hicko"
click at [282, 719] on p "BSA 81 Charsol H-10 Hickory Smoke" at bounding box center [263, 718] width 166 height 14
type input "Charsol H-10 Hickory Smoke"
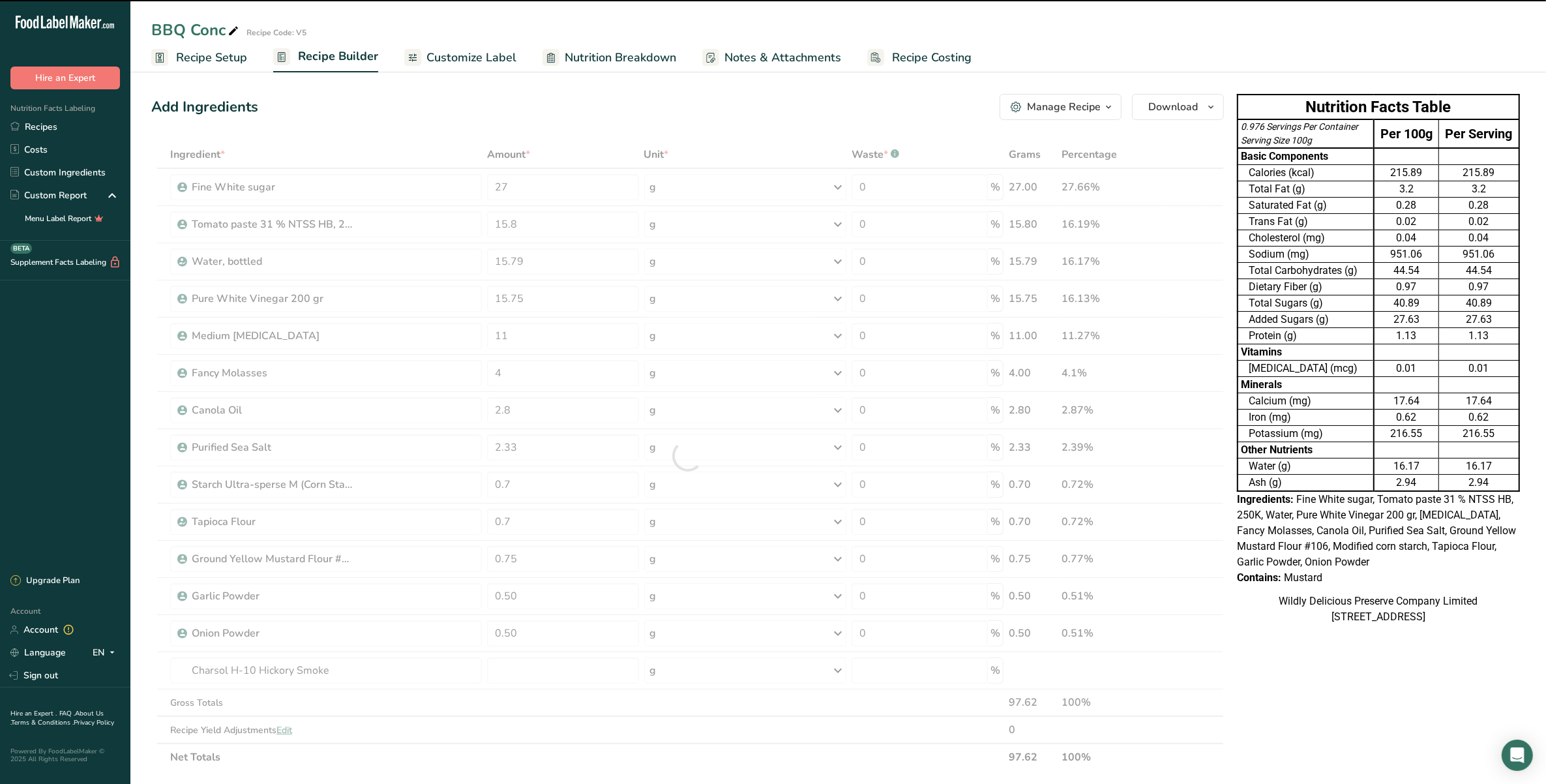
type input "0"
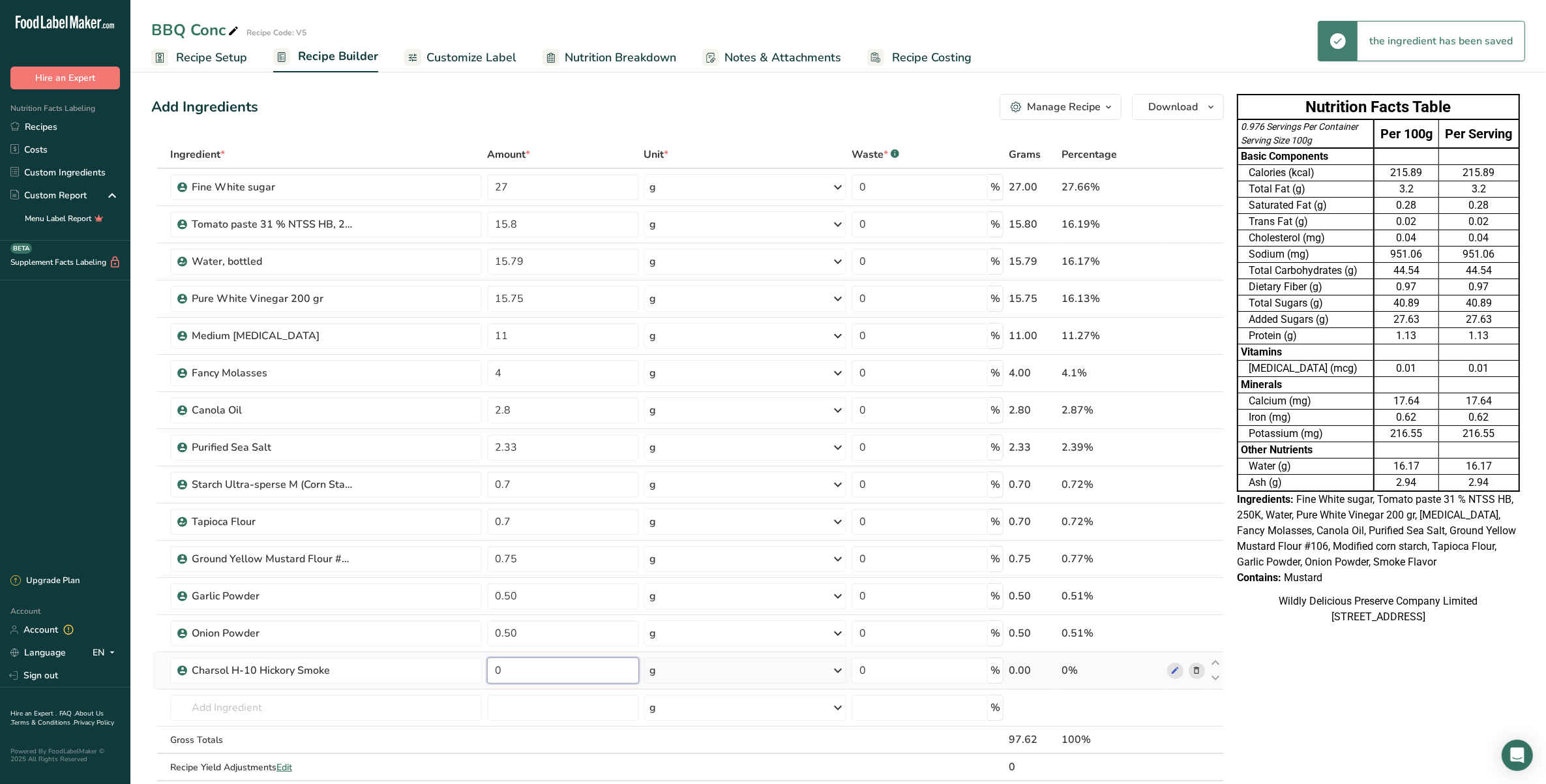
click at [529, 663] on input "0" at bounding box center [563, 670] width 151 height 26
type input "0.60"
click at [188, 715] on div "Ingredient * Amount * Unit * Waste * .a-a{fill:#347362;}.b-a{fill:#fff;} Grams …" at bounding box center [687, 474] width 1073 height 667
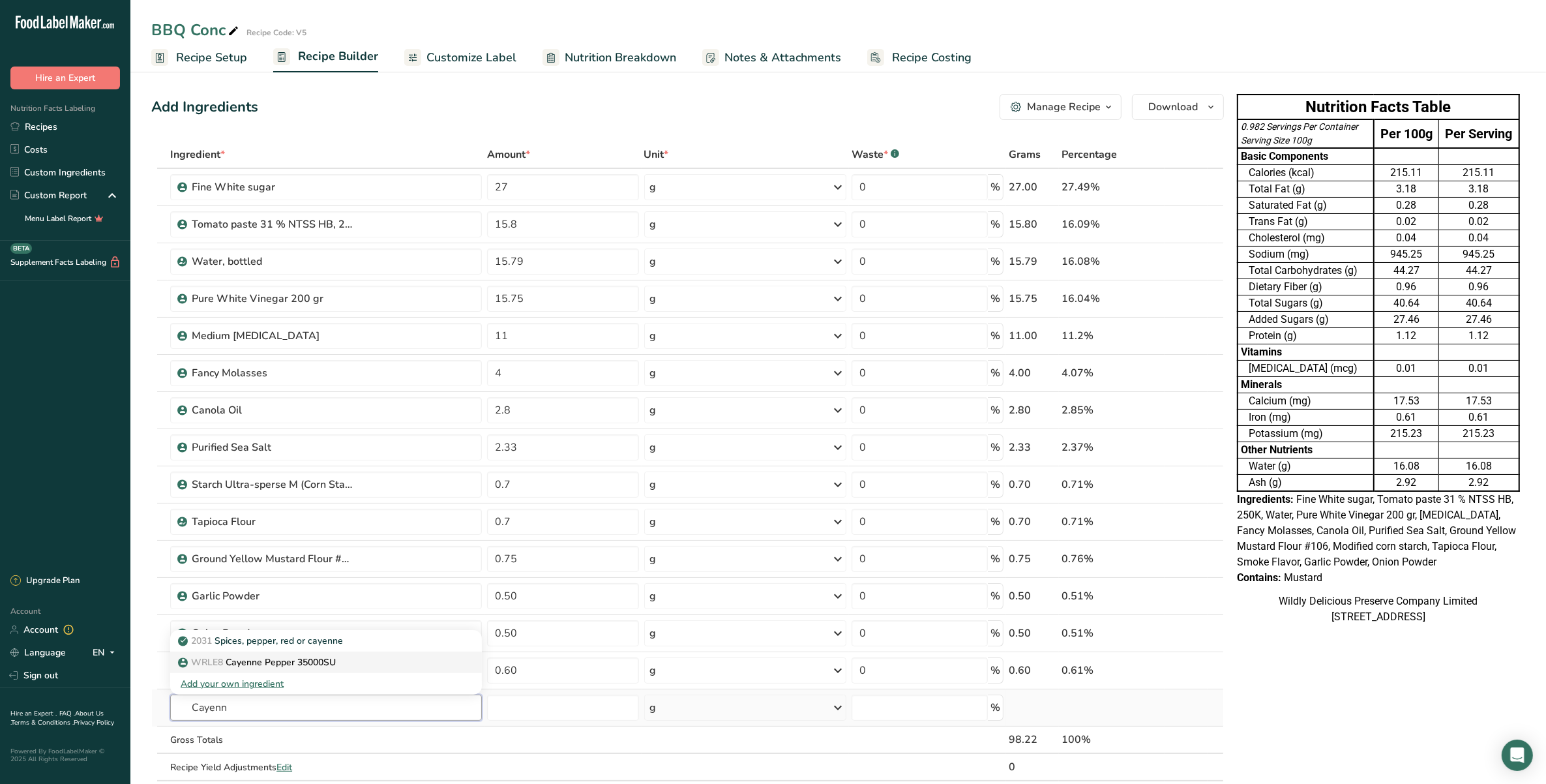
type input "Cayenn"
click at [347, 662] on div "WRLE8 Cayenne Pepper 35000SU" at bounding box center [315, 662] width 270 height 14
type input "Cayenne Pepper 35000SU"
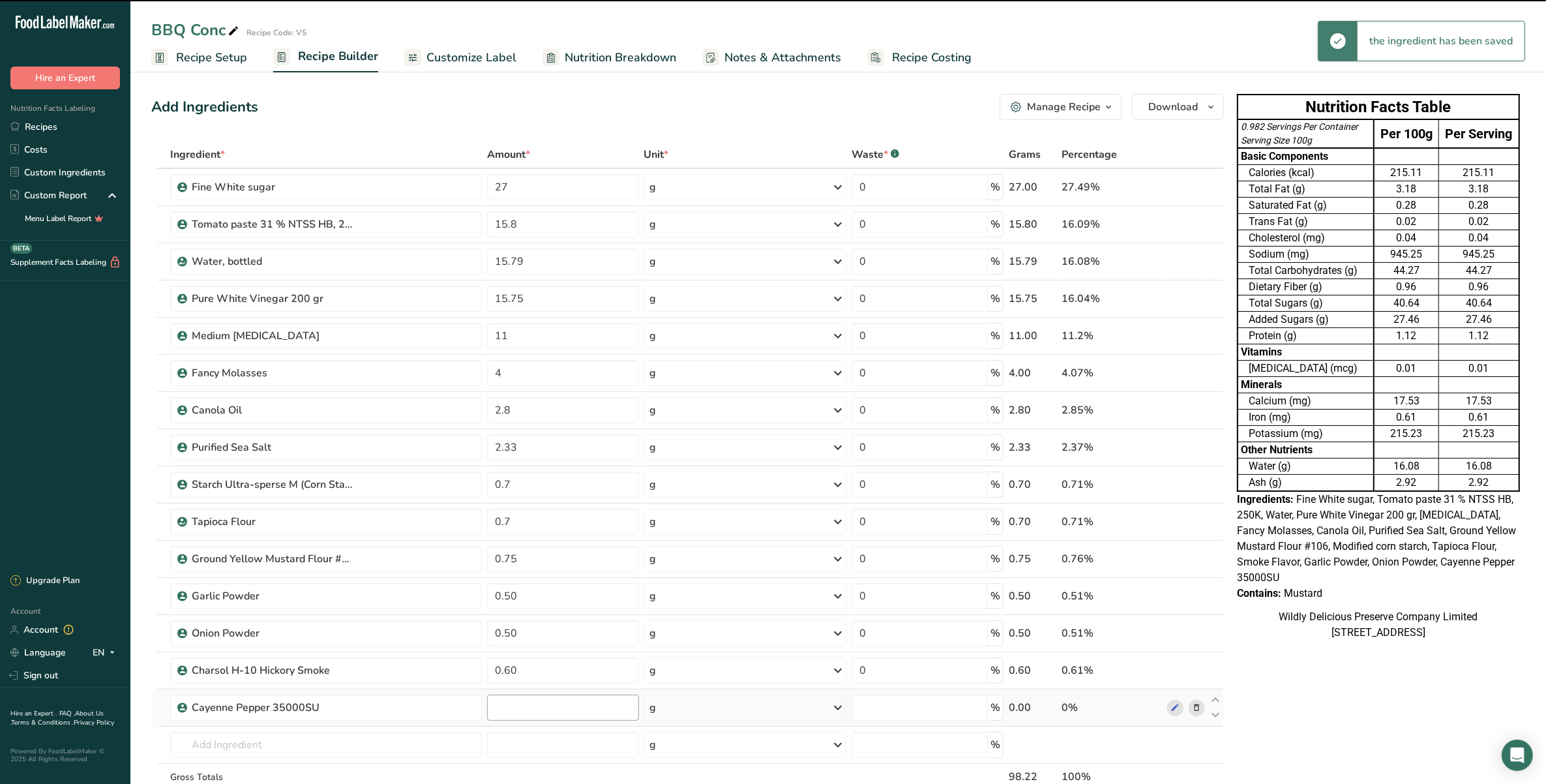
type input "0"
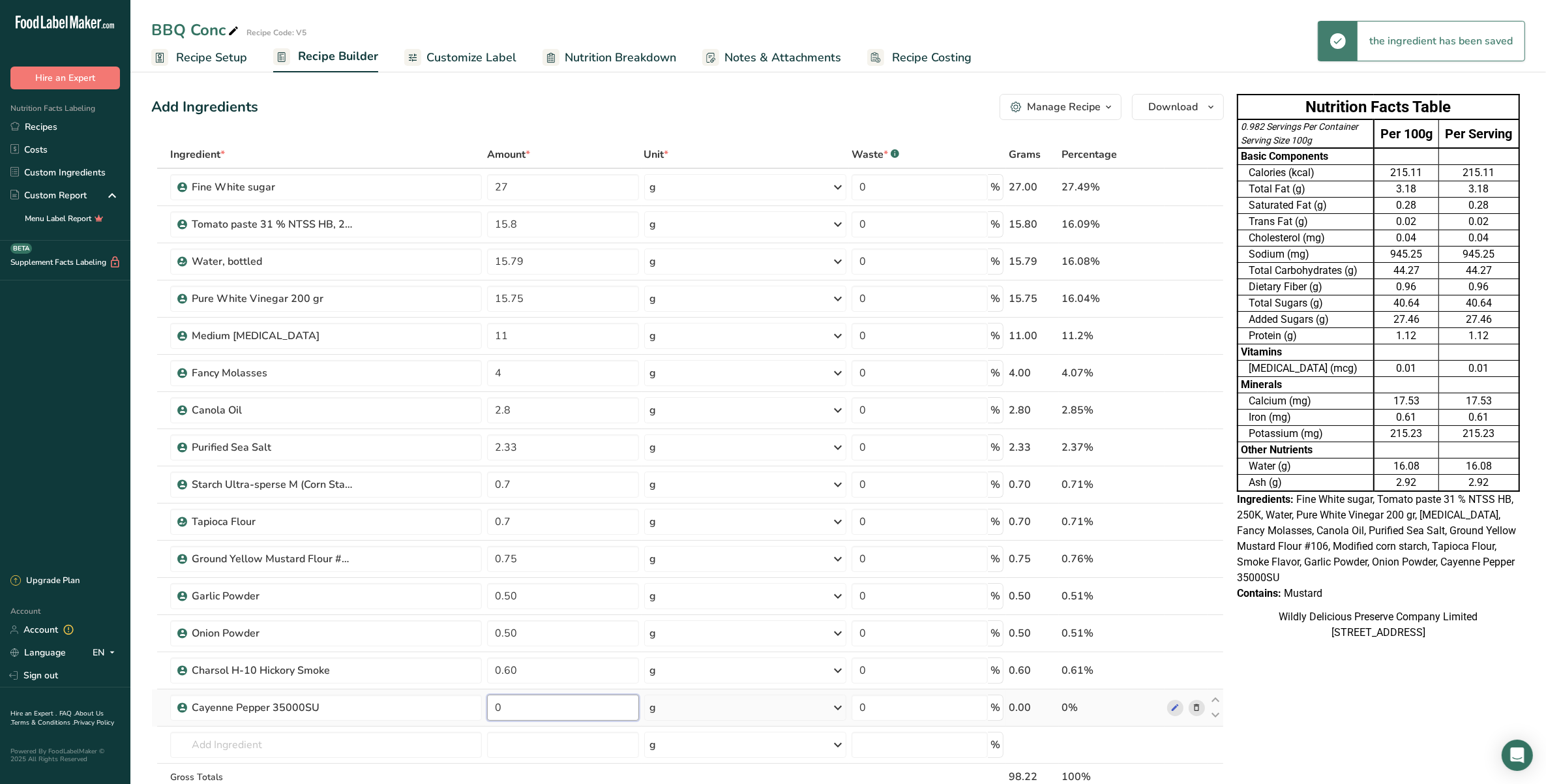
click at [529, 709] on input "0" at bounding box center [563, 707] width 151 height 26
type input "0.20"
click at [281, 751] on div "Ingredient * Amount * Unit * Waste * .a-a{fill:#347362;}.b-a{fill:#fff;} Grams …" at bounding box center [687, 493] width 1073 height 704
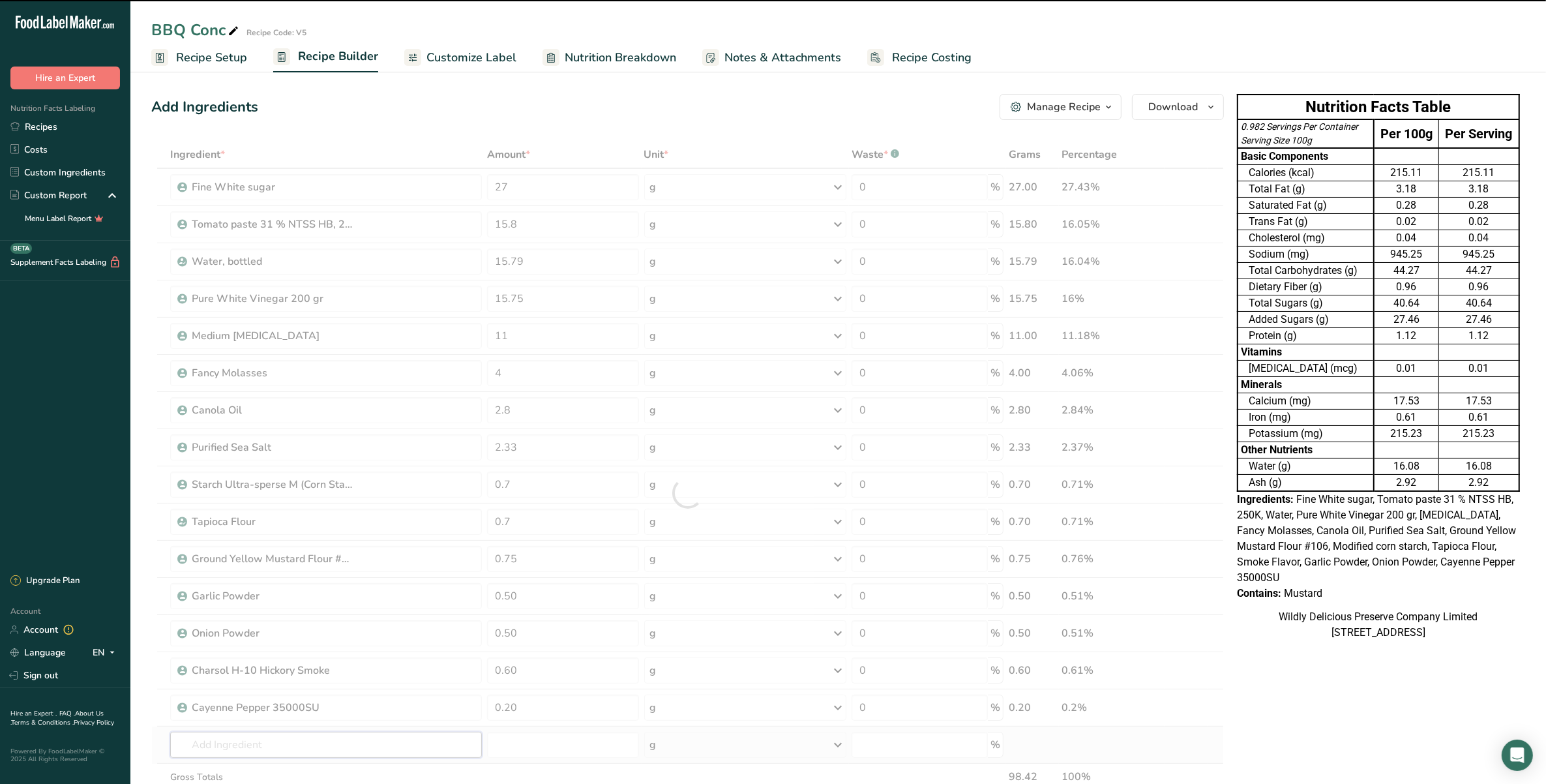
type input "P"
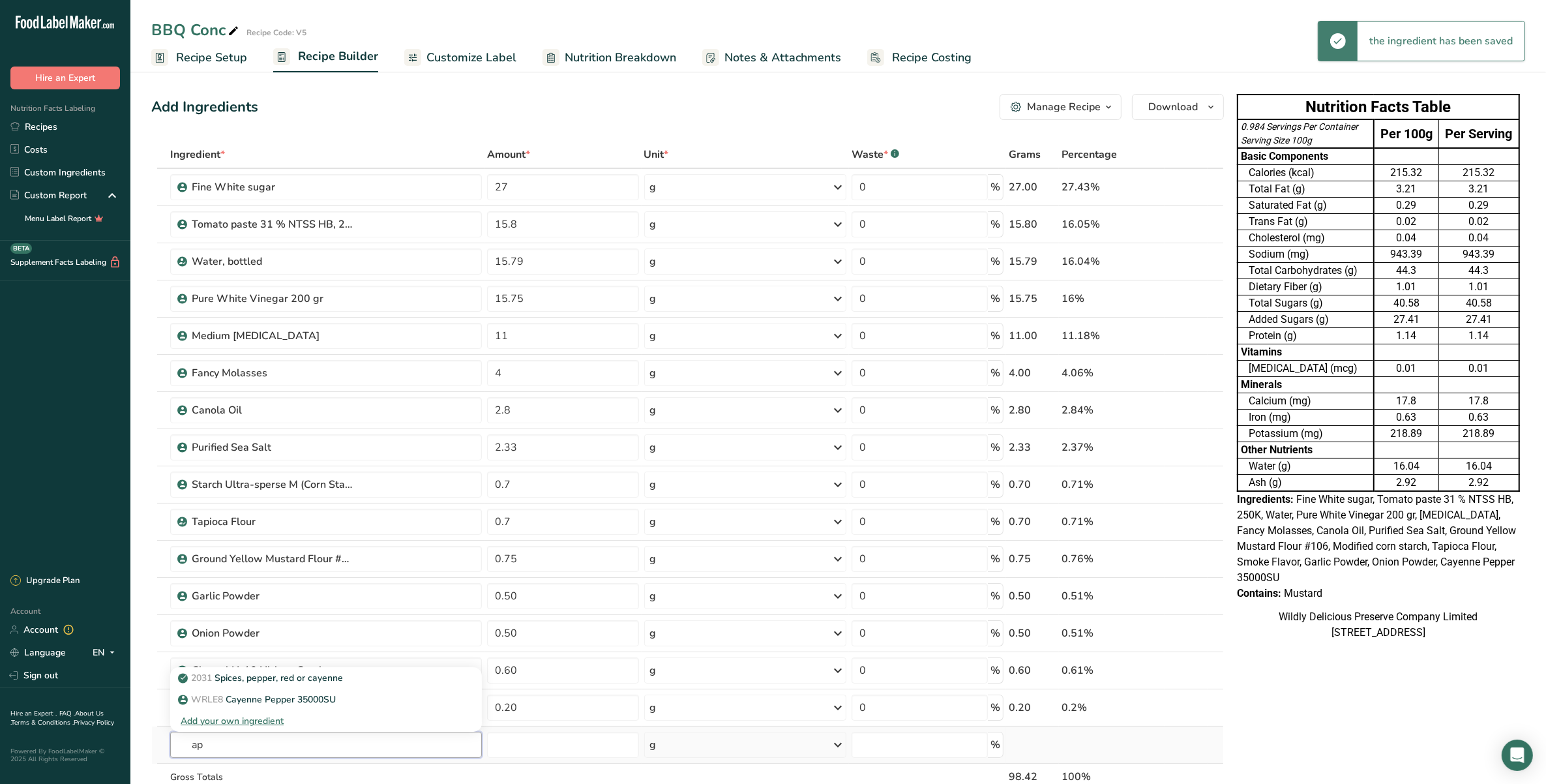
type input "a"
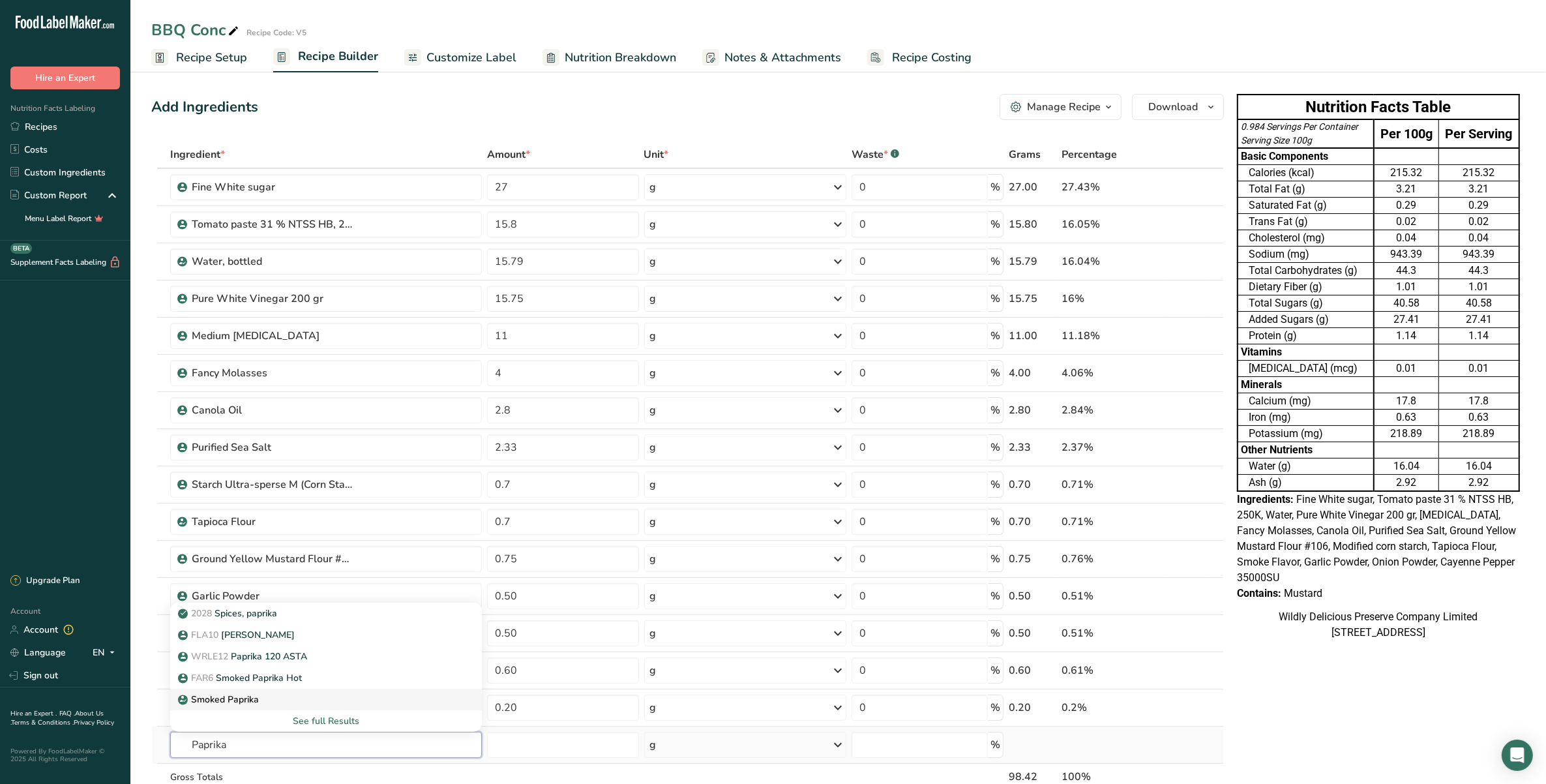
type input "Paprika"
click at [235, 699] on p "Smoked Paprika" at bounding box center [219, 699] width 78 height 14
type input "Smoked Paprika"
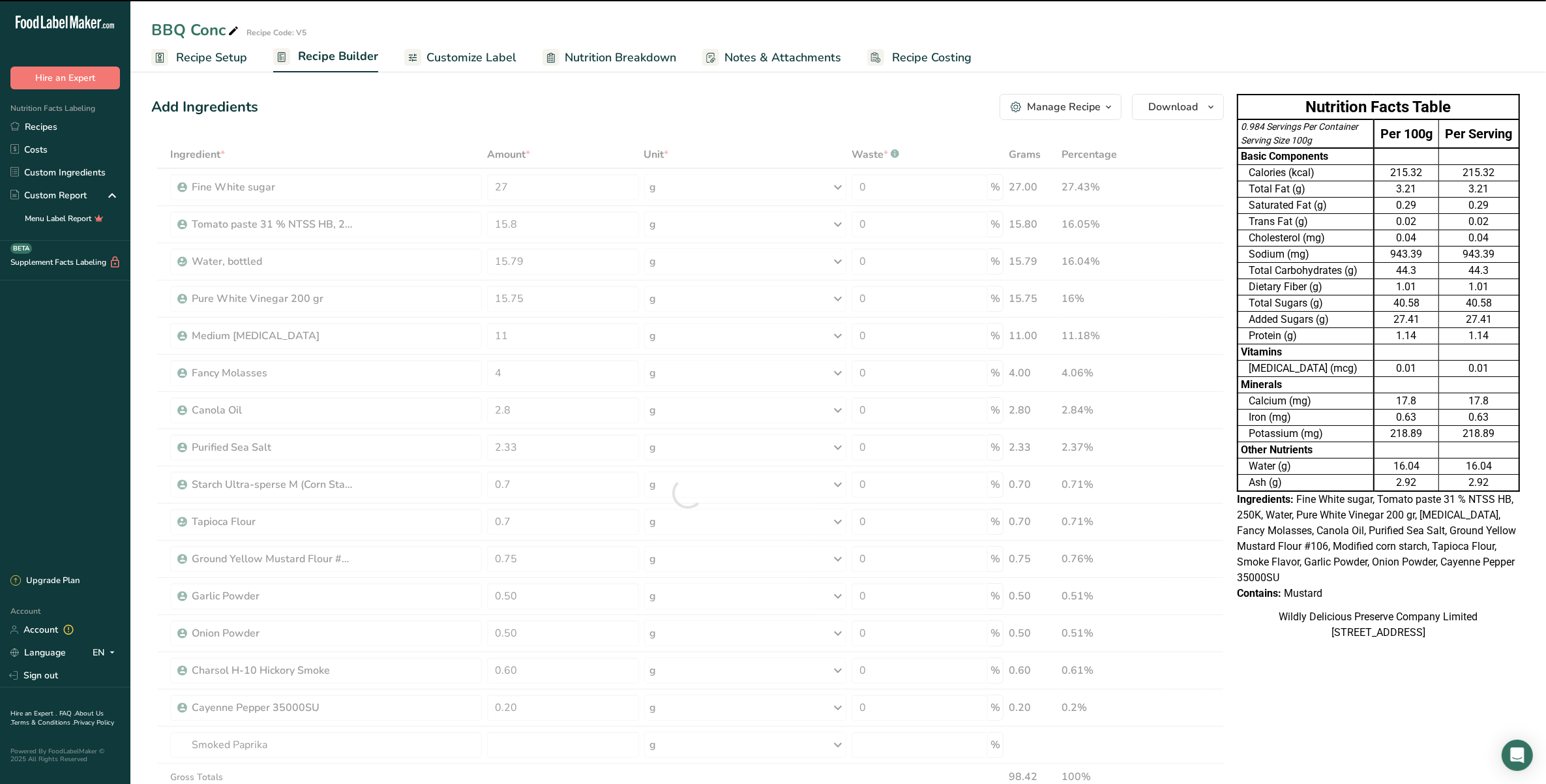
type input "0"
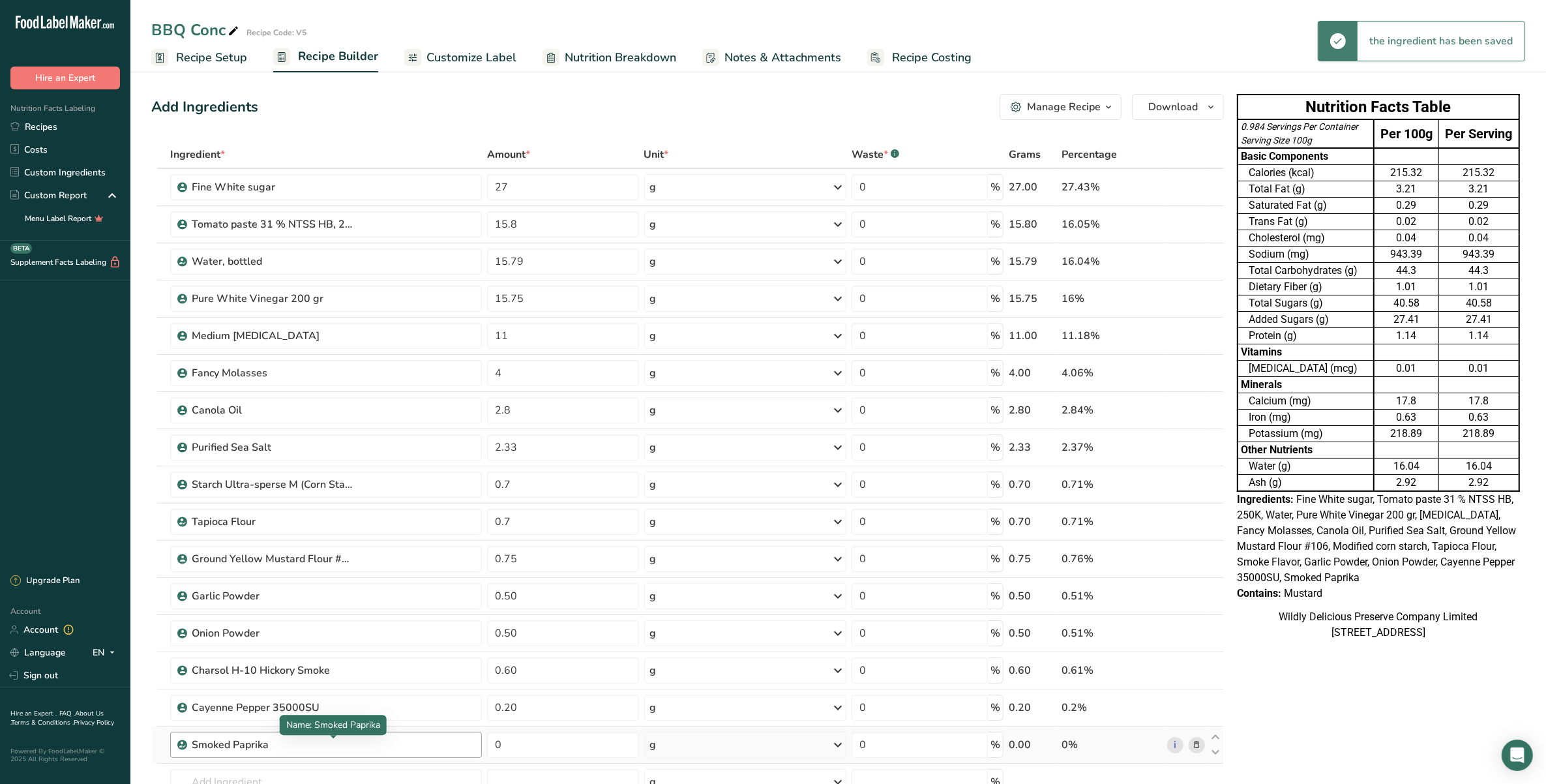
click at [287, 747] on div "Smoked Paprika" at bounding box center [273, 744] width 163 height 15
click at [229, 753] on div "Smoked Paprika" at bounding box center [273, 744] width 163 height 15
click at [1195, 748] on icon at bounding box center [1197, 745] width 9 height 14
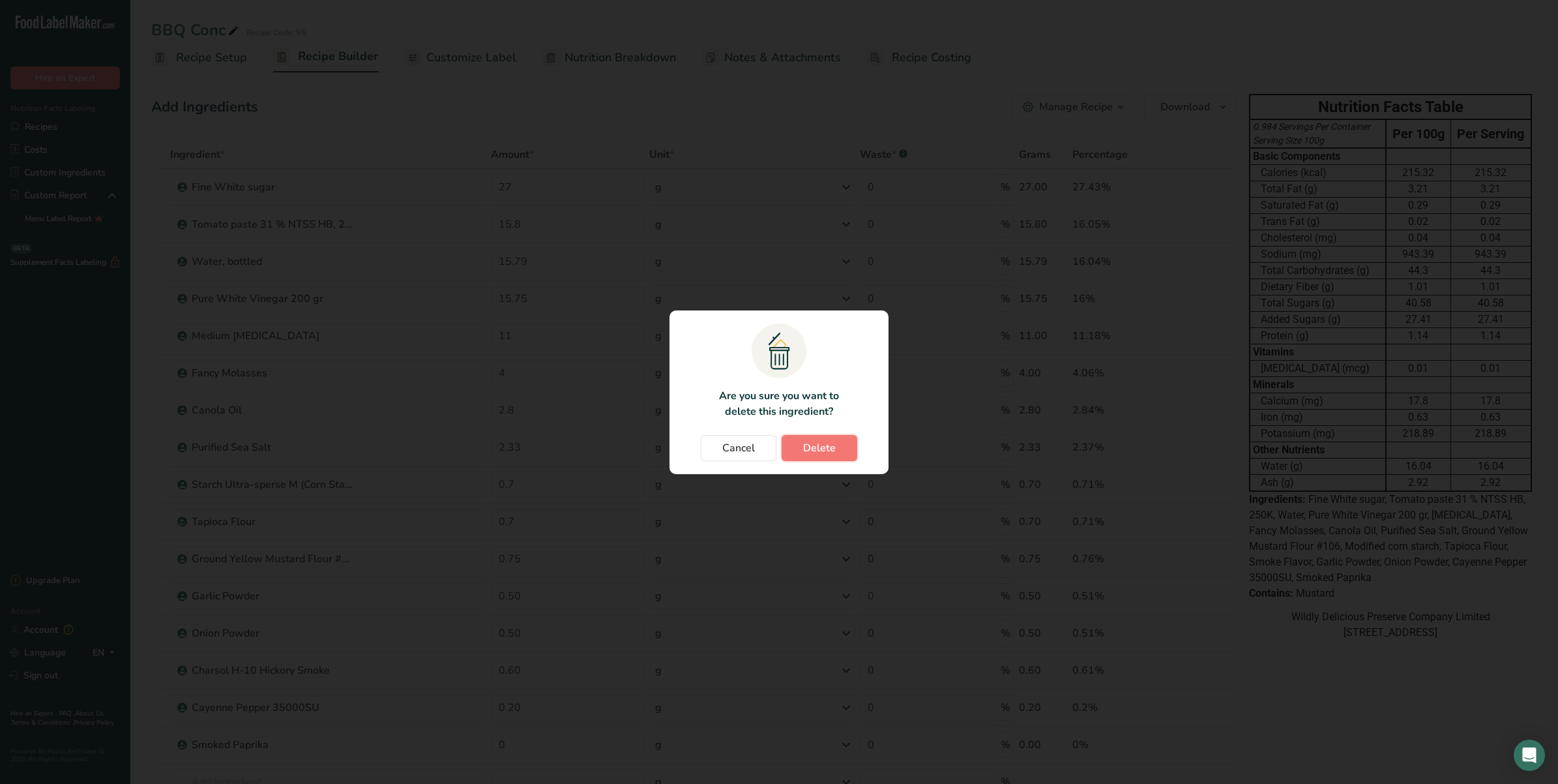
click at [822, 455] on span "Delete" at bounding box center [819, 447] width 33 height 15
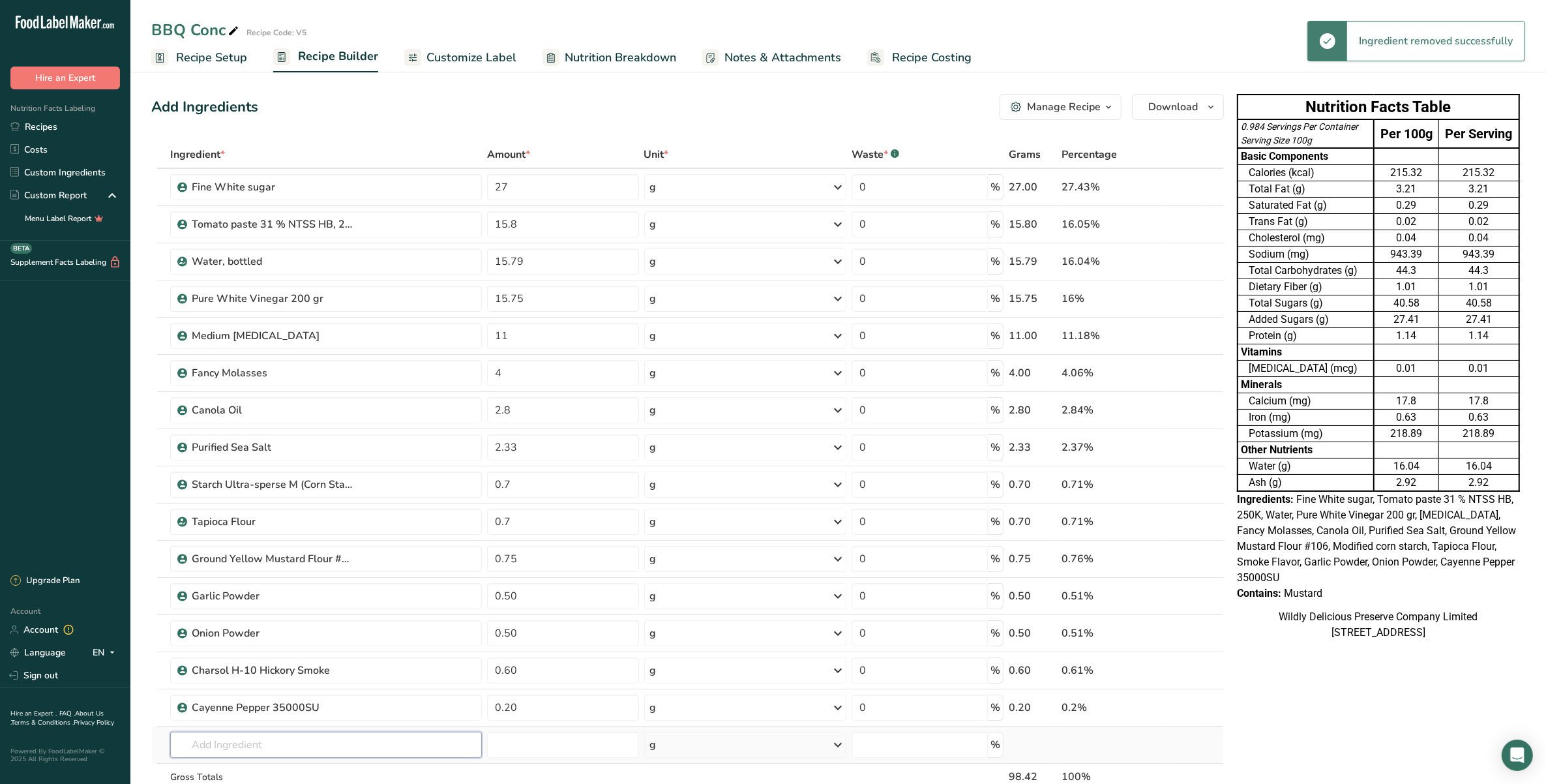
click at [278, 745] on input "text" at bounding box center [325, 744] width 311 height 26
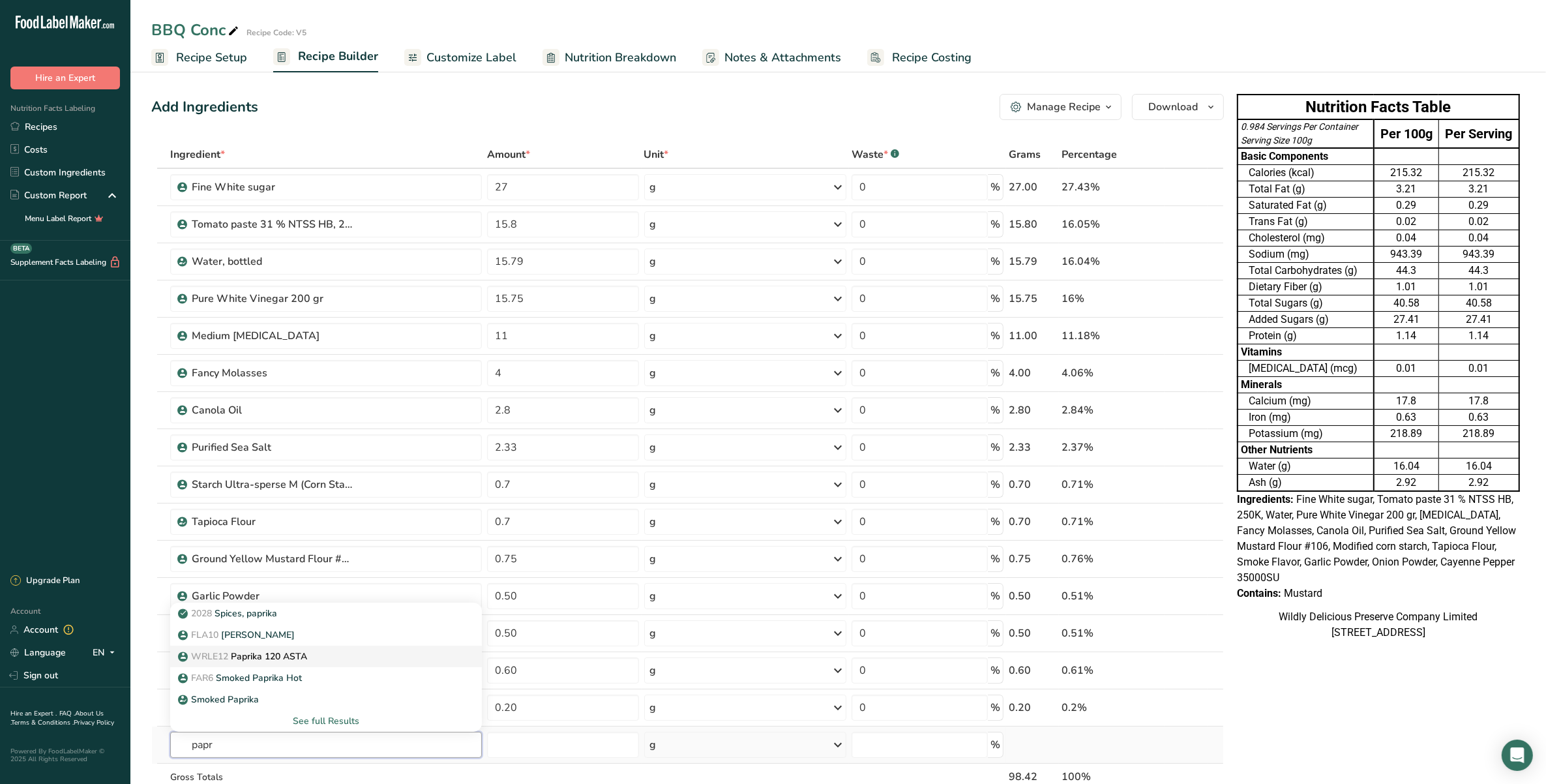
type input "papr"
click at [311, 654] on div "WRLE12 Paprika 120 ASTA" at bounding box center [315, 656] width 270 height 14
type input "Paprika 120 ASTA"
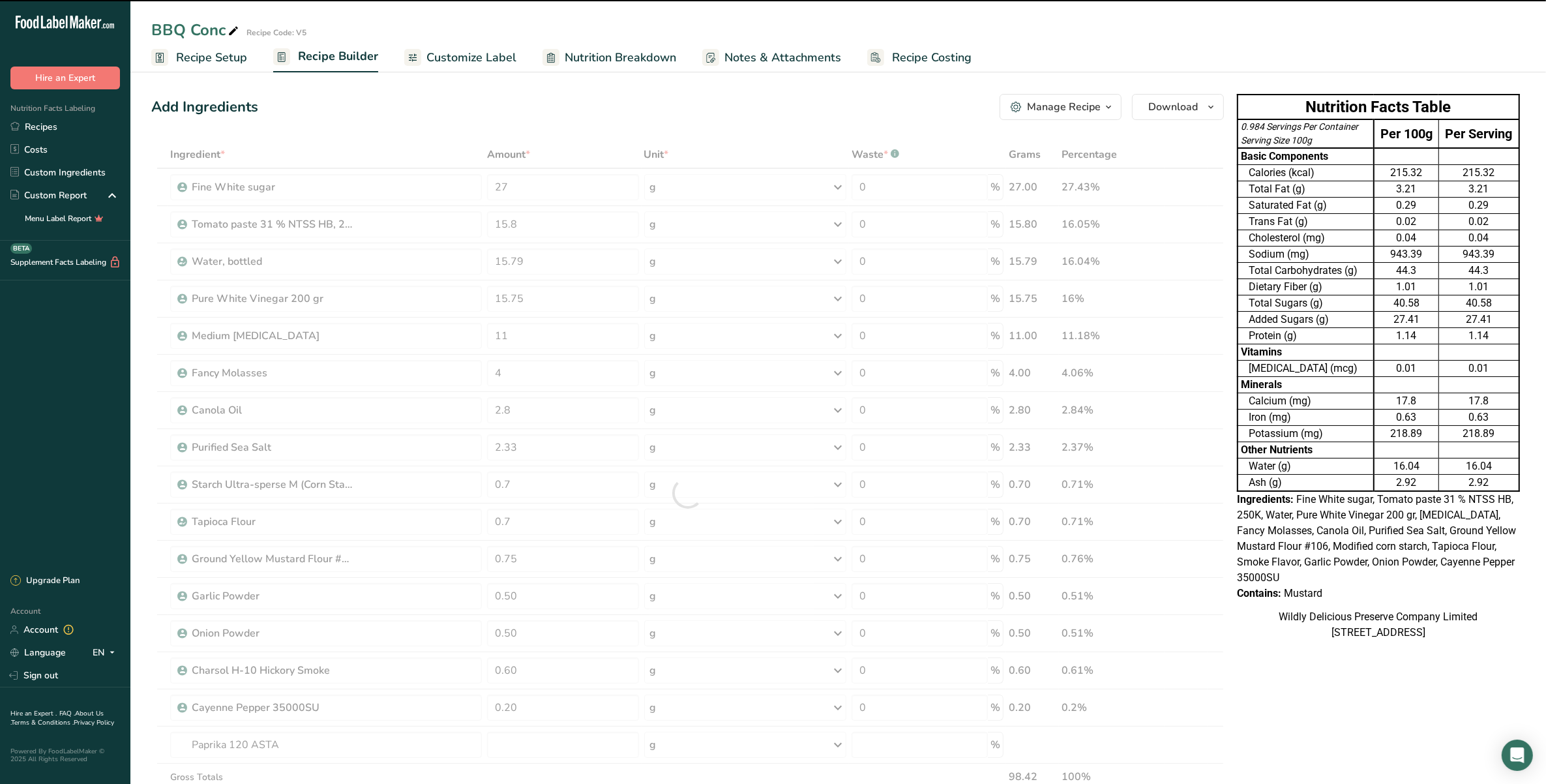
type input "0"
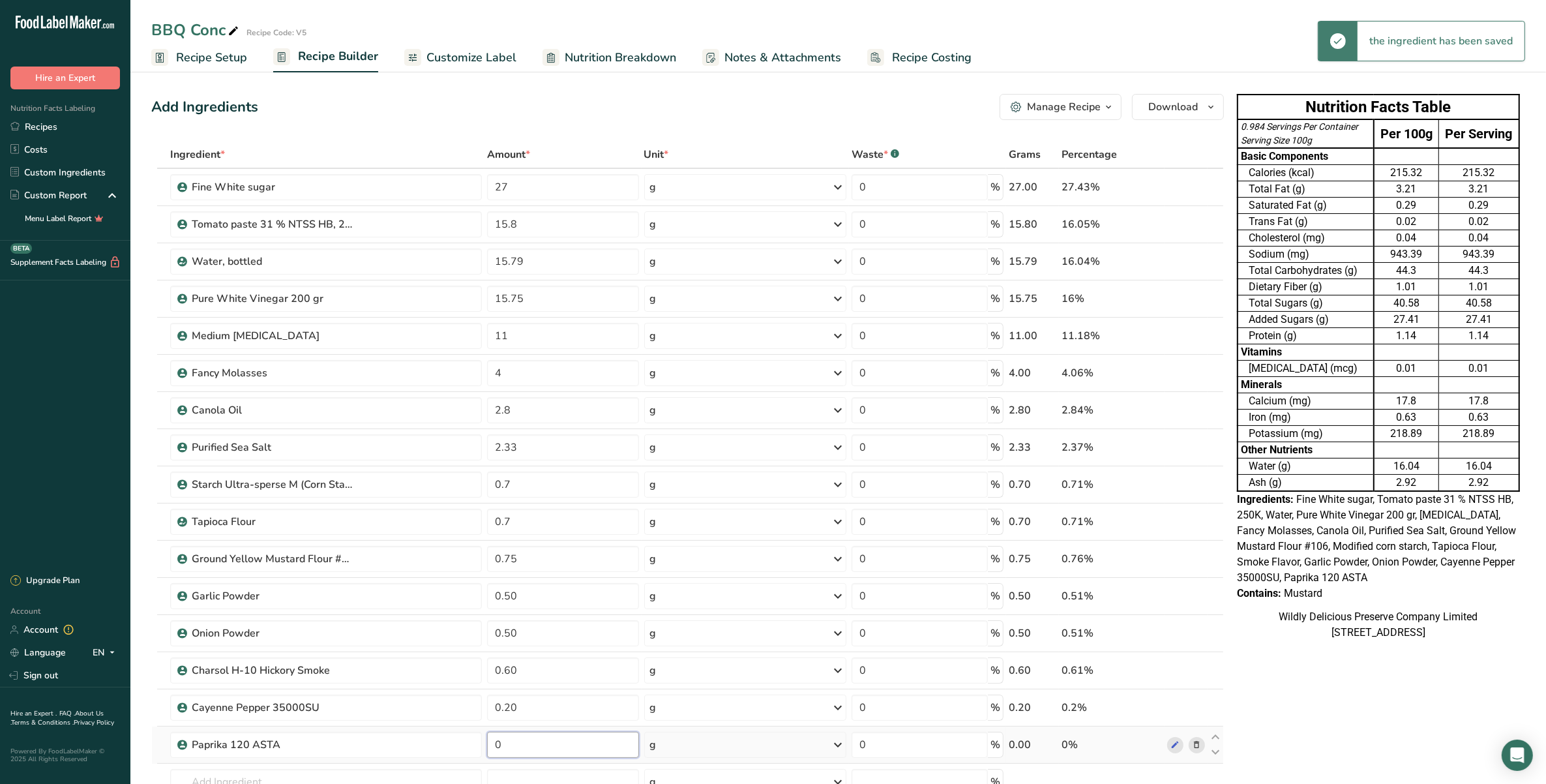
click at [514, 742] on input "0" at bounding box center [563, 744] width 151 height 26
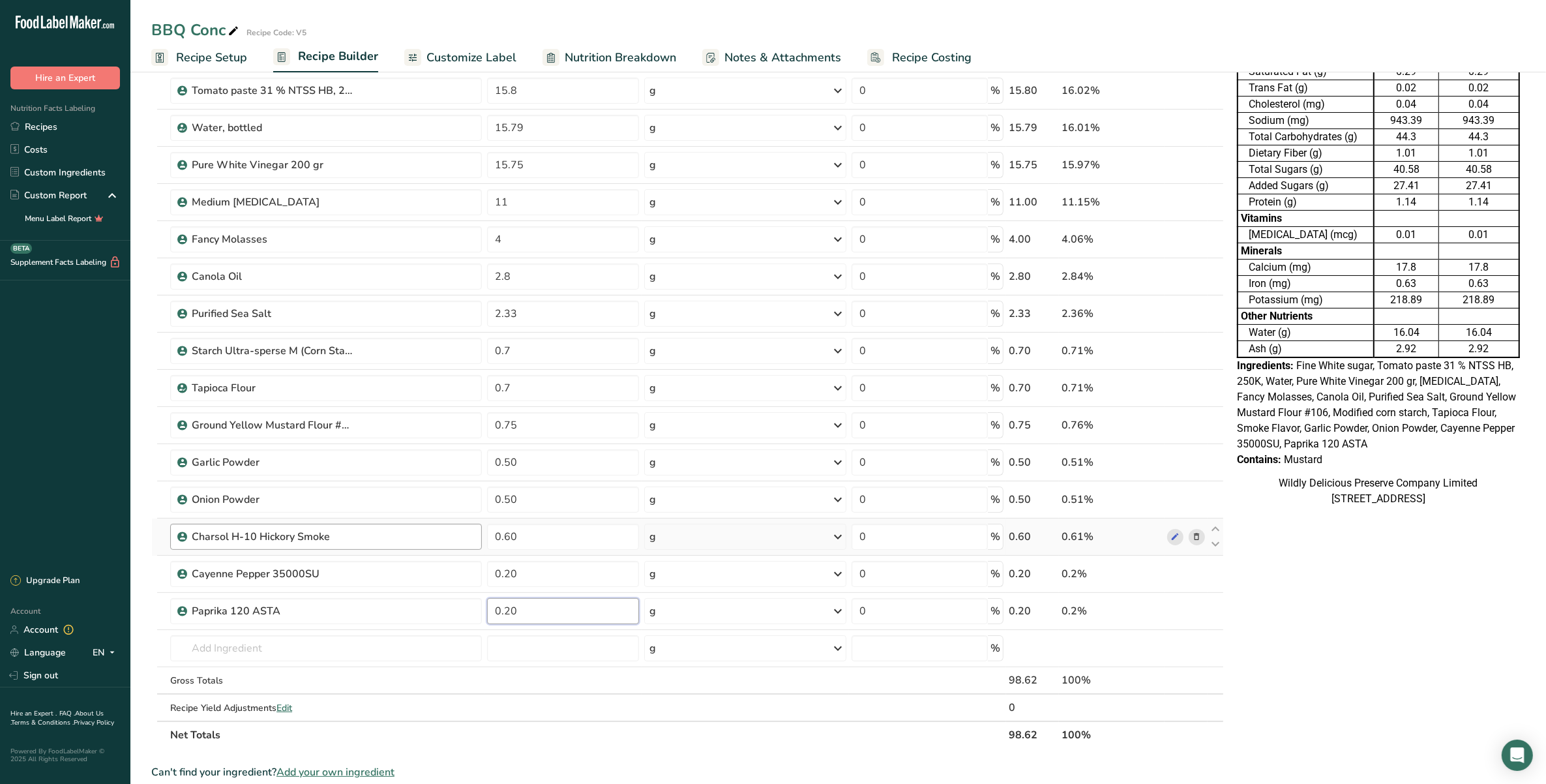
scroll to position [163, 0]
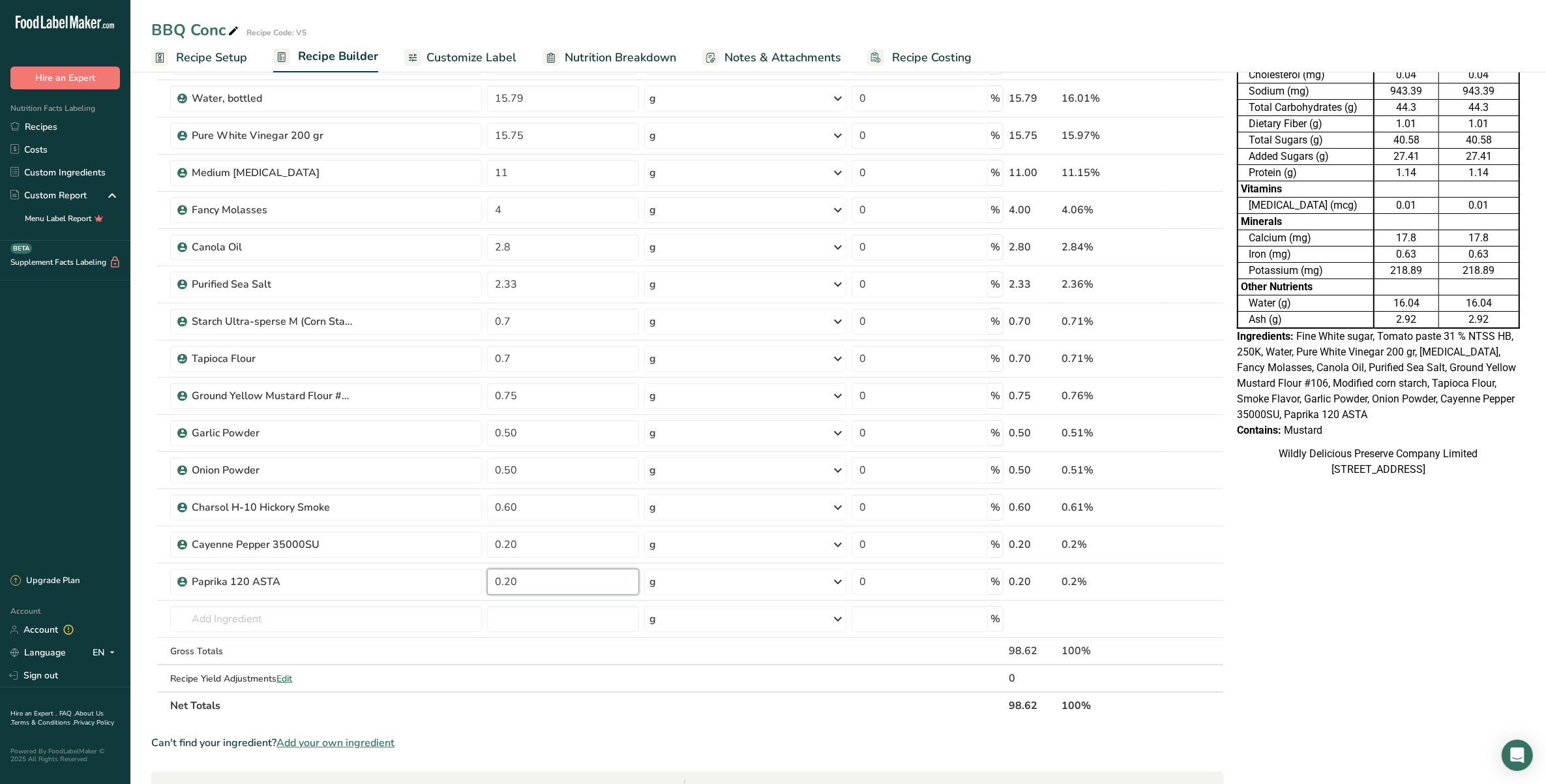
type input "0.20"
click at [302, 591] on div "Ingredient * Amount * Unit * Waste * .a-a{fill:#347362;}.b-a{fill:#fff;} Grams …" at bounding box center [687, 349] width 1073 height 741
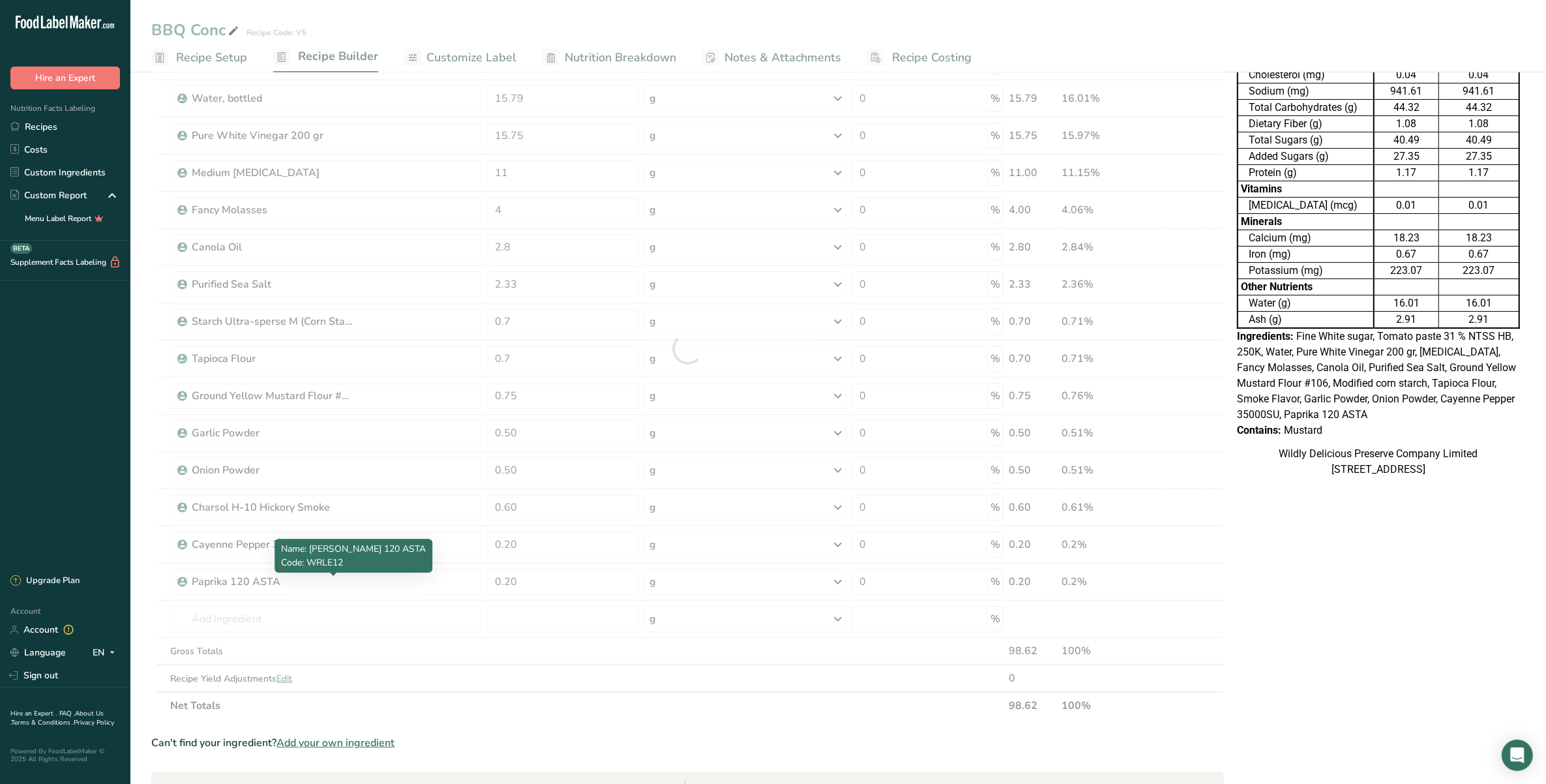
drag, startPoint x: 302, startPoint y: 591, endPoint x: 305, endPoint y: 623, distance: 32.1
click at [305, 621] on div at bounding box center [687, 349] width 1073 height 741
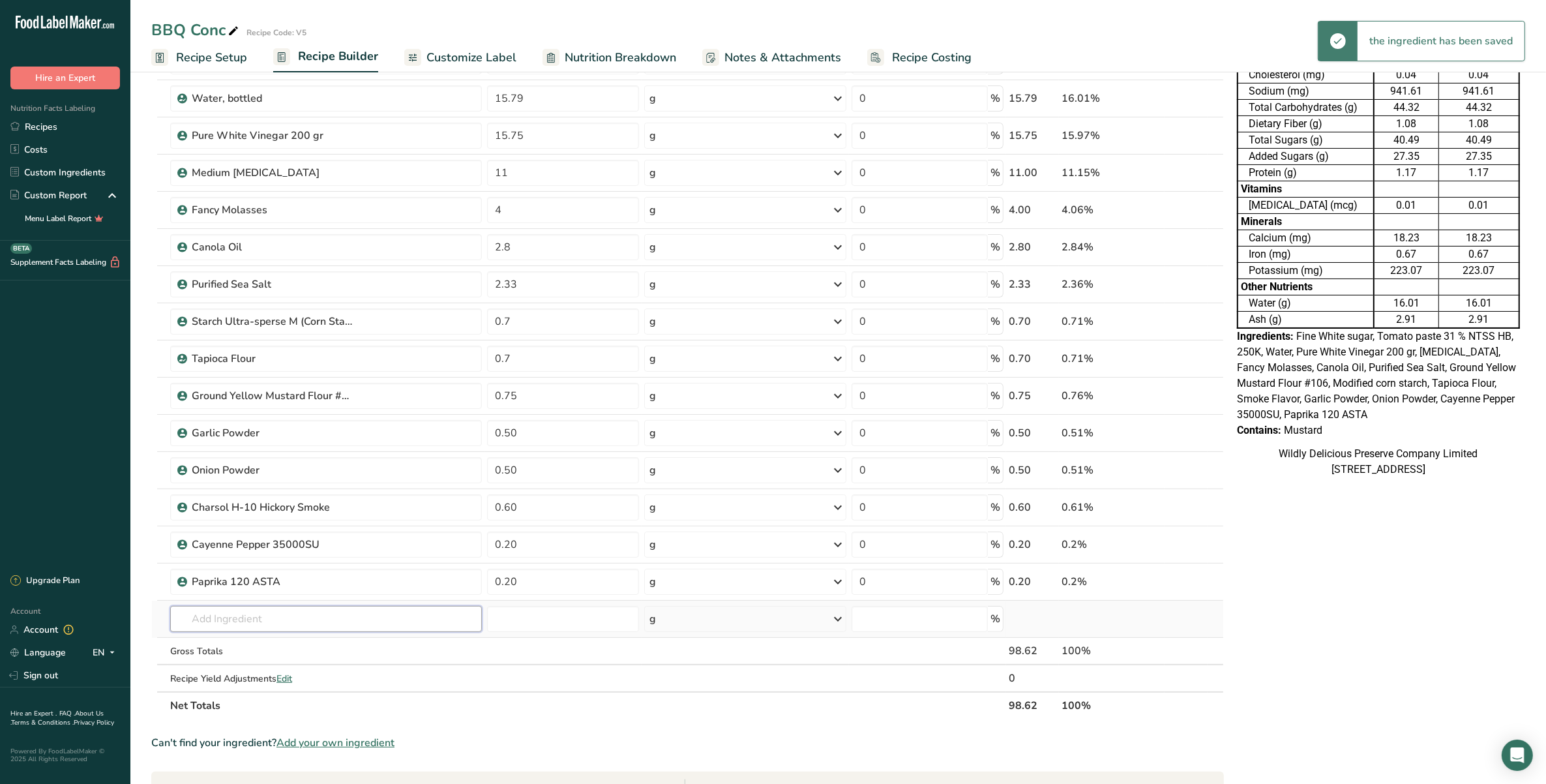
click at [305, 621] on input "text" at bounding box center [325, 619] width 311 height 26
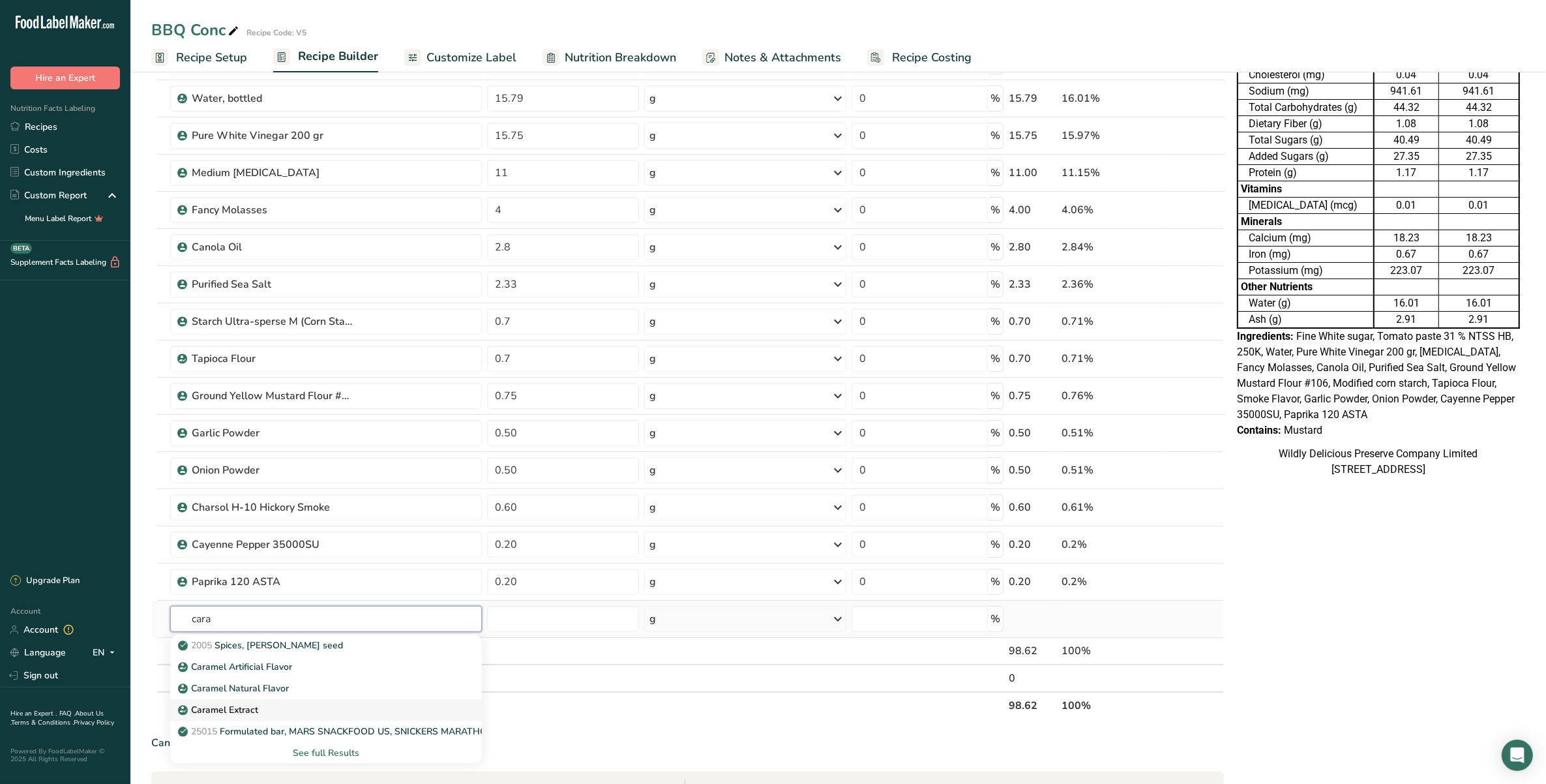
type input "cara"
click at [246, 716] on p "Caramel Extract" at bounding box center [219, 709] width 77 height 14
type input "Caramel Extract"
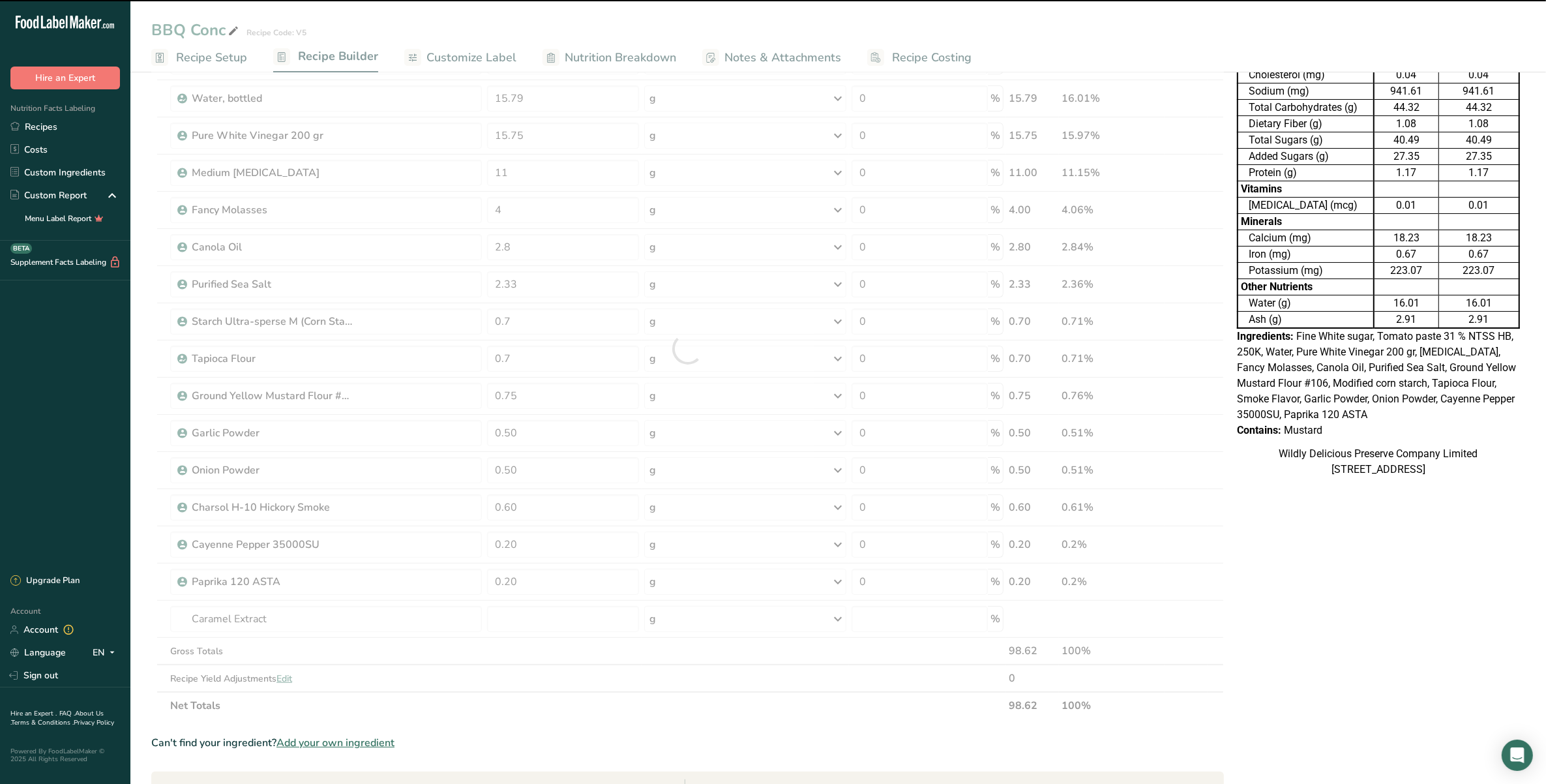
type input "0"
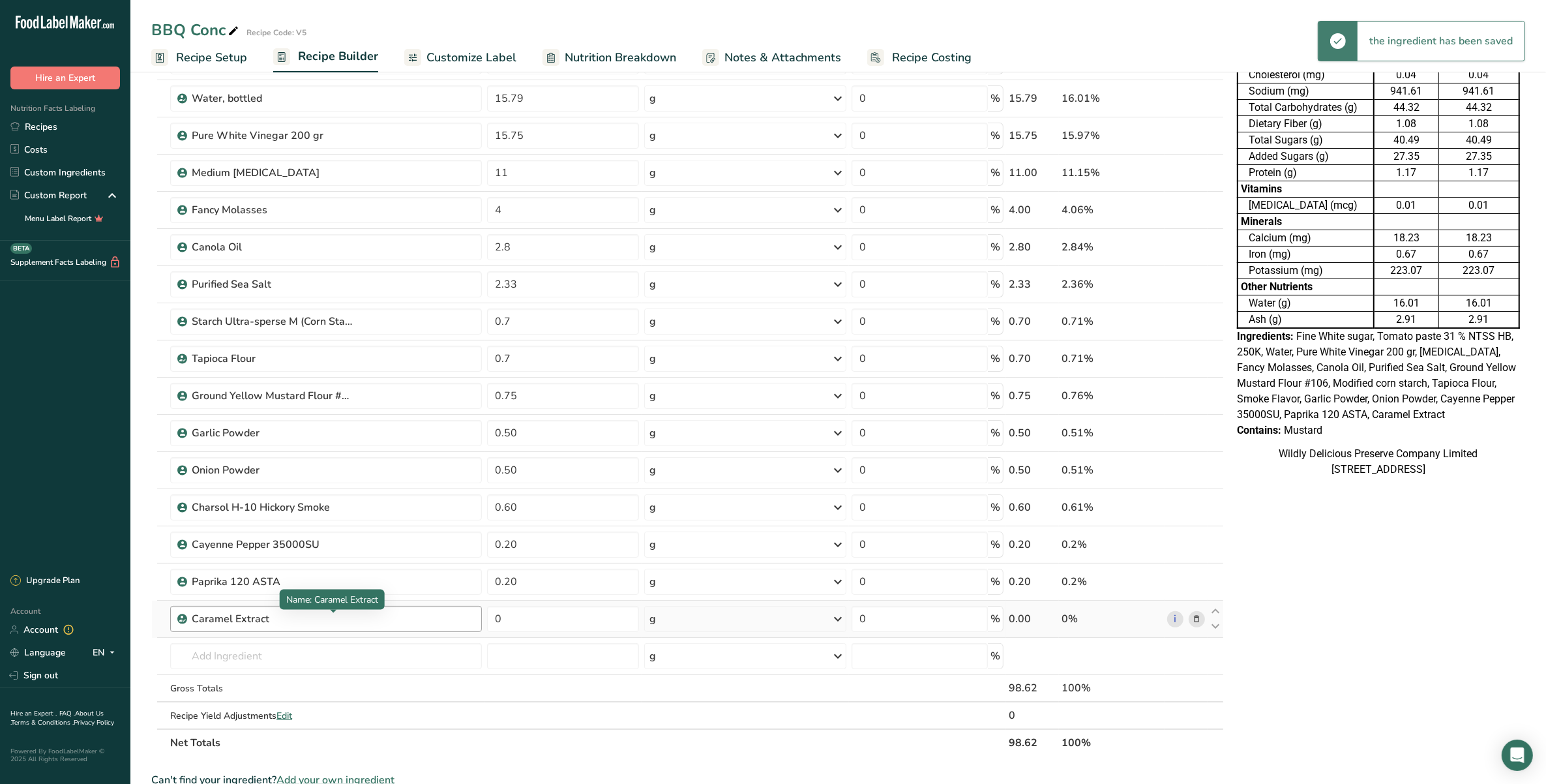
click at [264, 621] on div "Caramel Extract" at bounding box center [273, 618] width 163 height 15
click at [1178, 620] on link "i" at bounding box center [1175, 619] width 16 height 16
click at [1192, 617] on icon at bounding box center [1197, 619] width 9 height 14
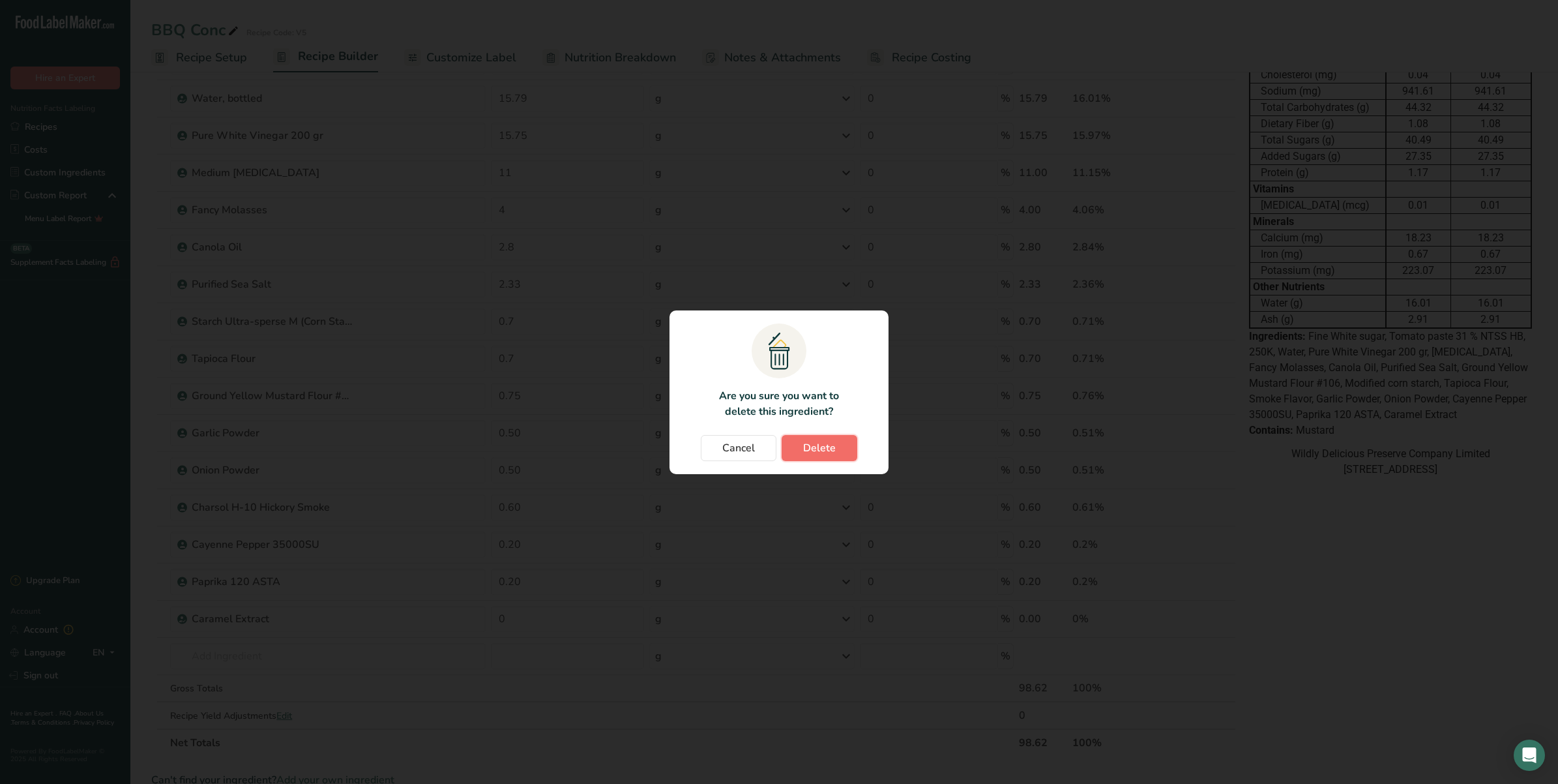
click at [830, 437] on button "Delete" at bounding box center [819, 447] width 75 height 26
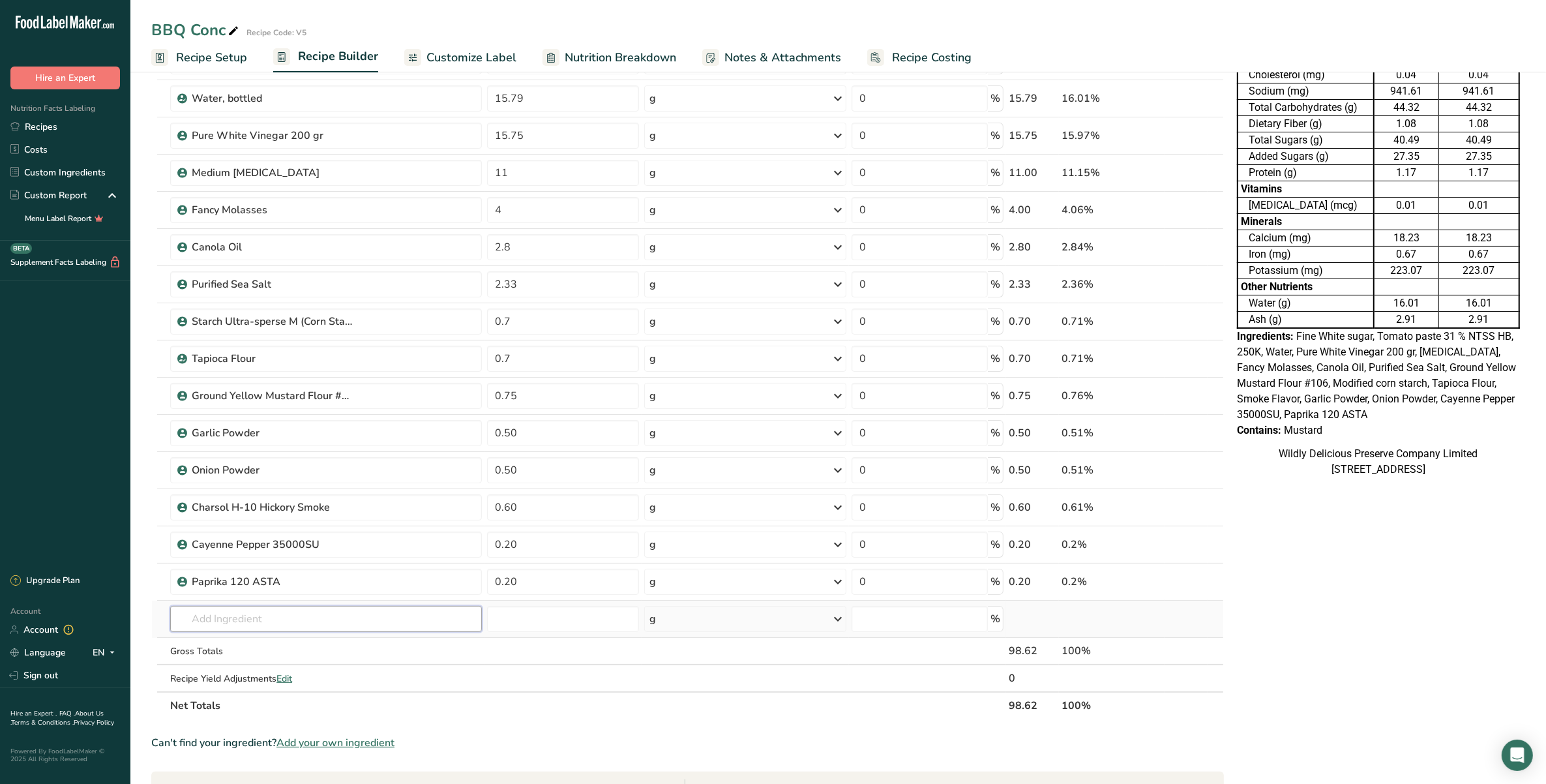
click at [253, 629] on input "text" at bounding box center [325, 619] width 311 height 26
type input "Caramel f"
click at [292, 747] on div "See full Results" at bounding box center [326, 753] width 291 height 14
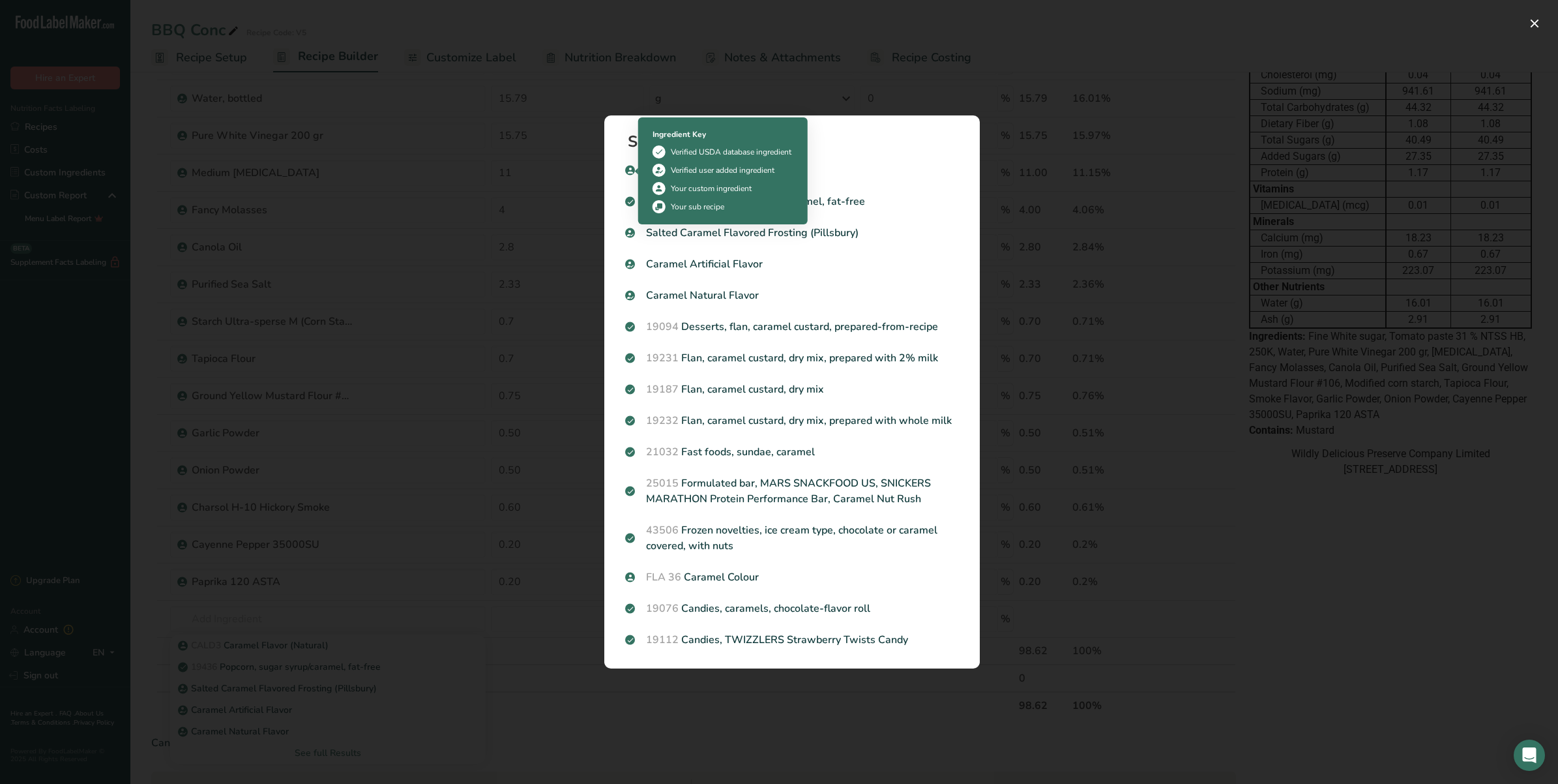
click at [636, 168] on div at bounding box center [637, 171] width 3 height 7
click at [627, 168] on icon "Search results modal" at bounding box center [631, 170] width 8 height 12
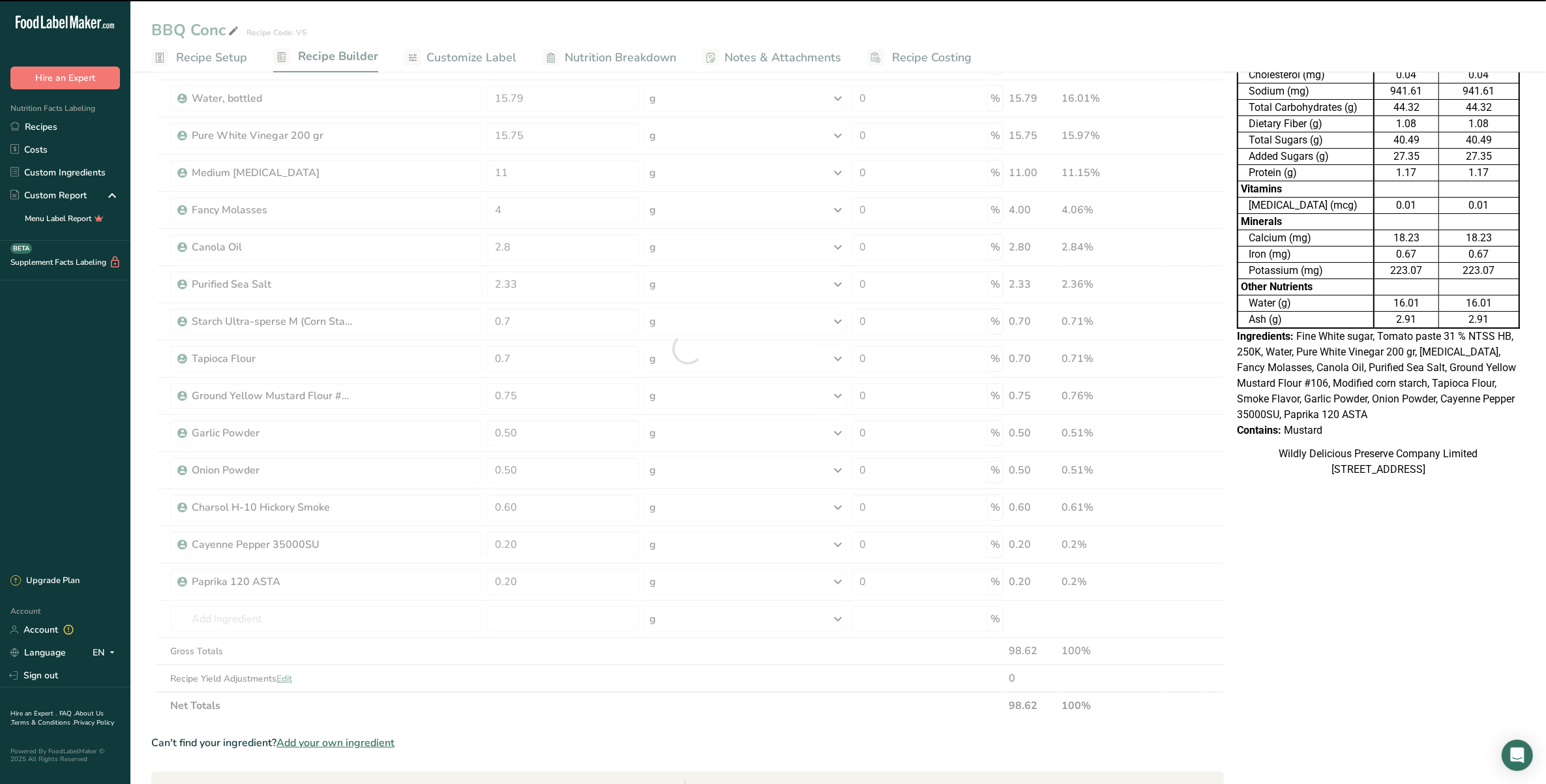
type input "0"
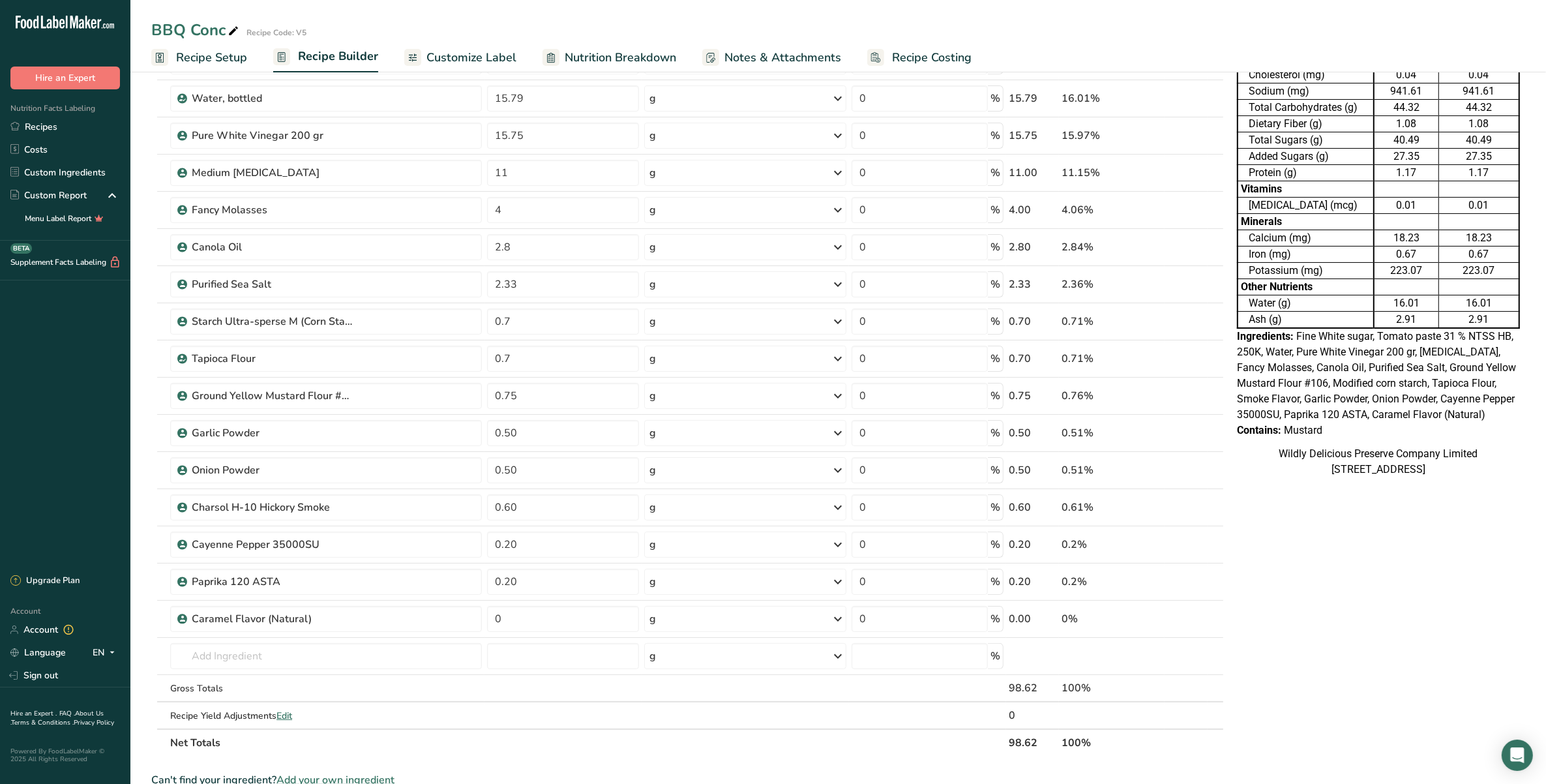
click at [1199, 619] on icon at bounding box center [1197, 619] width 9 height 14
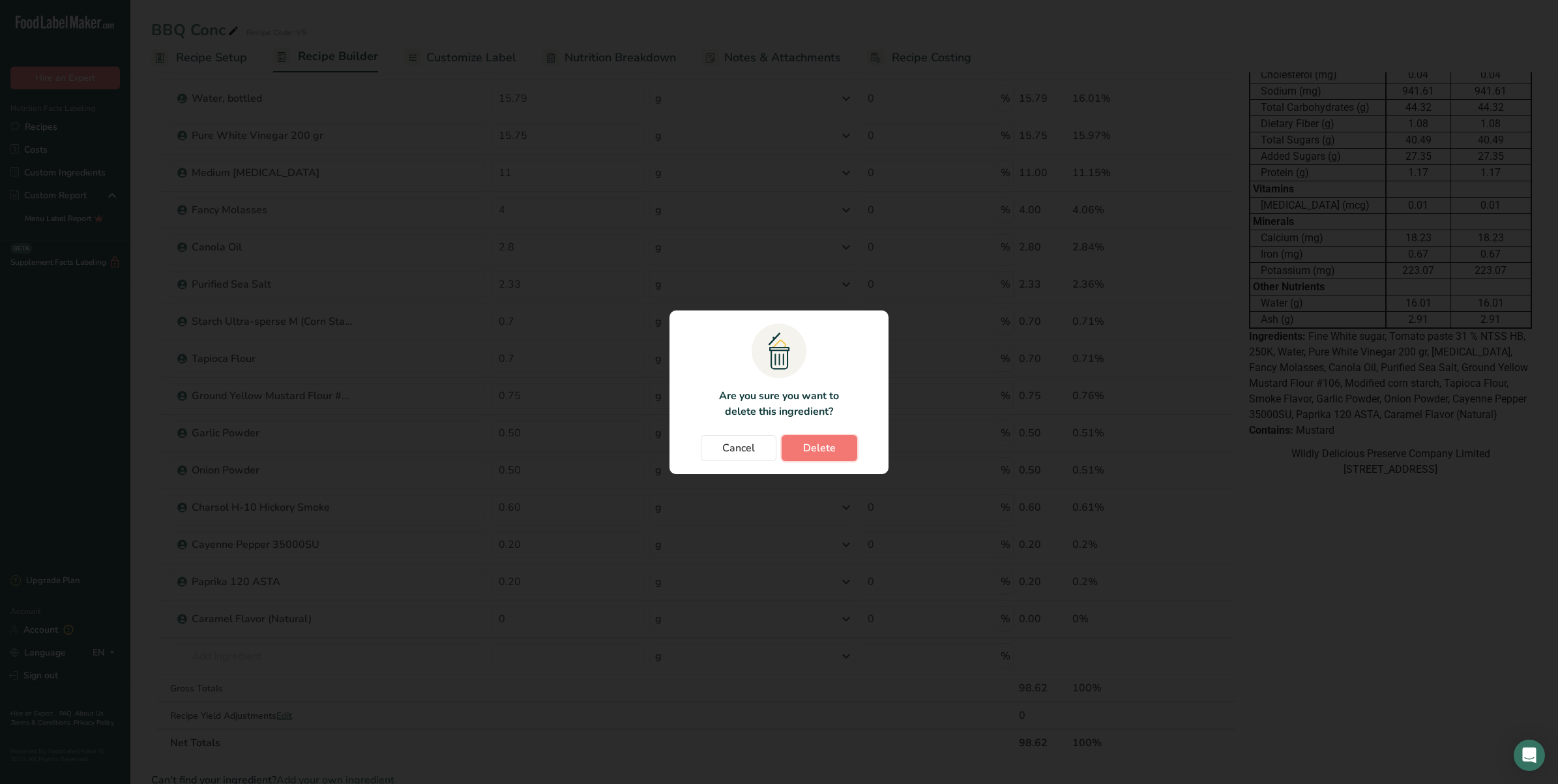
drag, startPoint x: 831, startPoint y: 443, endPoint x: 809, endPoint y: 469, distance: 34.1
click at [831, 444] on span "Delete" at bounding box center [819, 447] width 33 height 15
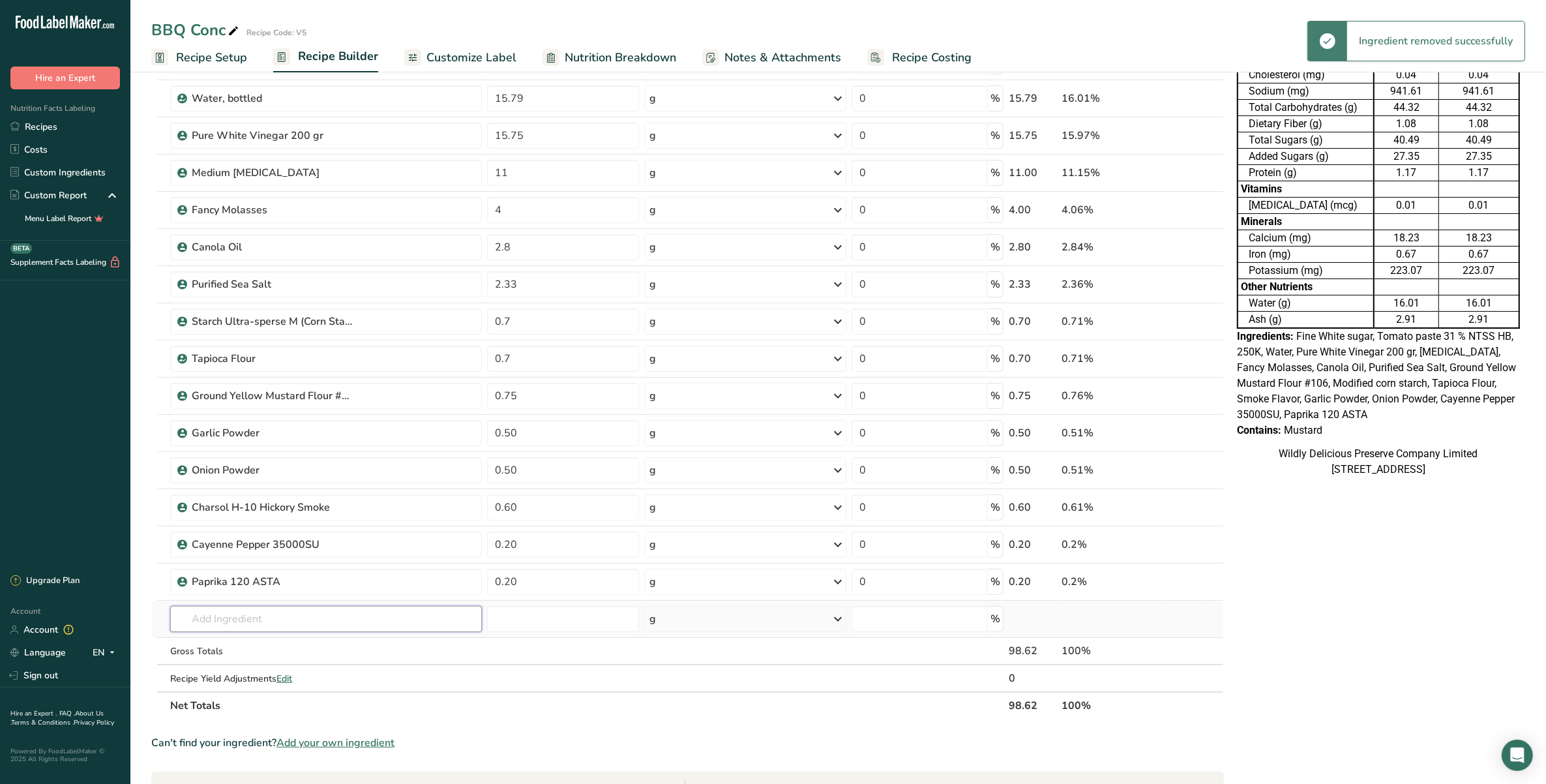
click at [345, 617] on input "text" at bounding box center [325, 619] width 311 height 26
type input "fla36"
click at [304, 646] on div "FLA 36 Caramel Colour" at bounding box center [315, 645] width 270 height 14
type input "Caramel Colour"
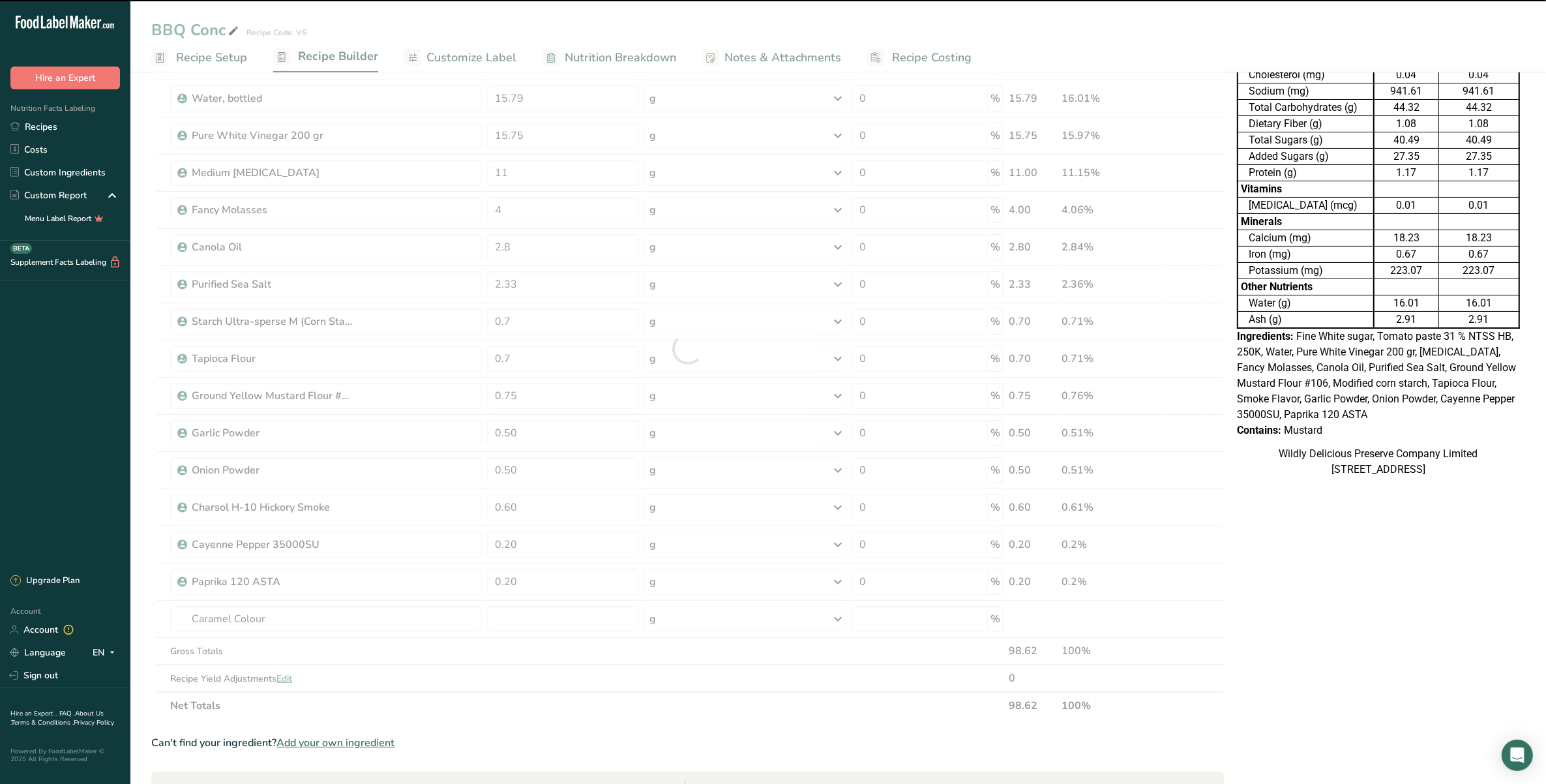
type input "0"
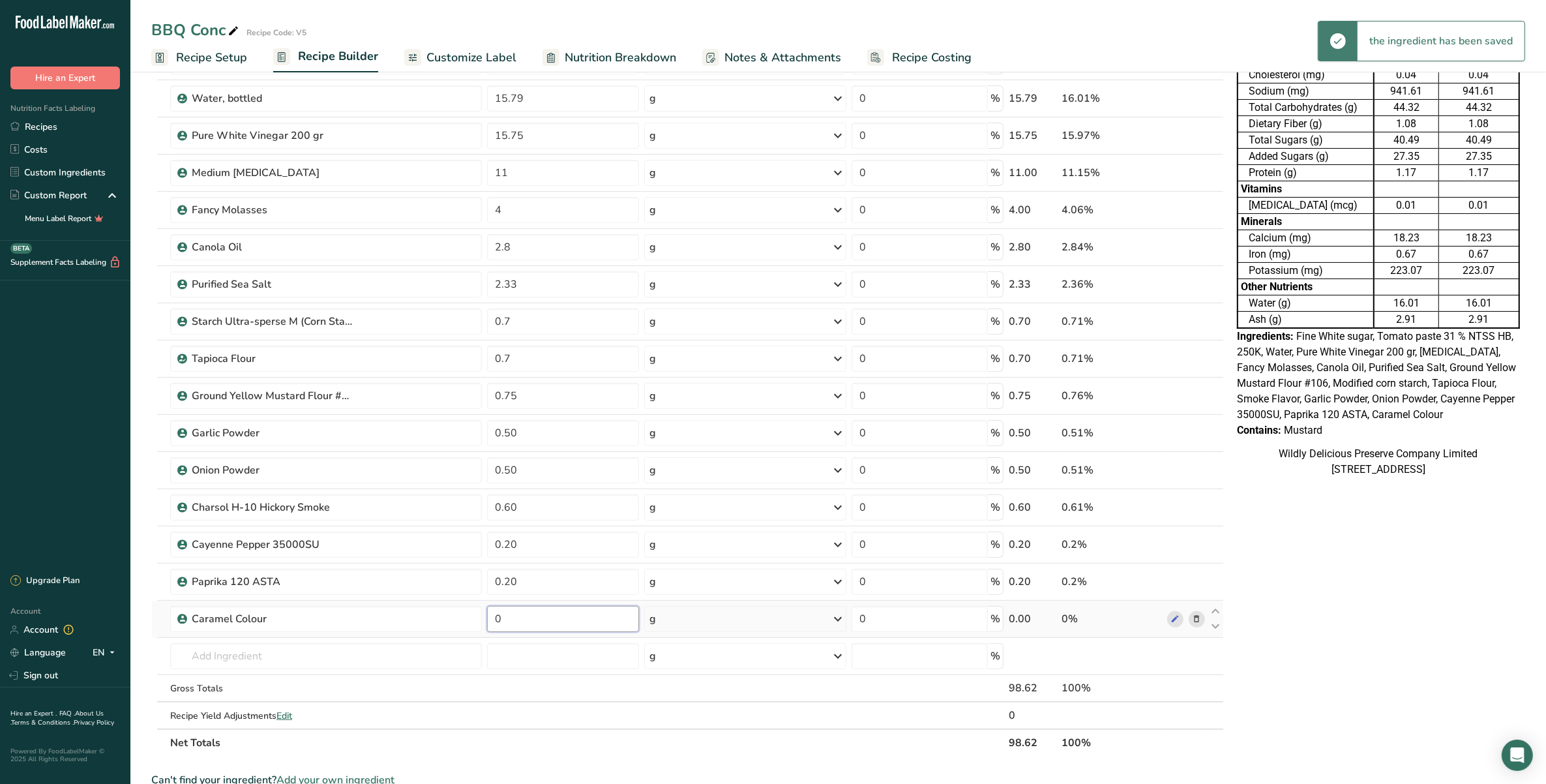
click at [525, 623] on input "0" at bounding box center [563, 619] width 151 height 26
type input "0.18"
click at [314, 654] on div "Ingredient * Amount * Unit * Waste * .a-a{fill:#347362;}.b-a{fill:#fff;} Grams …" at bounding box center [687, 367] width 1073 height 779
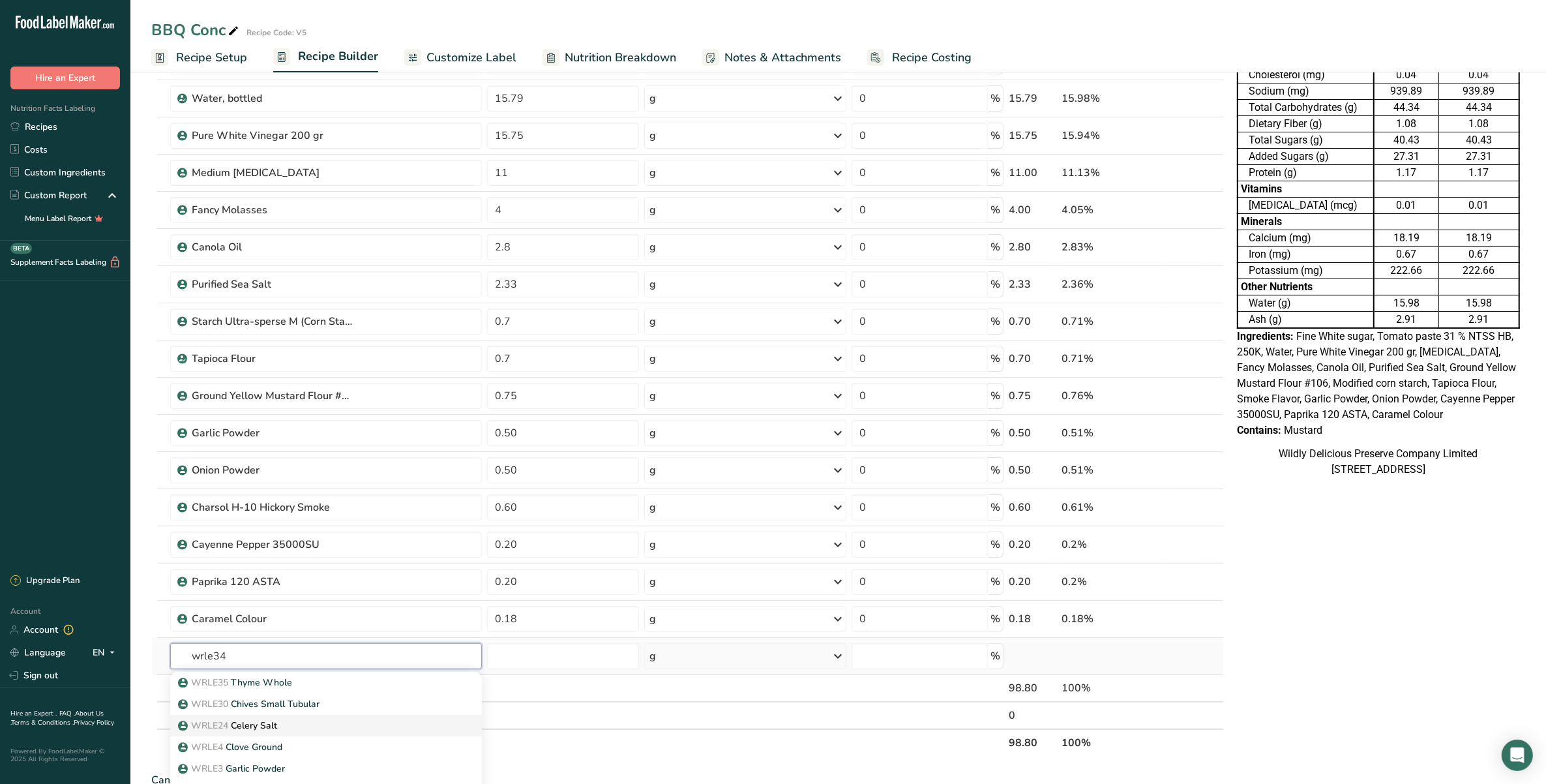
scroll to position [245, 0]
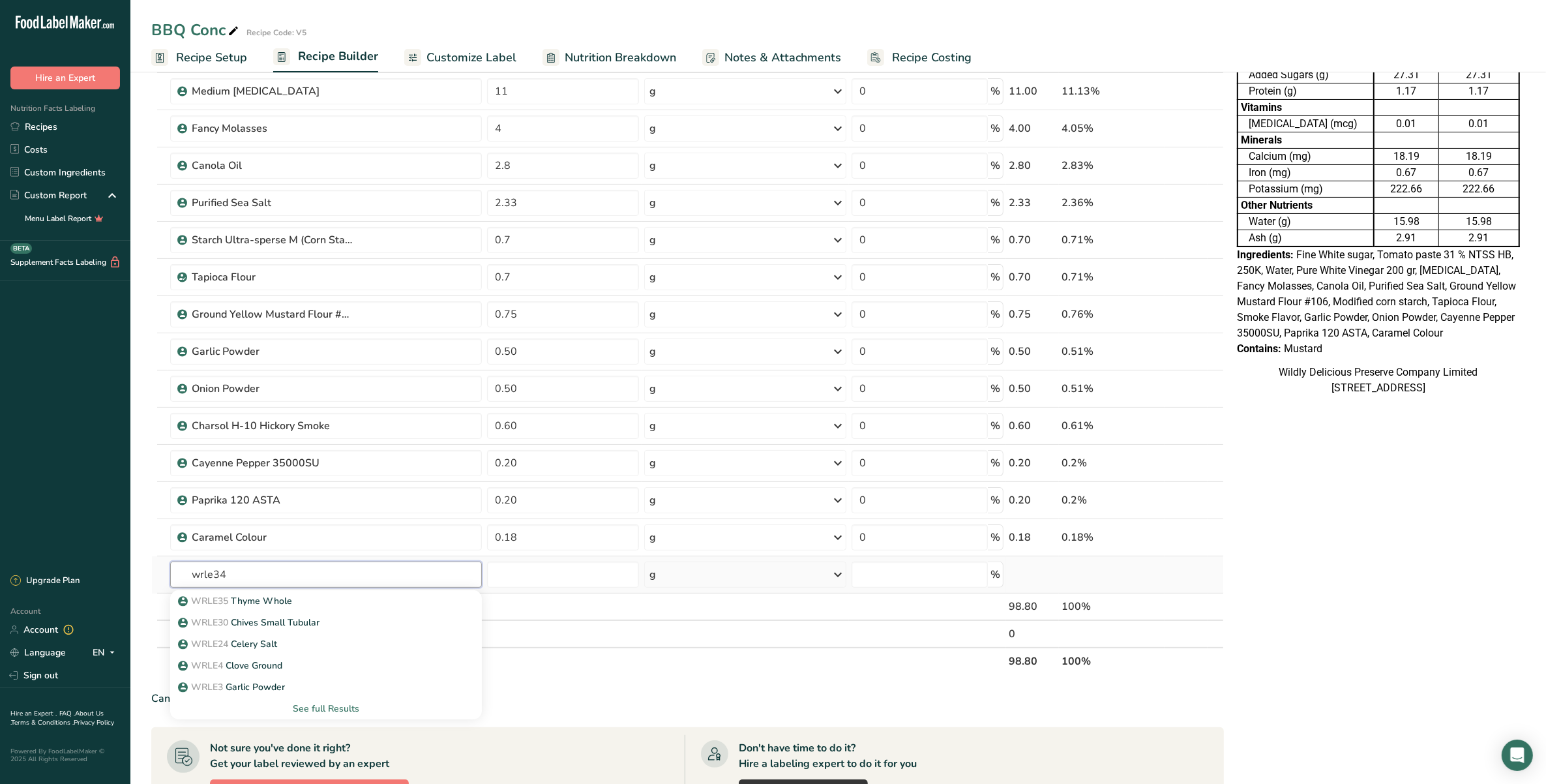
drag, startPoint x: 186, startPoint y: 571, endPoint x: 176, endPoint y: 569, distance: 10.2
click at [176, 569] on input "wrle34" at bounding box center [325, 574] width 311 height 26
drag, startPoint x: 274, startPoint y: 568, endPoint x: 193, endPoint y: 568, distance: 81.0
click at [193, 568] on input "mexican ch" at bounding box center [325, 574] width 311 height 26
type input "chili powder"
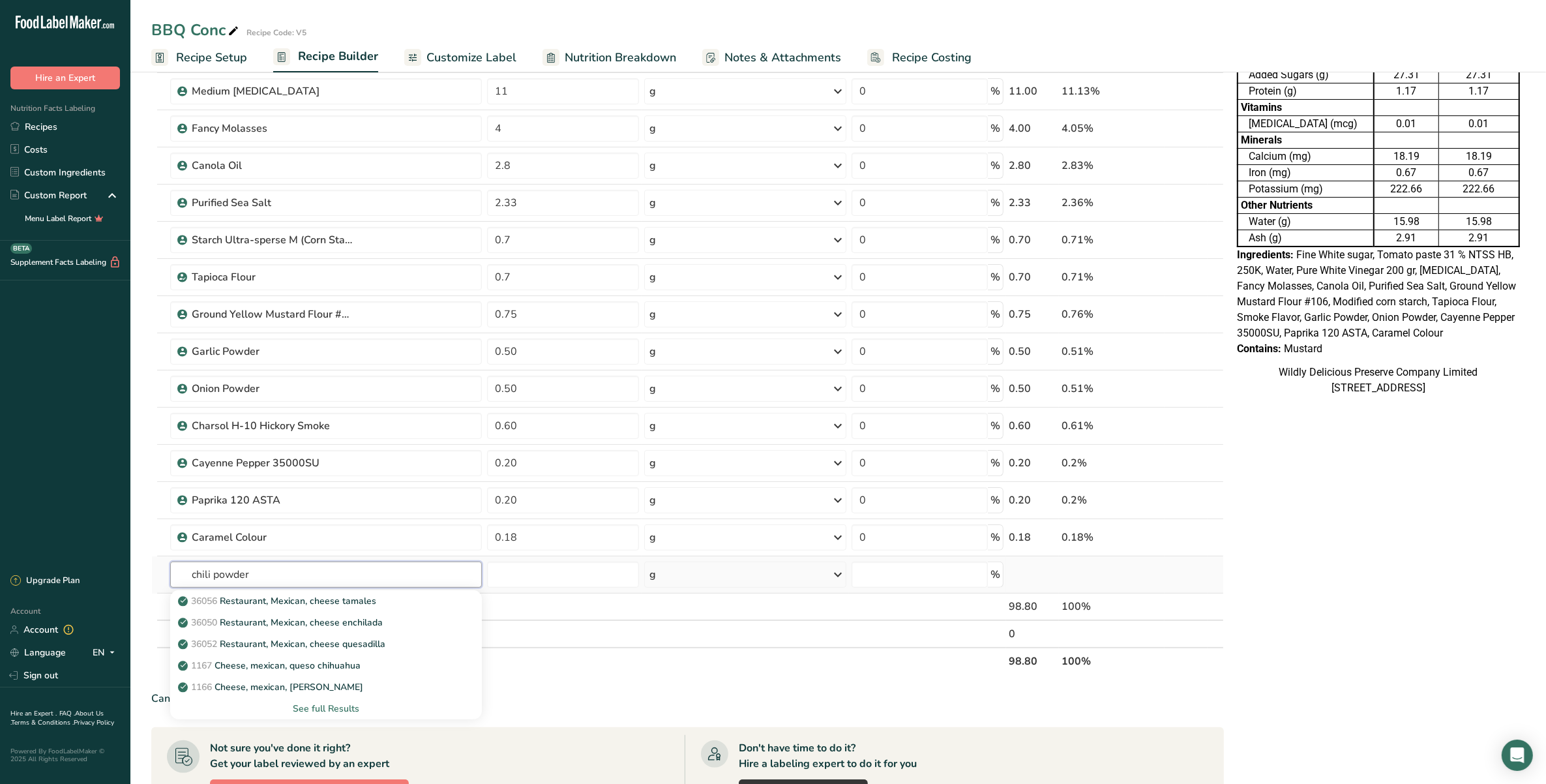
drag, startPoint x: 252, startPoint y: 572, endPoint x: 181, endPoint y: 575, distance: 71.1
click at [181, 575] on input "chili powder" at bounding box center [325, 574] width 311 height 26
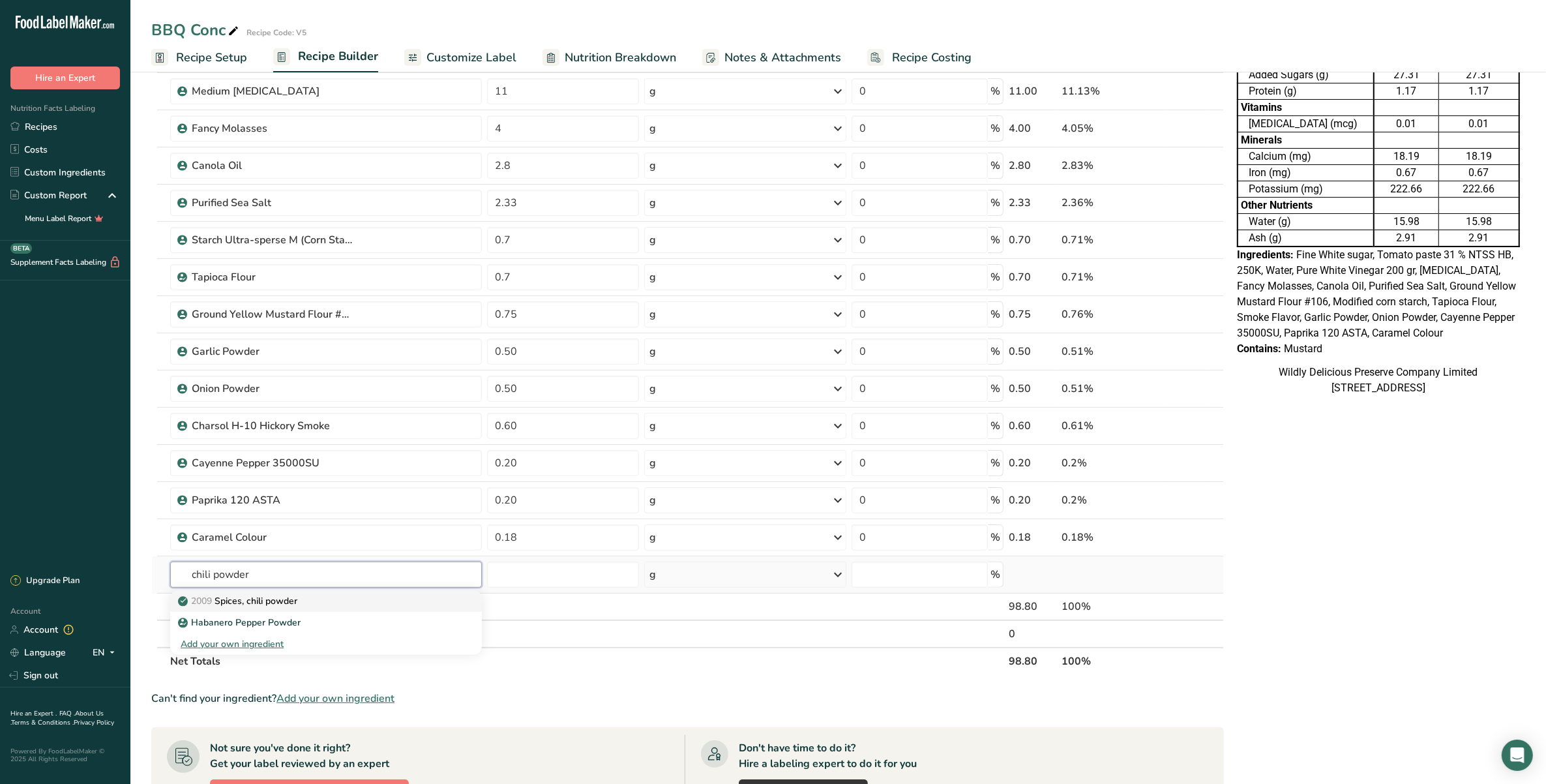
type input "chili powder"
click at [228, 602] on p "2009 Spices, chili powder" at bounding box center [239, 601] width 117 height 14
type input "Spices, chili powder"
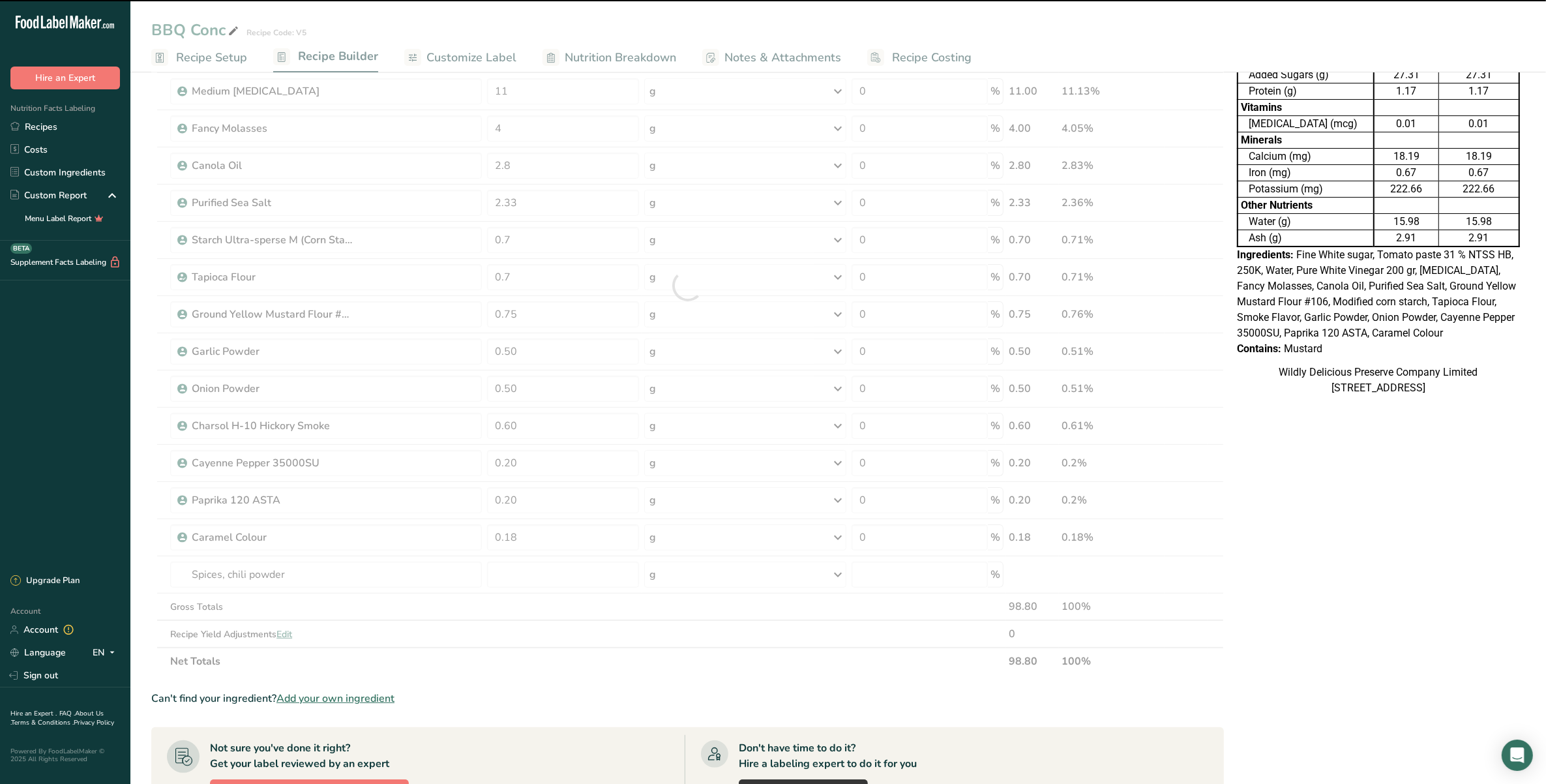
type input "0"
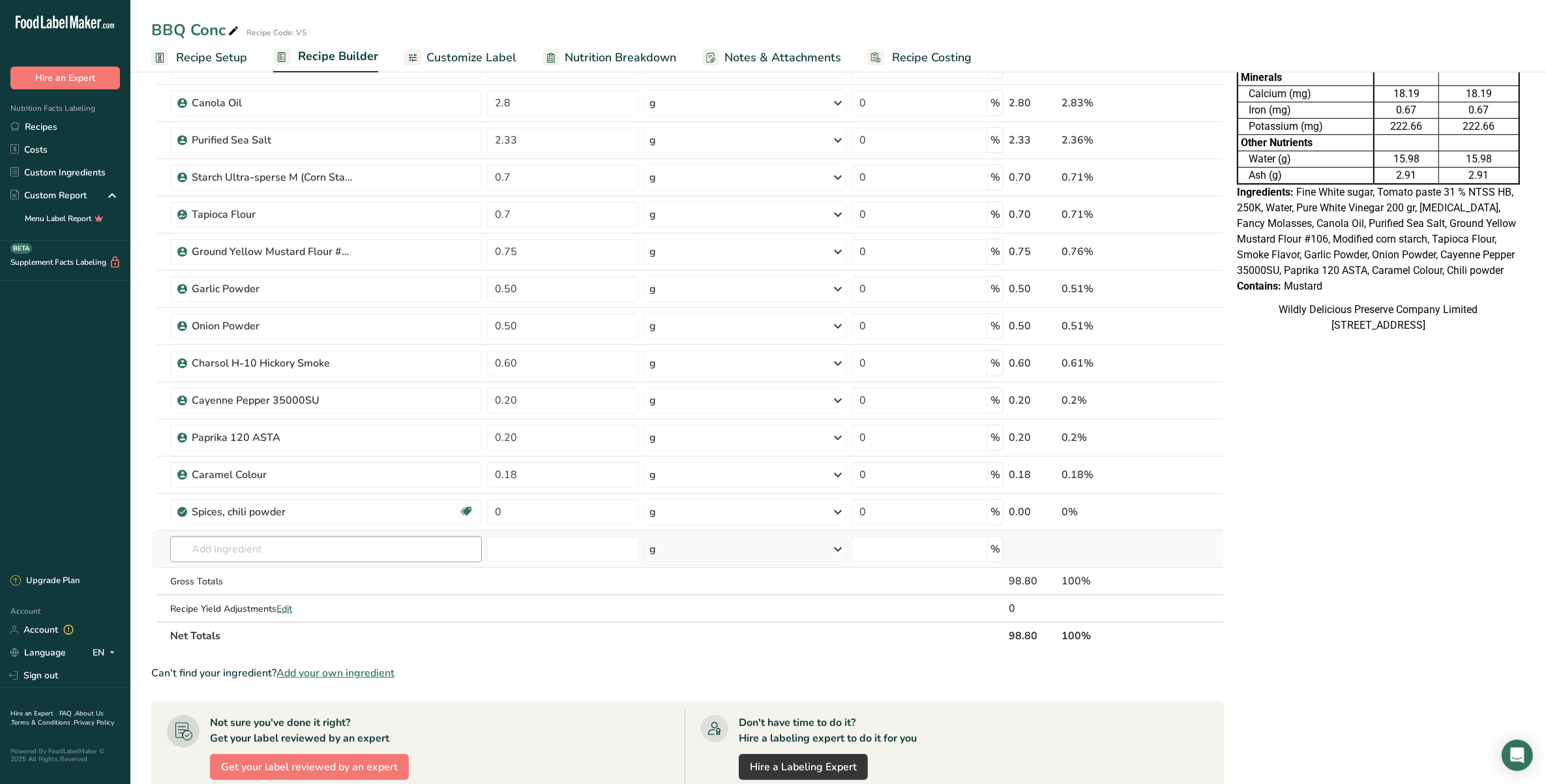
scroll to position [326, 0]
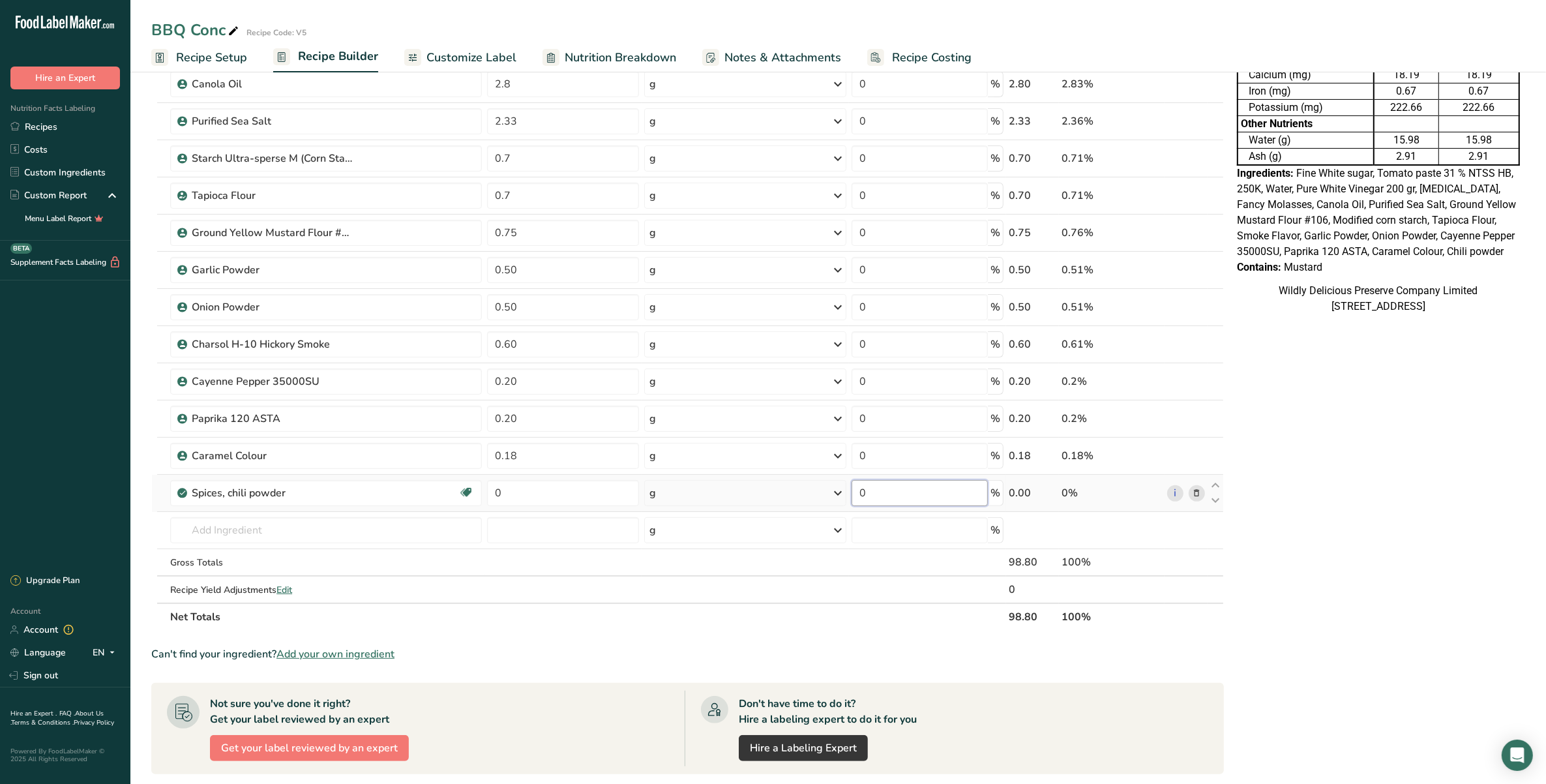
click at [967, 499] on input "0" at bounding box center [919, 493] width 136 height 26
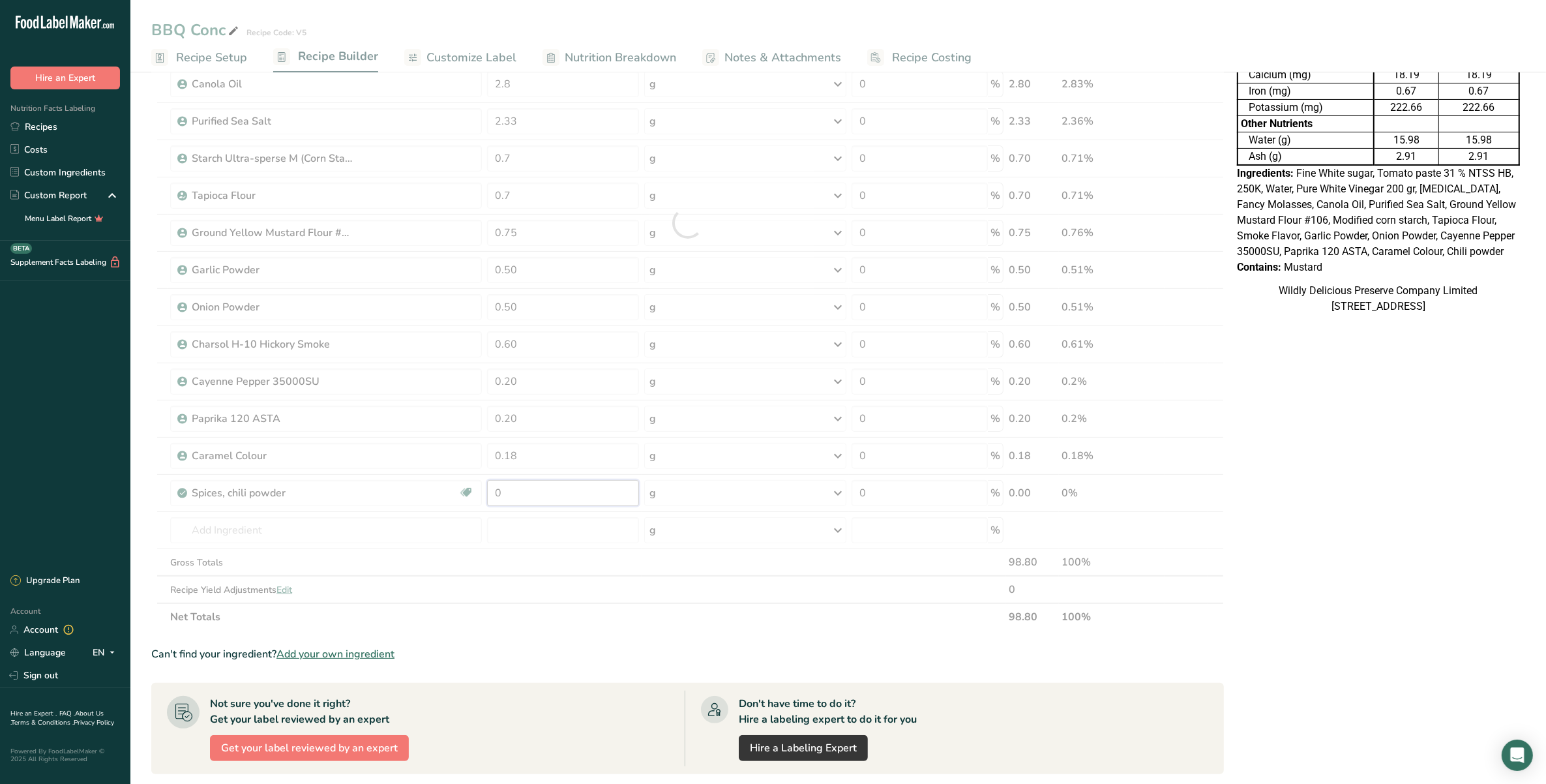
click at [552, 492] on div "Ingredient * Amount * Unit * Waste * .a-a{fill:#347362;}.b-a{fill:#fff;} Grams …" at bounding box center [687, 222] width 1073 height 815
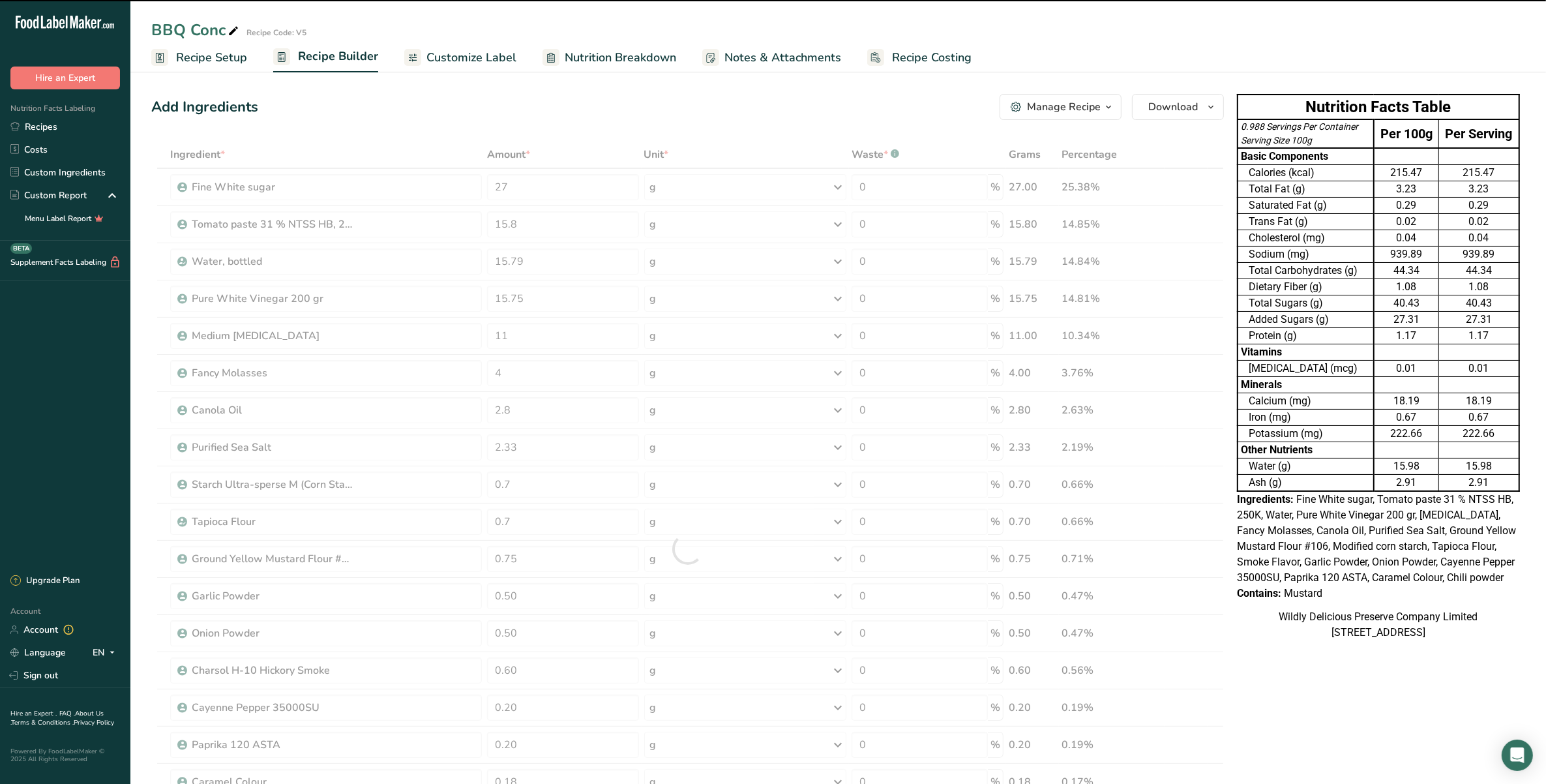
scroll to position [81, 0]
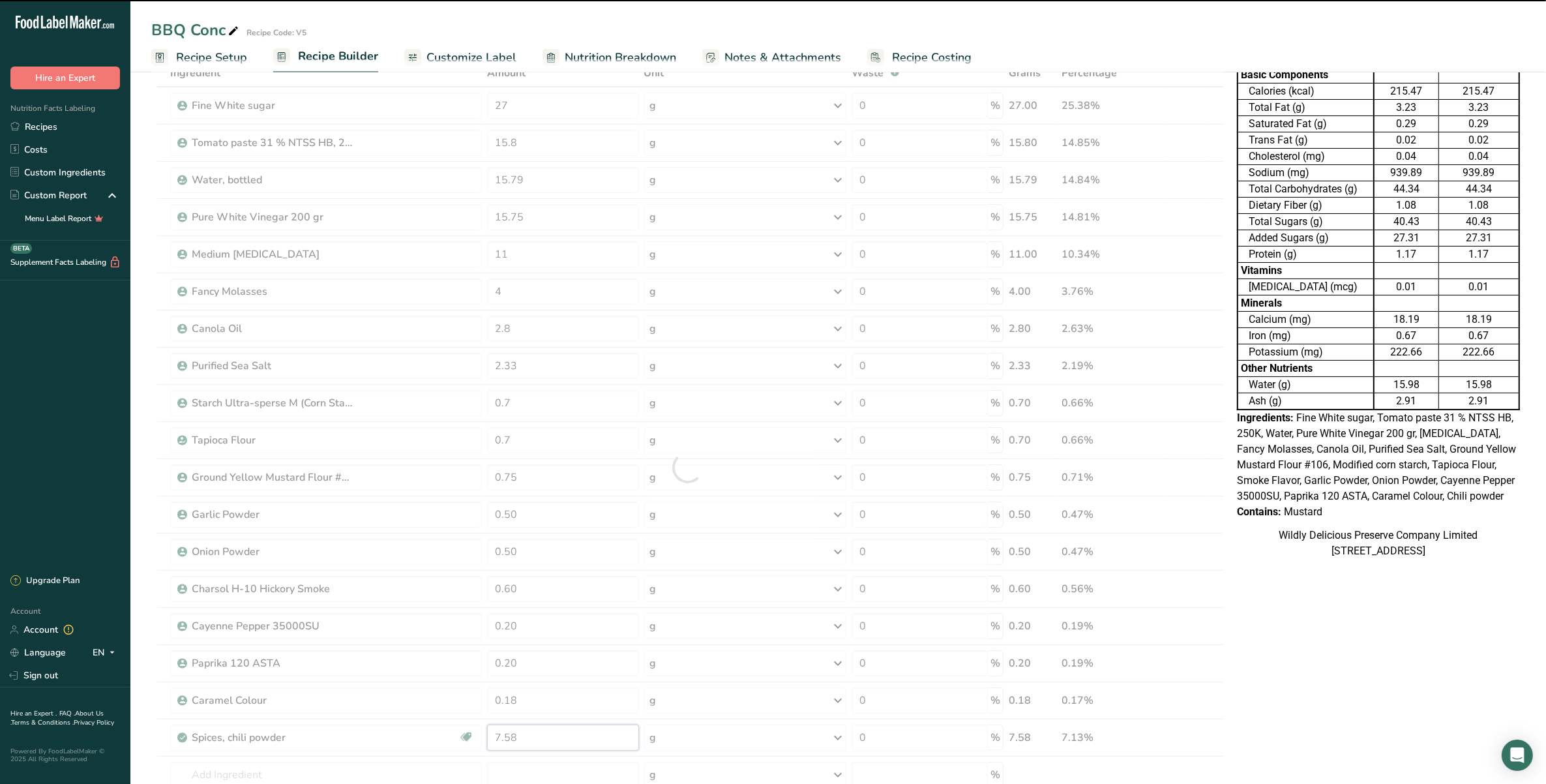
type input "0"
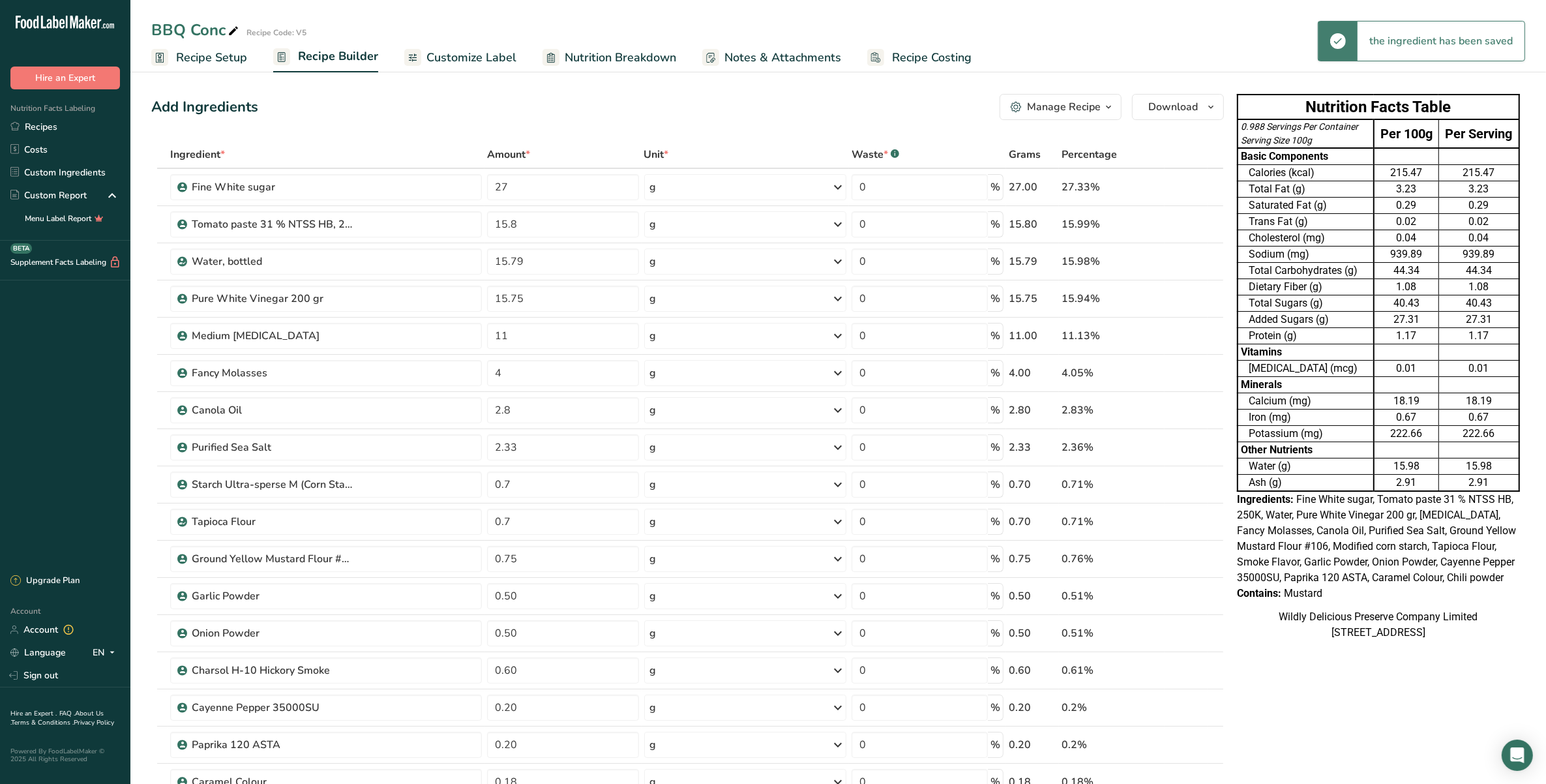
scroll to position [245, 0]
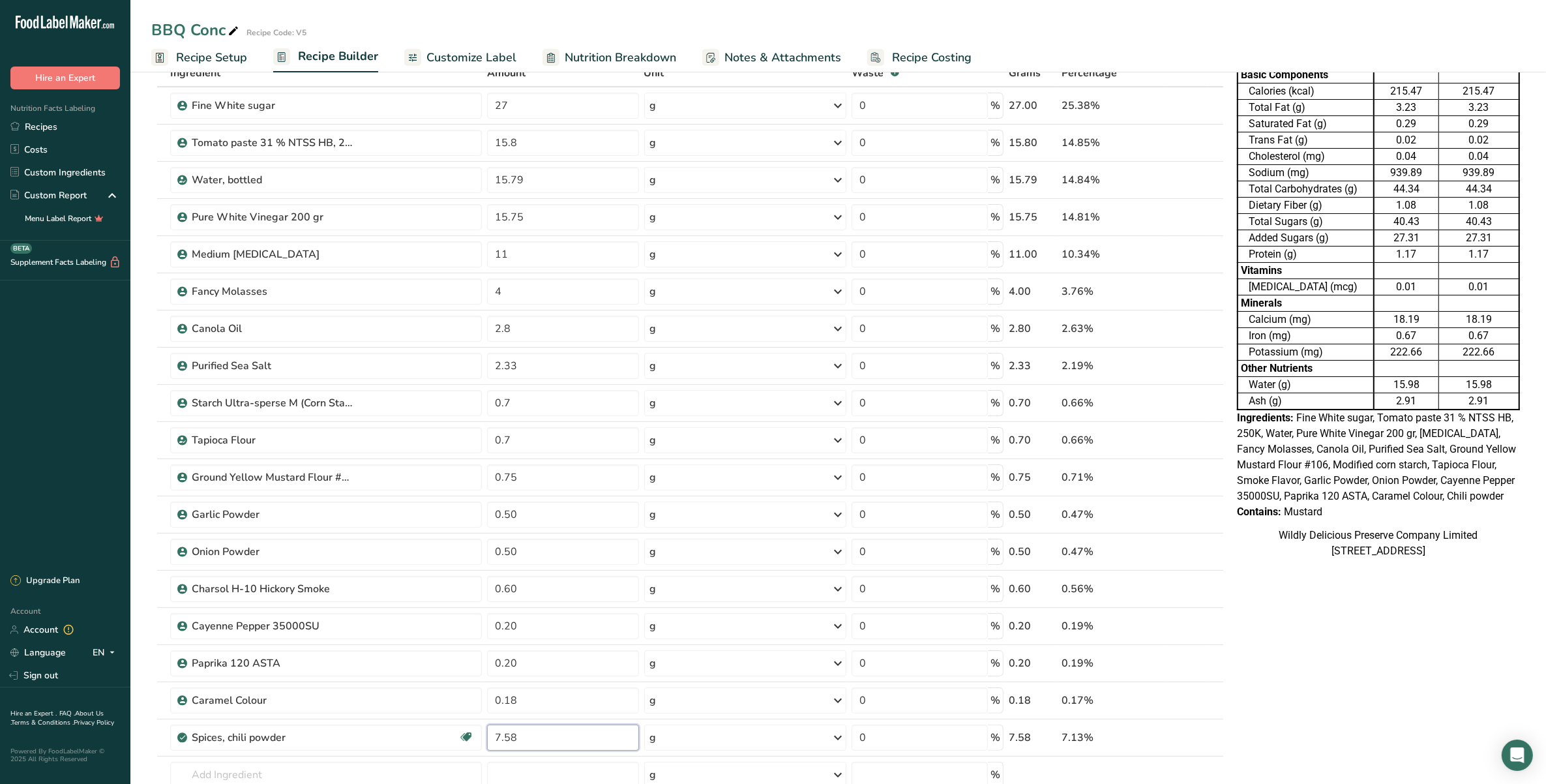
type input "7.58"
click at [1322, 623] on div "Nutrition Facts Table 0.988 Servings Per Container Serving Size 100g Per 100g P…" at bounding box center [1378, 649] width 293 height 1283
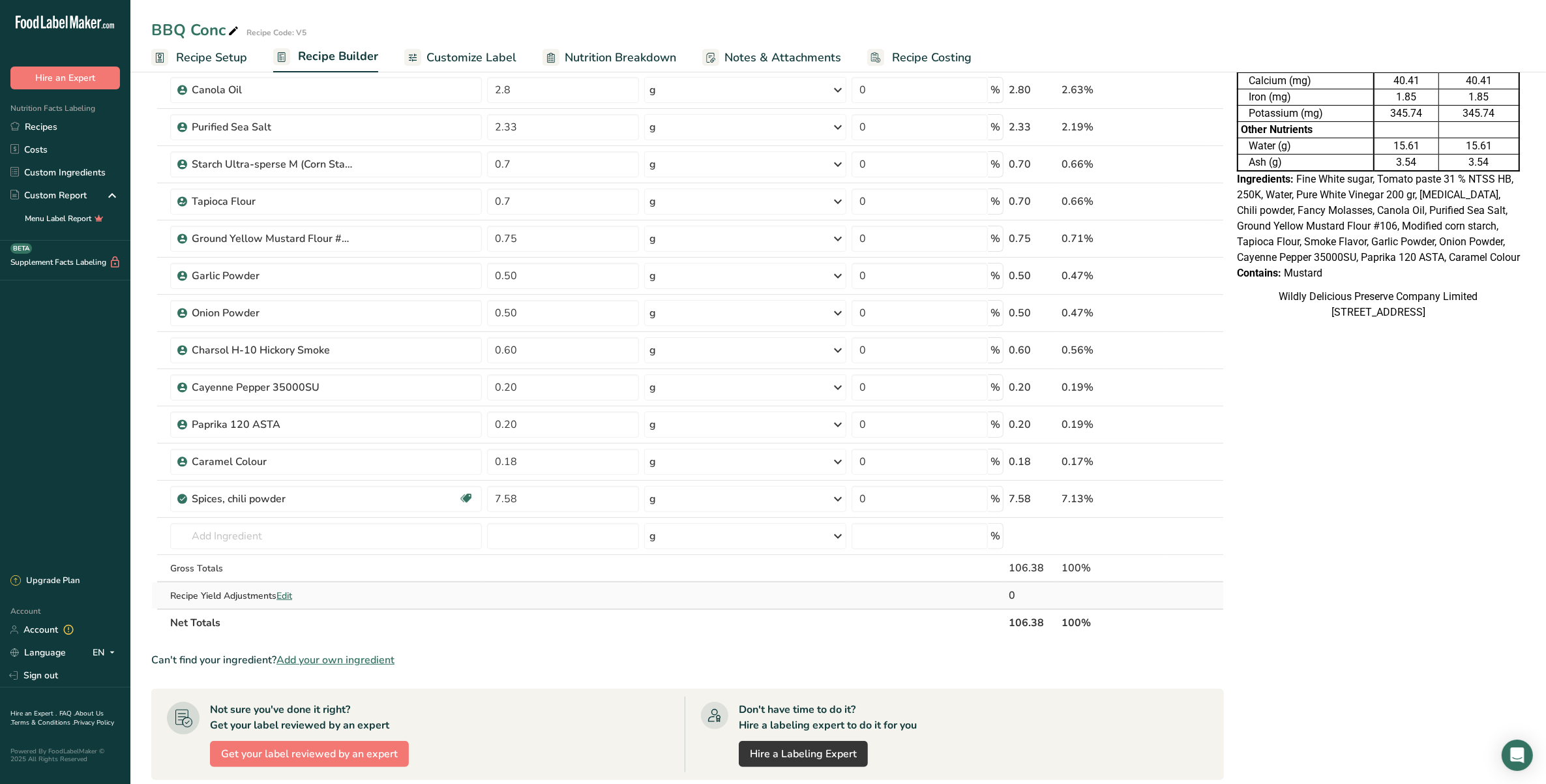
scroll to position [326, 0]
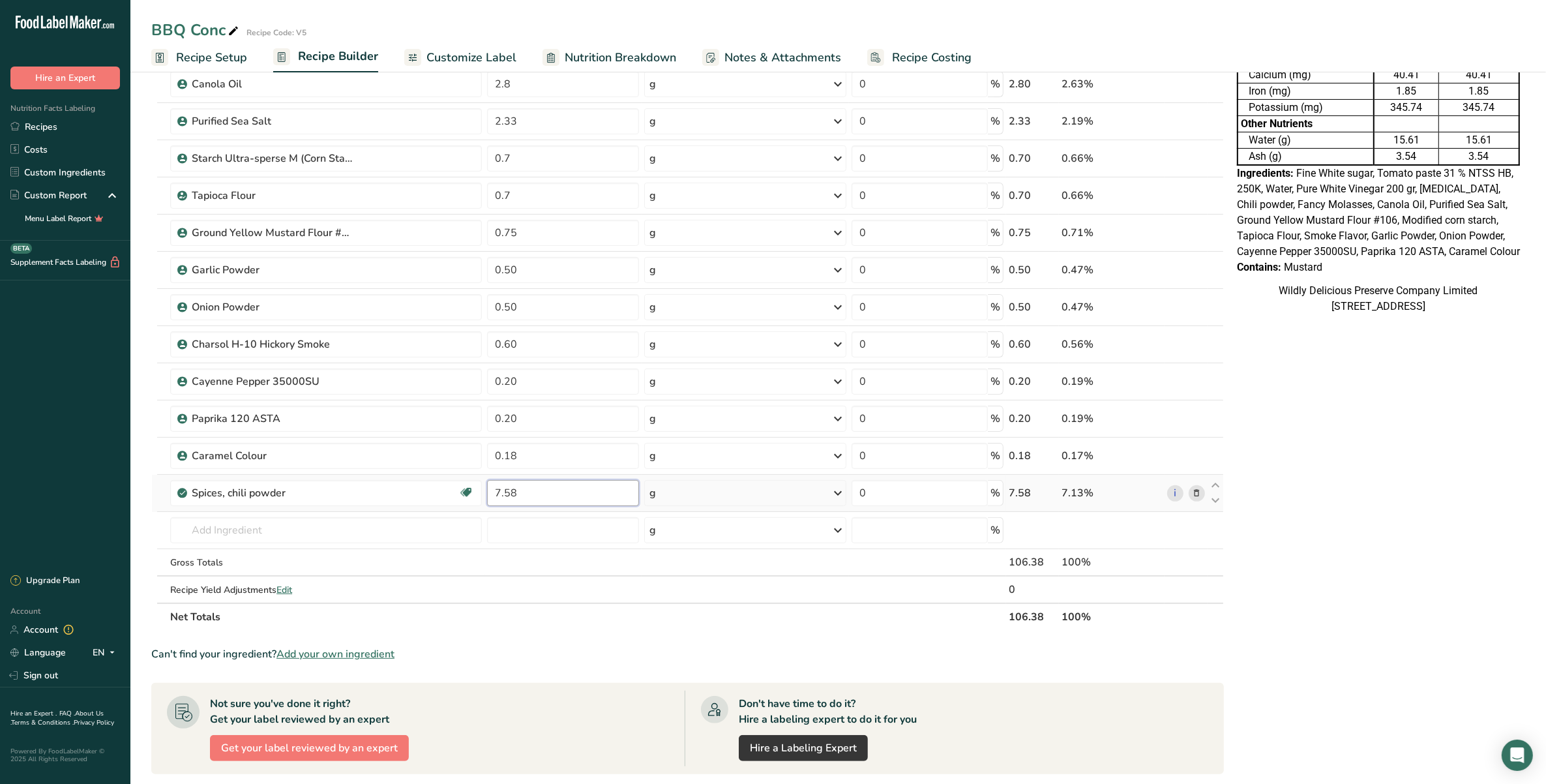
drag, startPoint x: 526, startPoint y: 503, endPoint x: 487, endPoint y: 483, distance: 43.8
click at [487, 485] on input "7.58" at bounding box center [563, 493] width 151 height 26
type input "1"
type input "0"
type input "1"
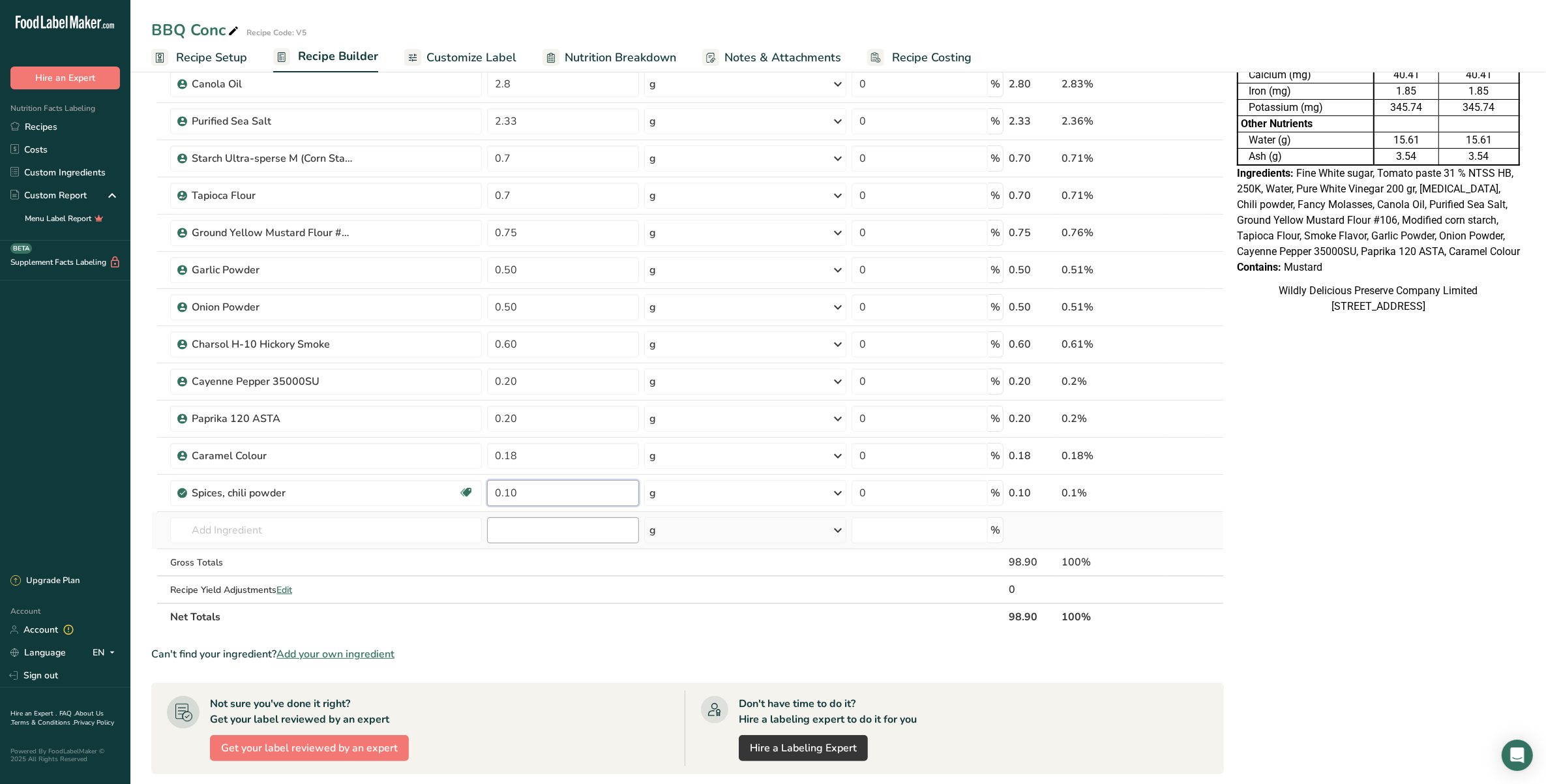
type input "0.10"
click at [526, 520] on div "Ingredient * Amount * Unit * Waste * .a-a{fill:#347362;}.b-a{fill:#fff;} Grams …" at bounding box center [687, 222] width 1073 height 815
type input "0.05"
click at [249, 532] on input "text" at bounding box center [325, 530] width 311 height 26
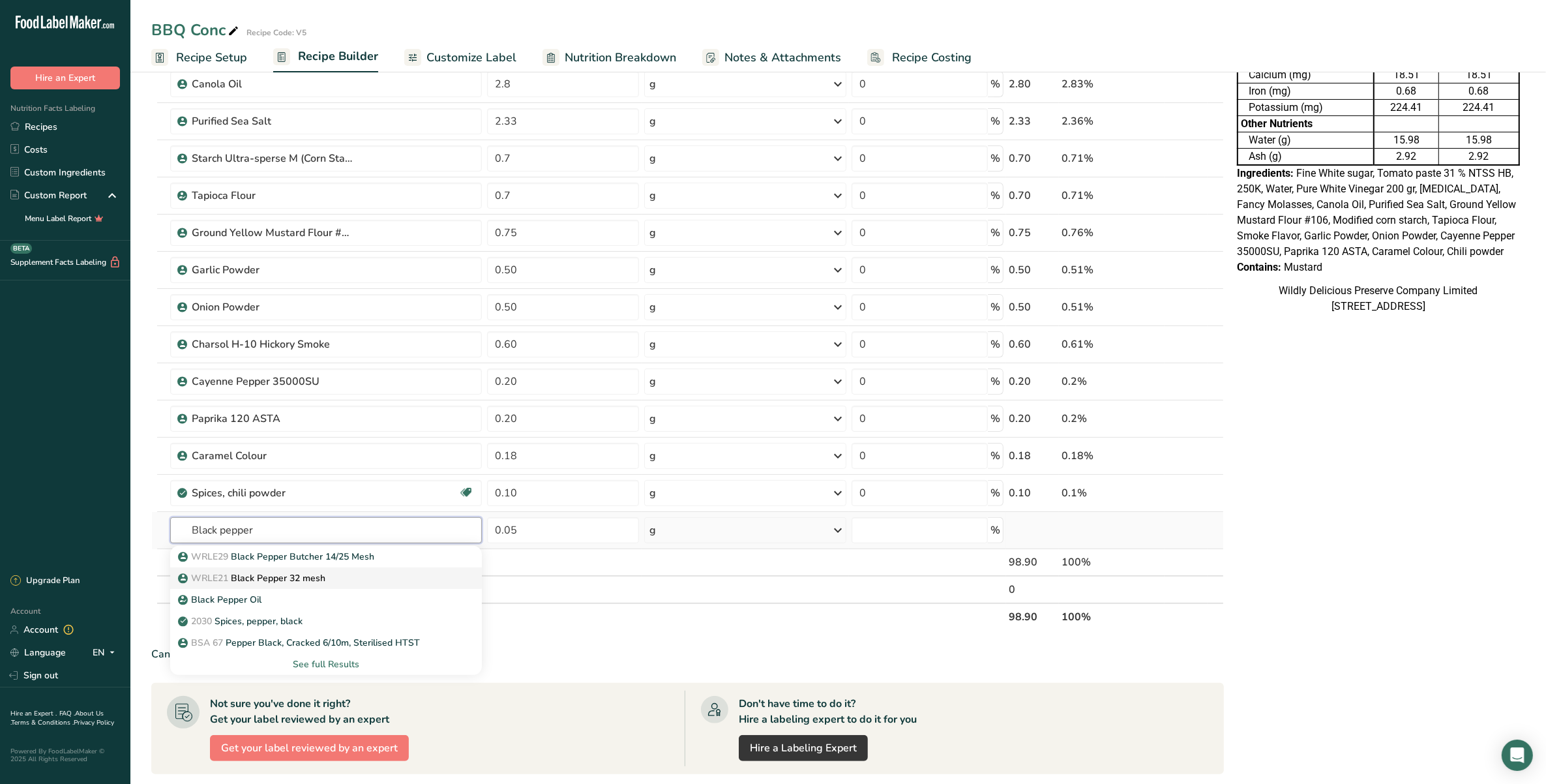
type input "Black pepper"
click at [255, 576] on p "WRLE21 Black Pepper 32 mesh" at bounding box center [253, 578] width 145 height 14
type input "Black Pepper 32 mesh"
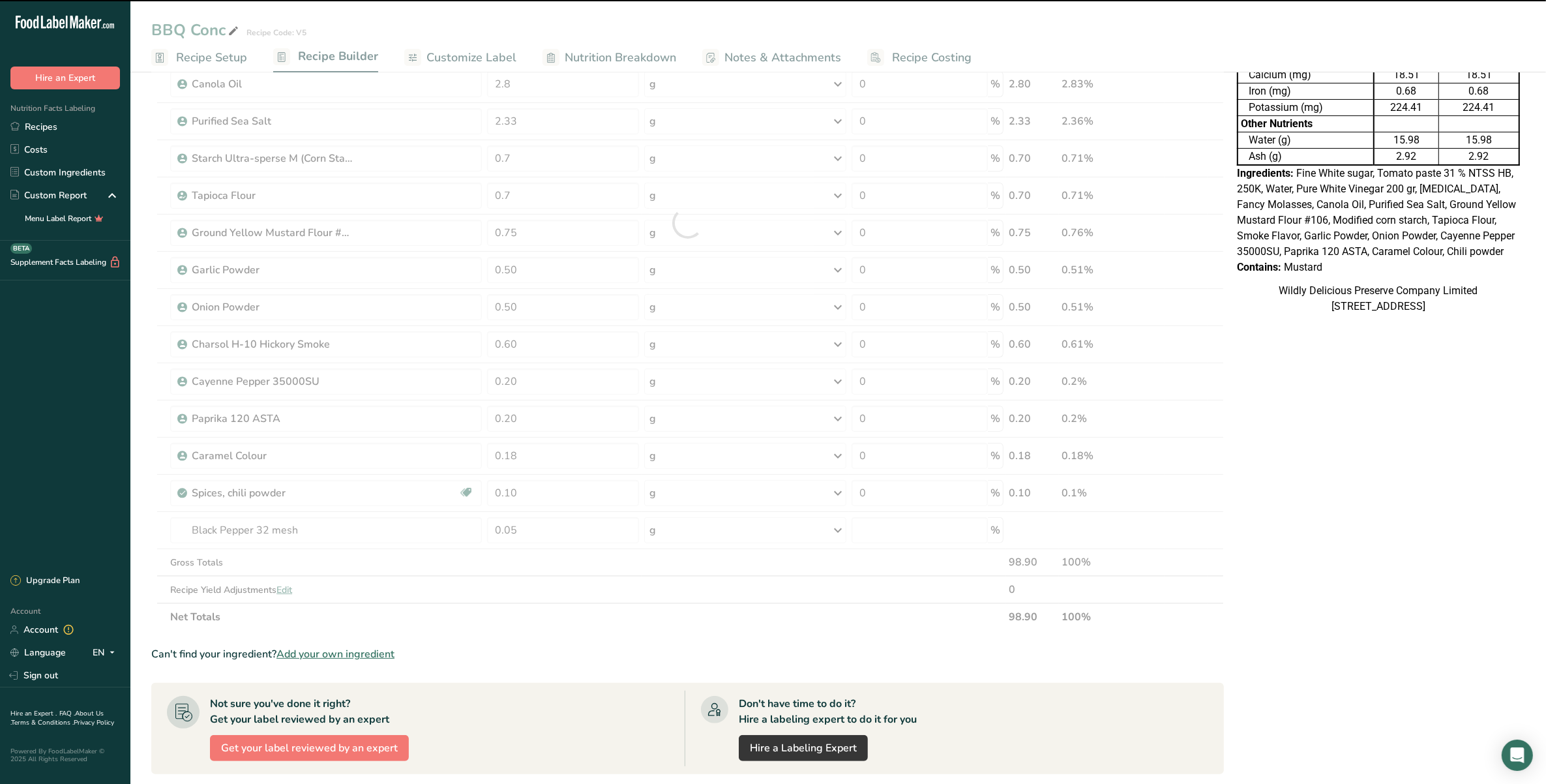
type input "0"
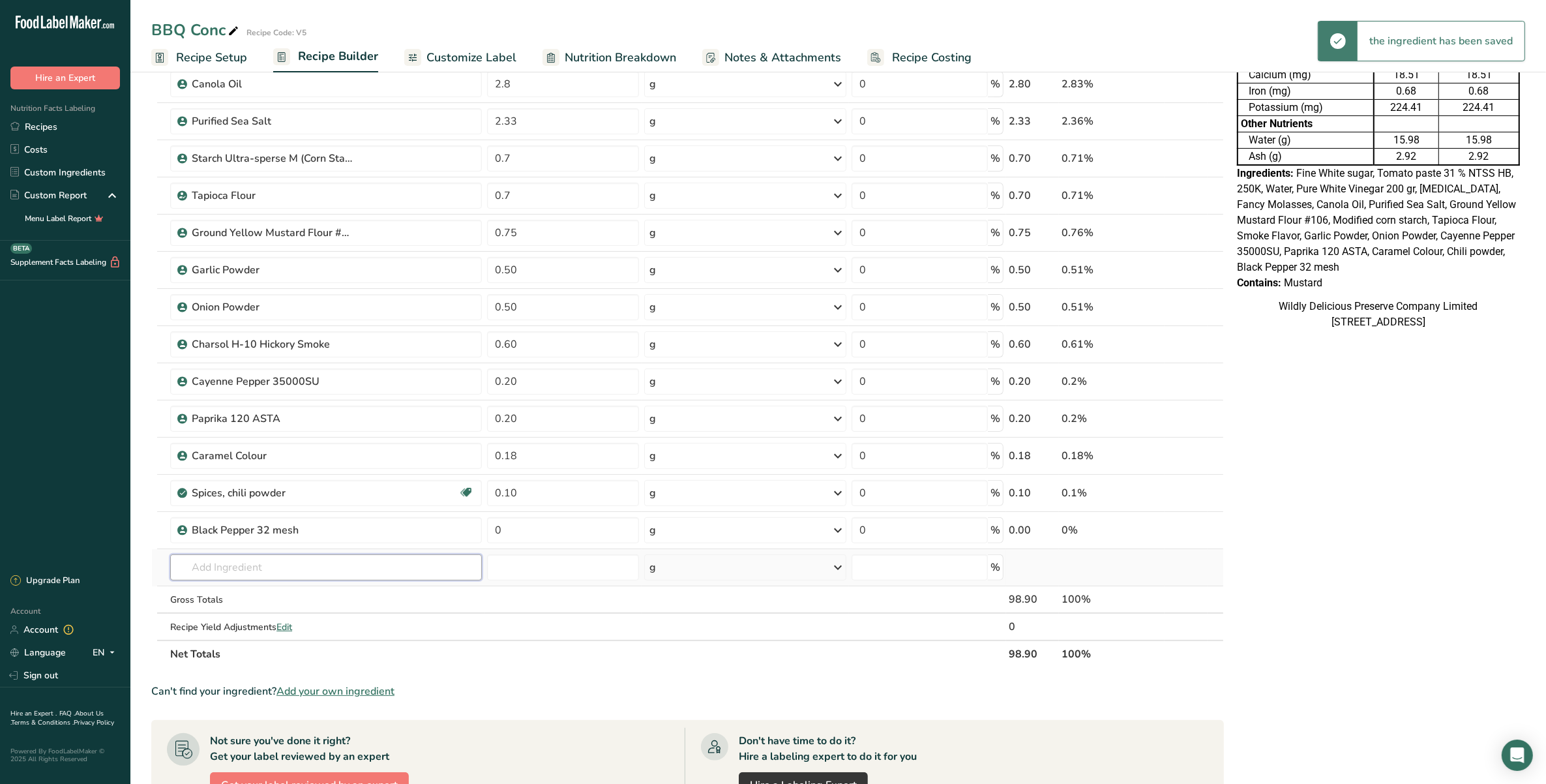
click at [279, 569] on input "text" at bounding box center [325, 567] width 311 height 26
type input "G"
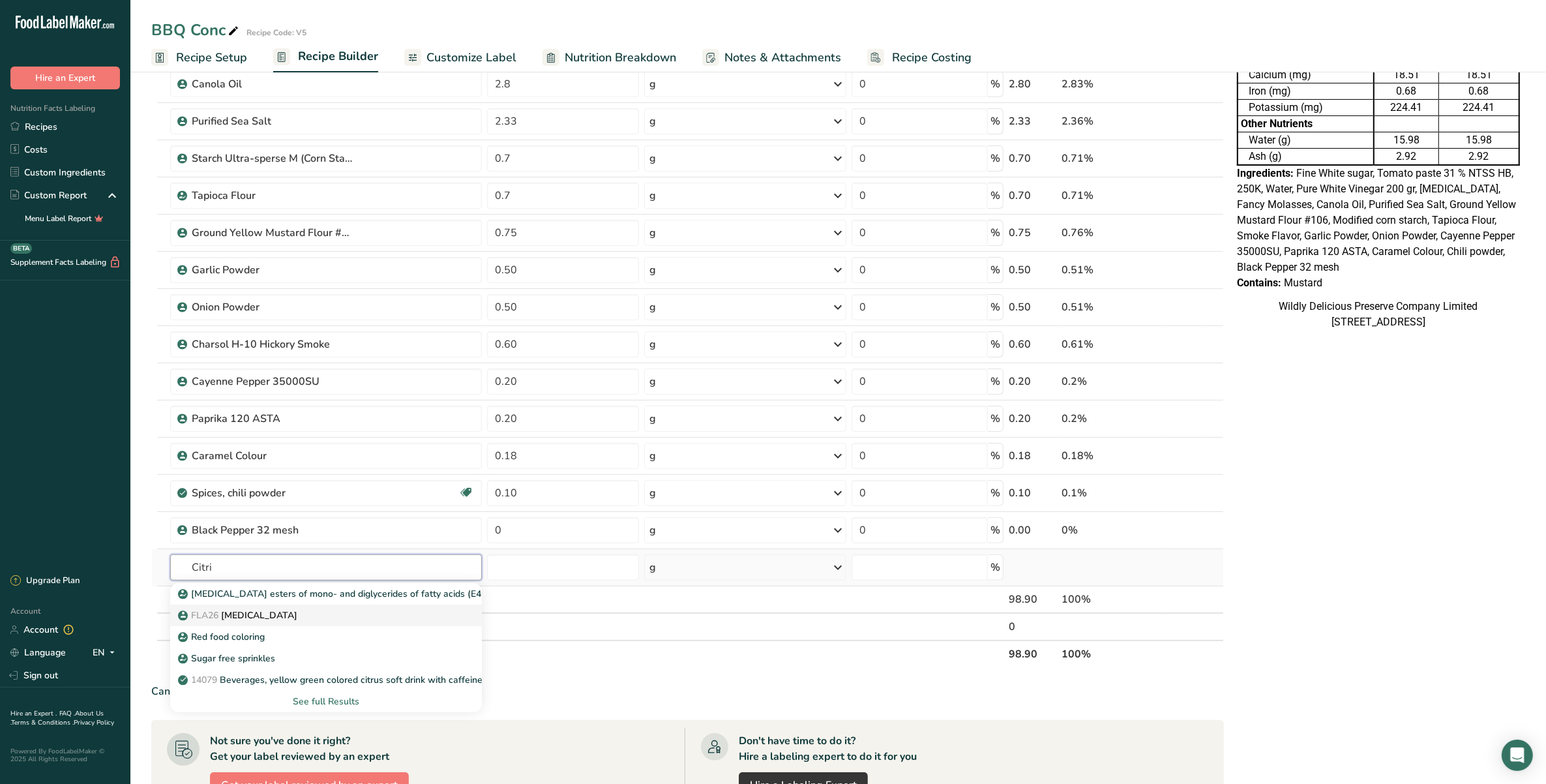
type input "Citri"
click at [302, 617] on div "FLA26 [MEDICAL_DATA]" at bounding box center [315, 615] width 270 height 14
type input "[MEDICAL_DATA]"
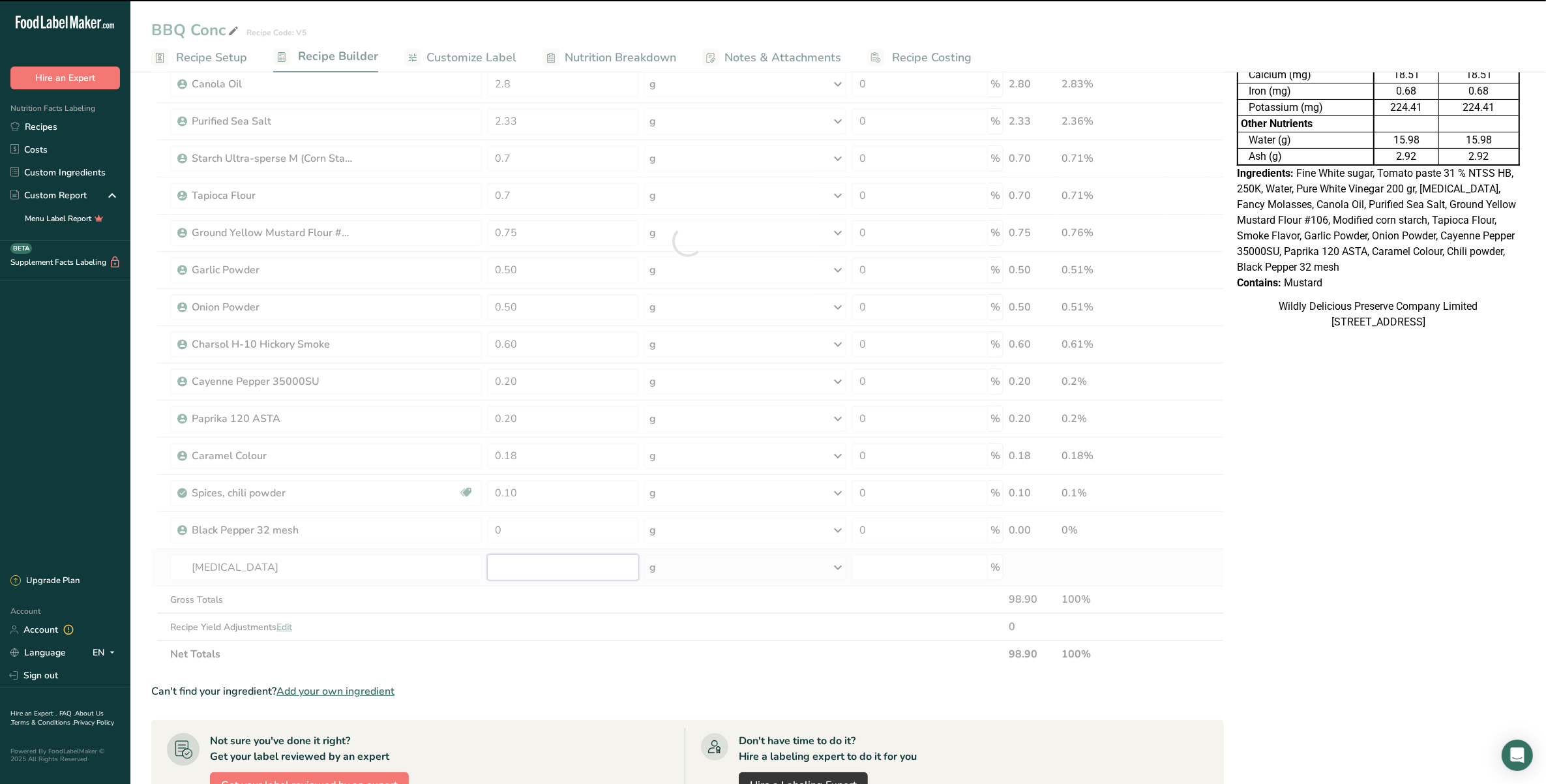
click at [530, 566] on input "number" at bounding box center [563, 567] width 151 height 26
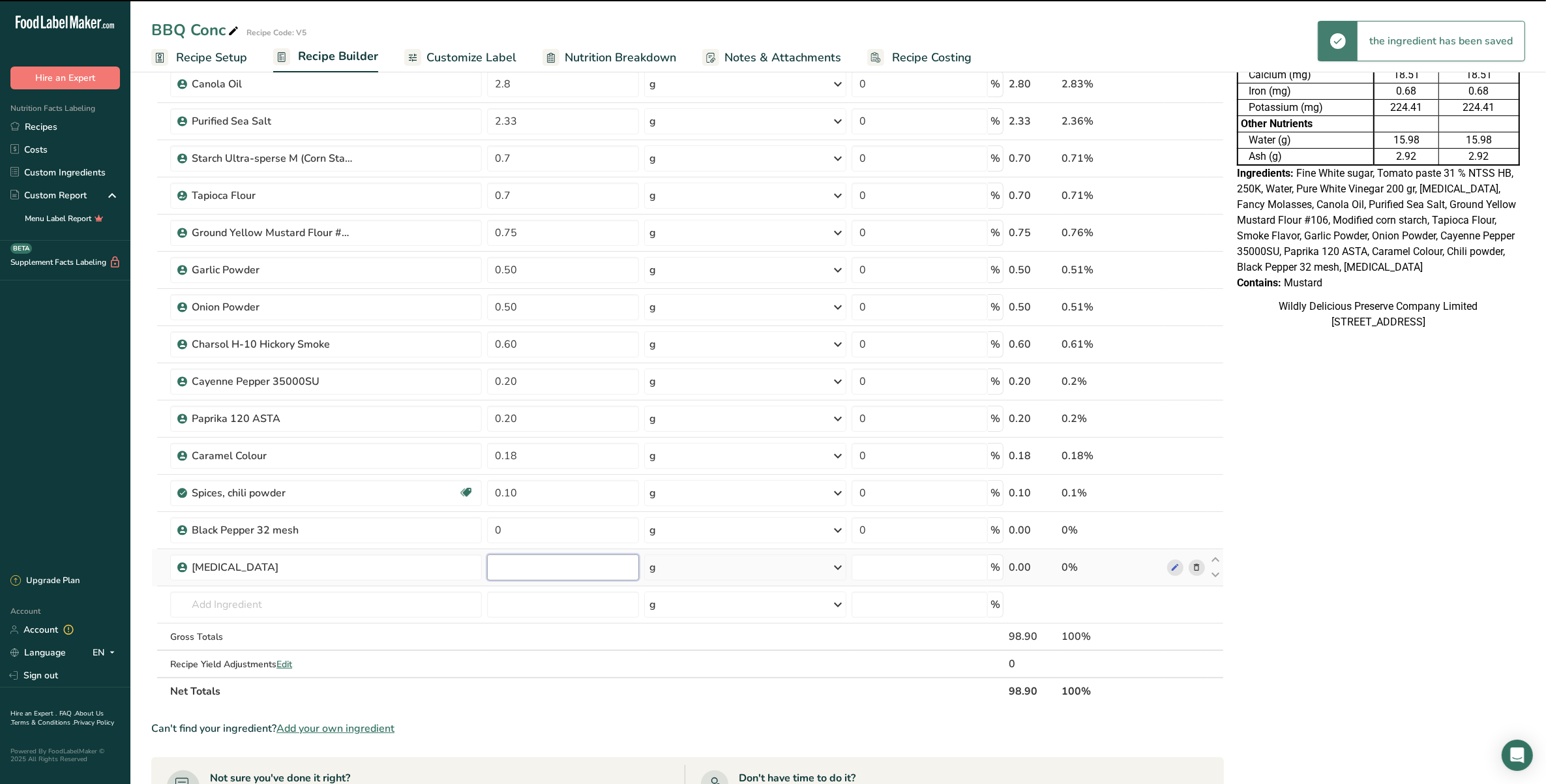
type input "0"
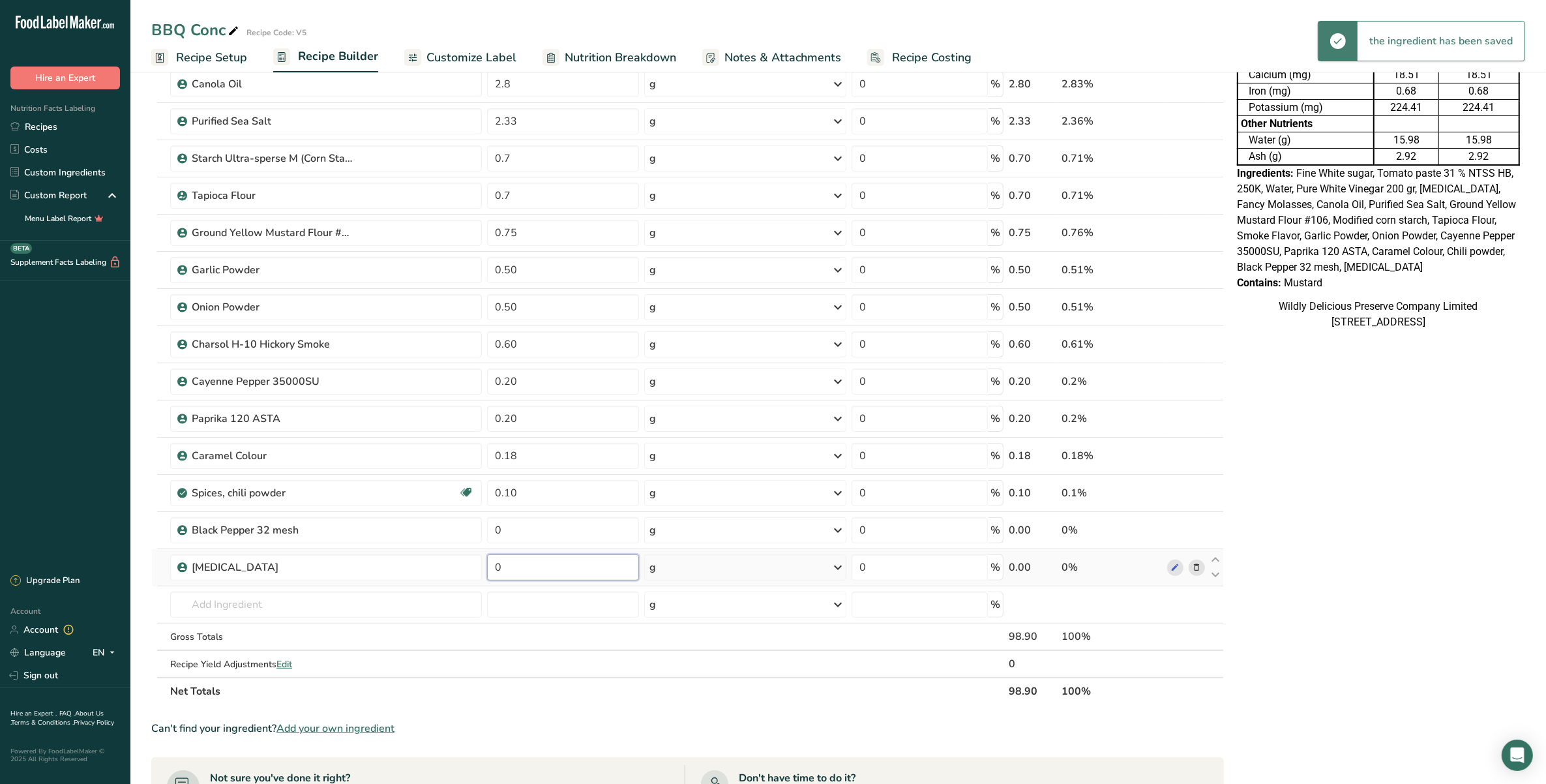
click at [530, 566] on input "0" at bounding box center [563, 567] width 151 height 26
type input "0.07"
click at [540, 523] on div "Ingredient * Amount * Unit * Waste * .a-a{fill:#347362;}.b-a{fill:#fff;} Grams …" at bounding box center [687, 259] width 1073 height 890
type input "0.05"
click at [301, 608] on div "Ingredient * Amount * Unit * Waste * .a-a{fill:#347362;}.b-a{fill:#fff;} Grams …" at bounding box center [687, 259] width 1073 height 890
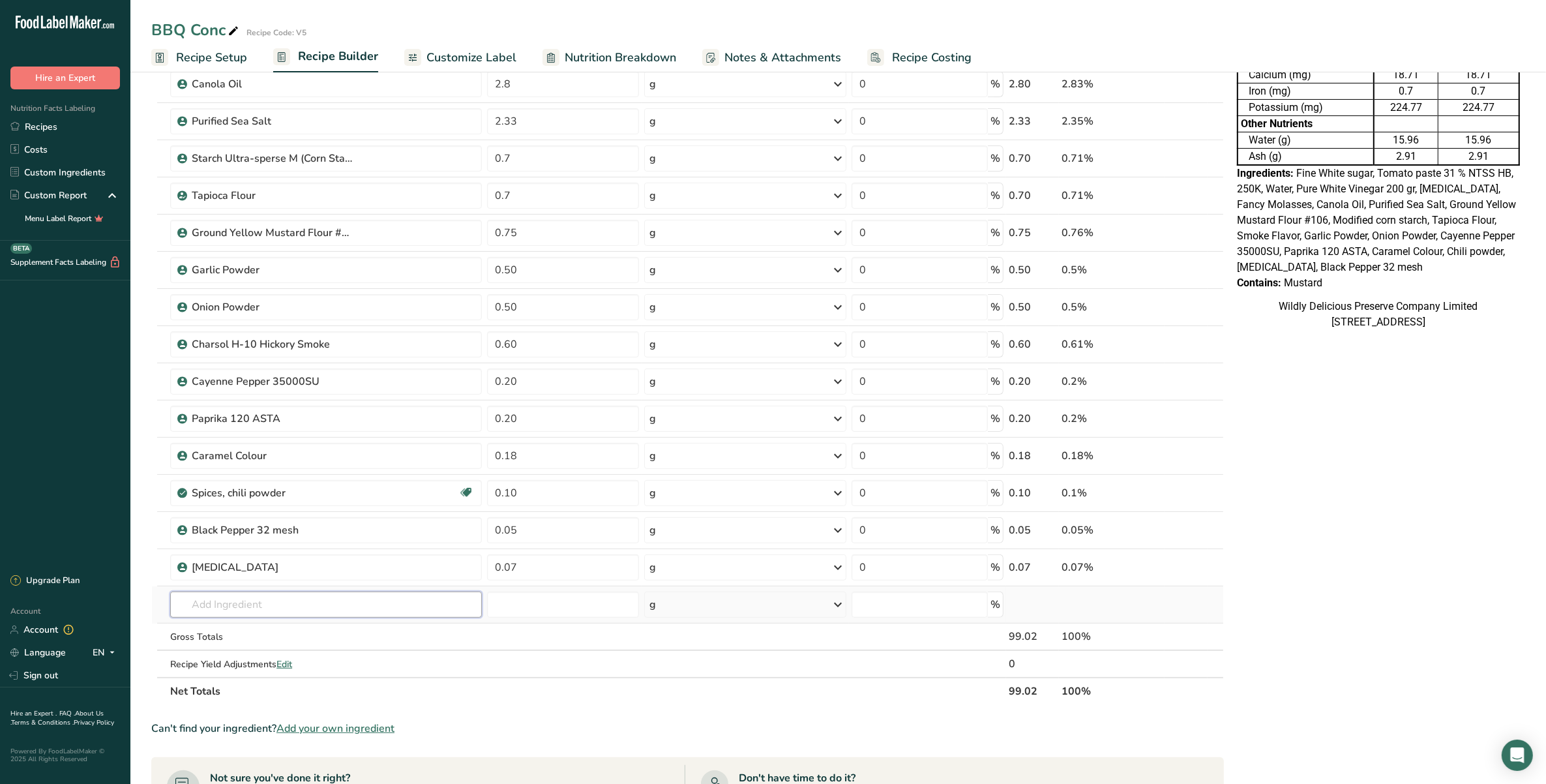
click at [371, 608] on input "text" at bounding box center [325, 604] width 311 height 26
type input "xanthan gum"
click at [387, 627] on div "Xanthan gum (E415)" at bounding box center [315, 631] width 270 height 14
type input "Xanthan gum (E415)"
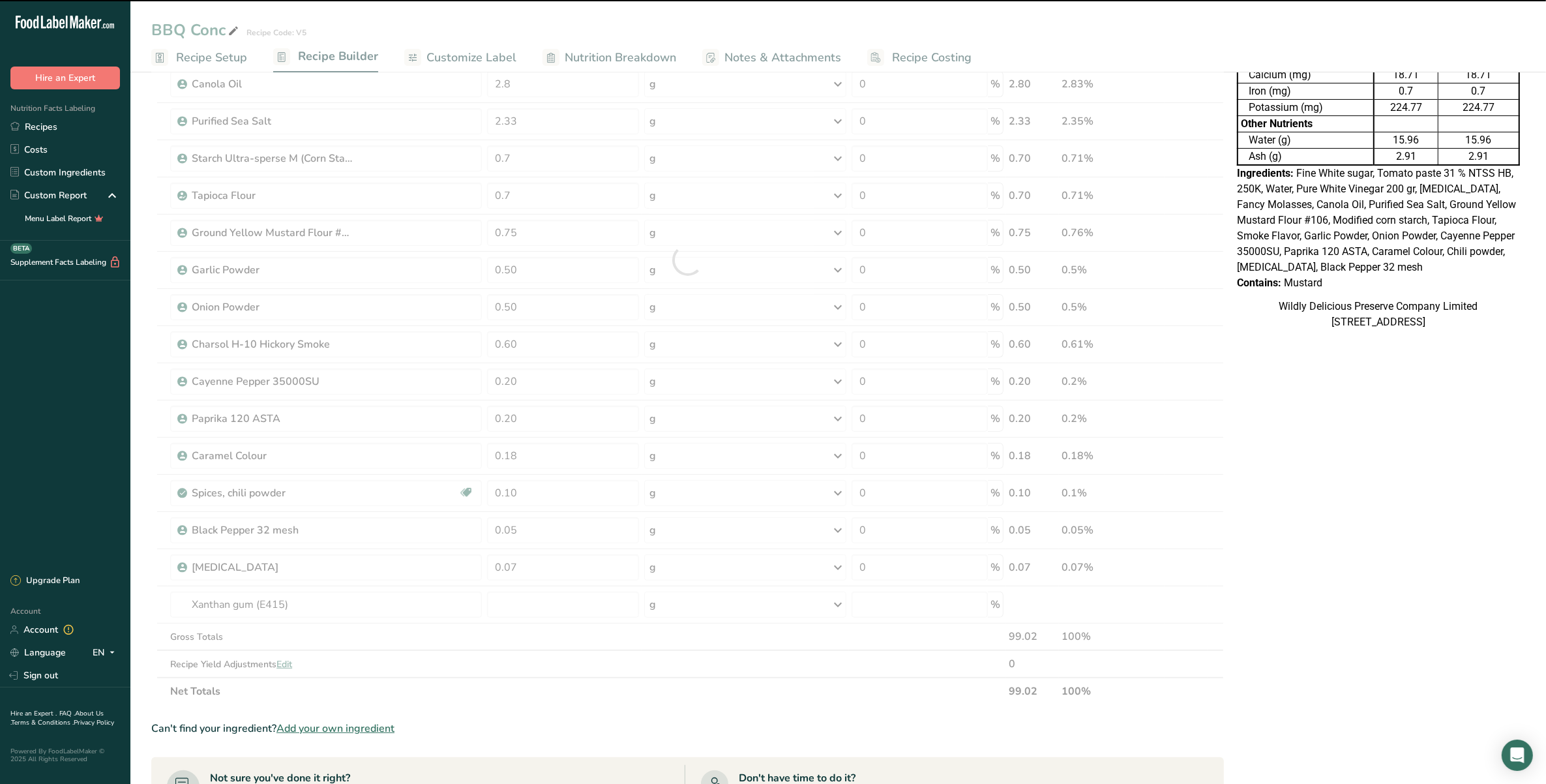
type input "0"
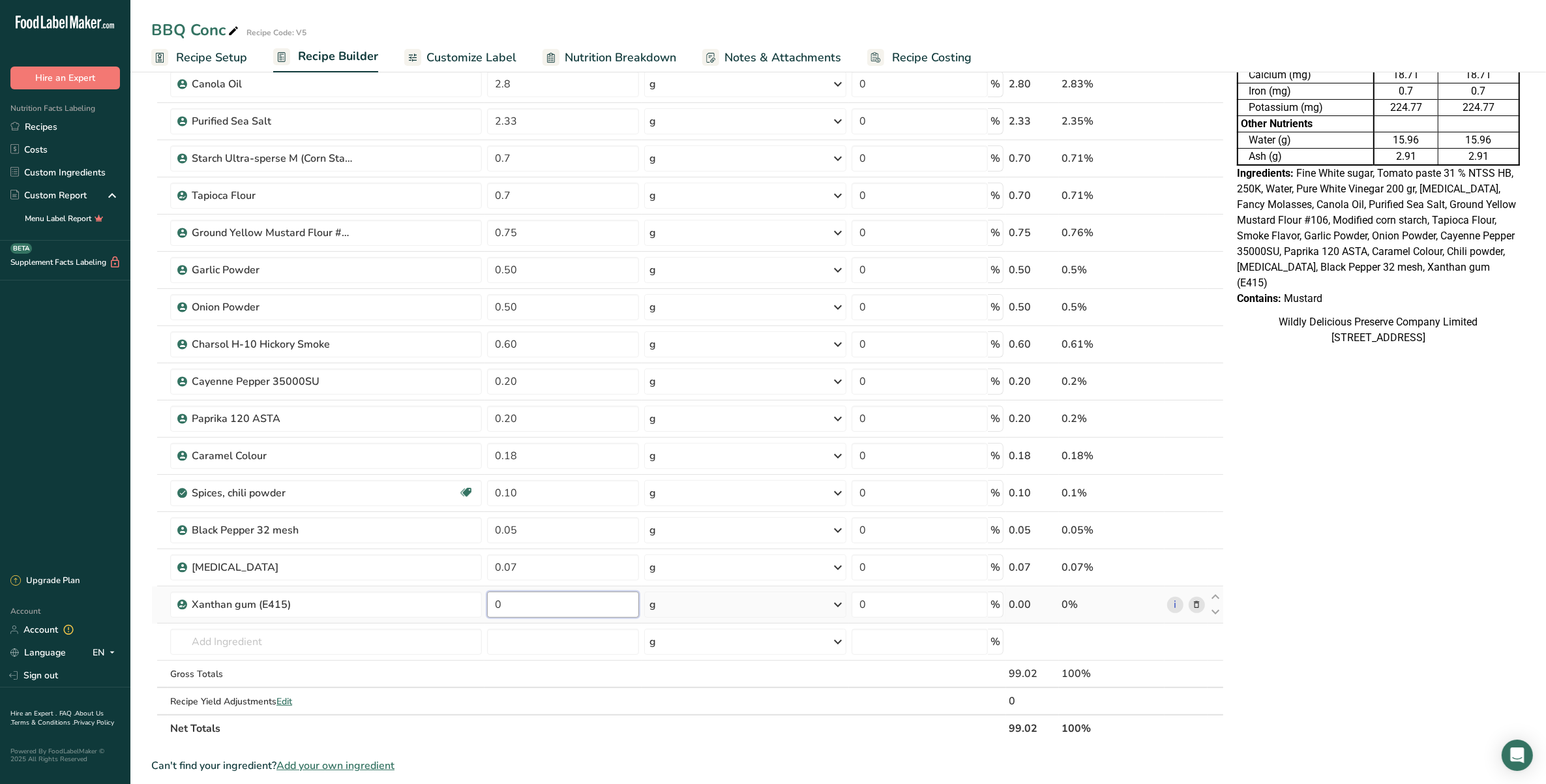
click at [497, 600] on input "0" at bounding box center [563, 604] width 151 height 26
click at [537, 614] on input "0" at bounding box center [563, 604] width 151 height 26
type input "0.07"
click at [313, 639] on div "Ingredient * Amount * Unit * Waste * .a-a{fill:#347362;}.b-a{fill:#fff;} Grams …" at bounding box center [687, 278] width 1073 height 927
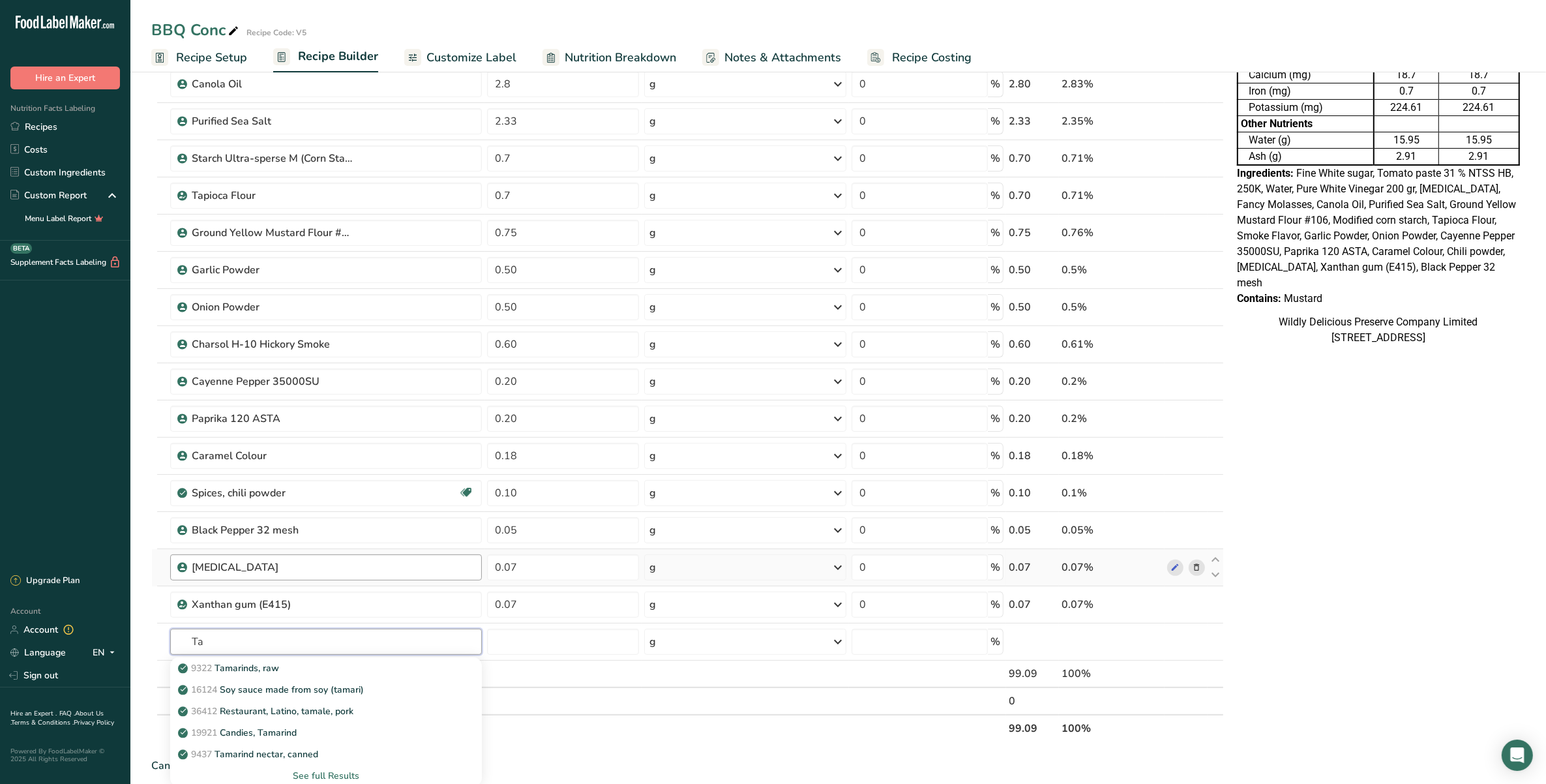
type input "T"
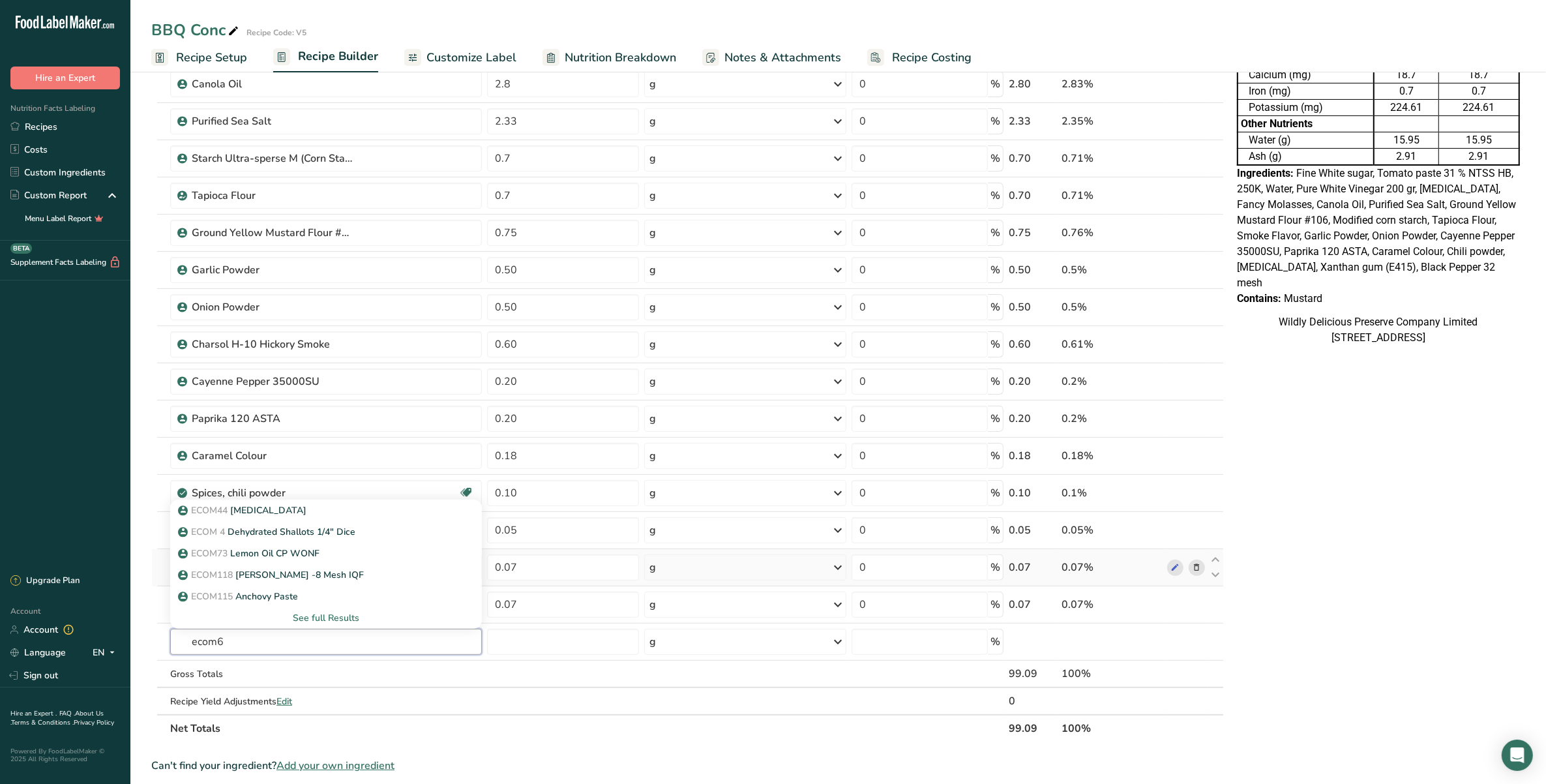
type input "ecom63"
drag, startPoint x: 300, startPoint y: 647, endPoint x: 161, endPoint y: 649, distance: 139.0
click at [161, 649] on tr "ecom63 ECOM73 Lemon Oil CP WONF ECOM39 Red Bell Pepper-8/40 Dehydrated Add your…" at bounding box center [687, 642] width 1071 height 37
type input "corria"
click at [255, 598] on p "BSA 99 Coriander Ground HTST STERILIZED" at bounding box center [280, 596] width 199 height 14
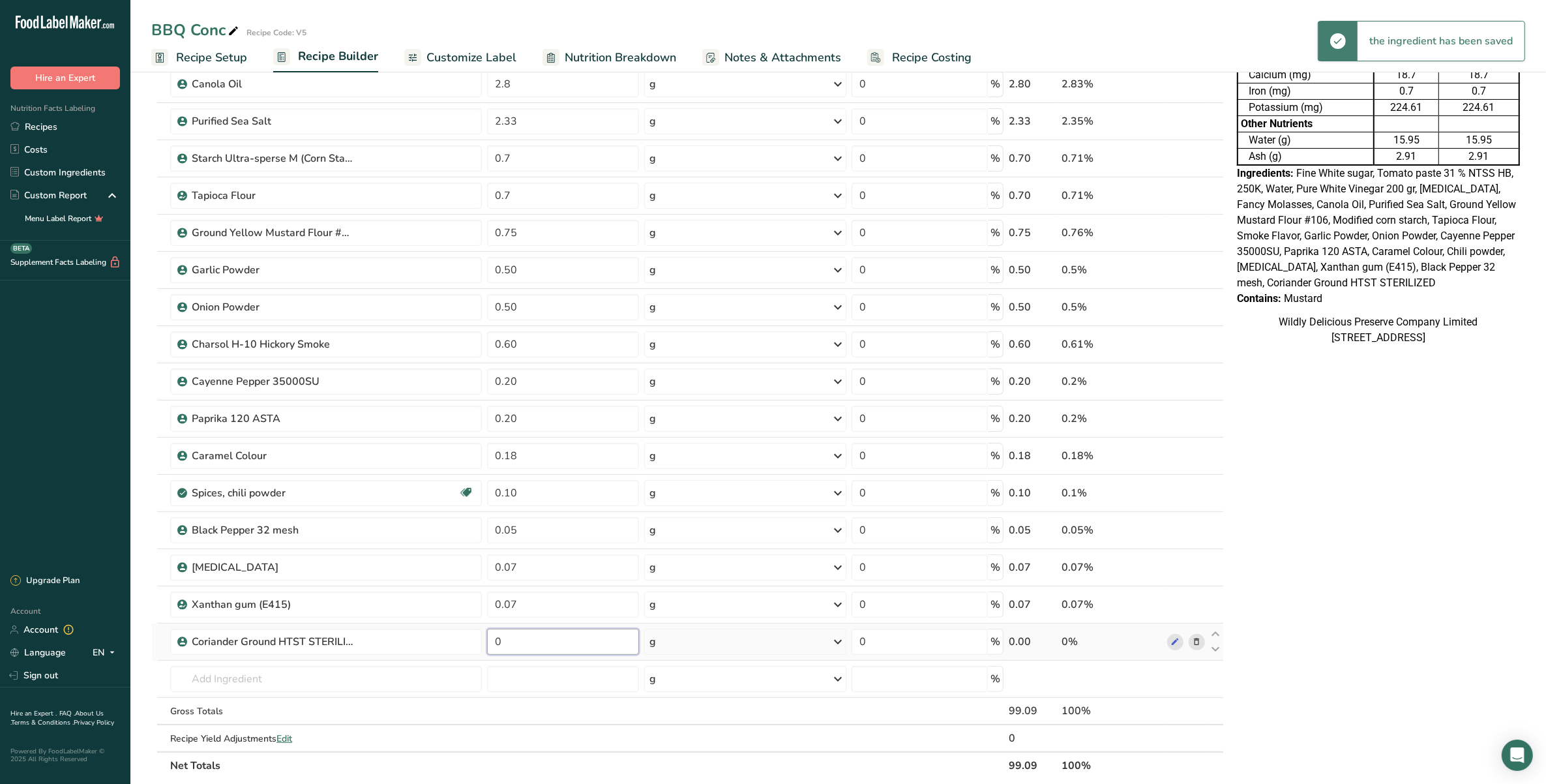
click at [505, 639] on input "0" at bounding box center [563, 641] width 151 height 26
click at [353, 672] on div "Ingredient * Amount * Unit * Waste * .a-a{fill:#347362;}.b-a{fill:#fff;} Grams …" at bounding box center [687, 297] width 1073 height 964
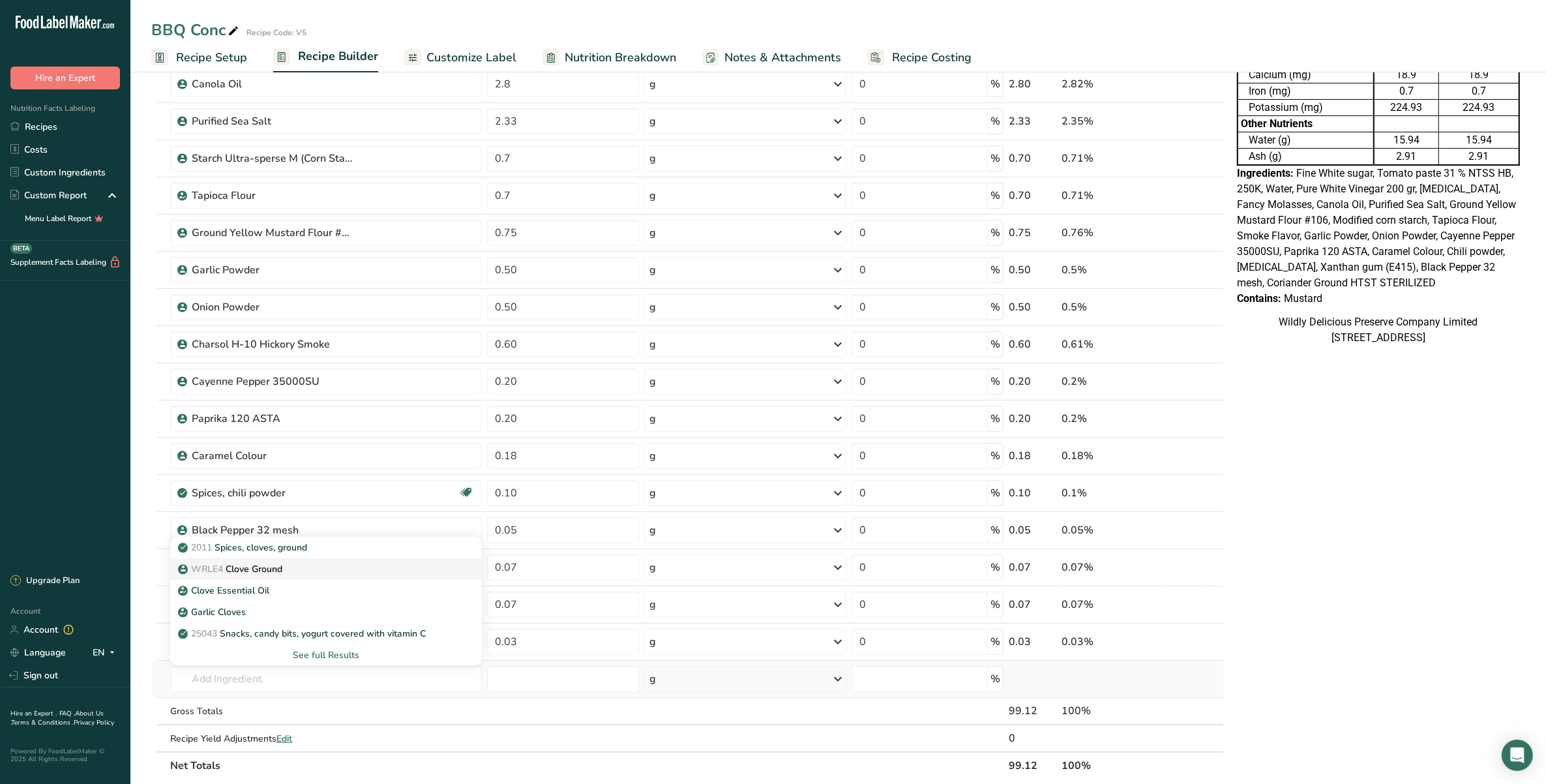
click at [340, 574] on div "WRLE4 [GEOGRAPHIC_DATA]" at bounding box center [315, 569] width 270 height 14
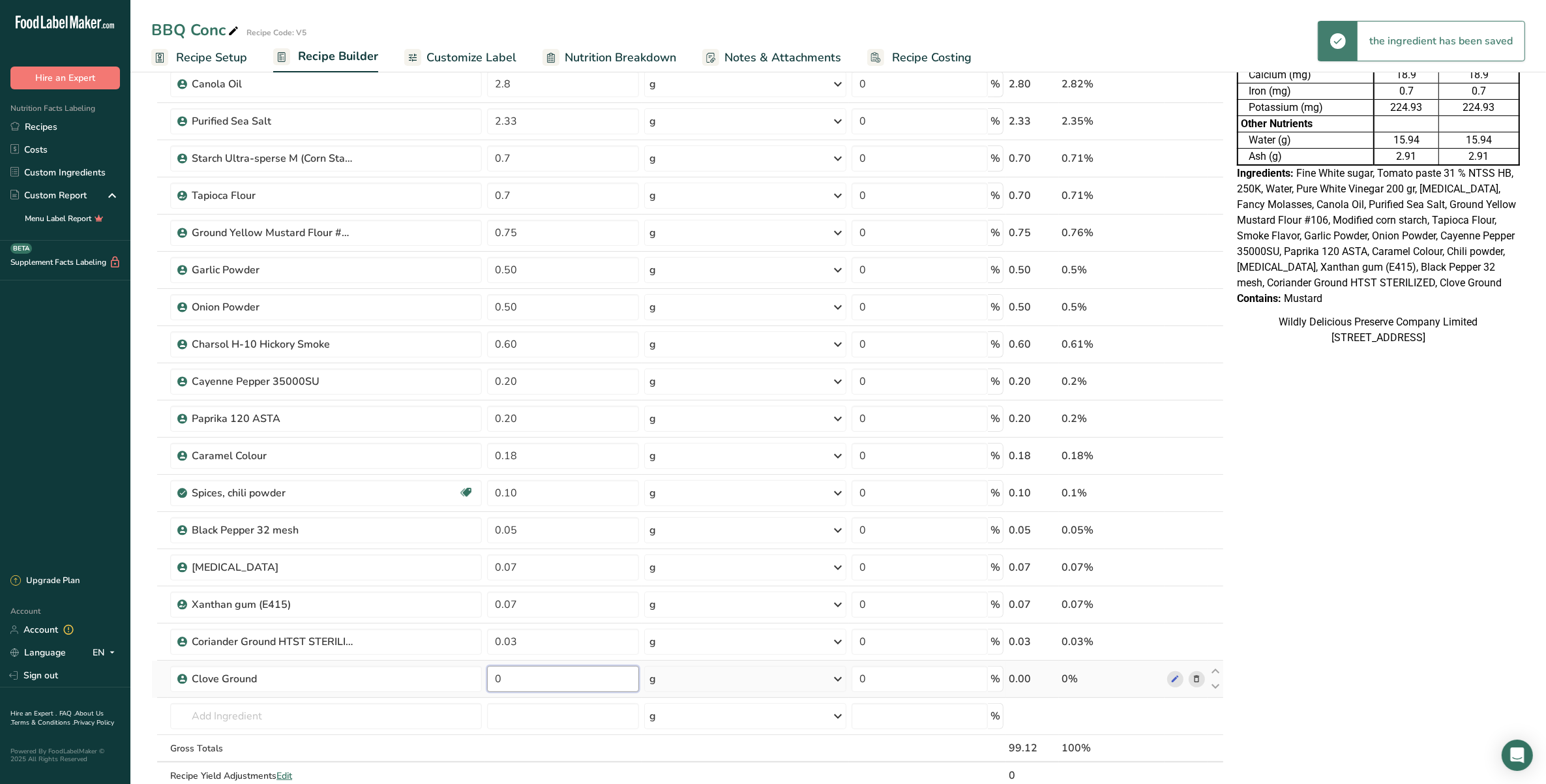
click at [510, 678] on input "0" at bounding box center [563, 679] width 151 height 26
click at [311, 728] on div "Ingredient * Amount * Unit * Waste * .a-a{fill:#347362;}.b-a{fill:#fff;} Grams …" at bounding box center [687, 315] width 1073 height 1001
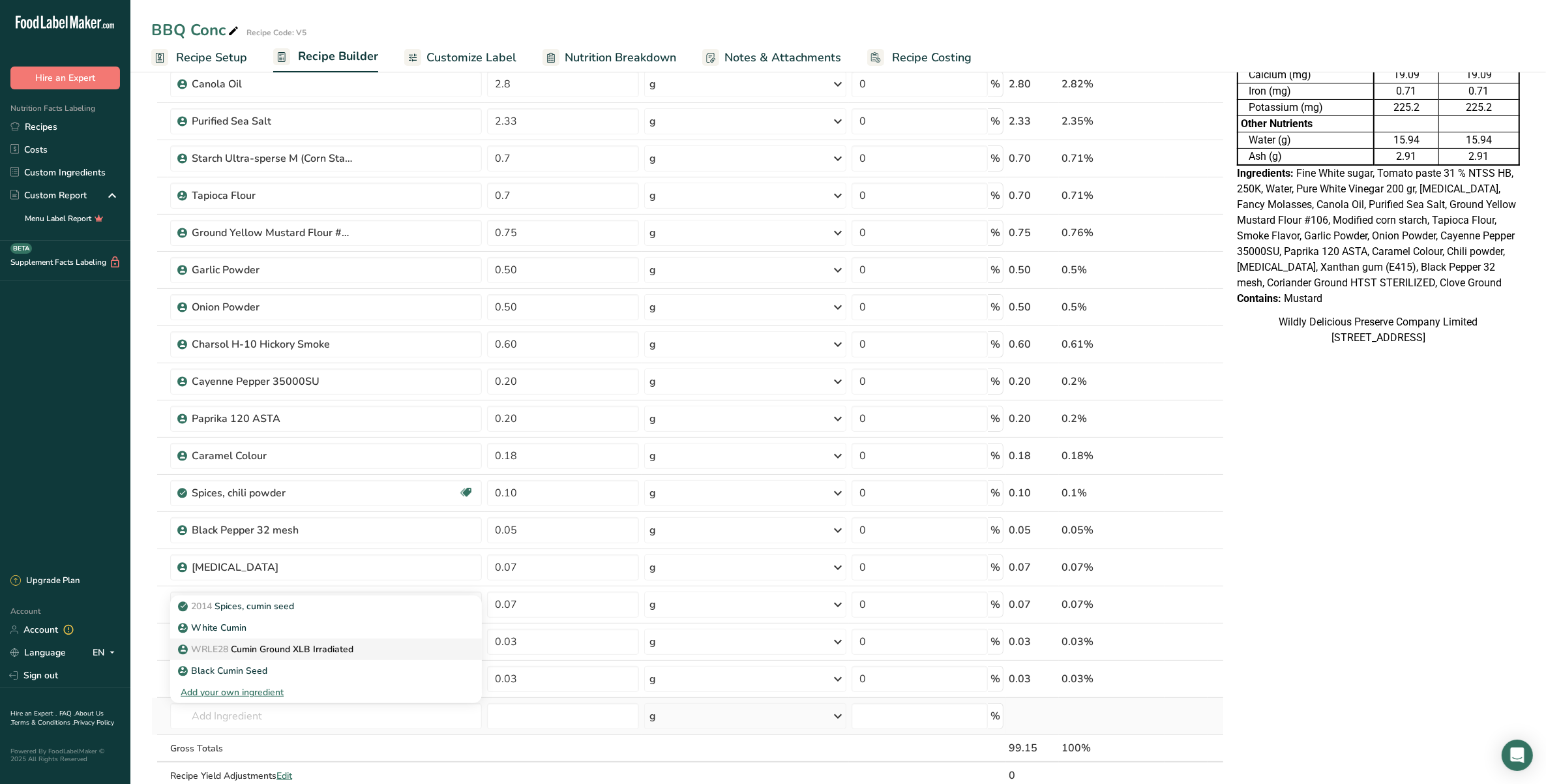
click at [246, 647] on p "WRLE28 Cumin Ground XLB Irradiated" at bounding box center [267, 649] width 173 height 14
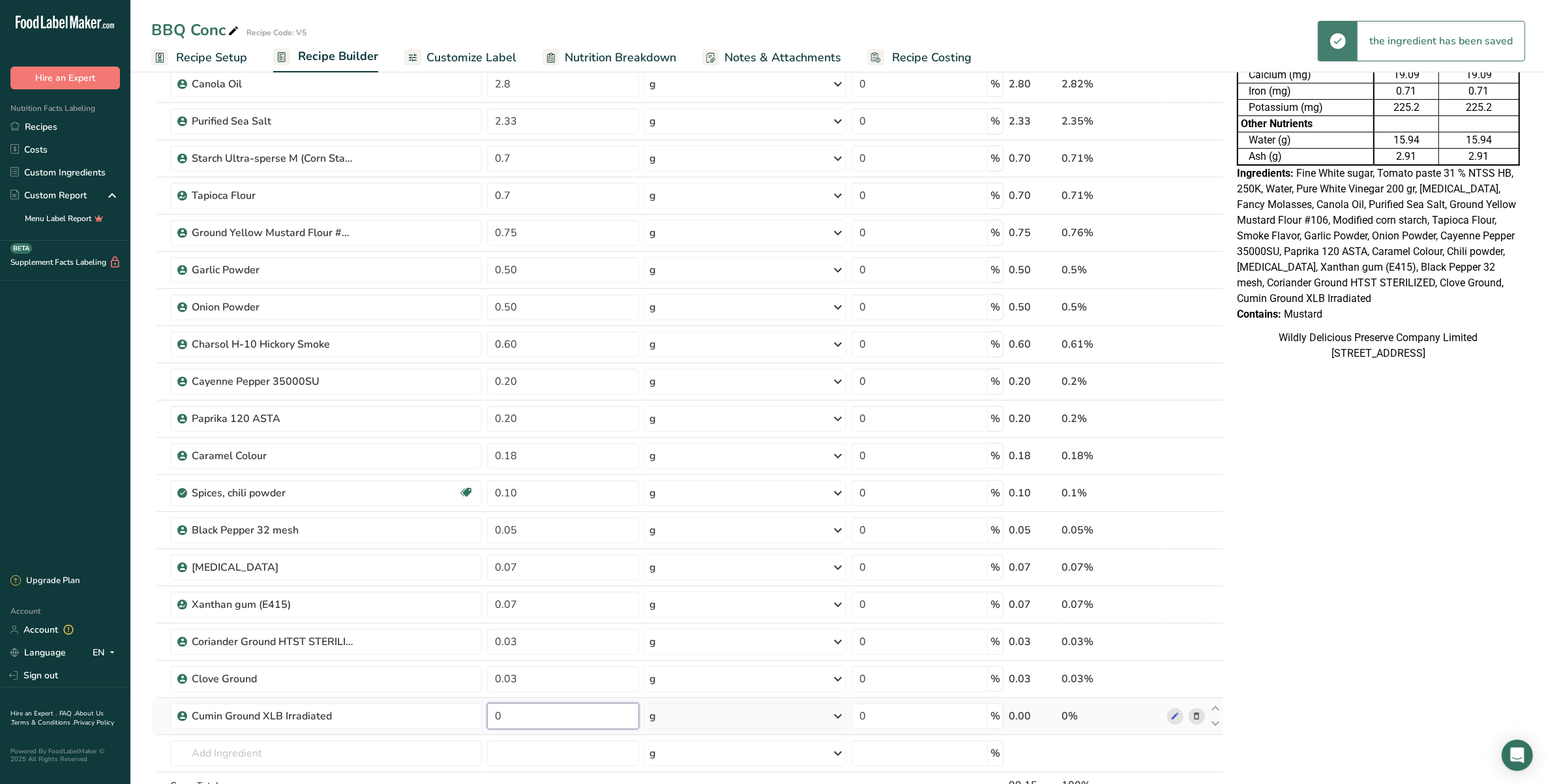
click at [533, 719] on input "0" at bounding box center [563, 715] width 151 height 26
click at [517, 709] on input "0" at bounding box center [563, 715] width 151 height 26
click at [363, 755] on div "Ingredient * Amount * Unit * Waste * .a-a{fill:#347362;}.b-a{fill:#fff;} Grams …" at bounding box center [687, 334] width 1073 height 1039
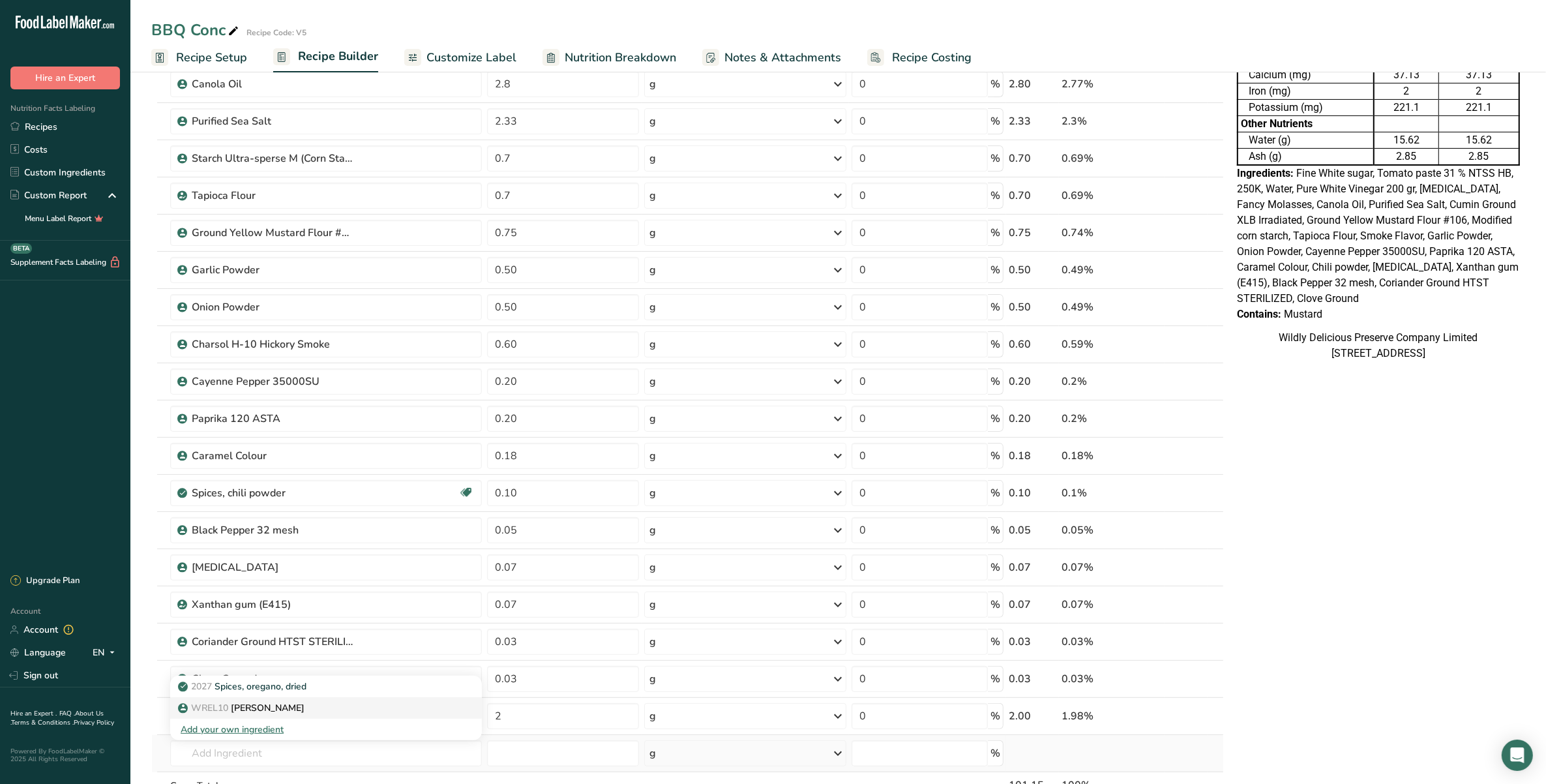
click at [337, 709] on div "WREL10 Oregano Rubbed" at bounding box center [315, 707] width 270 height 14
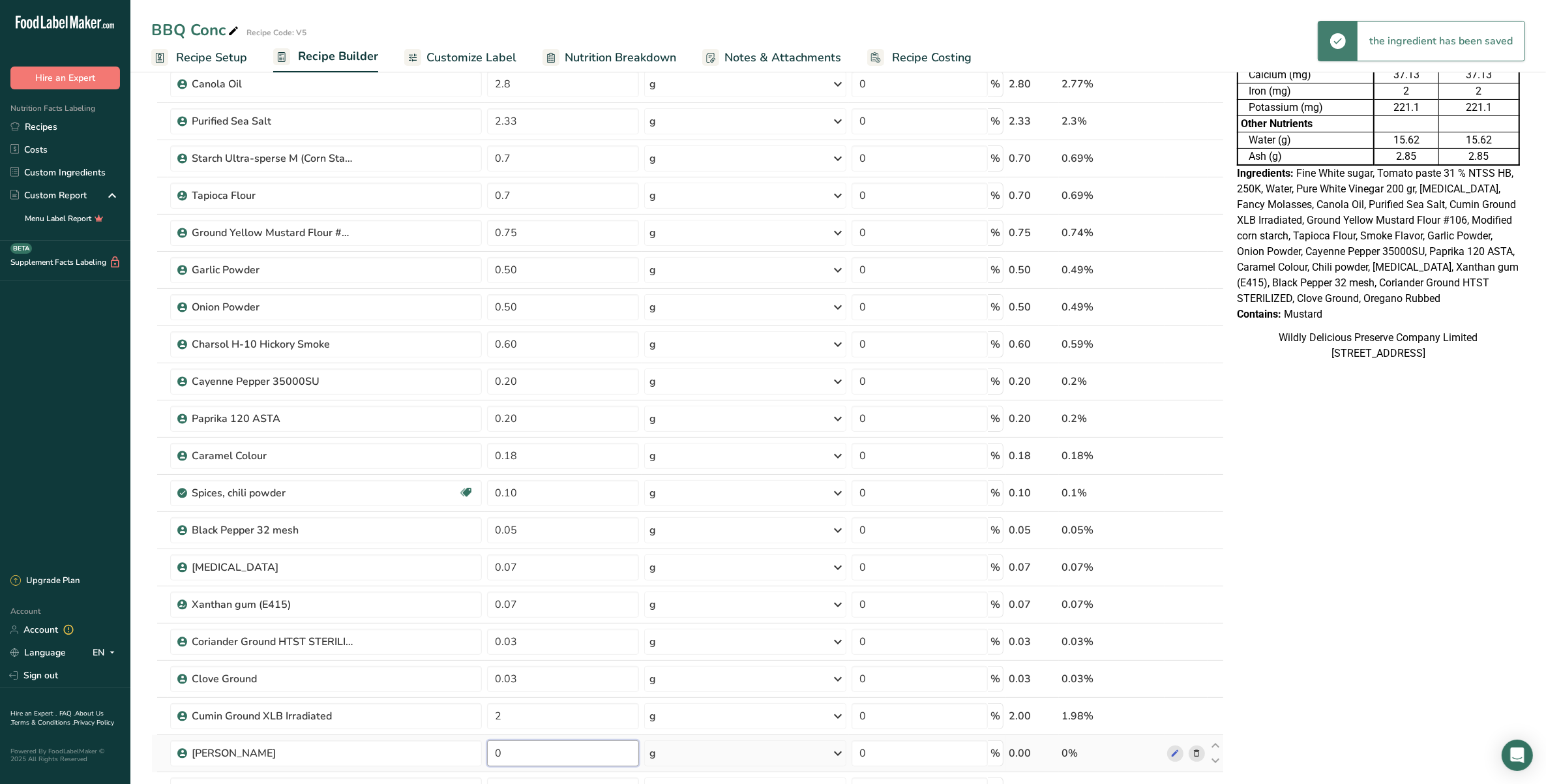
click at [557, 743] on input "0" at bounding box center [563, 753] width 151 height 26
click at [549, 709] on div "Ingredient * Amount * Unit * Waste * .a-a{fill:#347362;}.b-a{fill:#fff;} Grams …" at bounding box center [687, 353] width 1073 height 1076
click at [1475, 545] on div "Nutrition Facts Table 1.012 Servings Per Container Serving Size 100g Per 100g P…" at bounding box center [1378, 534] width 293 height 1543
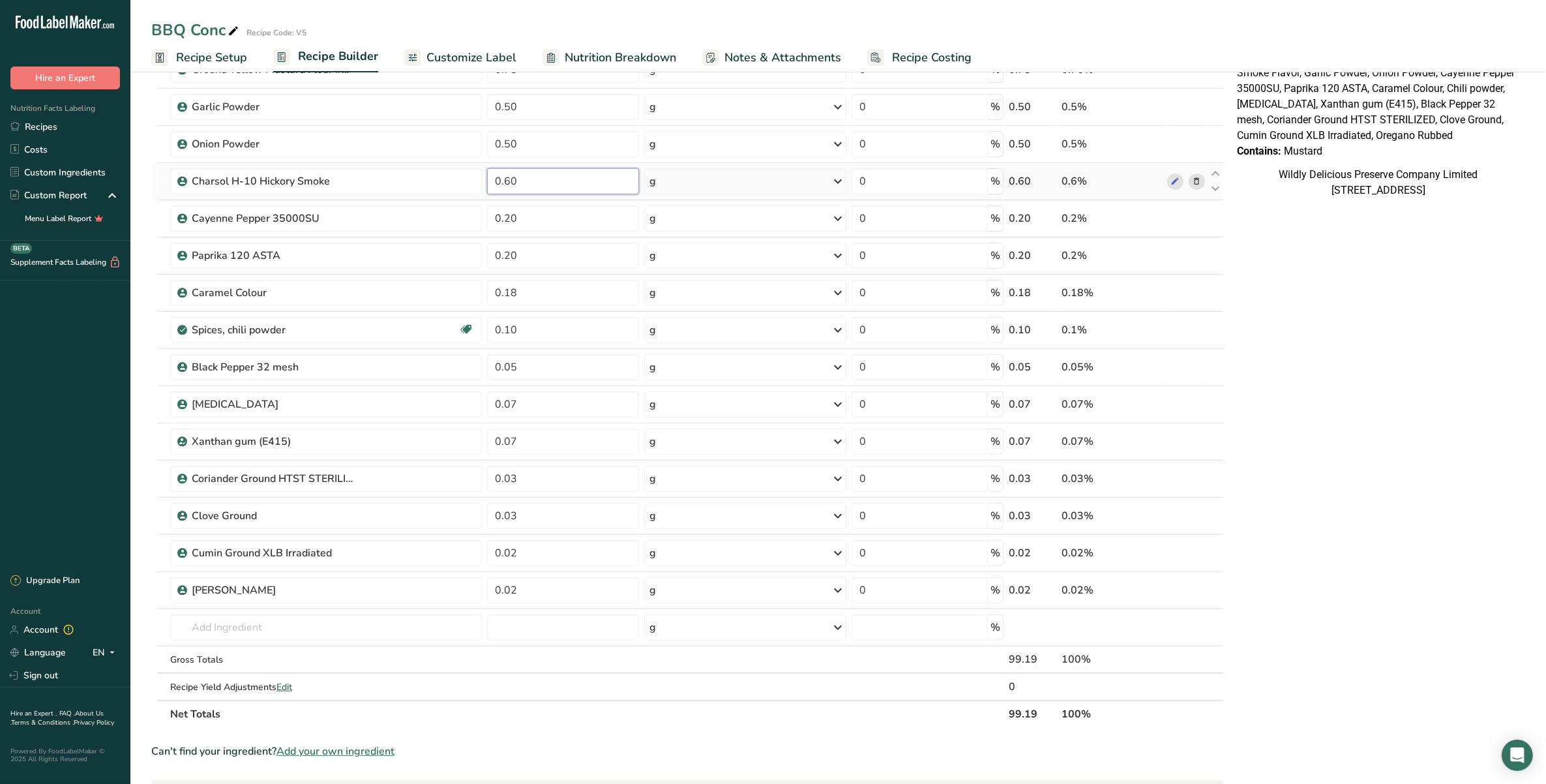
click at [555, 181] on input "0.60" at bounding box center [563, 181] width 151 height 26
click at [1321, 357] on div "Nutrition Facts Table 0.992 Servings Per Container Serving Size 100g Per 100g P…" at bounding box center [1378, 371] width 293 height 1543
click at [237, 627] on input "text" at bounding box center [325, 627] width 311 height 26
click at [1291, 527] on div "Nutrition Facts Table 0.989 Servings Per Container Serving Size 100g Per 100g P…" at bounding box center [1378, 371] width 293 height 1543
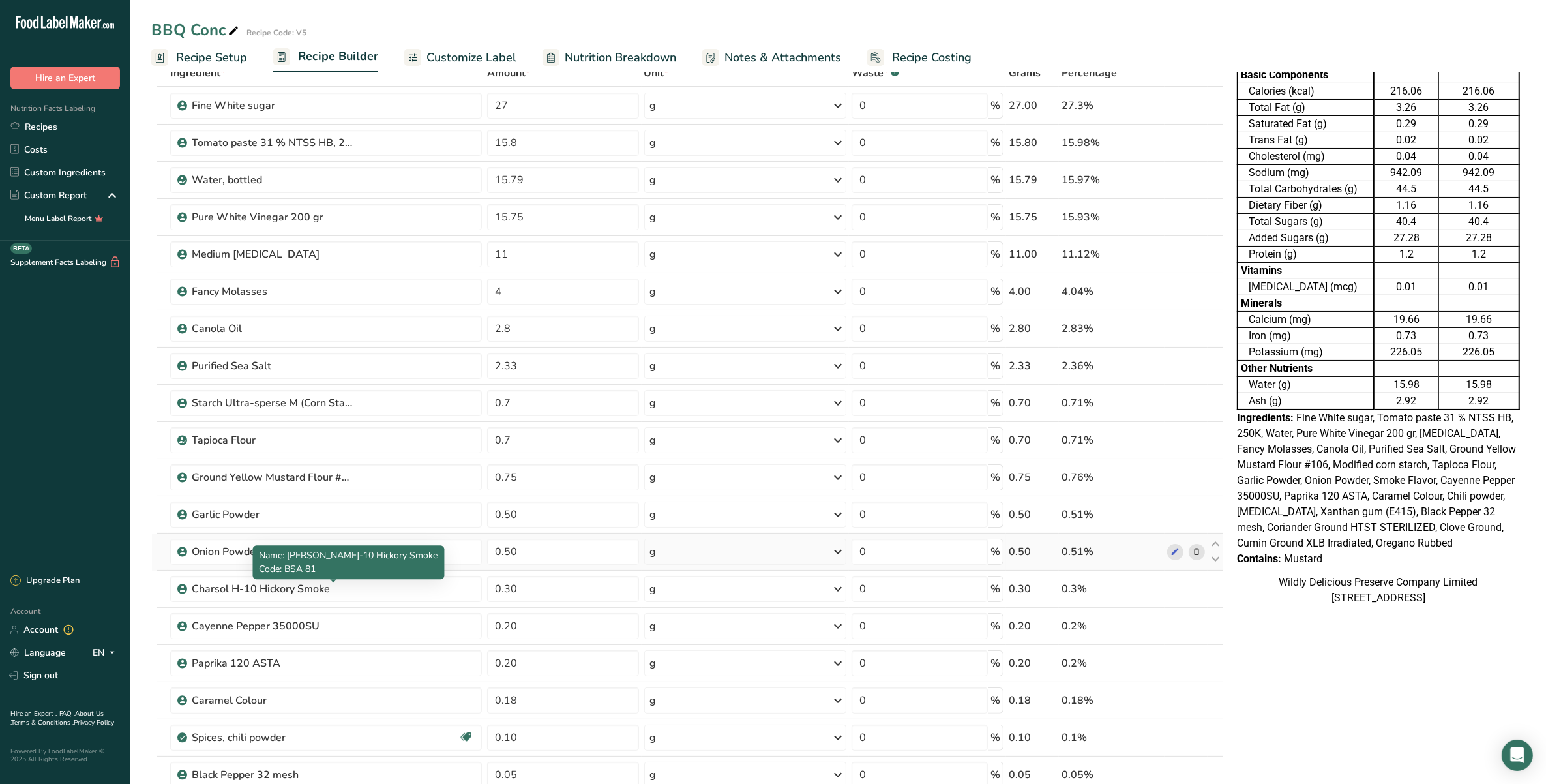
scroll to position [0, 0]
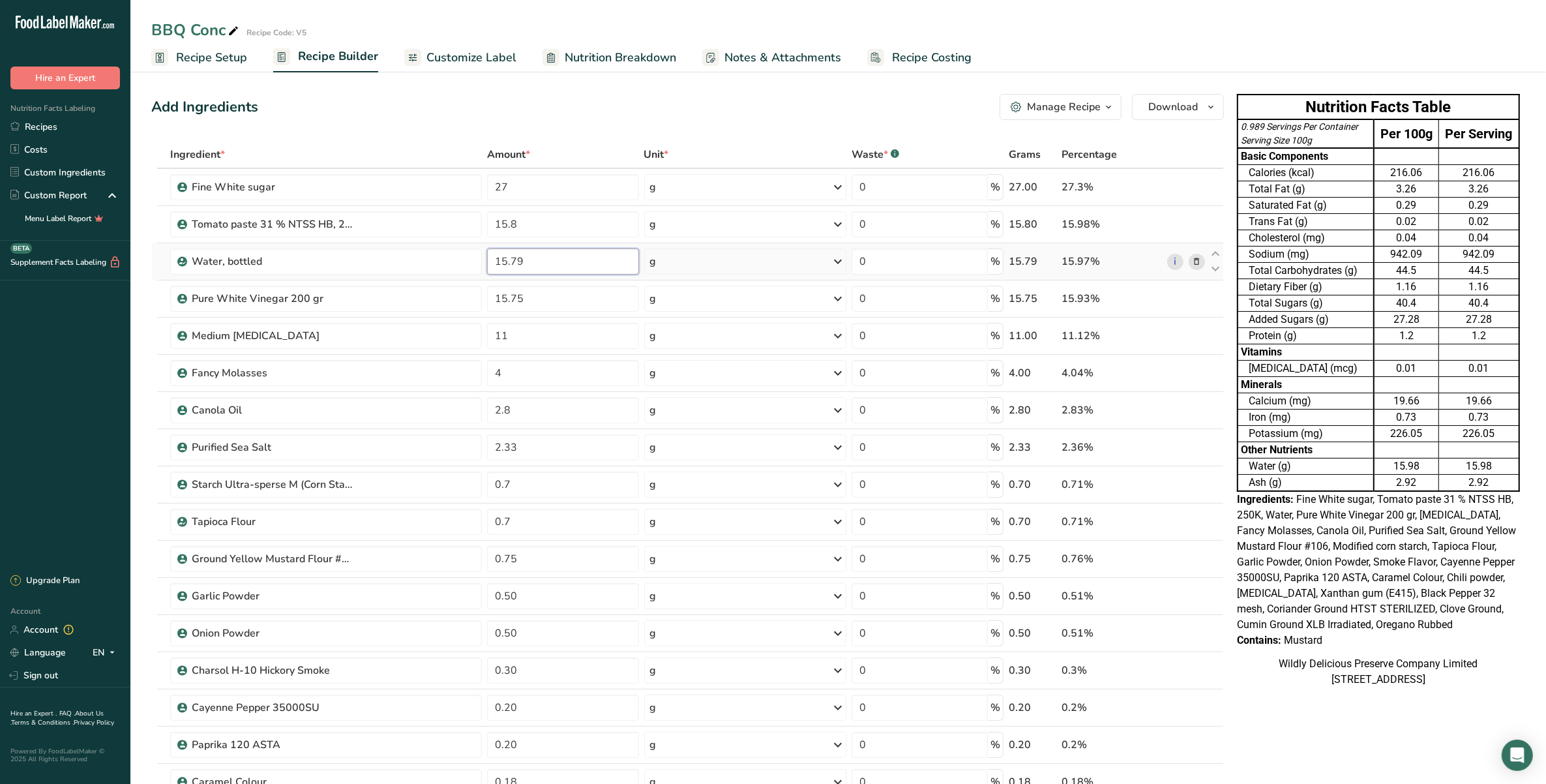
drag, startPoint x: 533, startPoint y: 261, endPoint x: 523, endPoint y: 265, distance: 10.8
click at [533, 261] on input "15.79" at bounding box center [563, 261] width 151 height 26
click at [499, 255] on input "15.79" at bounding box center [563, 261] width 151 height 26
click at [585, 100] on div "Add Ingredients Manage Recipe Delete Recipe Duplicate Recipe Scale Recipe Save …" at bounding box center [687, 107] width 1073 height 26
click at [522, 188] on input "27" at bounding box center [563, 187] width 151 height 26
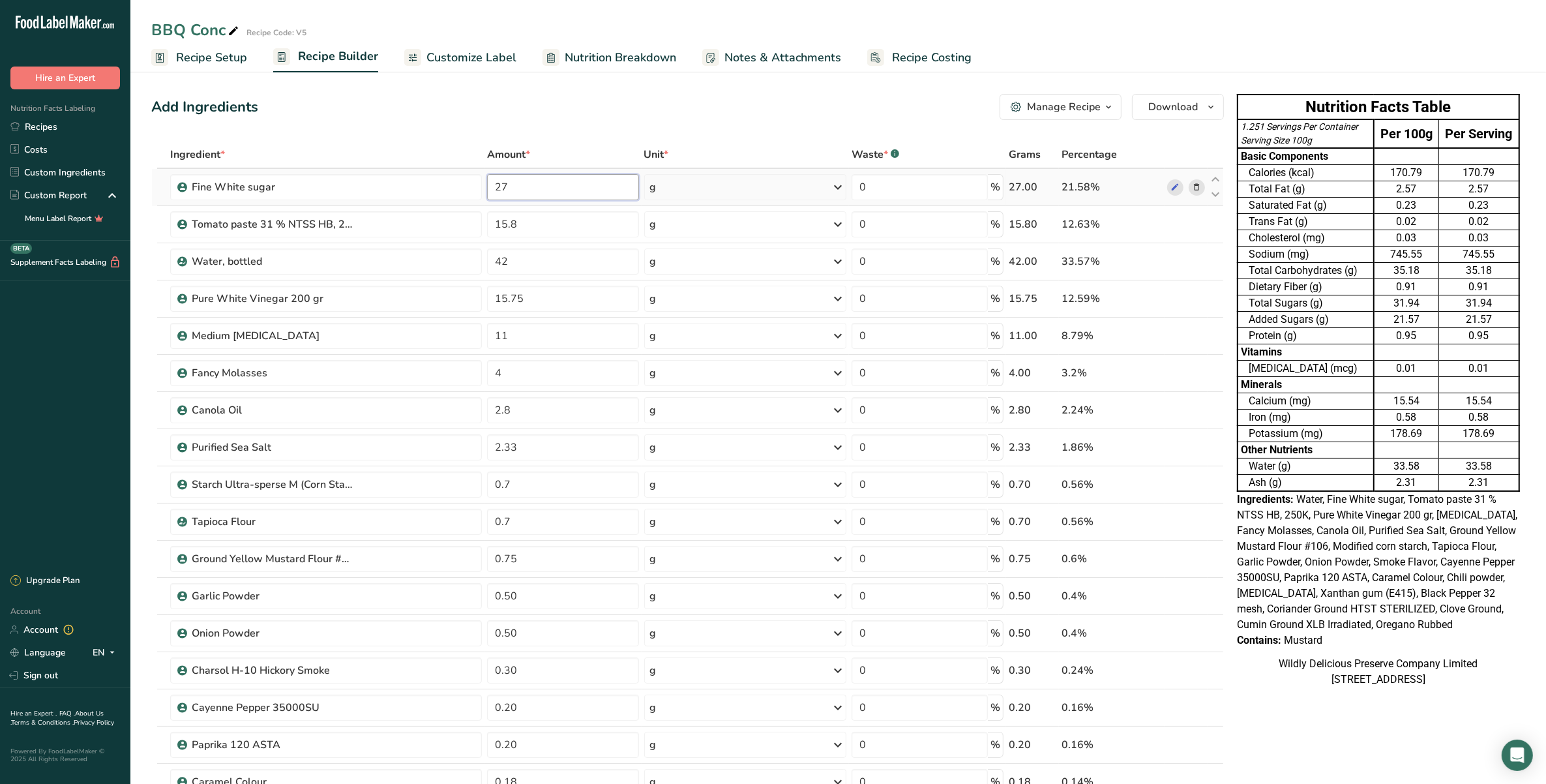
click at [501, 184] on input "27" at bounding box center [563, 187] width 151 height 26
click at [523, 333] on div "Ingredient * Amount * Unit * Waste * .a-a{fill:#347362;}.b-a{fill:#fff;} Grams …" at bounding box center [687, 679] width 1073 height 1076
click at [528, 190] on div "Ingredient * Amount * Unit * Waste * .a-a{fill:#347362;}.b-a{fill:#fff;} Grams …" at bounding box center [687, 679] width 1073 height 1076
drag, startPoint x: 507, startPoint y: 181, endPoint x: 477, endPoint y: 184, distance: 30.1
click at [476, 185] on tr "Fine White sugar 27 g Weight Units g kg mg See more Volume Units l mL fl oz See…" at bounding box center [687, 187] width 1071 height 37
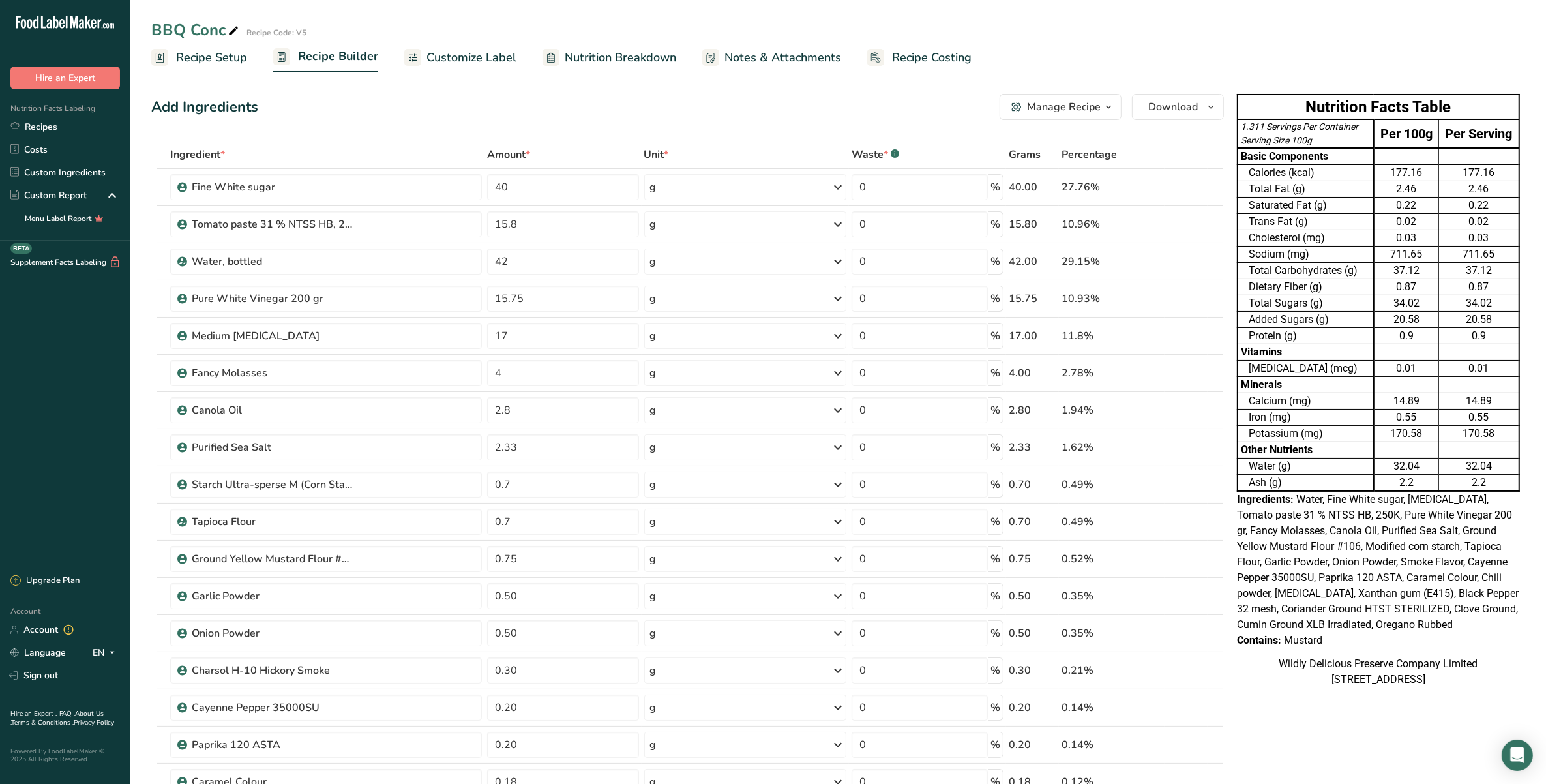
click at [563, 106] on div "Add Ingredients Manage Recipe Delete Recipe Duplicate Recipe Scale Recipe Save …" at bounding box center [687, 107] width 1073 height 26
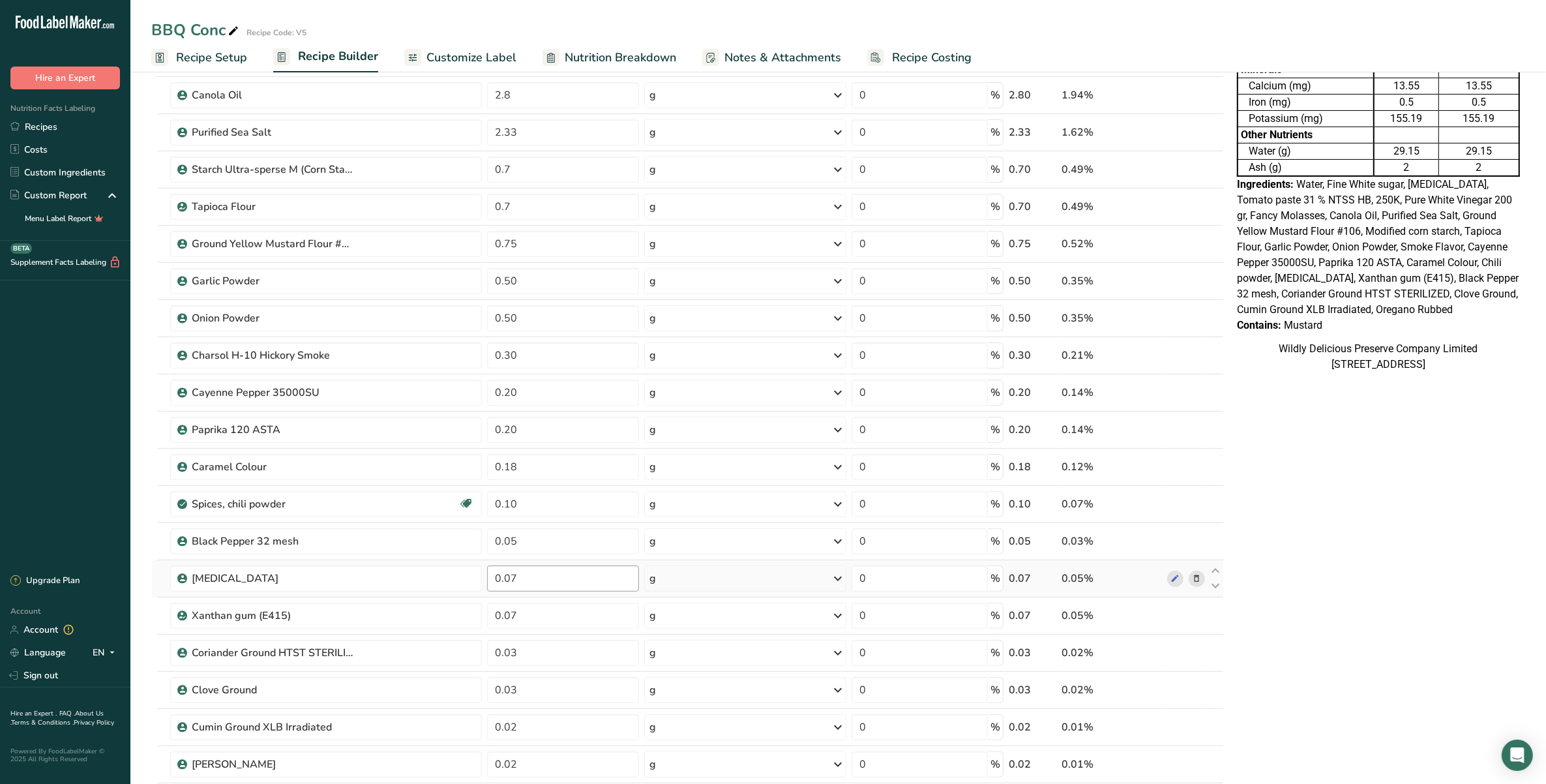
scroll to position [407, 0]
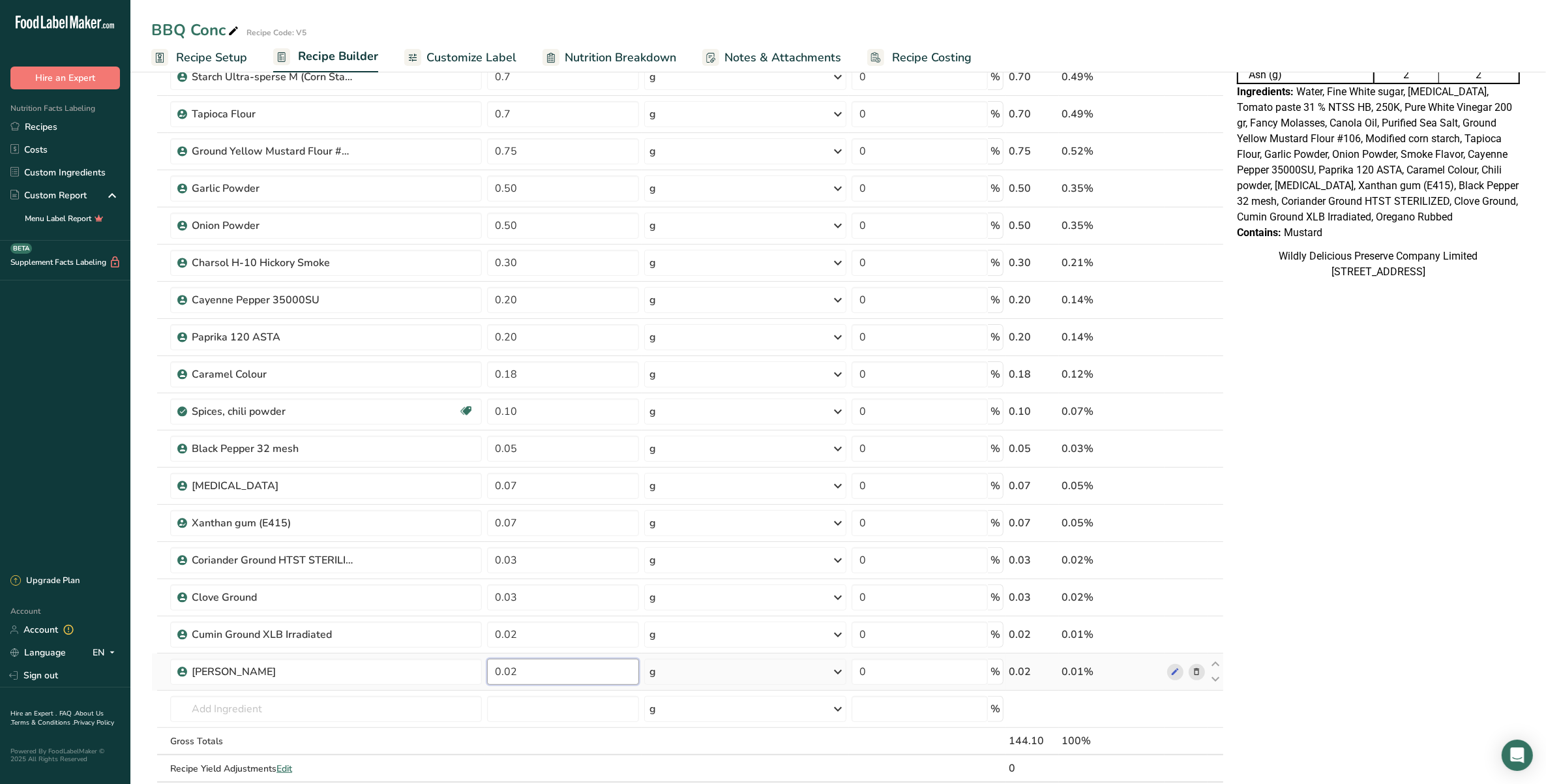
click at [557, 675] on input "0.02" at bounding box center [563, 671] width 151 height 26
click at [578, 639] on div "Ingredient * Amount * Unit * Waste * .a-a{fill:#347362;}.b-a{fill:#fff;} Grams …" at bounding box center [687, 271] width 1073 height 1076
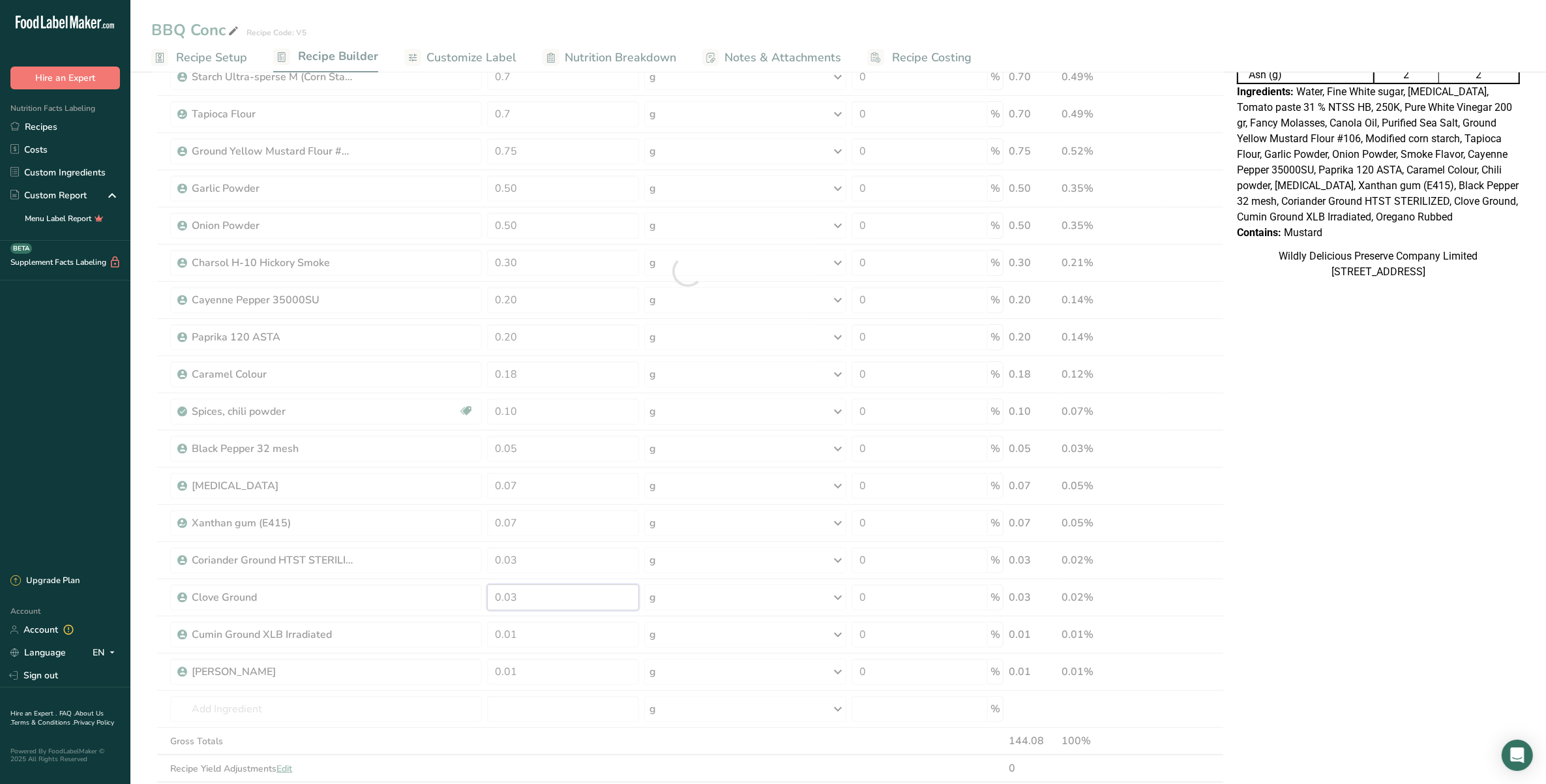
drag, startPoint x: 549, startPoint y: 607, endPoint x: 453, endPoint y: 613, distance: 96.2
click at [453, 613] on div "Ingredient * Amount * Unit * Waste * .a-a{fill:#347362;}.b-a{fill:#fff;} Grams …" at bounding box center [687, 271] width 1073 height 1076
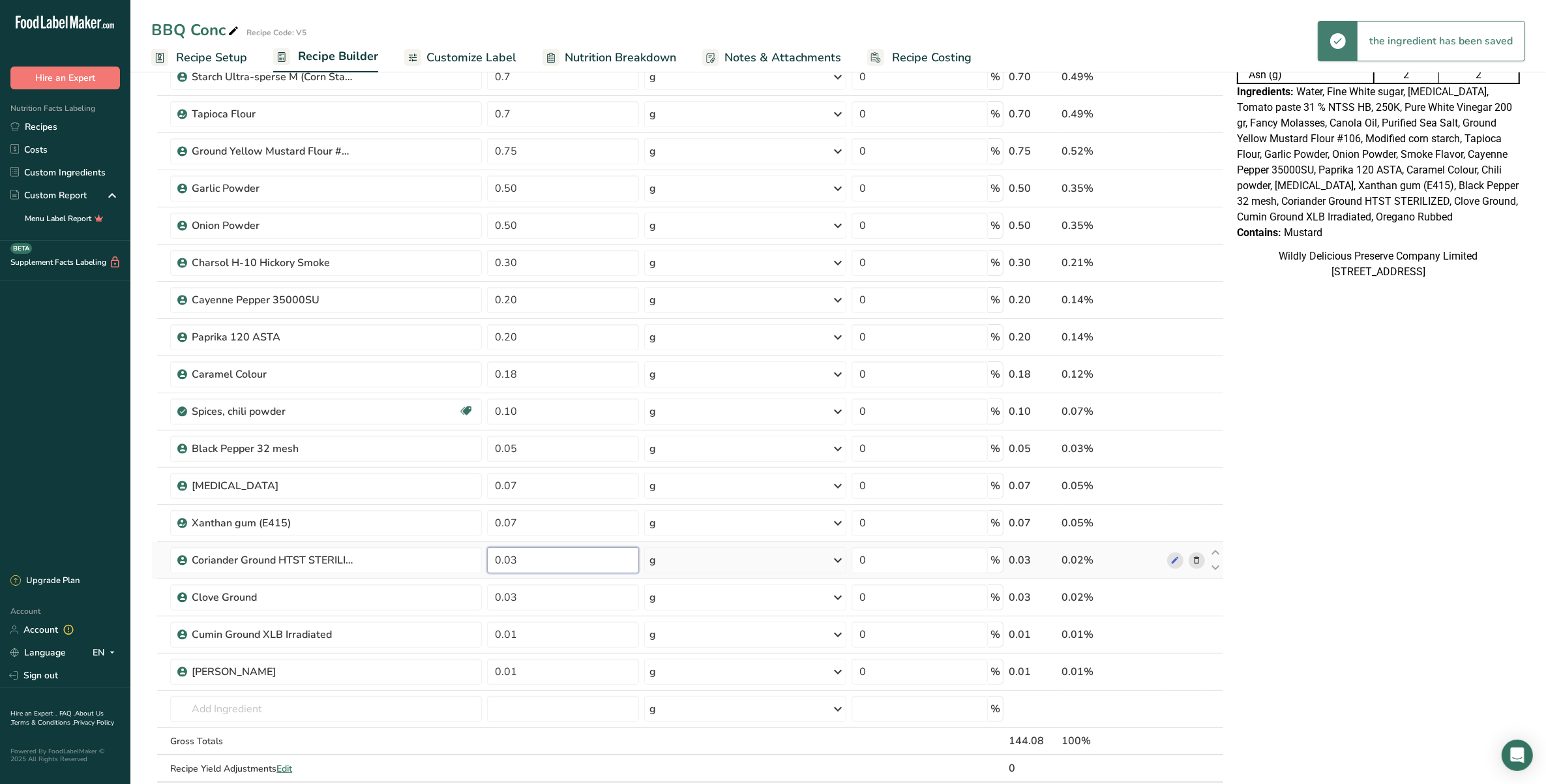
click at [545, 559] on div "Ingredient * Amount * Unit * Waste * .a-a{fill:#347362;}.b-a{fill:#fff;} Grams …" at bounding box center [687, 271] width 1073 height 1076
drag, startPoint x: 545, startPoint y: 563, endPoint x: 432, endPoint y: 575, distance: 113.6
click at [431, 575] on tr "Coriander Ground HTST STERILIZED 0.03002 g Weight Units g kg mg See more Volume…" at bounding box center [687, 561] width 1071 height 37
click at [549, 531] on div "Ingredient * Amount * Unit * Waste * .a-a{fill:#347362;}.b-a{fill:#fff;} Grams …" at bounding box center [687, 271] width 1073 height 1076
click at [1384, 572] on div "Nutrition Facts Table 1.441 Servings Per Container Serving Size 100g Per 100g P…" at bounding box center [1378, 453] width 293 height 1543
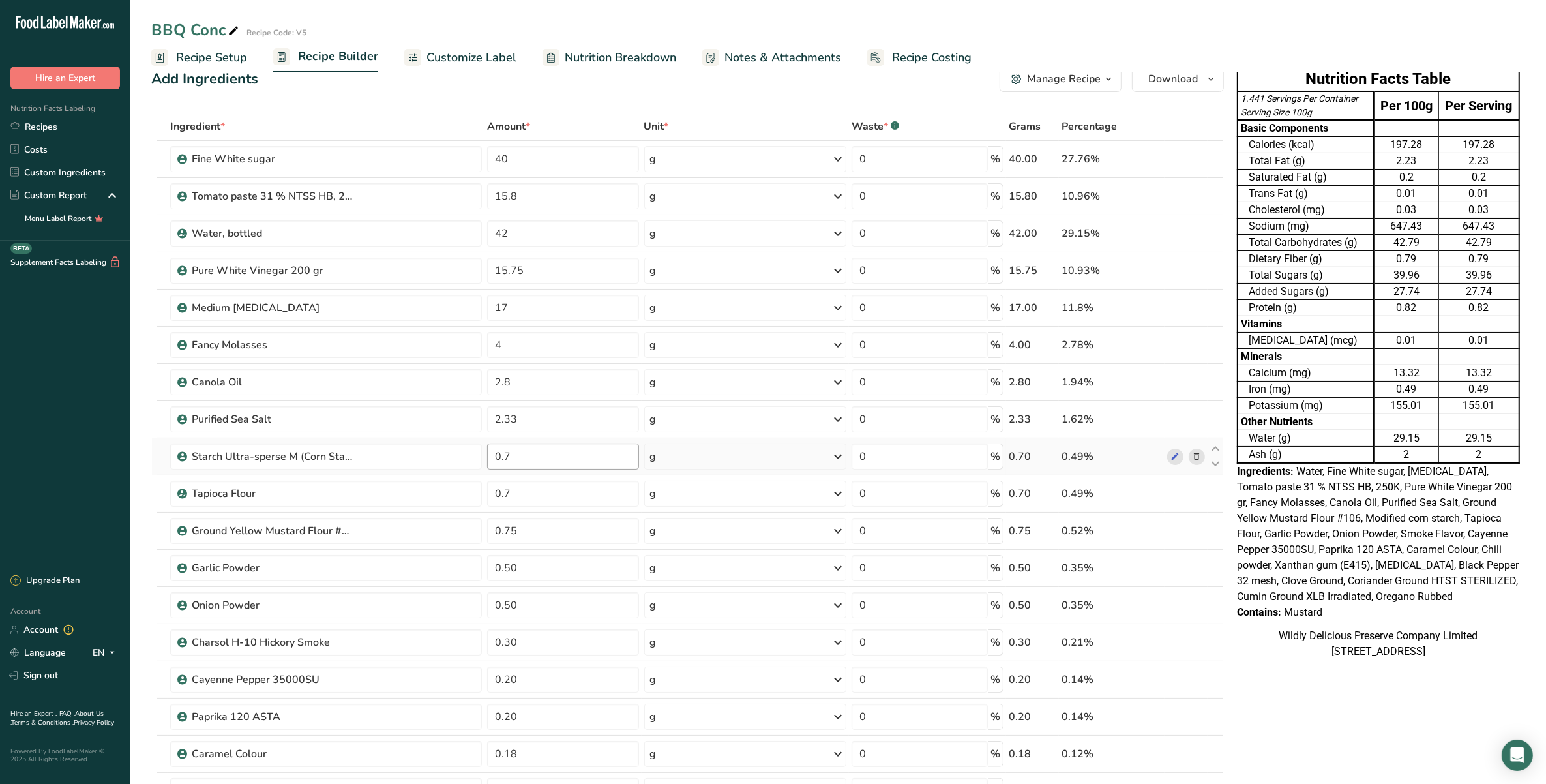
scroll to position [0, 0]
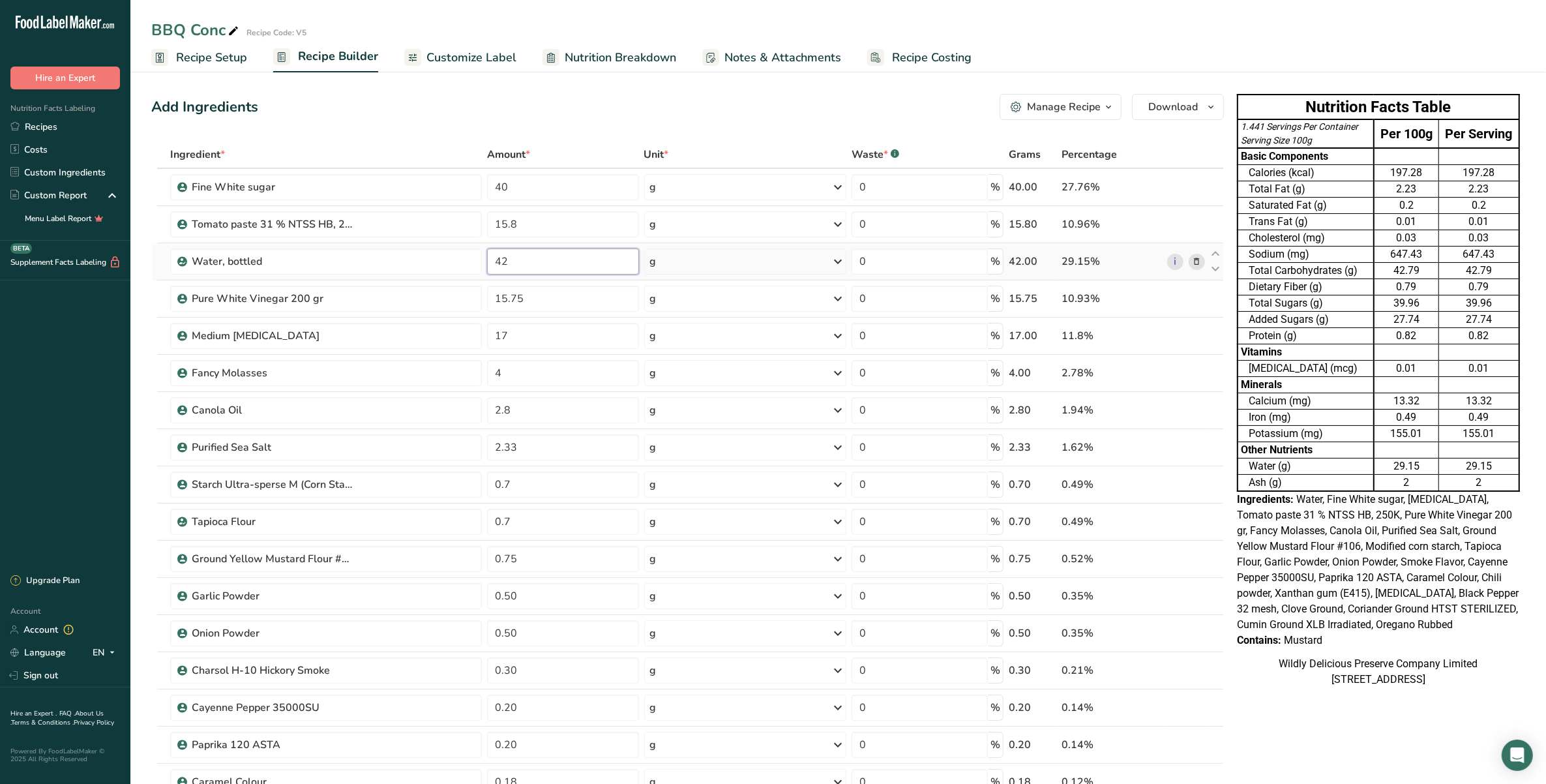
click at [581, 266] on input "42" at bounding box center [563, 261] width 151 height 26
click at [585, 111] on div "Add Ingredients Manage Recipe Delete Recipe Duplicate Recipe Scale Recipe Save …" at bounding box center [687, 107] width 1073 height 26
drag, startPoint x: 545, startPoint y: 185, endPoint x: 467, endPoint y: 184, distance: 78.0
click at [467, 184] on tr "Fine White sugar 40 g Weight Units g kg mg See more Volume Units l mL fl oz See…" at bounding box center [687, 187] width 1071 height 37
click at [545, 231] on div "Ingredient * Amount * Unit * Waste * .a-a{fill:#347362;}.b-a{fill:#fff;} Grams …" at bounding box center [687, 679] width 1073 height 1076
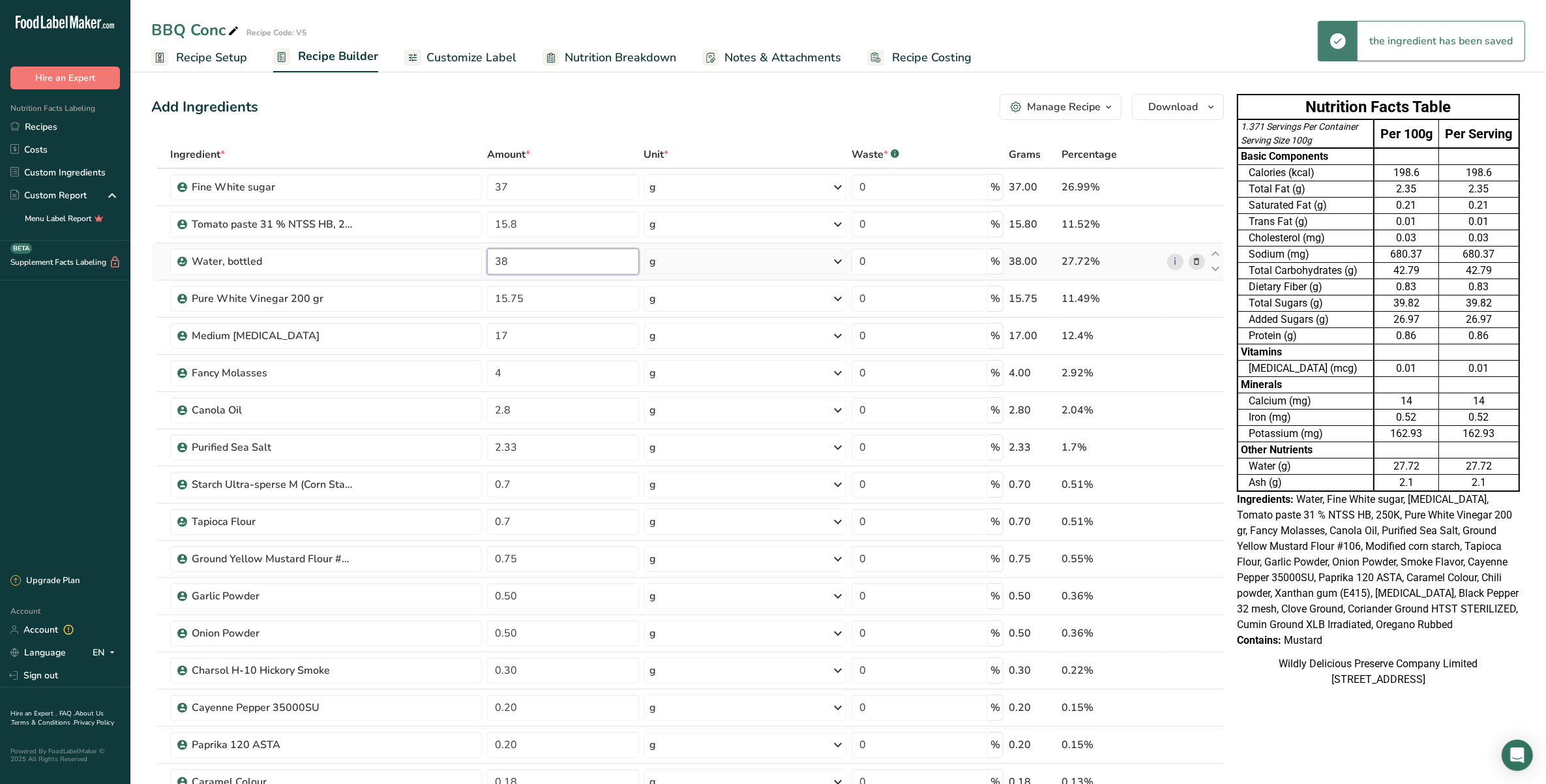
click at [555, 264] on div "Ingredient * Amount * Unit * Waste * .a-a{fill:#347362;}.b-a{fill:#fff;} Grams …" at bounding box center [687, 679] width 1073 height 1076
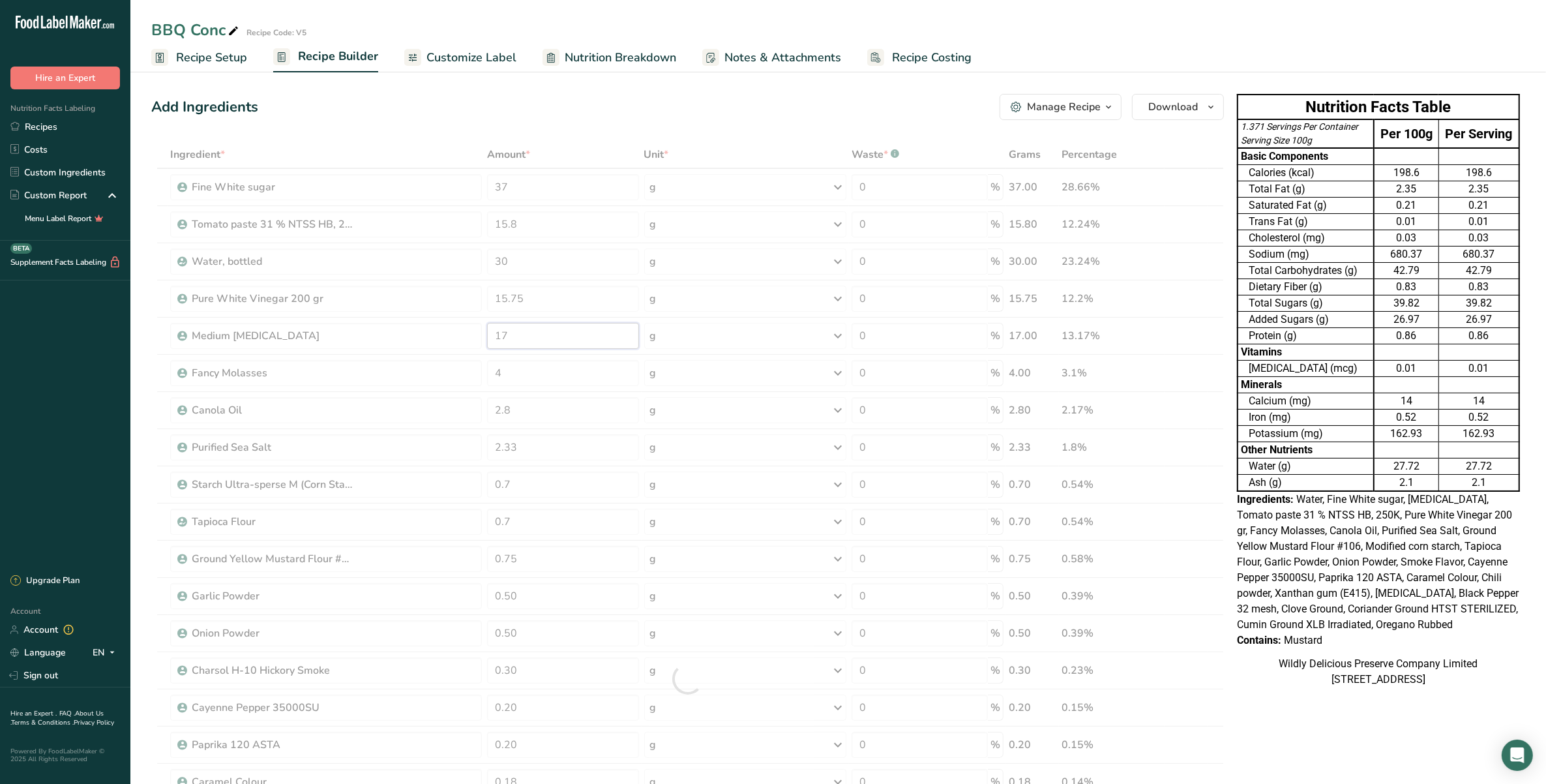
click at [548, 328] on div "Ingredient * Amount * Unit * Waste * .a-a{fill:#347362;}.b-a{fill:#fff;} Grams …" at bounding box center [687, 679] width 1073 height 1076
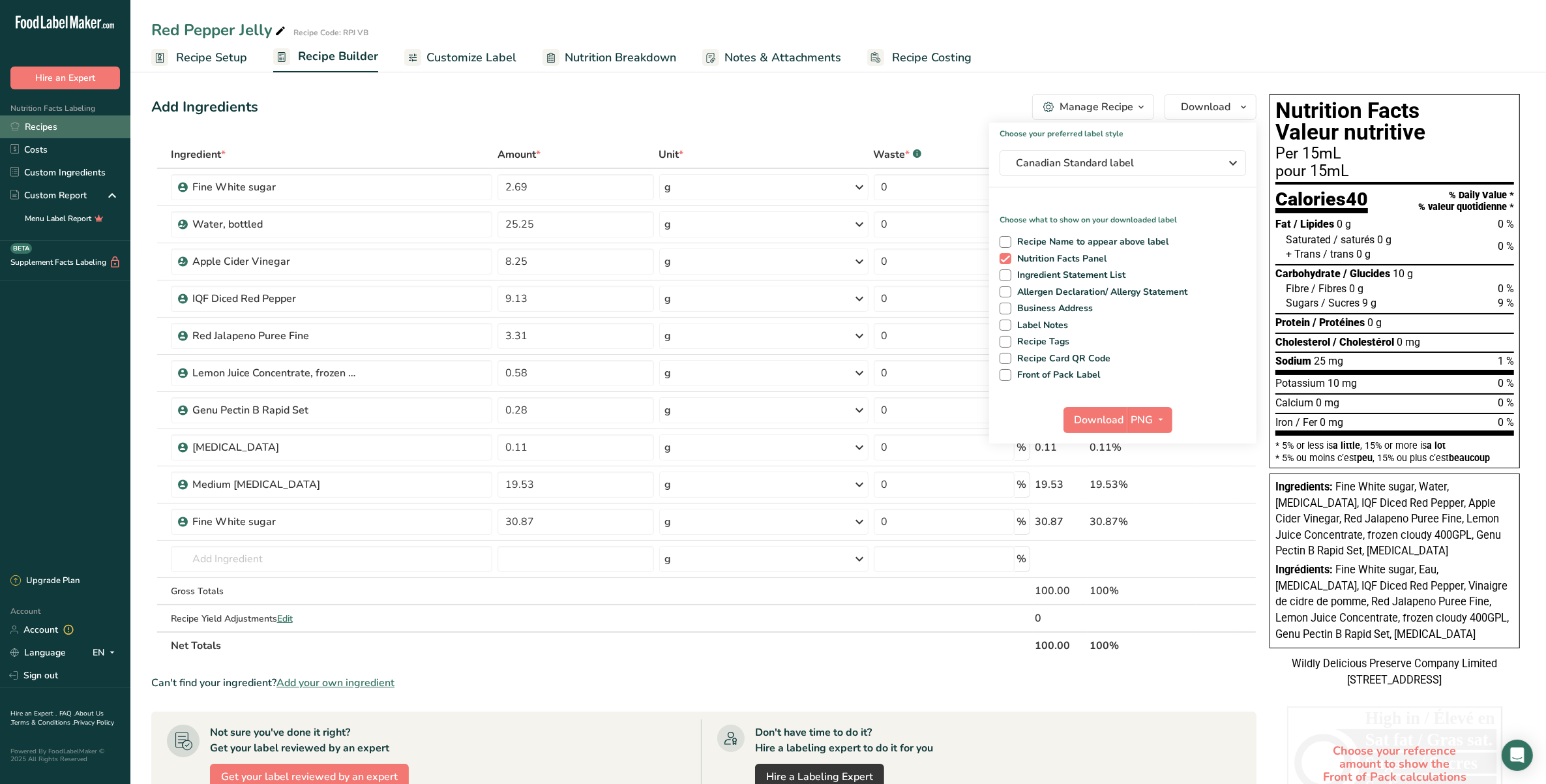
click at [104, 132] on link "Recipes" at bounding box center [65, 127] width 131 height 23
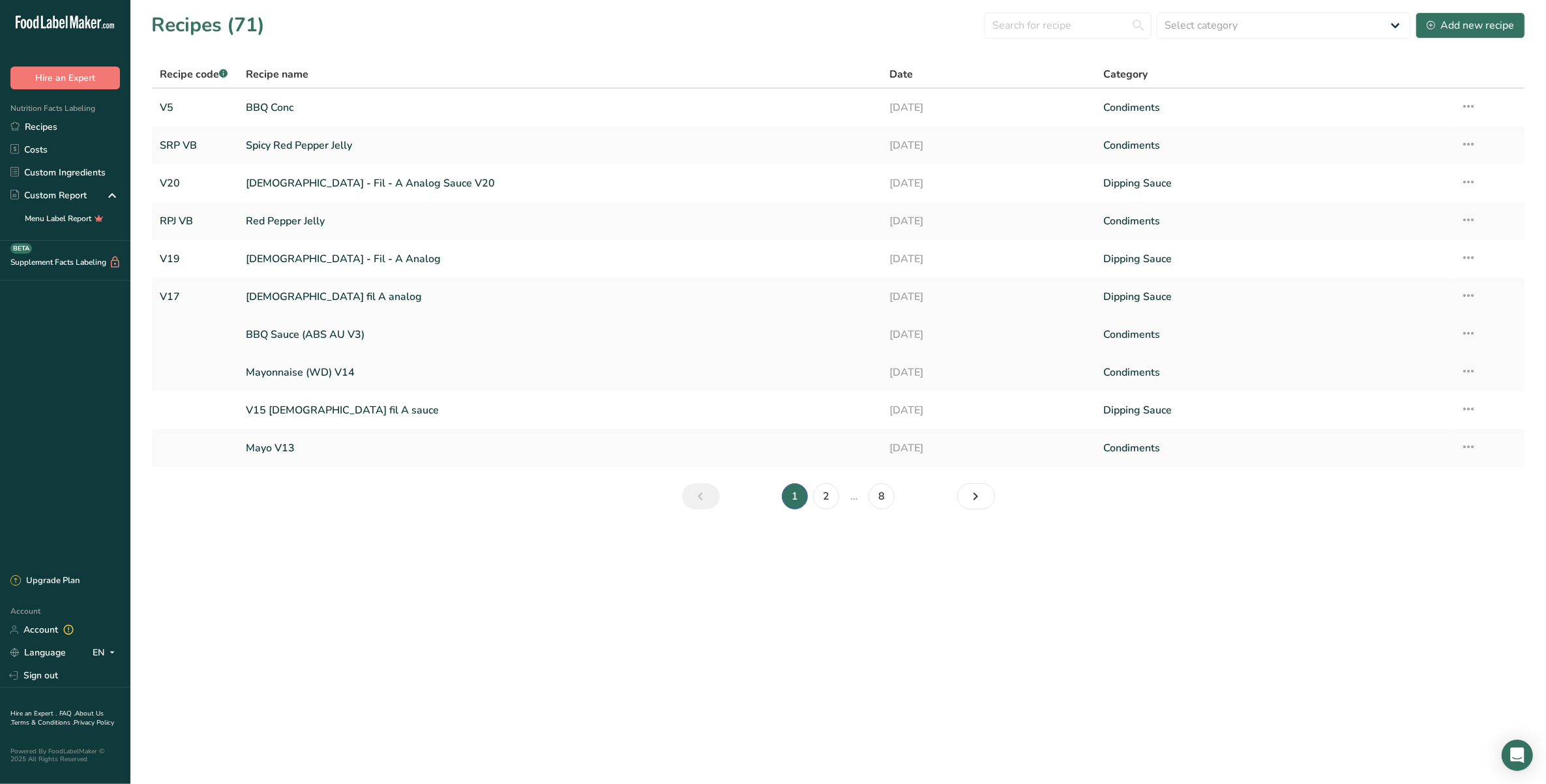
click at [543, 342] on link "BBQ Sauce (ABS AU V3)" at bounding box center [559, 334] width 627 height 27
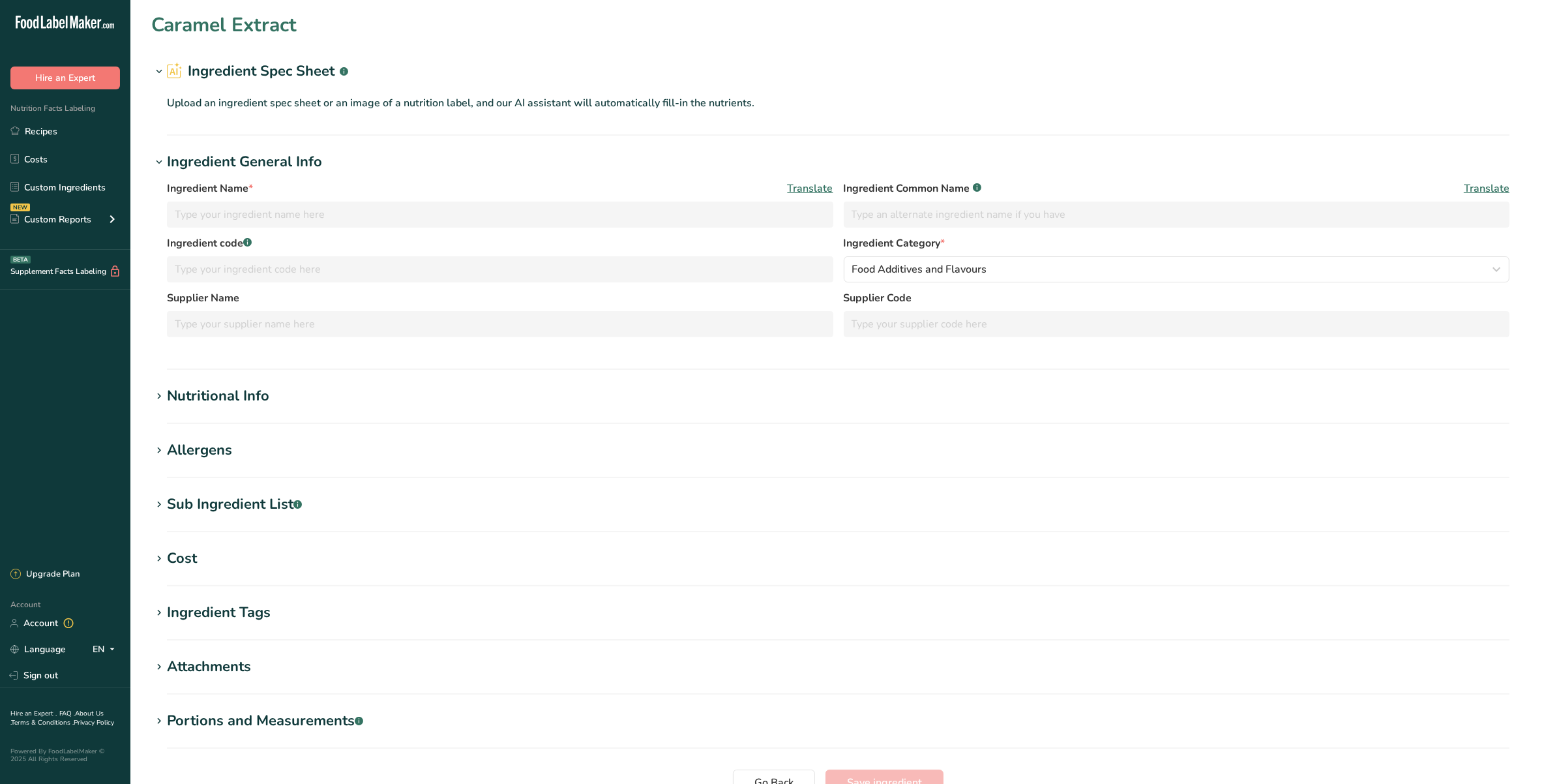
type input "Caramel Extract"
